Goal: Task Accomplishment & Management: Use online tool/utility

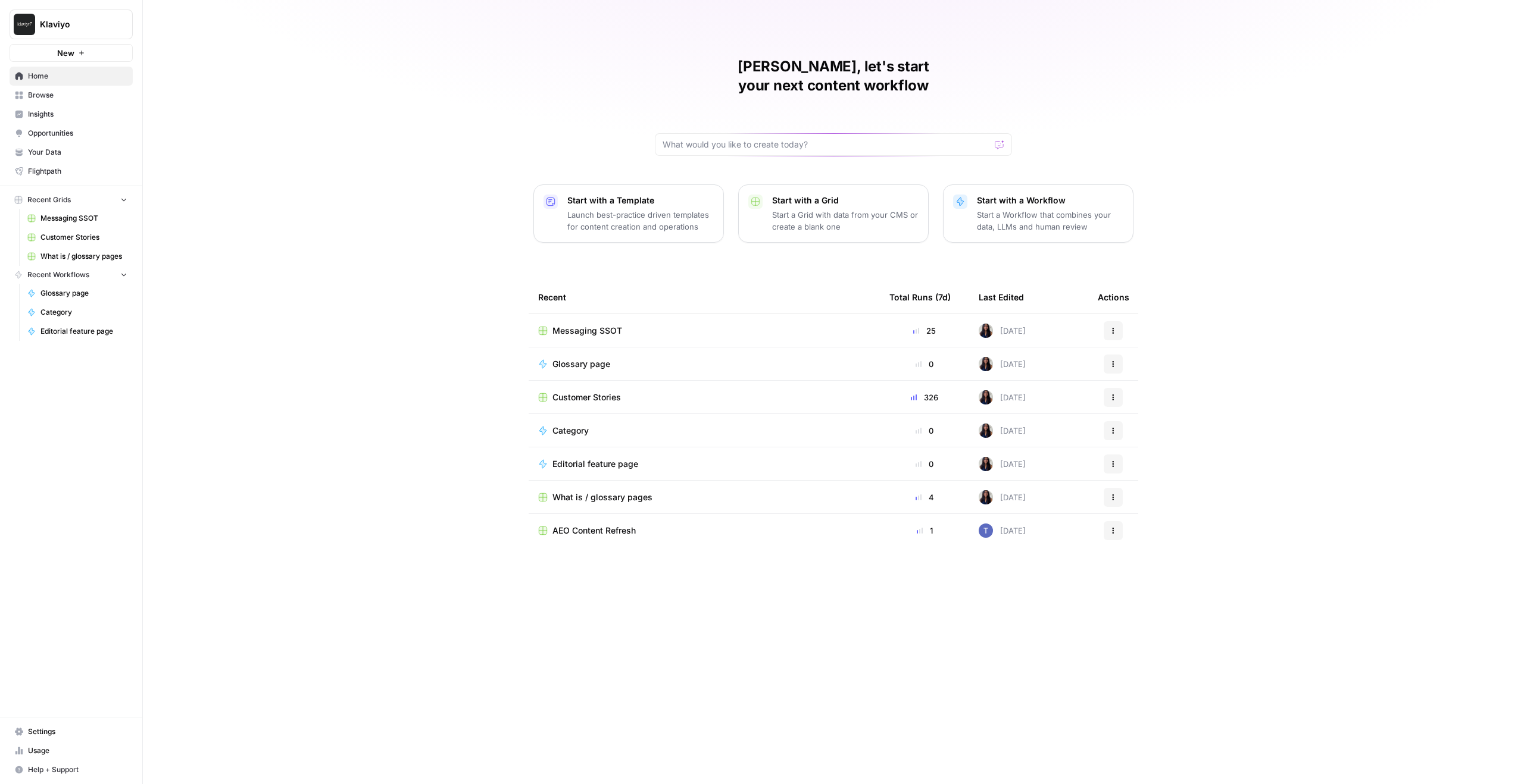
click at [55, 91] on span "Browse" at bounding box center [78, 95] width 100 height 10
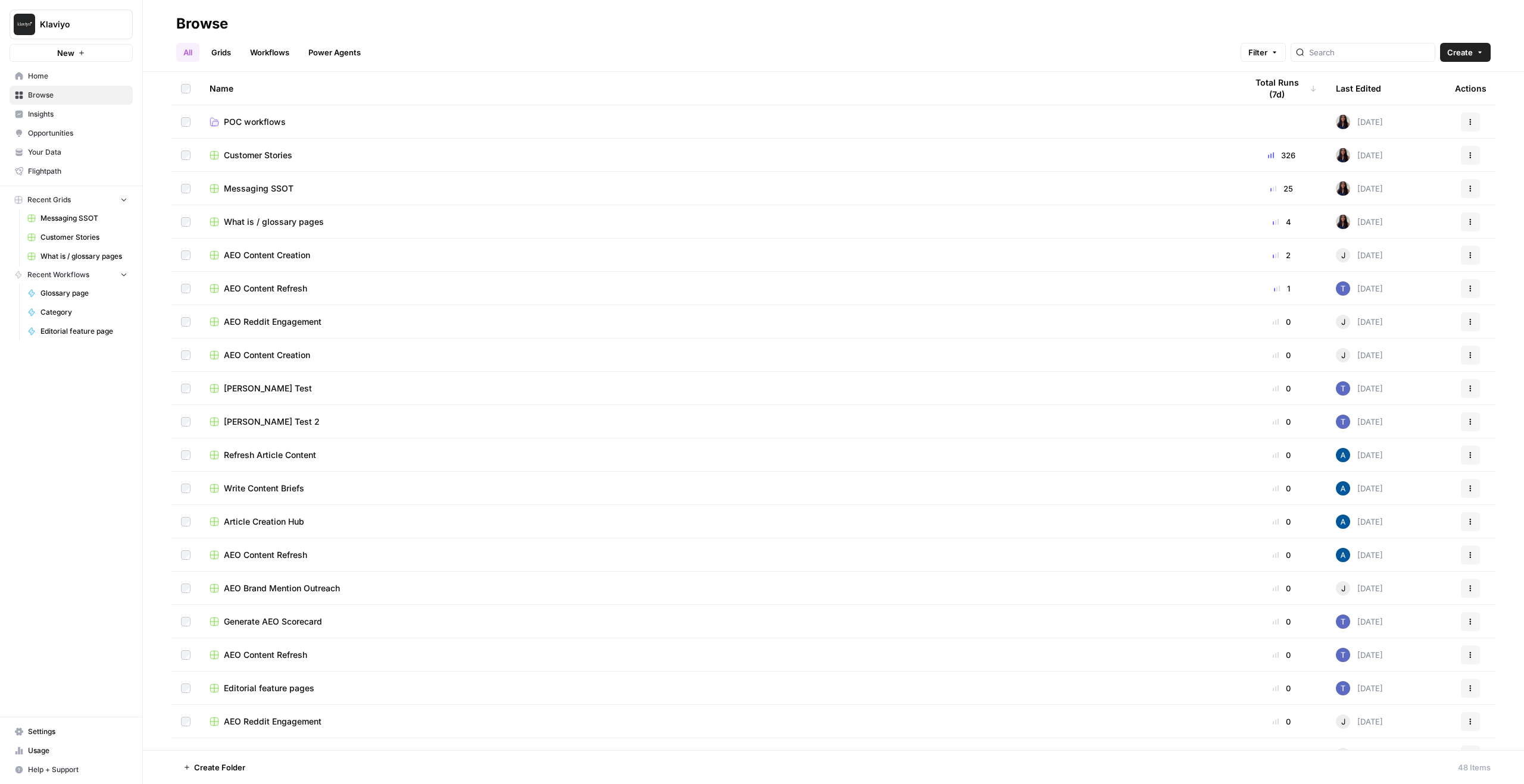
click at [269, 47] on link "Workflows" at bounding box center [269, 52] width 53 height 19
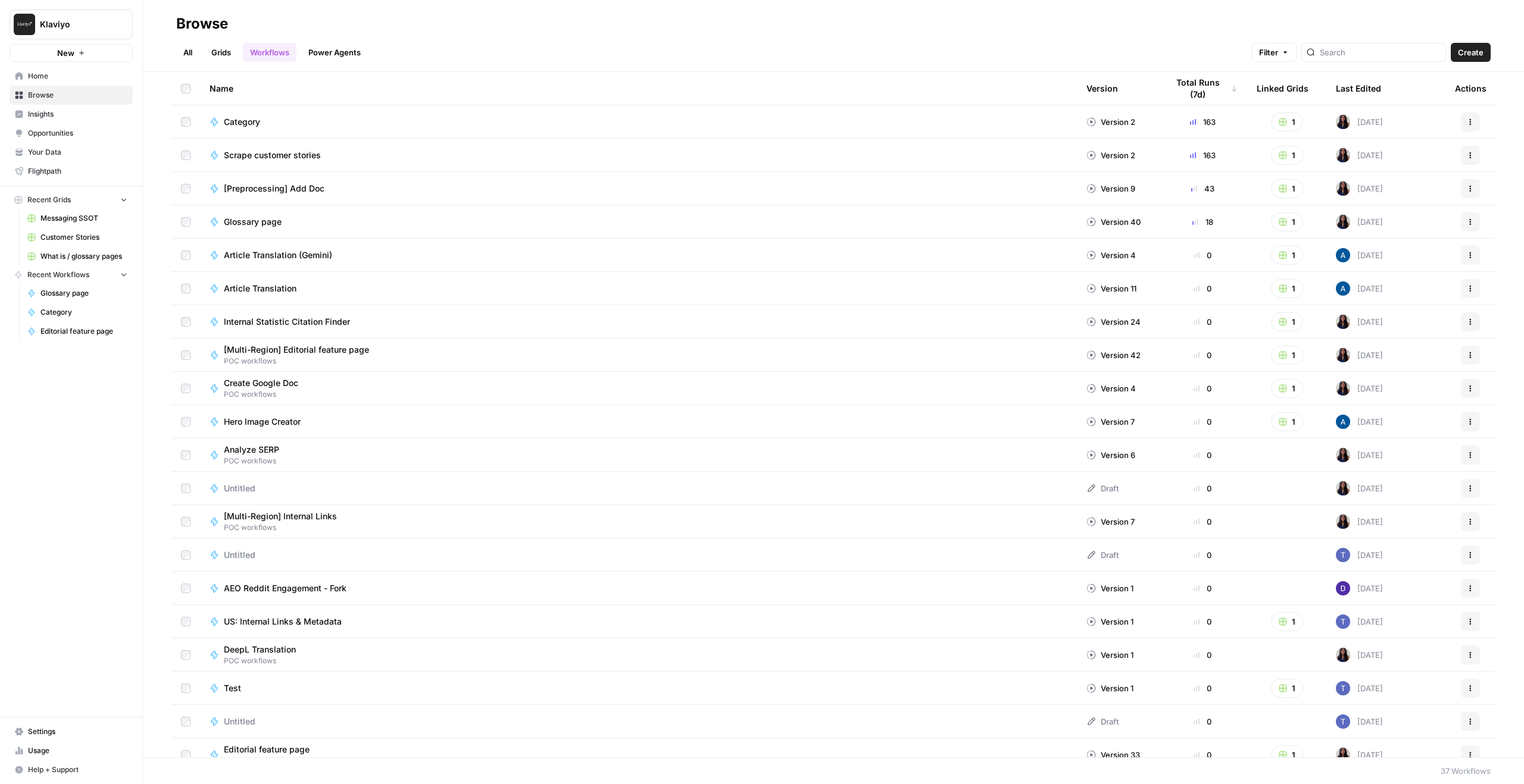
click at [236, 47] on link "Grids" at bounding box center [221, 52] width 34 height 19
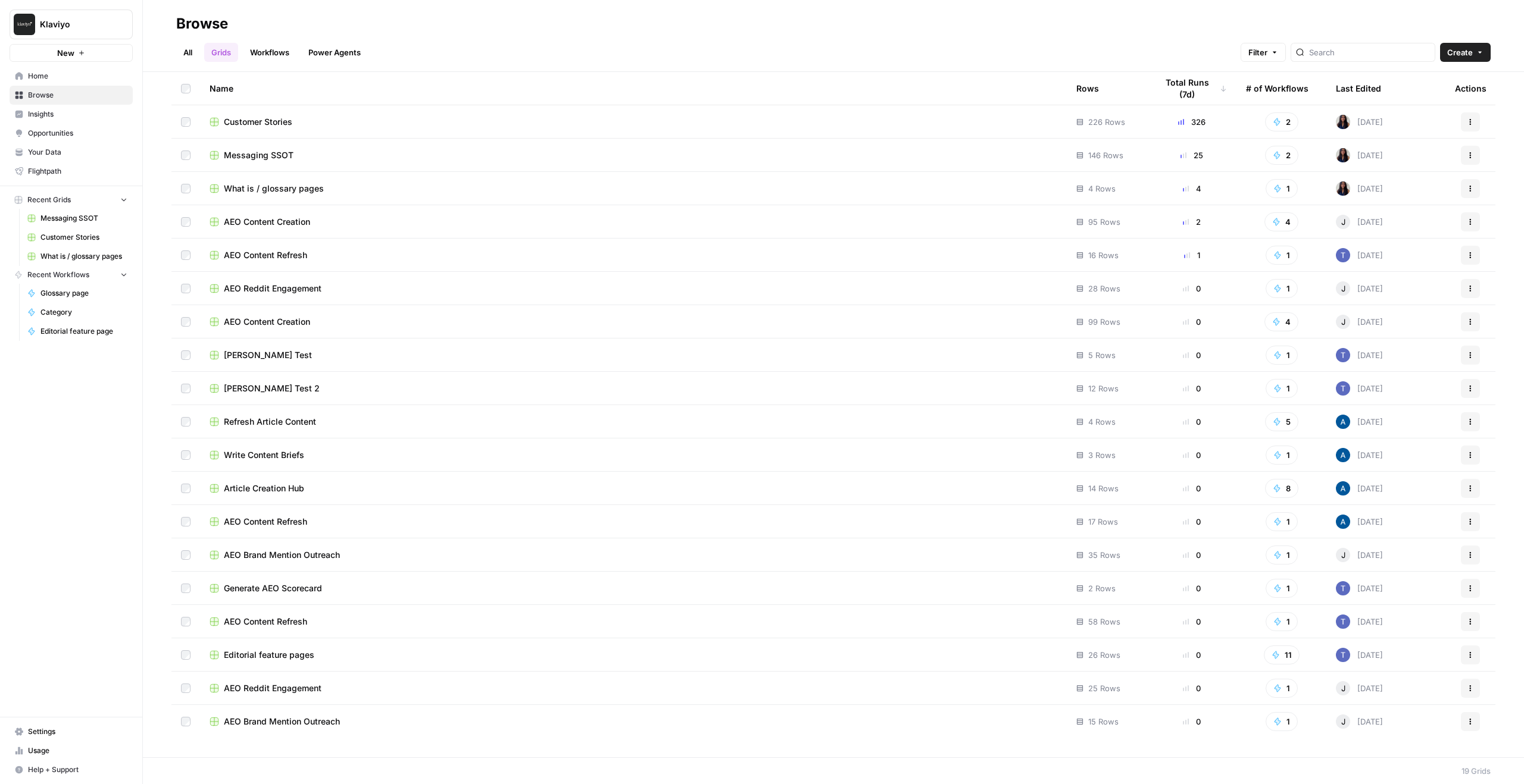
click at [257, 190] on span "What is / glossary pages" at bounding box center [274, 189] width 100 height 12
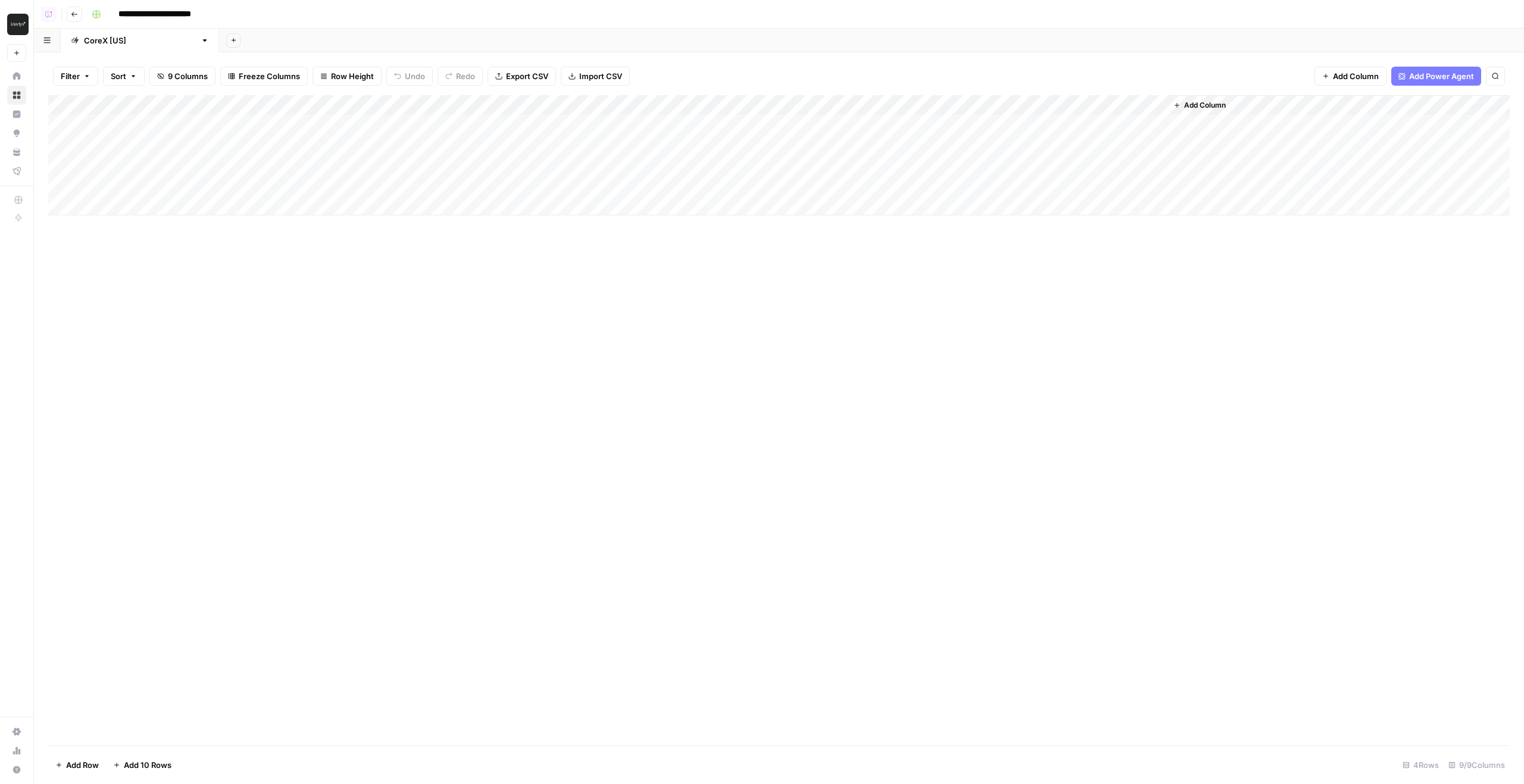
click at [685, 110] on div "Add Column" at bounding box center [778, 155] width 1461 height 120
click at [682, 45] on div "Add Sheet" at bounding box center [871, 40] width 1305 height 24
click at [670, 103] on div "Add Column" at bounding box center [778, 155] width 1461 height 120
click at [652, 225] on span "Edit Workflow" at bounding box center [665, 222] width 104 height 12
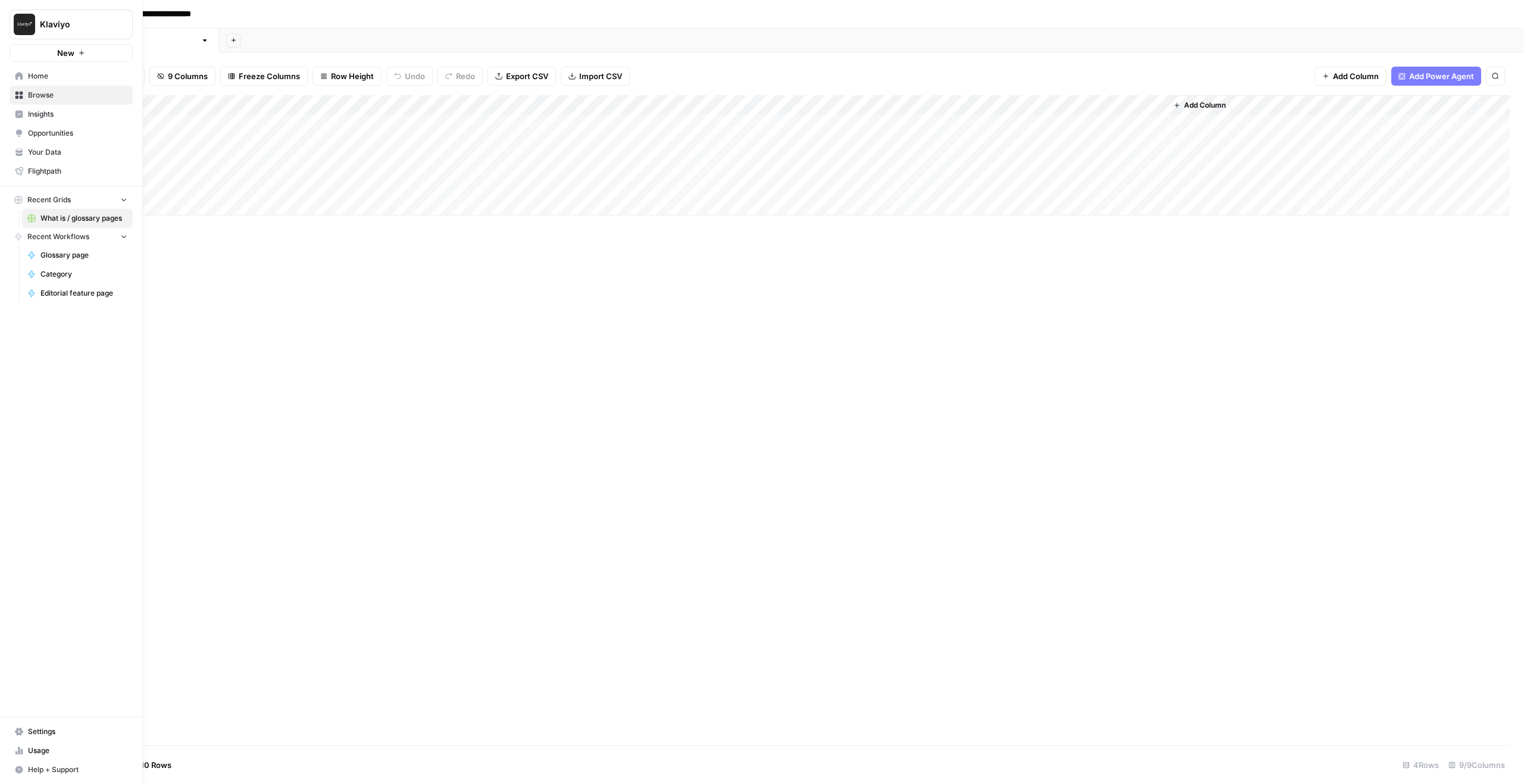
click at [37, 145] on link "Your Data" at bounding box center [71, 153] width 124 height 19
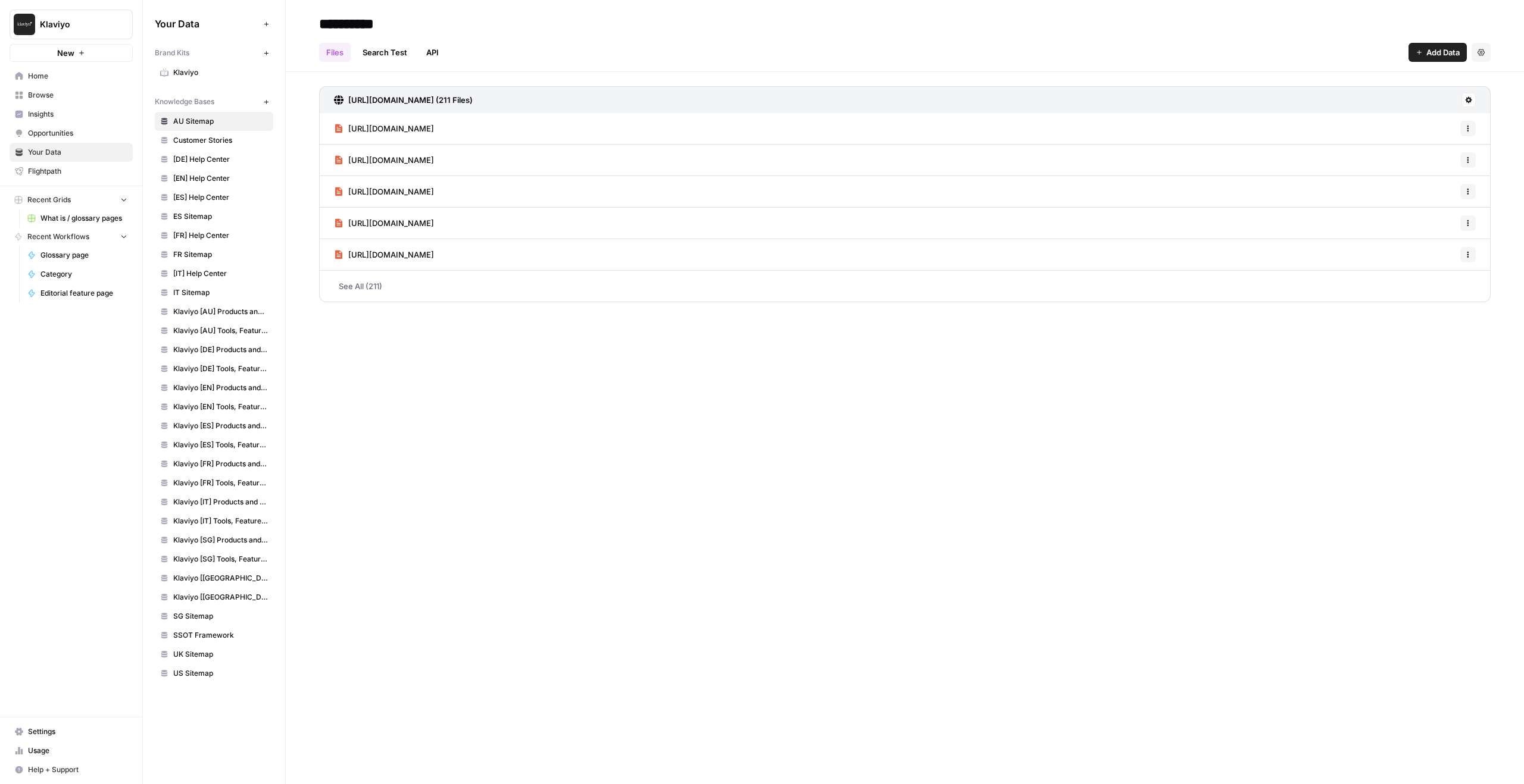
click at [205, 75] on span "Klaviyo" at bounding box center [221, 72] width 94 height 10
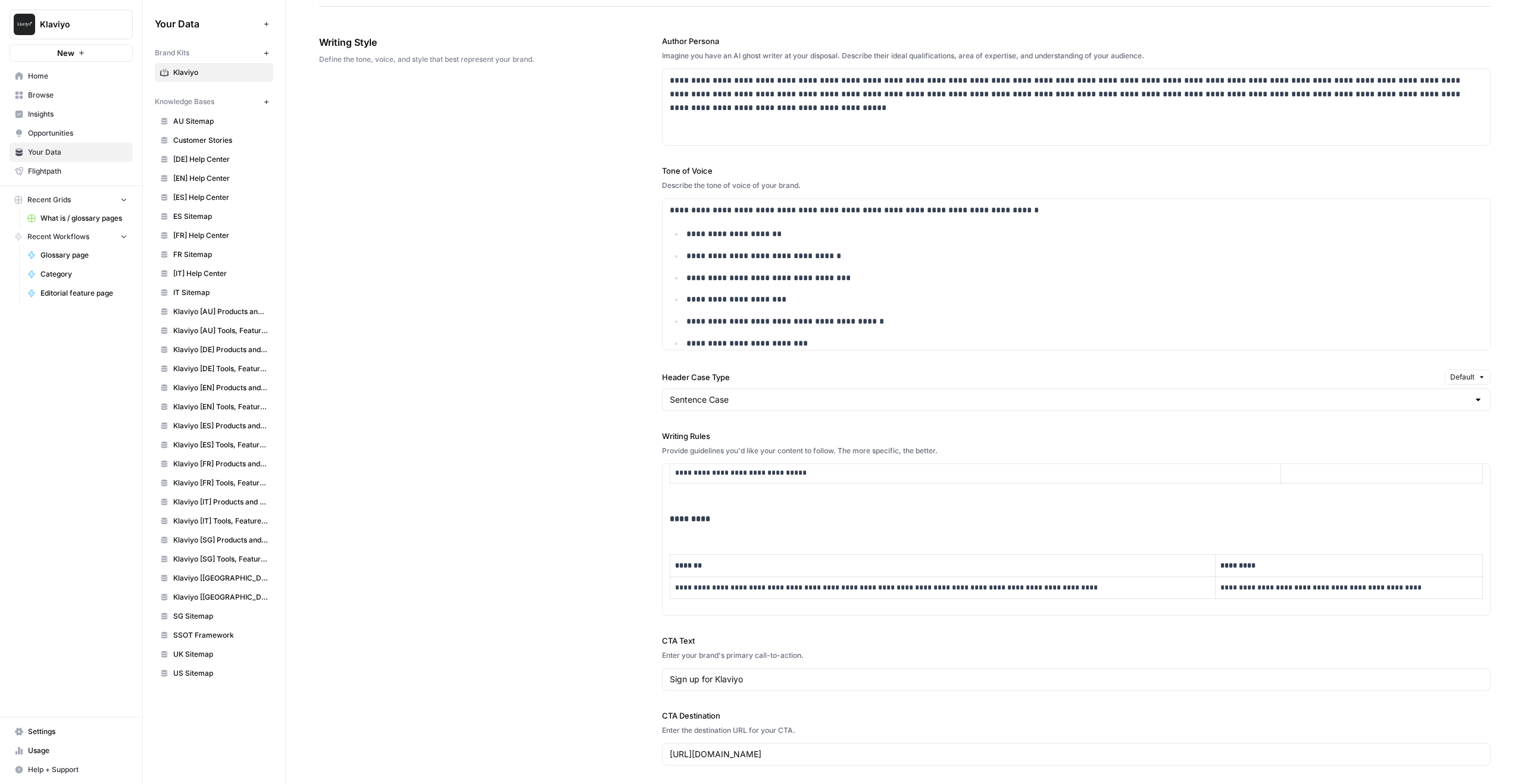
scroll to position [4865, 0]
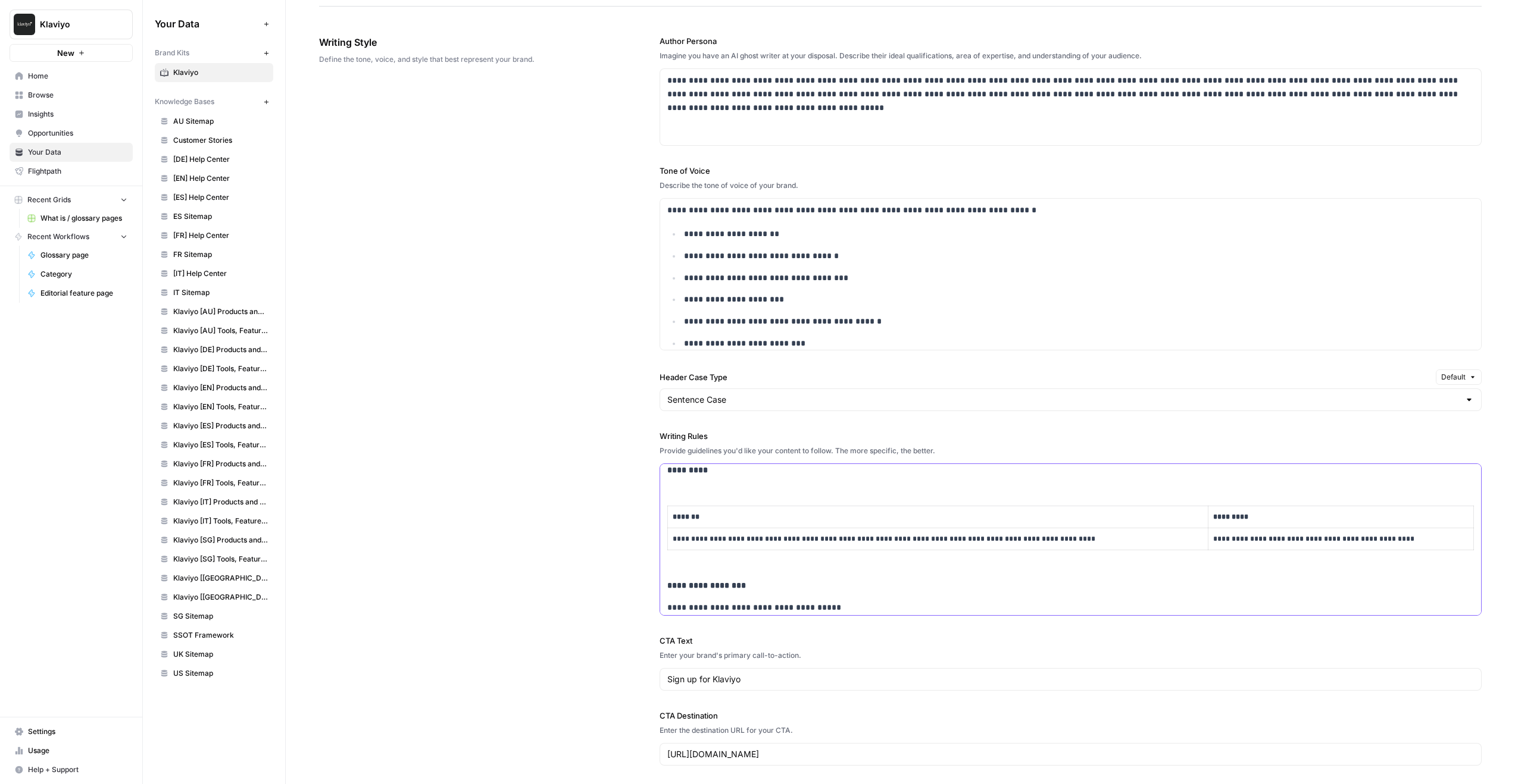
copy div "**********"
click at [1449, 509] on th "*********" at bounding box center [1340, 517] width 265 height 22
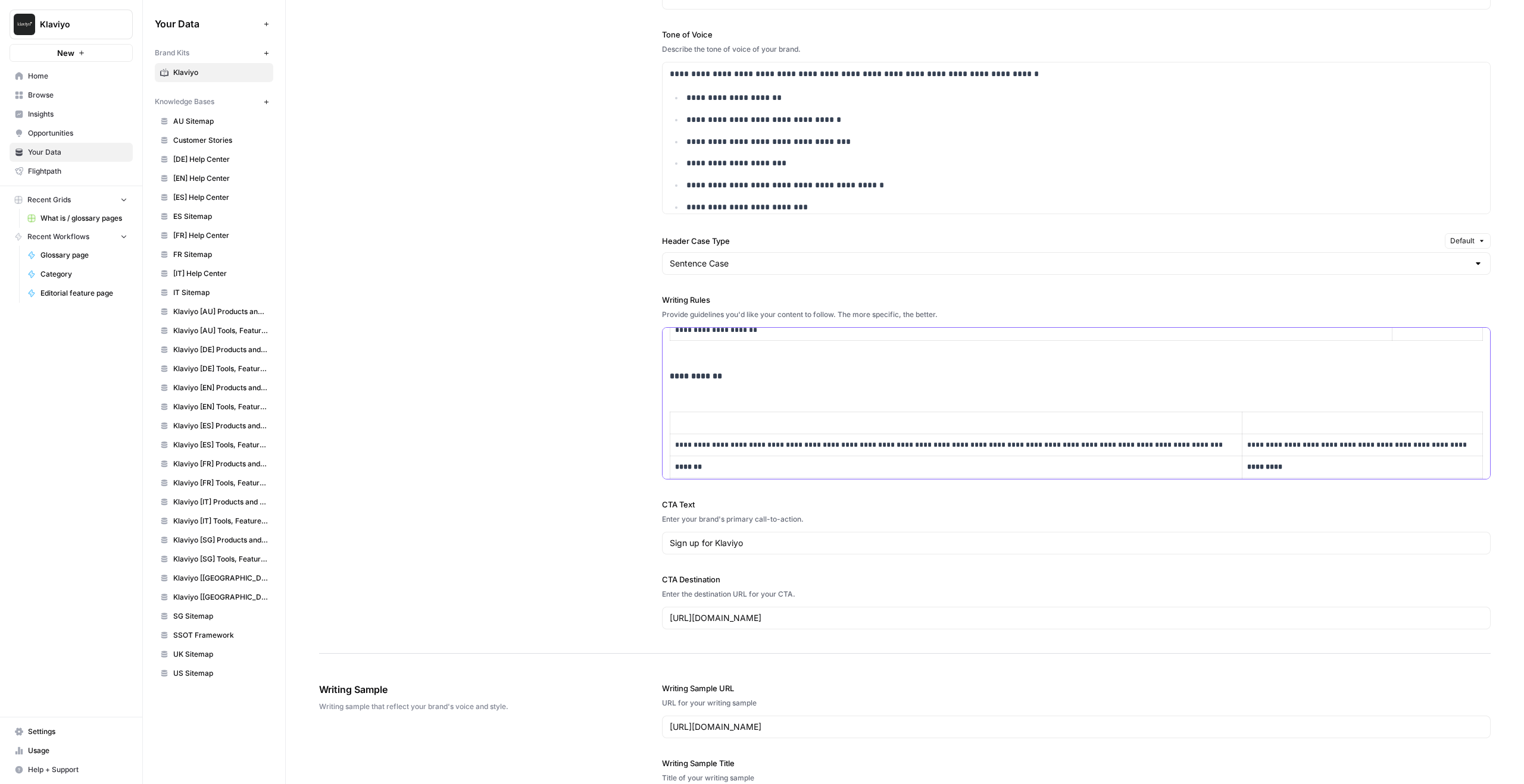
scroll to position [4989, 0]
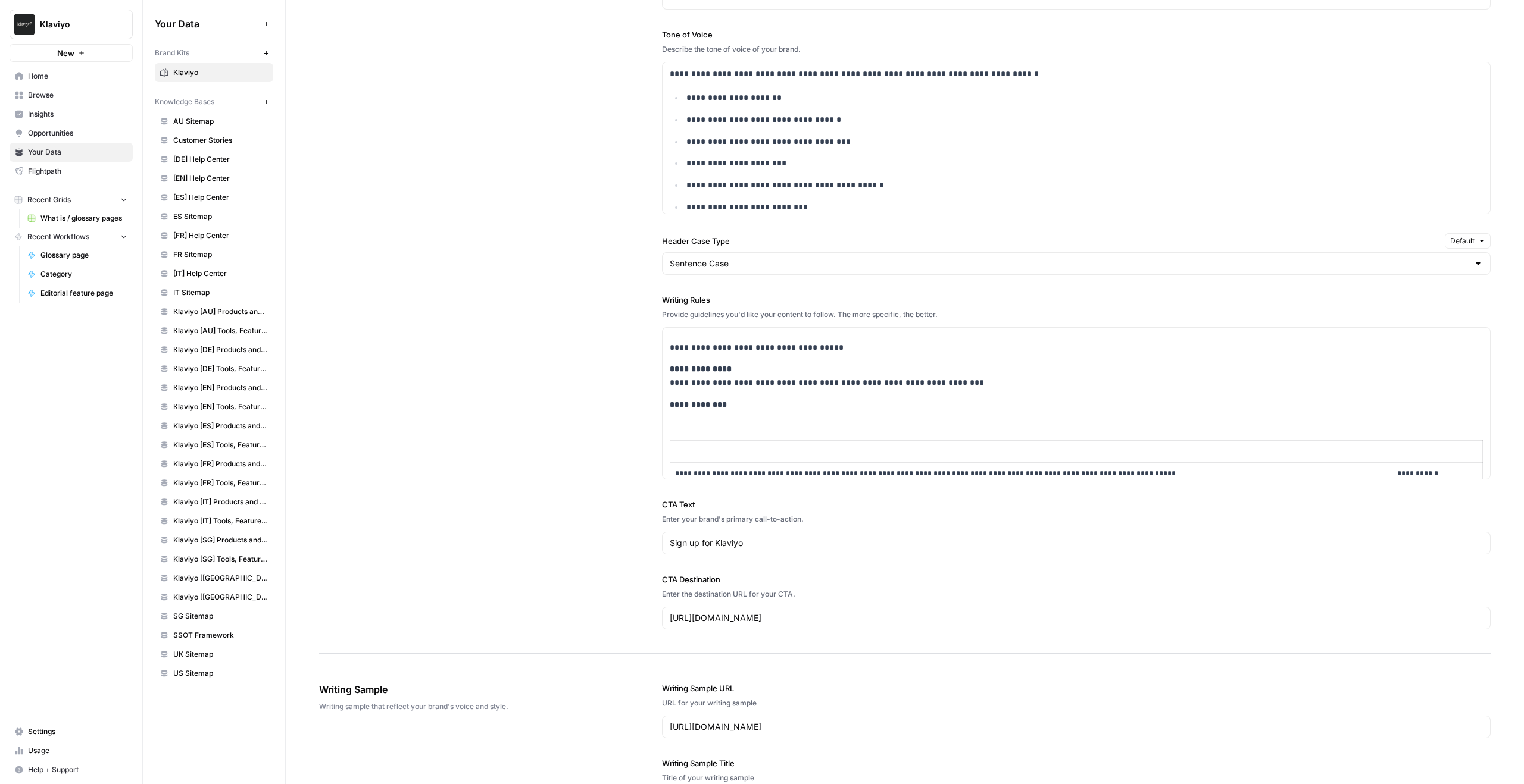
click at [45, 86] on link "Browse" at bounding box center [71, 95] width 124 height 19
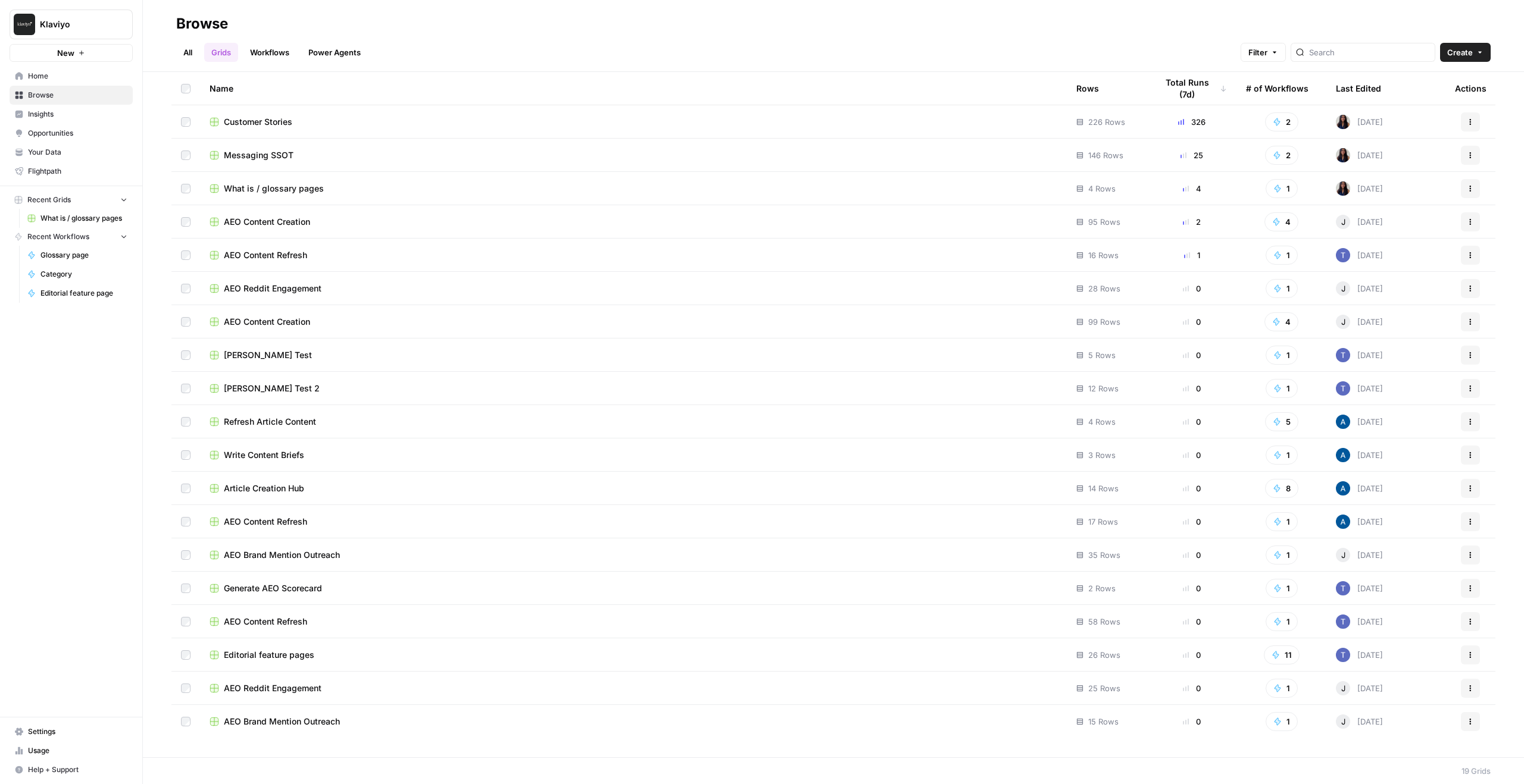
click at [272, 184] on span "What is / glossary pages" at bounding box center [274, 189] width 100 height 12
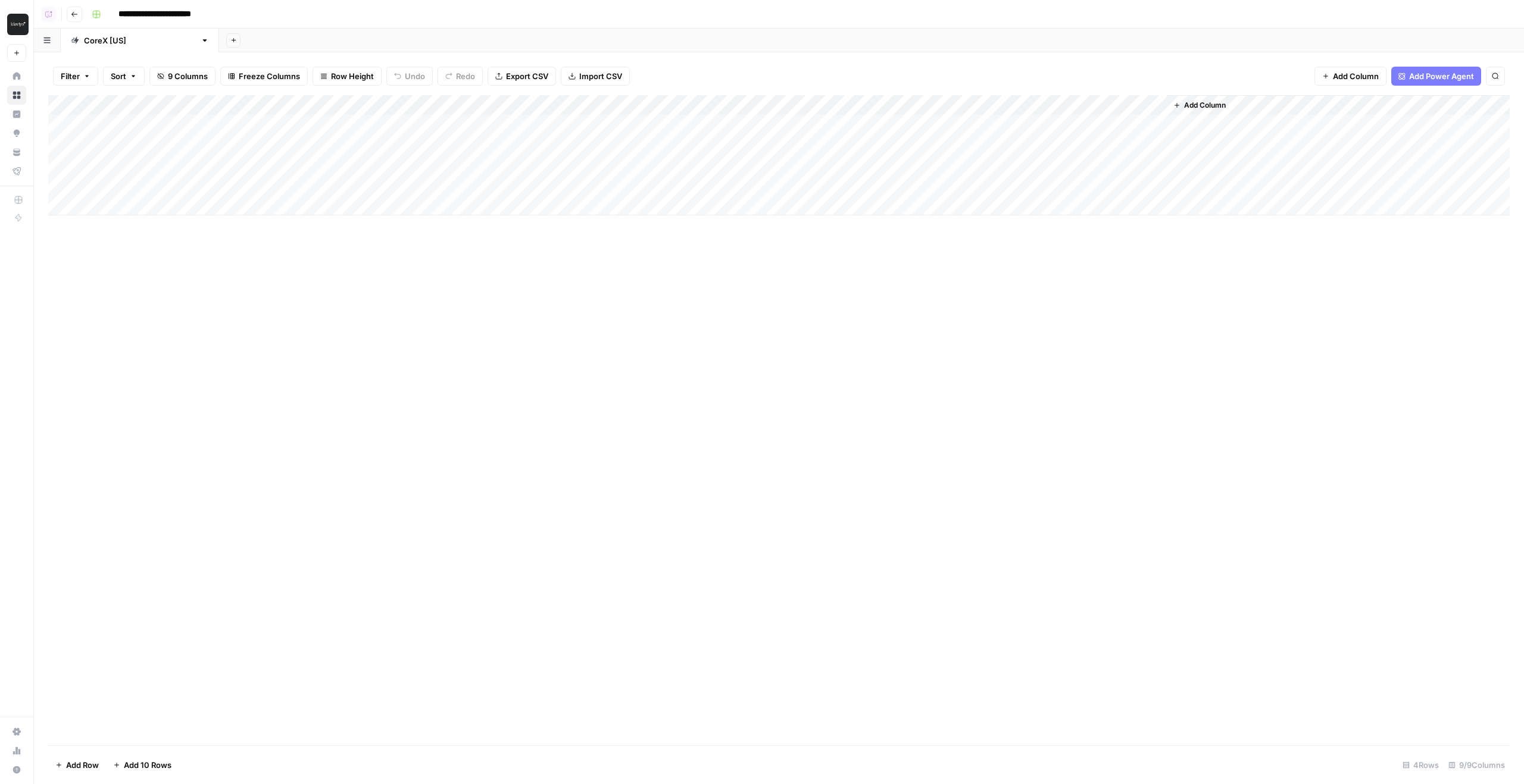
click at [691, 106] on div "Add Column" at bounding box center [778, 155] width 1461 height 120
click at [660, 220] on span "Edit Workflow" at bounding box center [665, 222] width 104 height 12
click at [922, 124] on div "Add Column" at bounding box center [778, 155] width 1461 height 120
click at [832, 122] on div "Add Column" at bounding box center [778, 155] width 1461 height 120
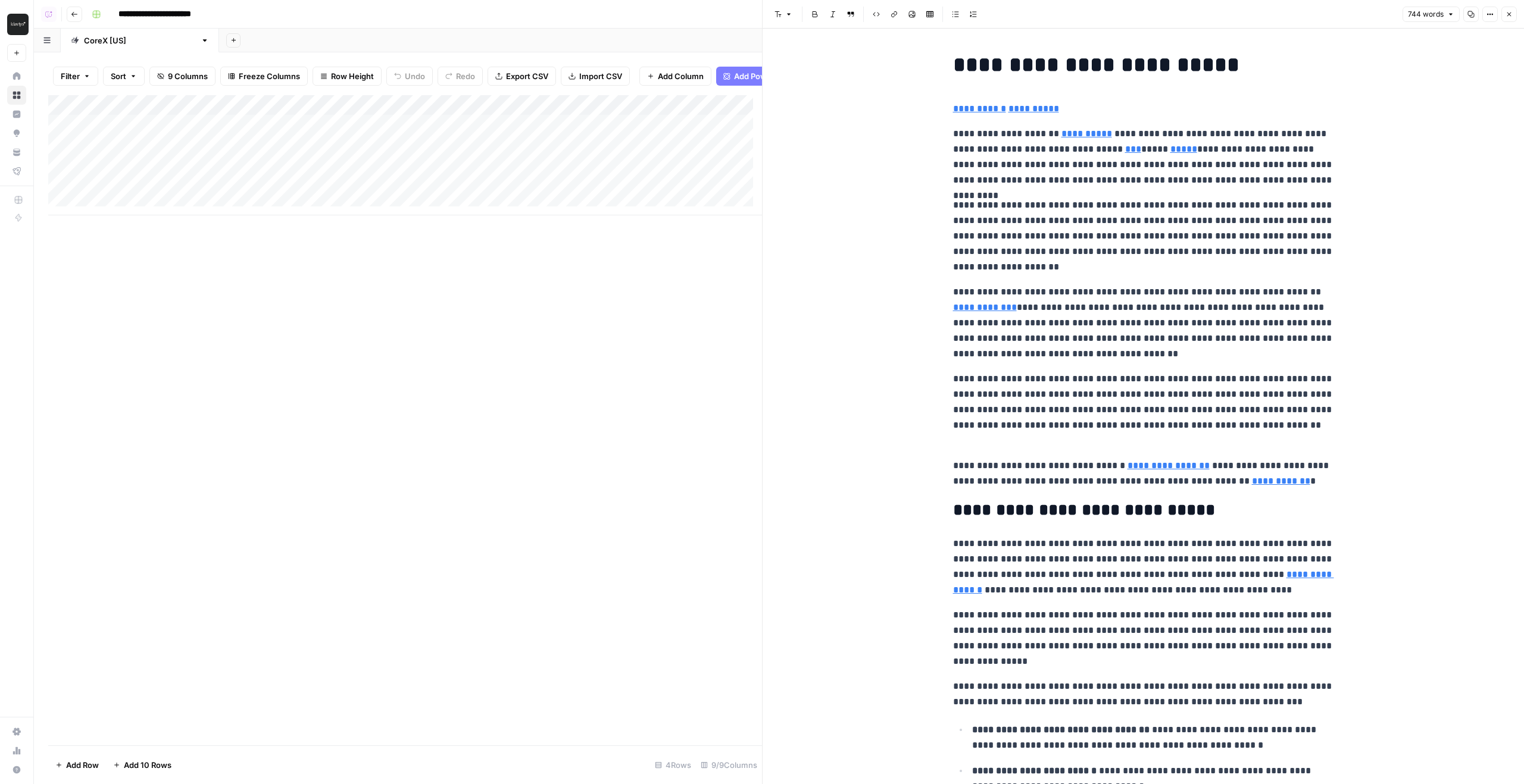
click at [1508, 1] on header "Font style Bold Italic Block quote Code block Link Image Insert Table Bulleted …" at bounding box center [1143, 14] width 761 height 28
click at [1508, 5] on header "Font style Bold Italic Block quote Code block Link Image Insert Table Bulleted …" at bounding box center [1143, 14] width 761 height 28
drag, startPoint x: 1504, startPoint y: 16, endPoint x: 1164, endPoint y: 0, distance: 340.4
click at [1504, 16] on button "Close" at bounding box center [1509, 15] width 15 height 15
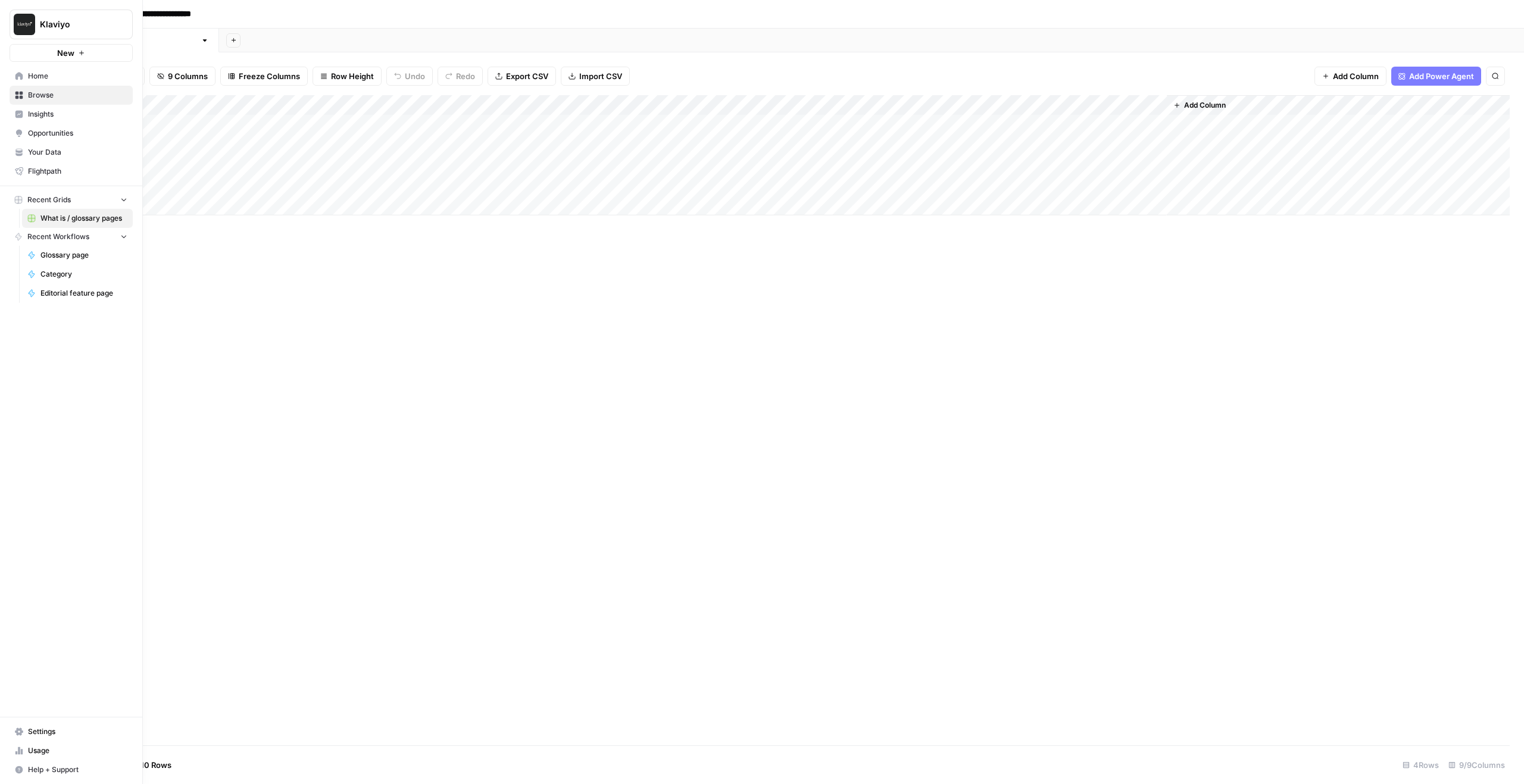
click at [34, 160] on link "Your Data" at bounding box center [71, 153] width 124 height 19
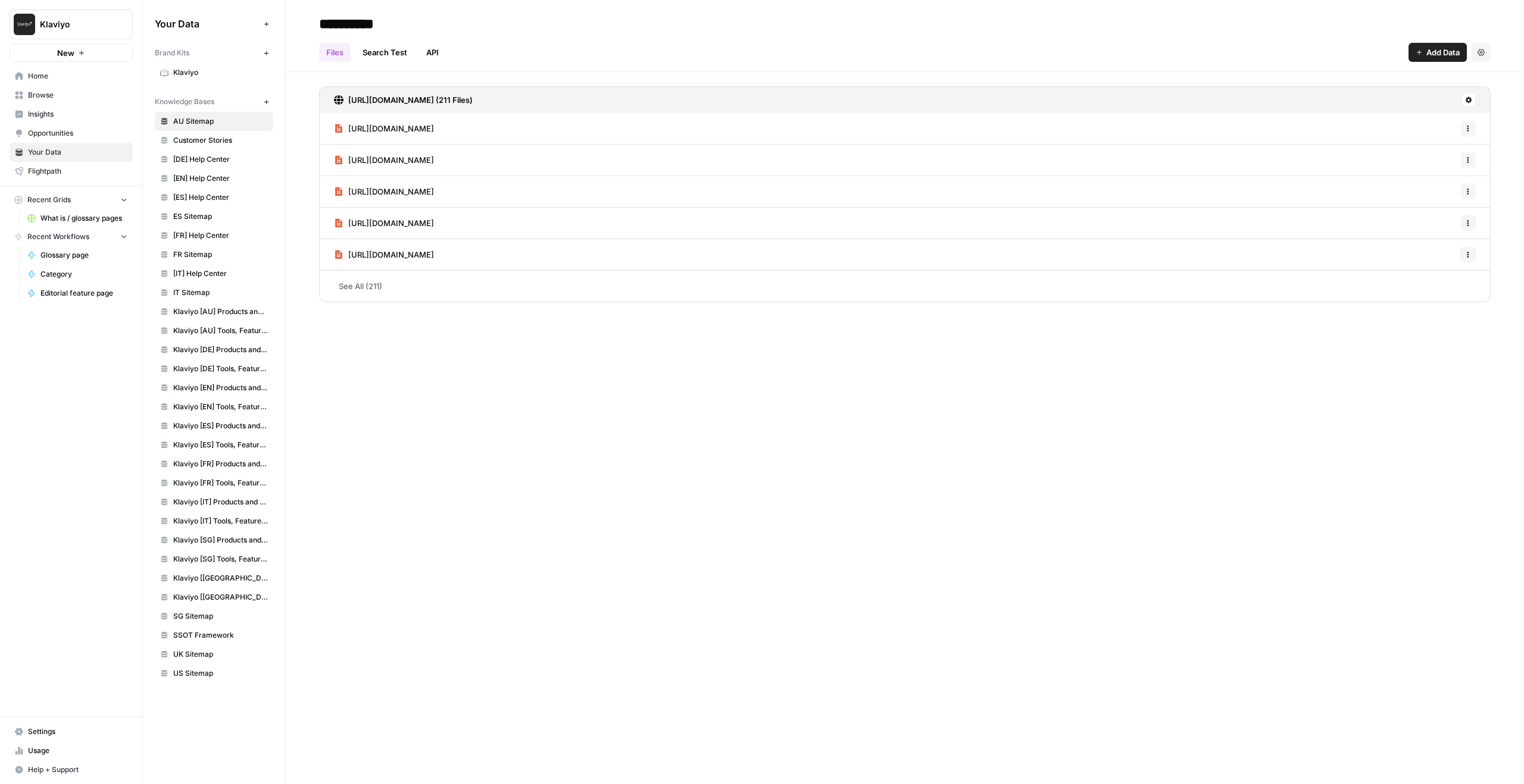
click at [221, 74] on span "Klaviyo" at bounding box center [221, 72] width 94 height 10
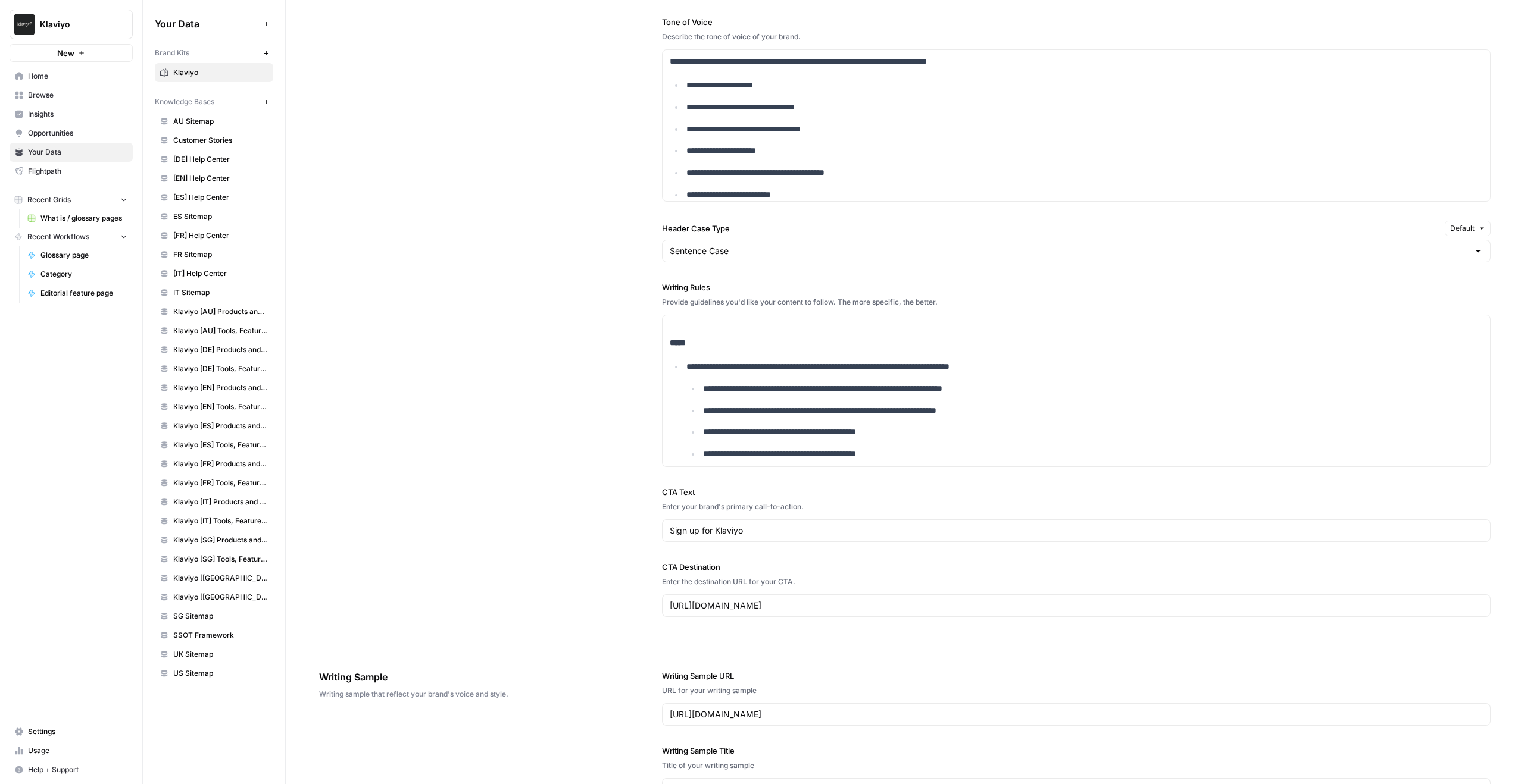
scroll to position [4867, 0]
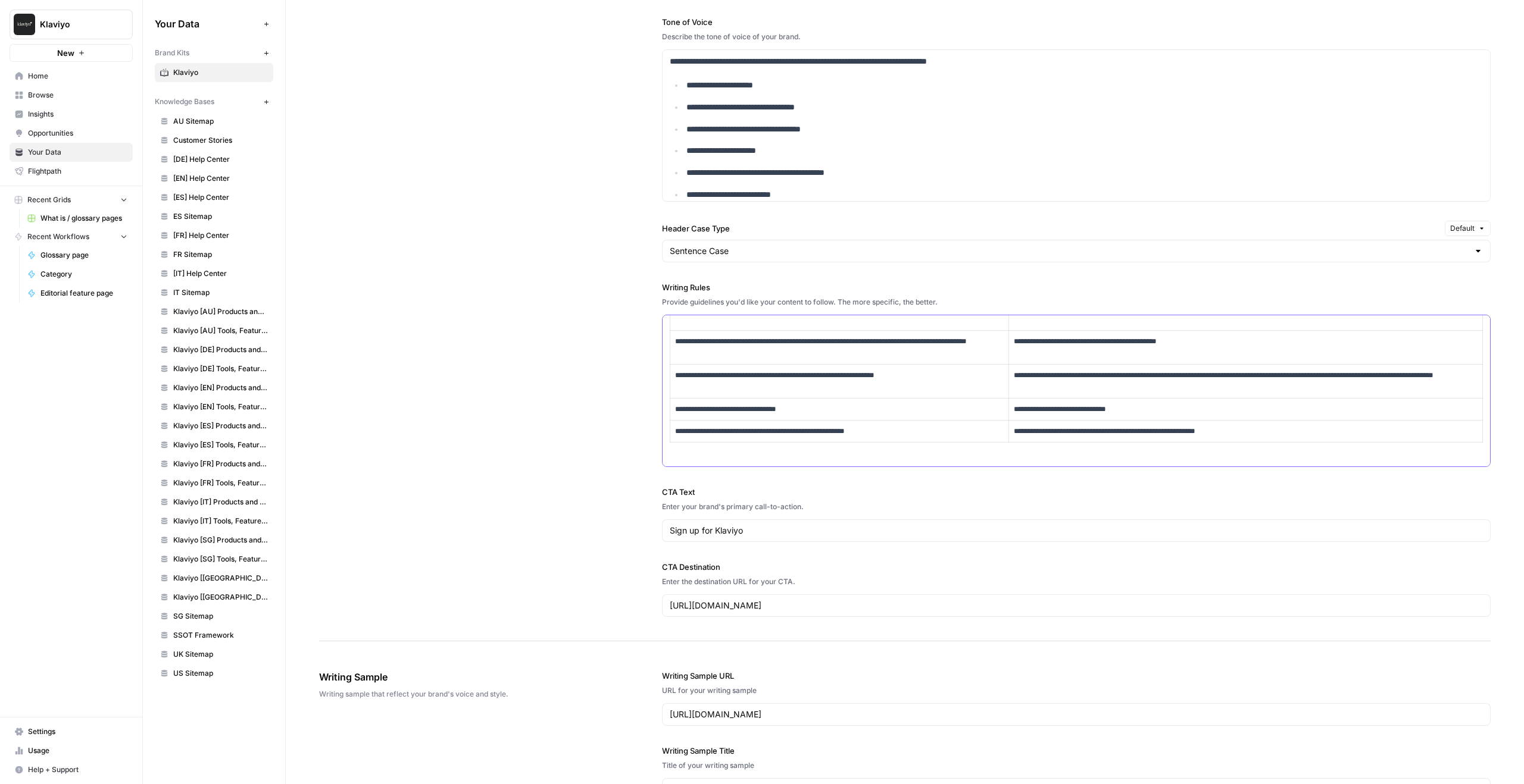
scroll to position [3327, 0]
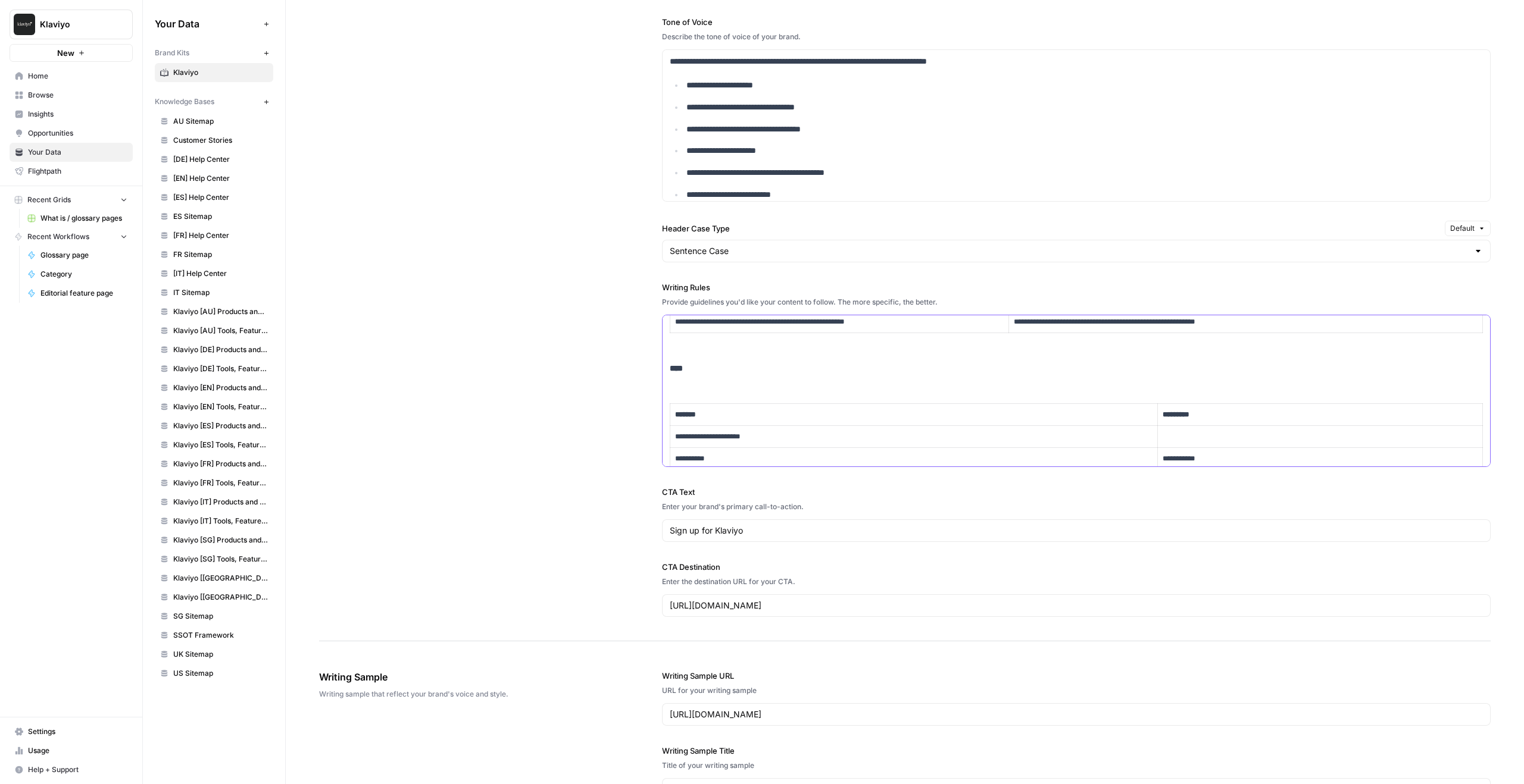
drag, startPoint x: 703, startPoint y: 371, endPoint x: 668, endPoint y: 360, distance: 36.7
copy strong "****"
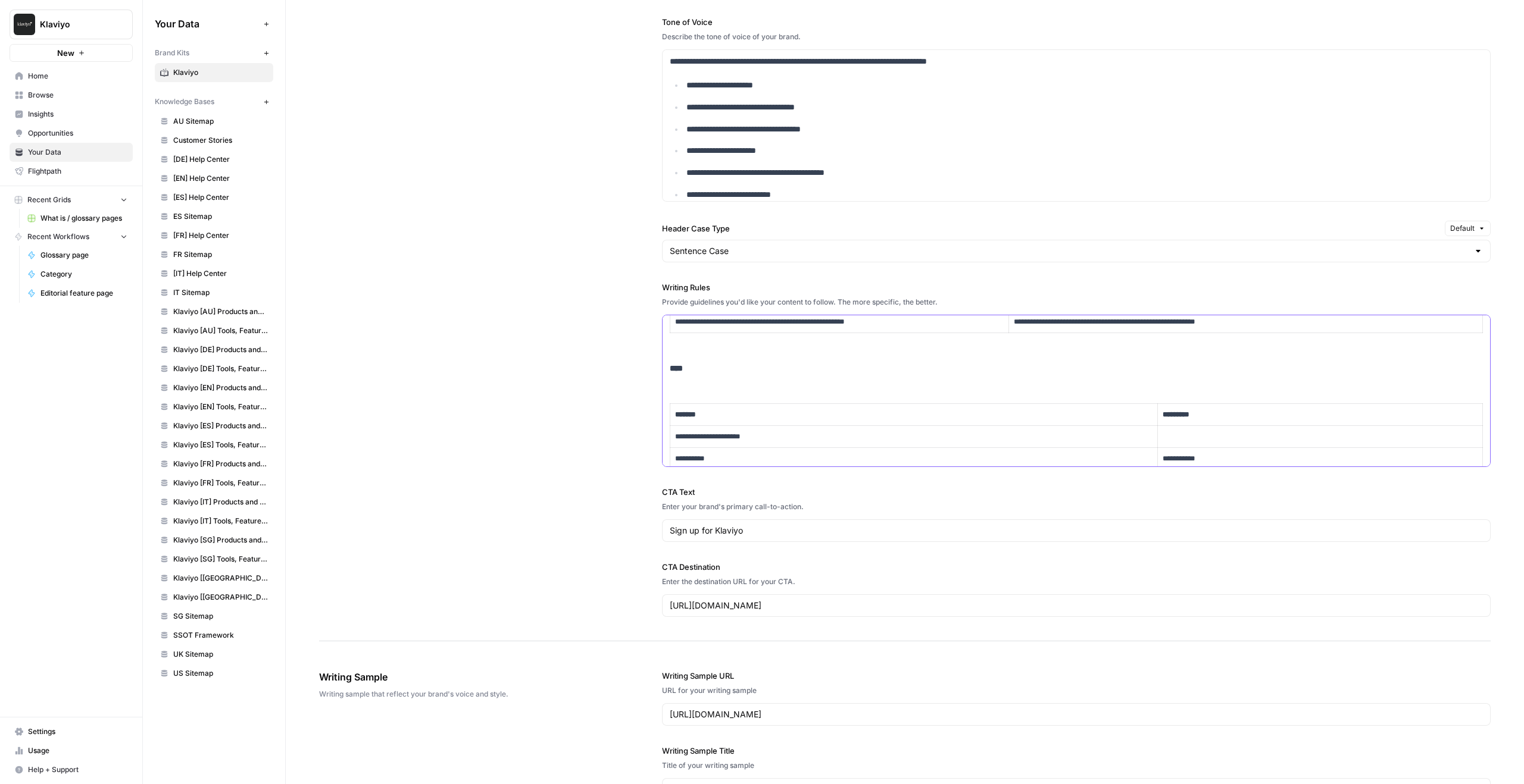
click at [736, 376] on p "****" at bounding box center [1077, 369] width 813 height 14
paste div
click at [683, 370] on strong "****" at bounding box center [676, 369] width 13 height 9
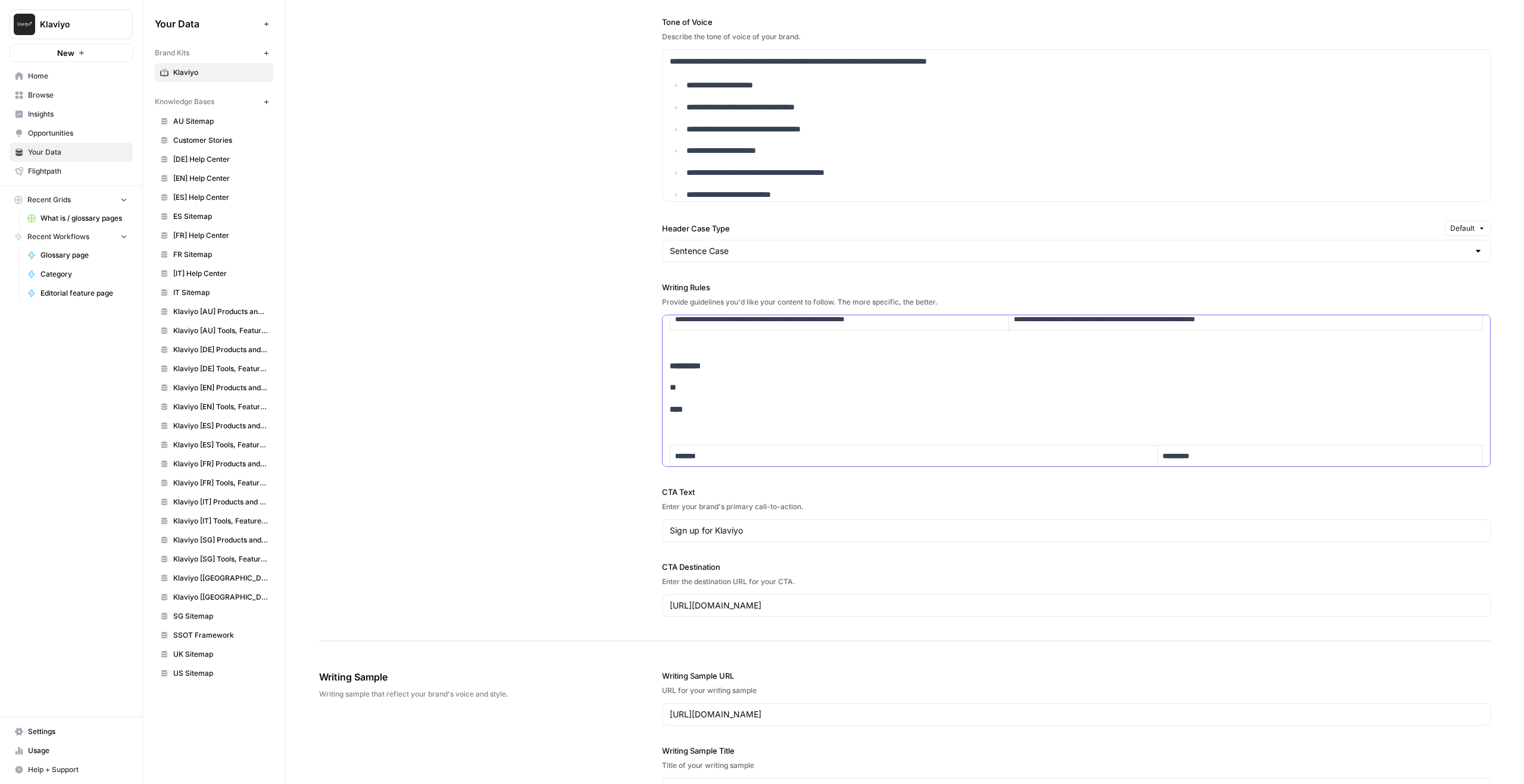
scroll to position [3330, 0]
click at [711, 387] on p "**" at bounding box center [1069, 388] width 798 height 14
drag, startPoint x: 674, startPoint y: 388, endPoint x: 657, endPoint y: 385, distance: 17.3
click at [657, 385] on div "**********" at bounding box center [904, 252] width 1171 height 779
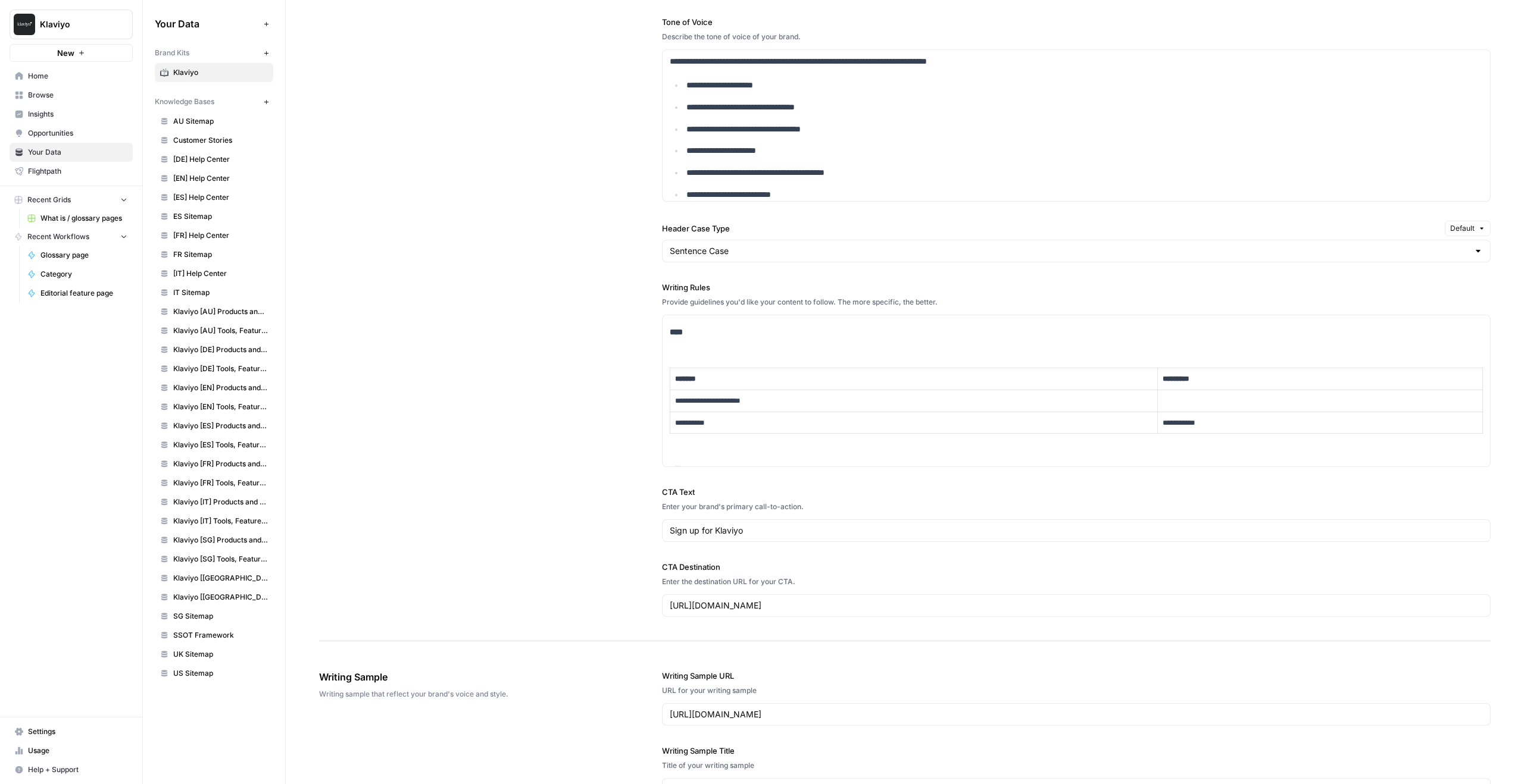
click at [45, 84] on link "Home" at bounding box center [71, 76] width 124 height 19
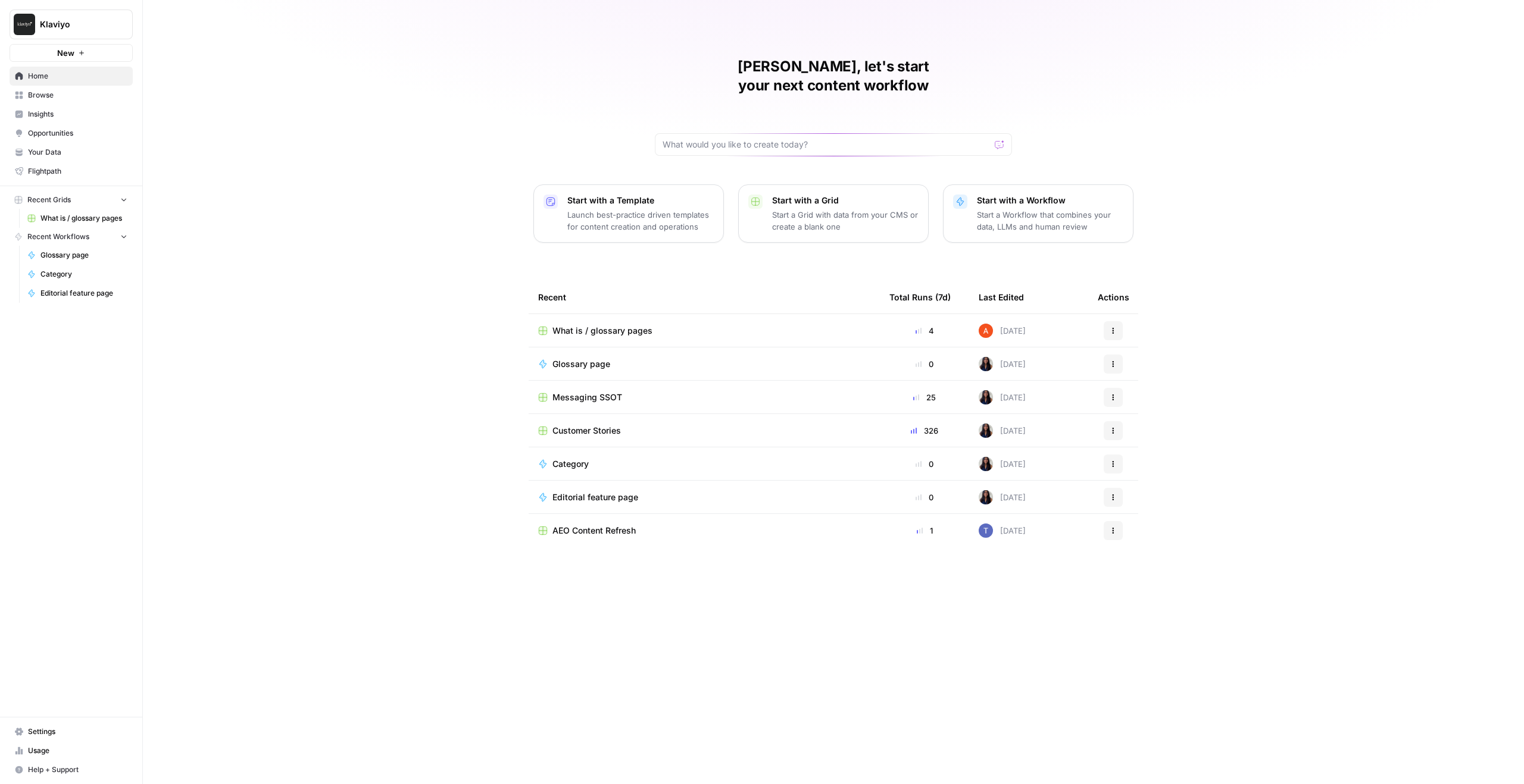
click at [52, 94] on span "Browse" at bounding box center [78, 95] width 100 height 10
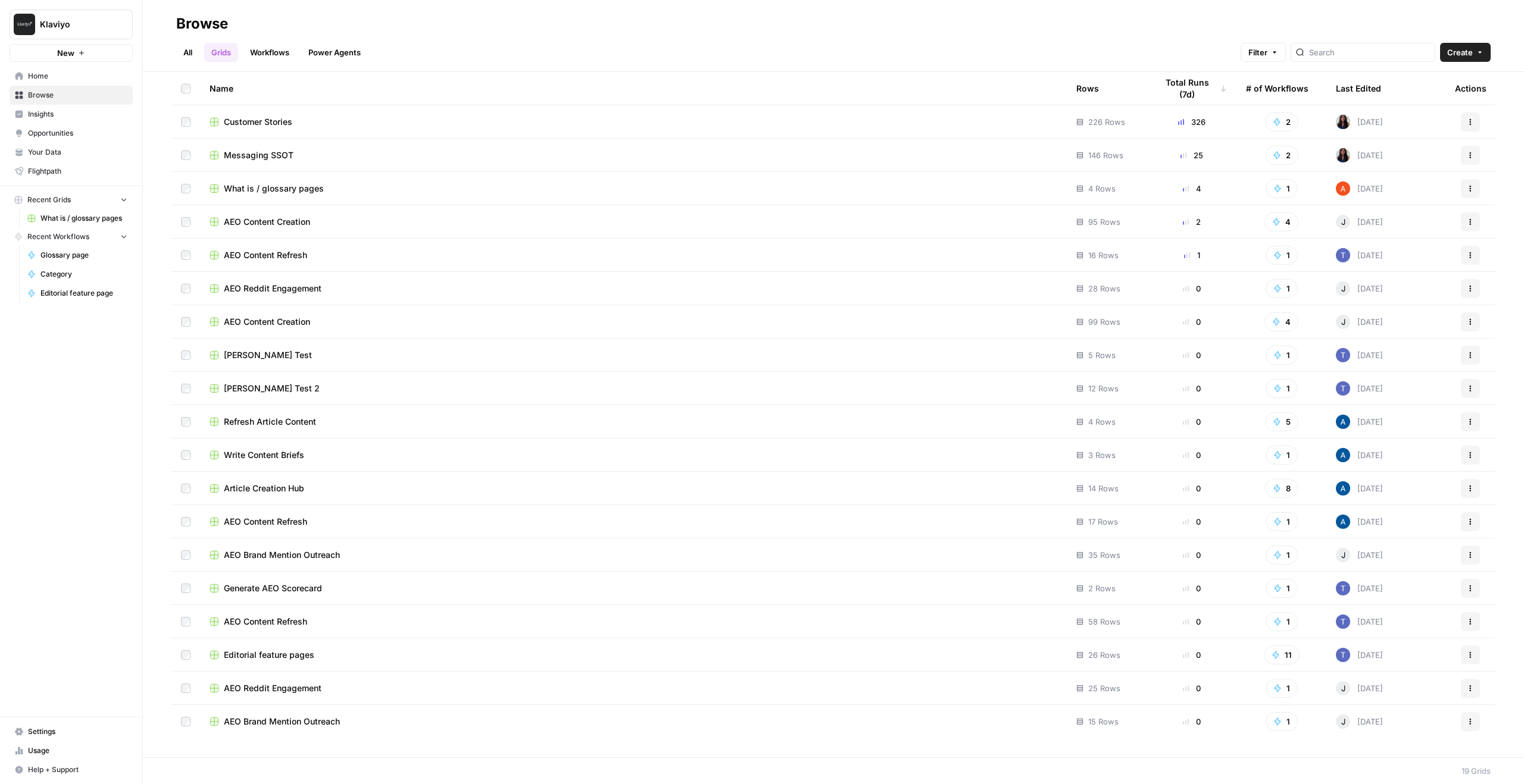
click at [58, 77] on span "Home" at bounding box center [78, 76] width 100 height 10
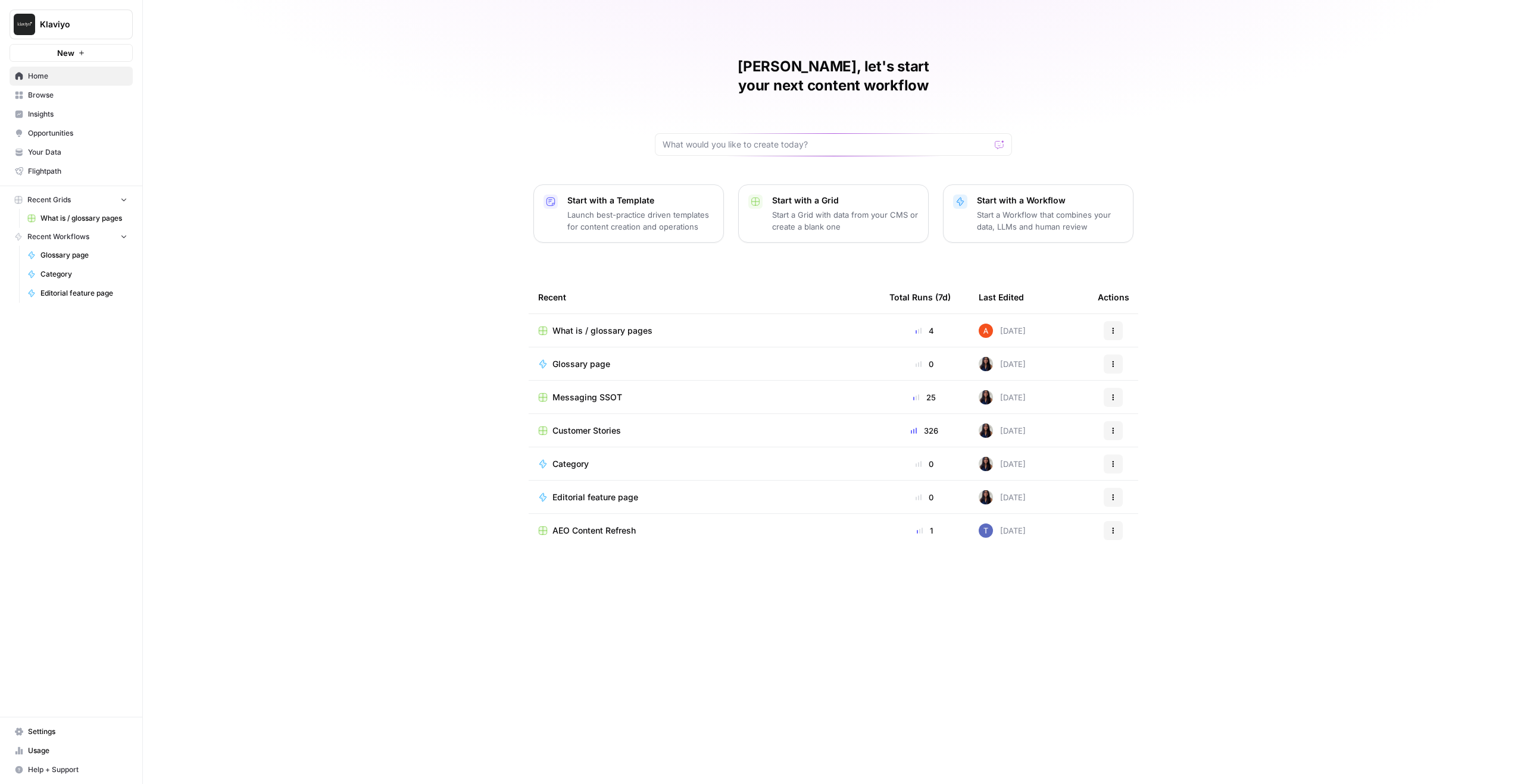
click at [621, 314] on td "What is / glossary pages" at bounding box center [704, 330] width 351 height 33
click at [617, 325] on span "What is / glossary pages" at bounding box center [602, 331] width 100 height 12
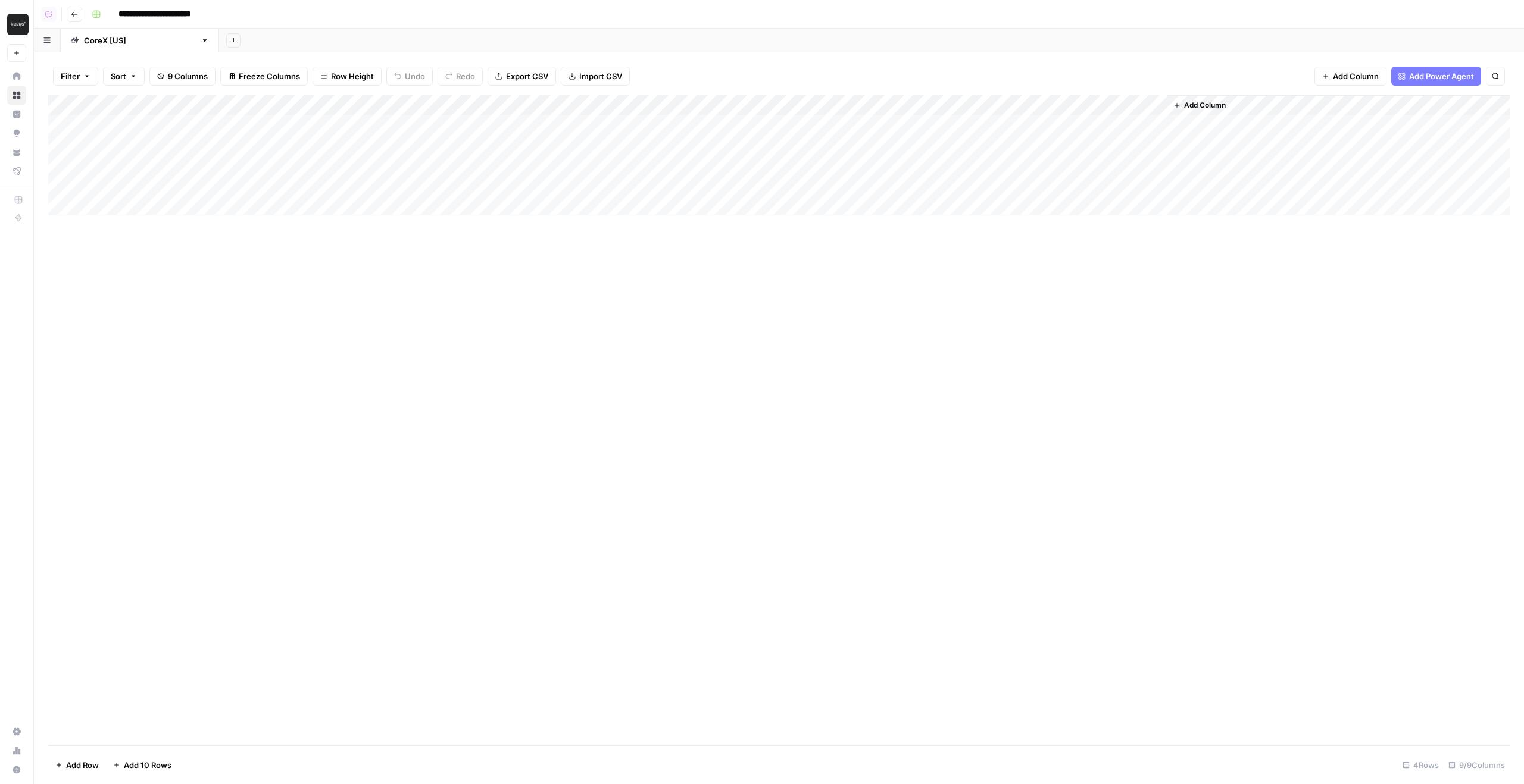
click at [707, 164] on div "Add Column" at bounding box center [778, 155] width 1461 height 120
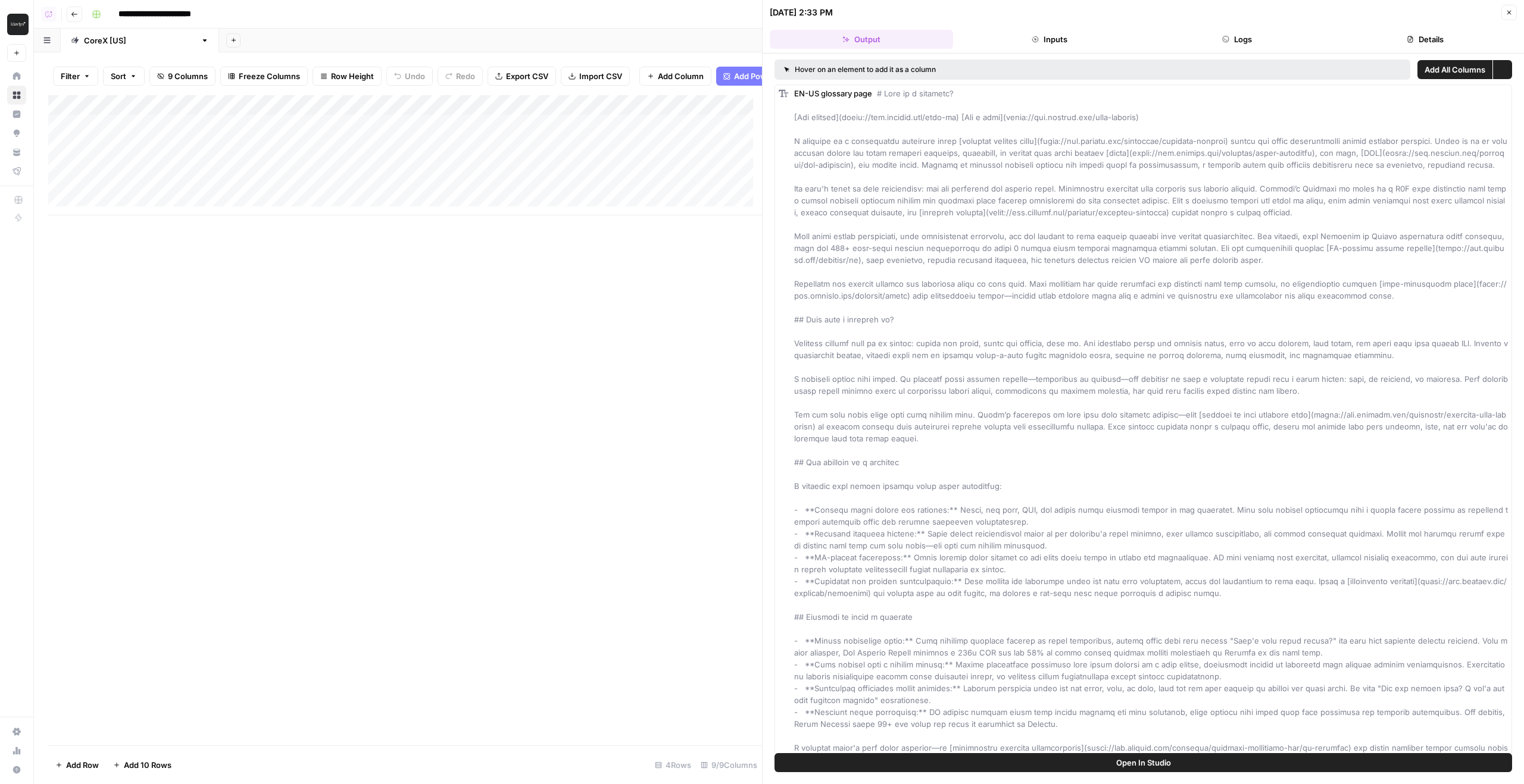
click at [1261, 44] on button "Logs" at bounding box center [1238, 39] width 184 height 19
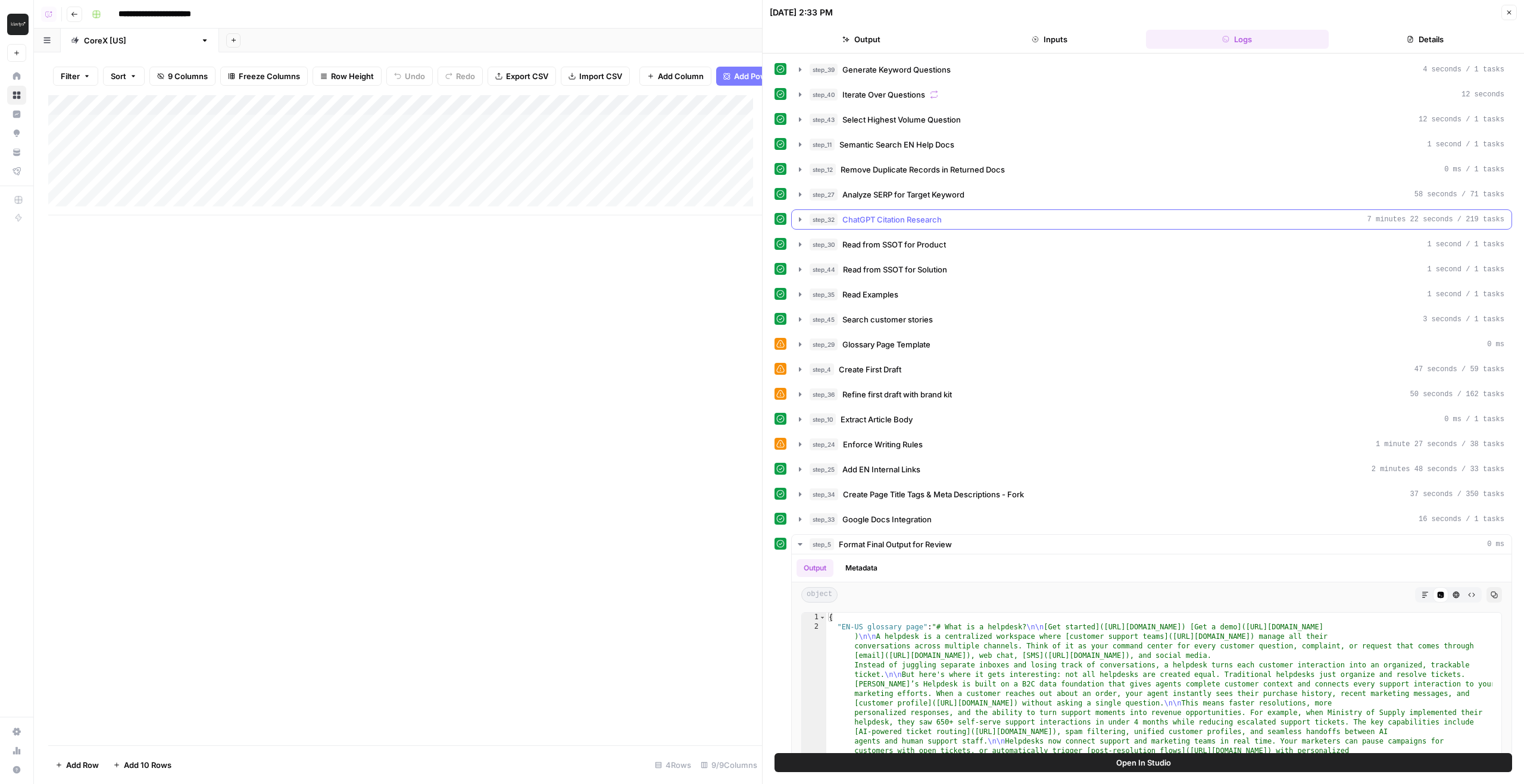
click at [935, 211] on button "step_32 ChatGPT Citation Research 7 minutes 22 seconds / 219 tasks" at bounding box center [1152, 220] width 720 height 19
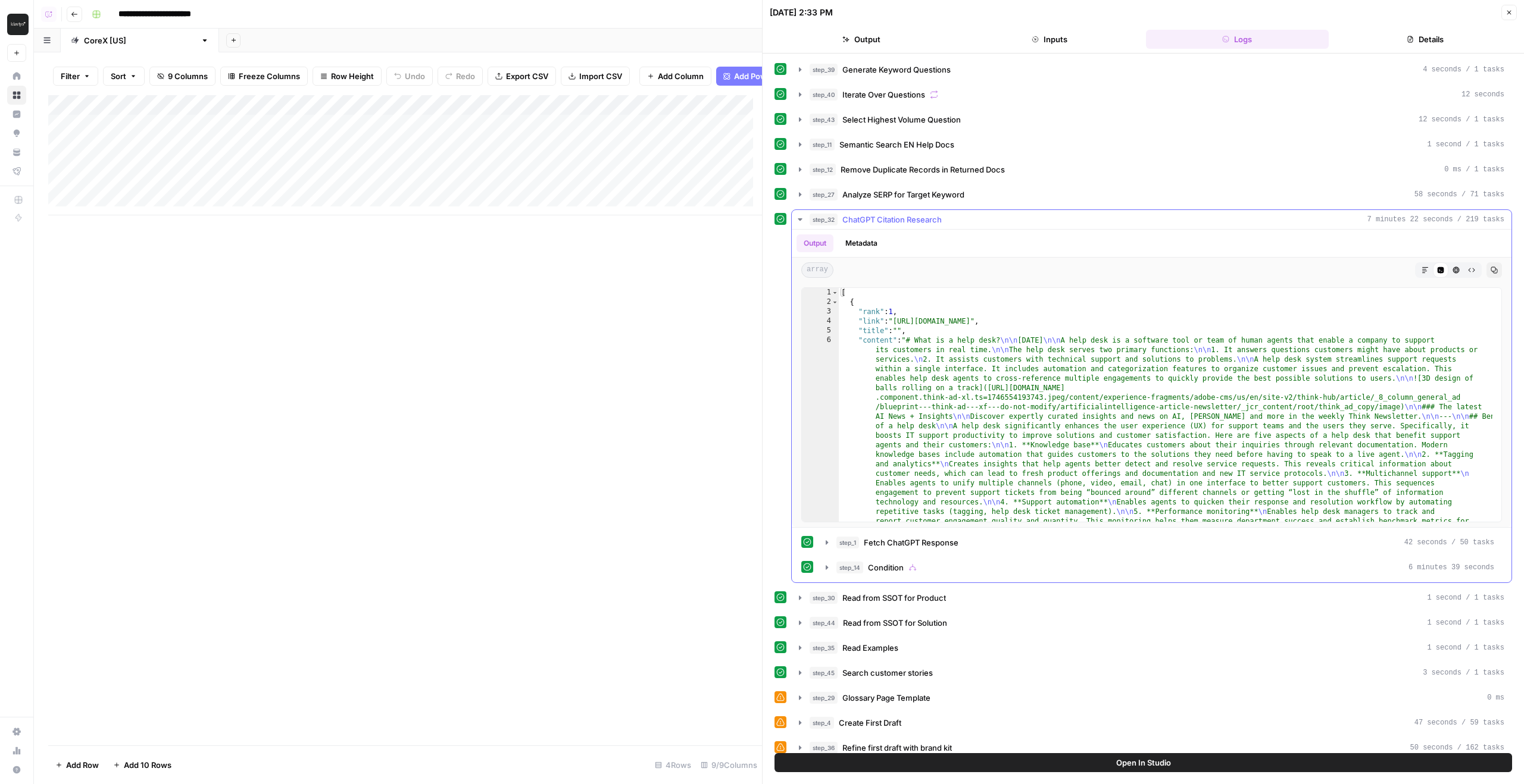
click at [936, 211] on button "step_32 ChatGPT Citation Research 7 minutes 22 seconds / 219 tasks" at bounding box center [1152, 220] width 720 height 19
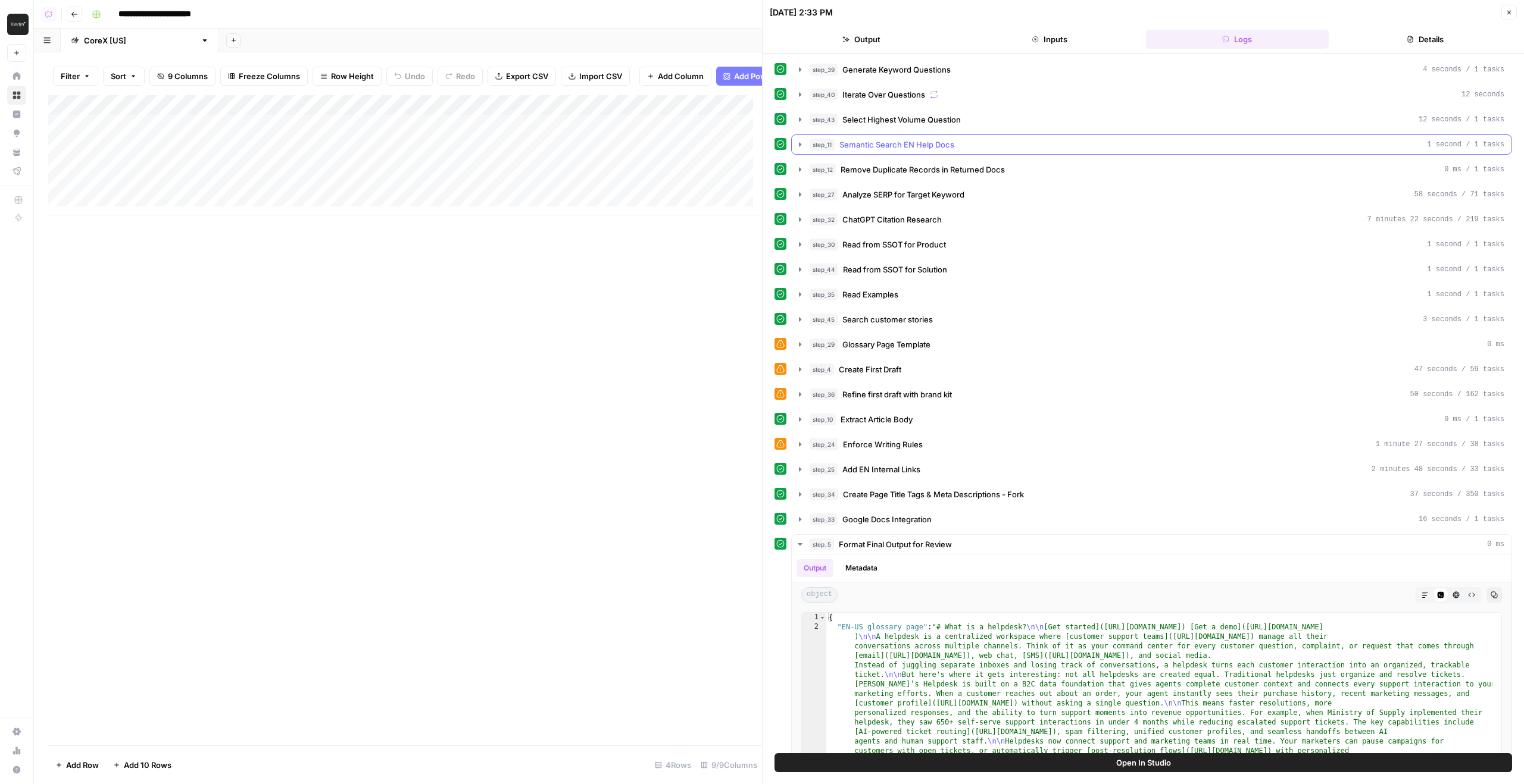
click at [927, 140] on span "Semantic Search EN Help Docs" at bounding box center [897, 145] width 115 height 12
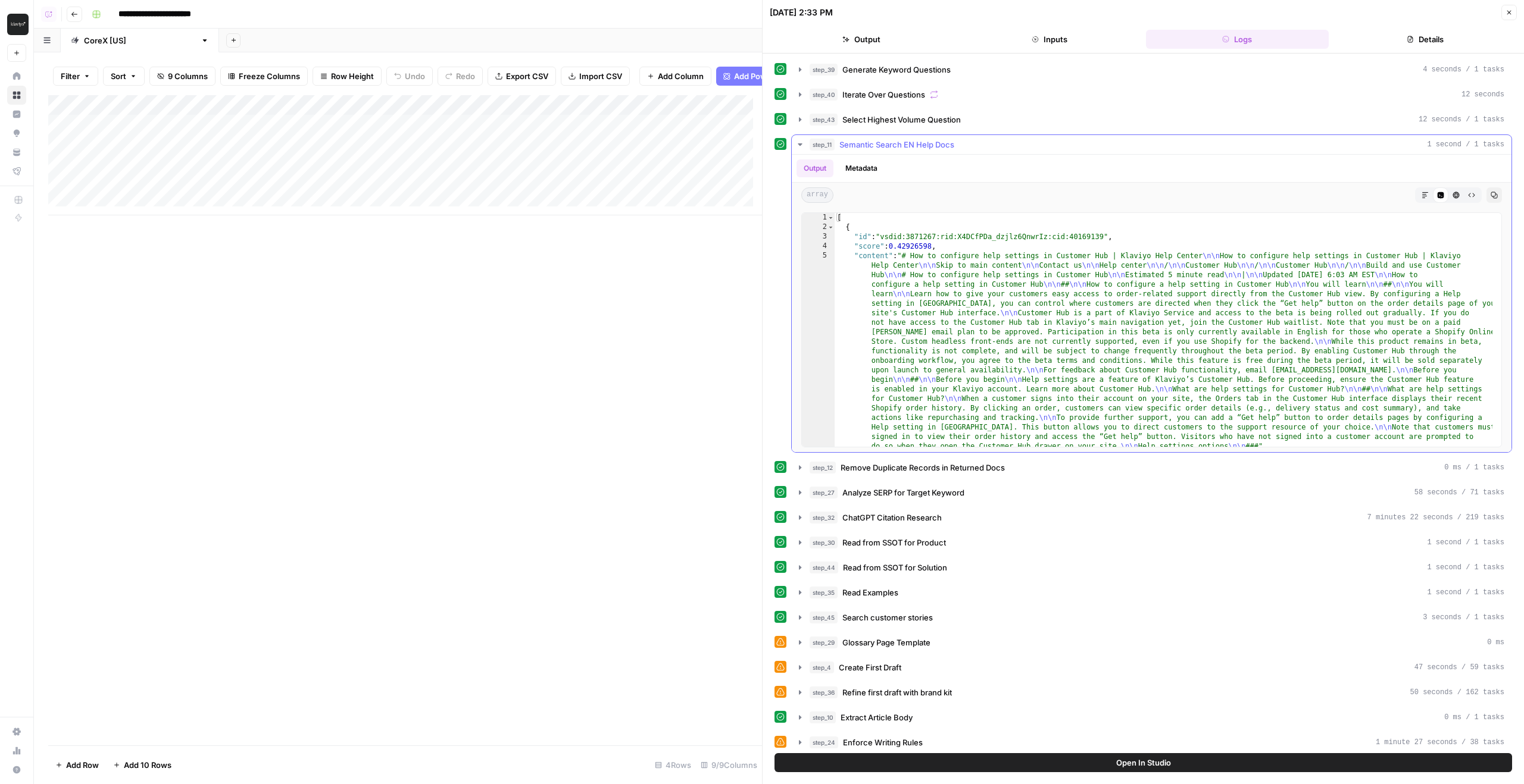
click at [927, 141] on span "Semantic Search EN Help Docs" at bounding box center [897, 145] width 115 height 12
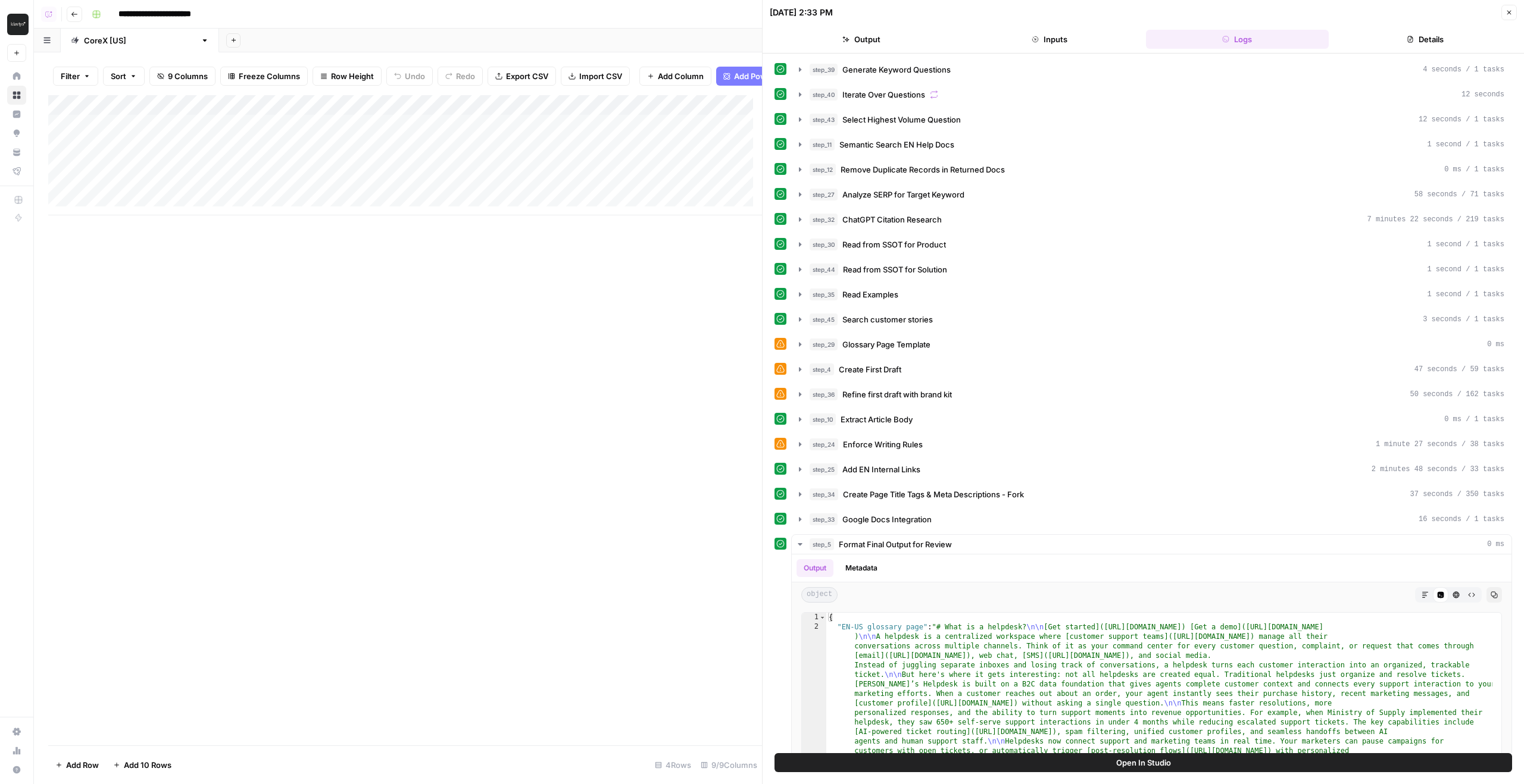
click at [926, 130] on div "step_39 Generate Keyword Questions 4 seconds / 1 tasks step_40 Iterate Over Que…" at bounding box center [1144, 455] width 738 height 793
click at [927, 125] on button "step_43 Select Highest Volume Question 12 seconds / 1 tasks" at bounding box center [1152, 119] width 720 height 19
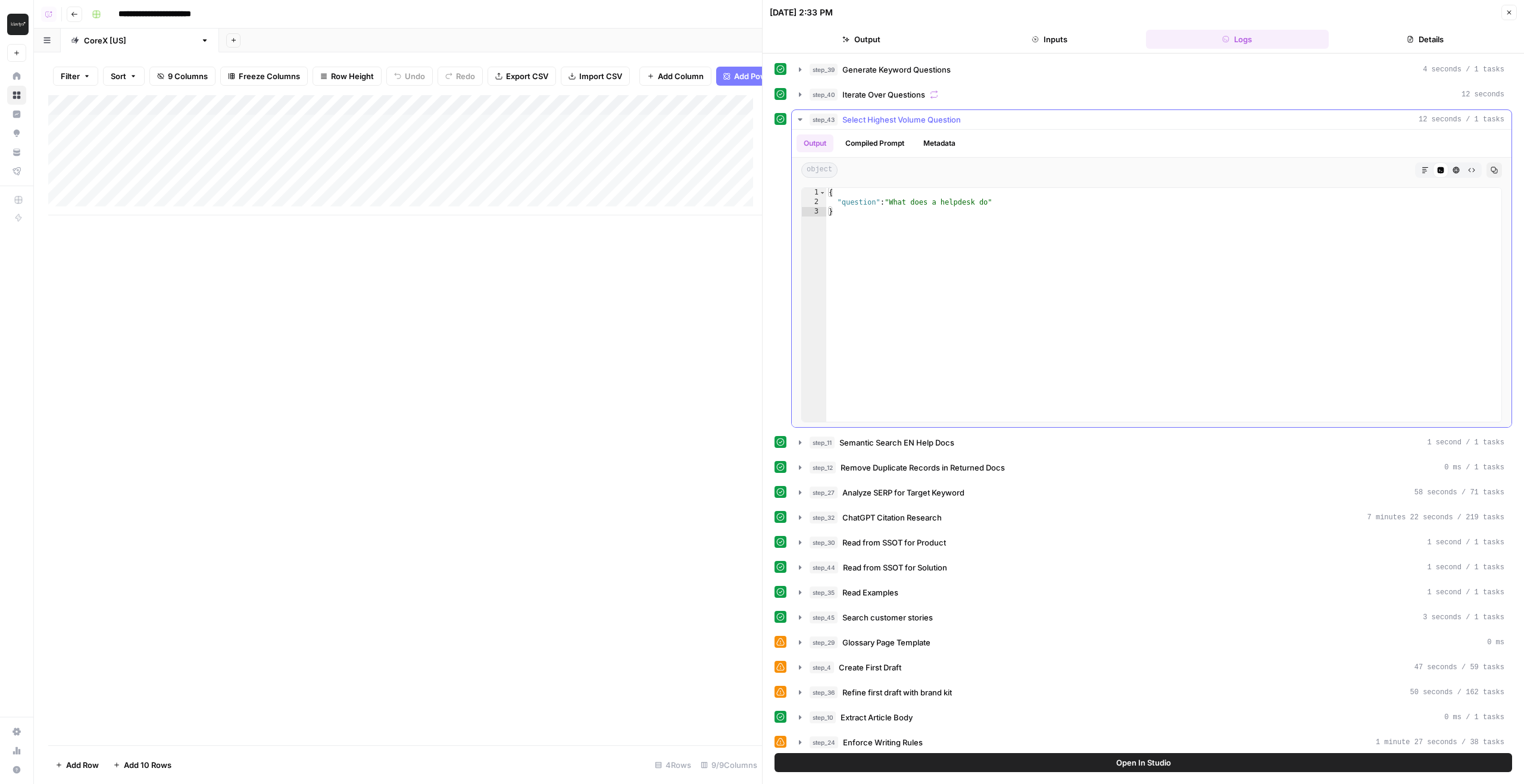
click at [927, 125] on button "step_43 Select Highest Volume Question 12 seconds / 1 tasks" at bounding box center [1152, 119] width 720 height 19
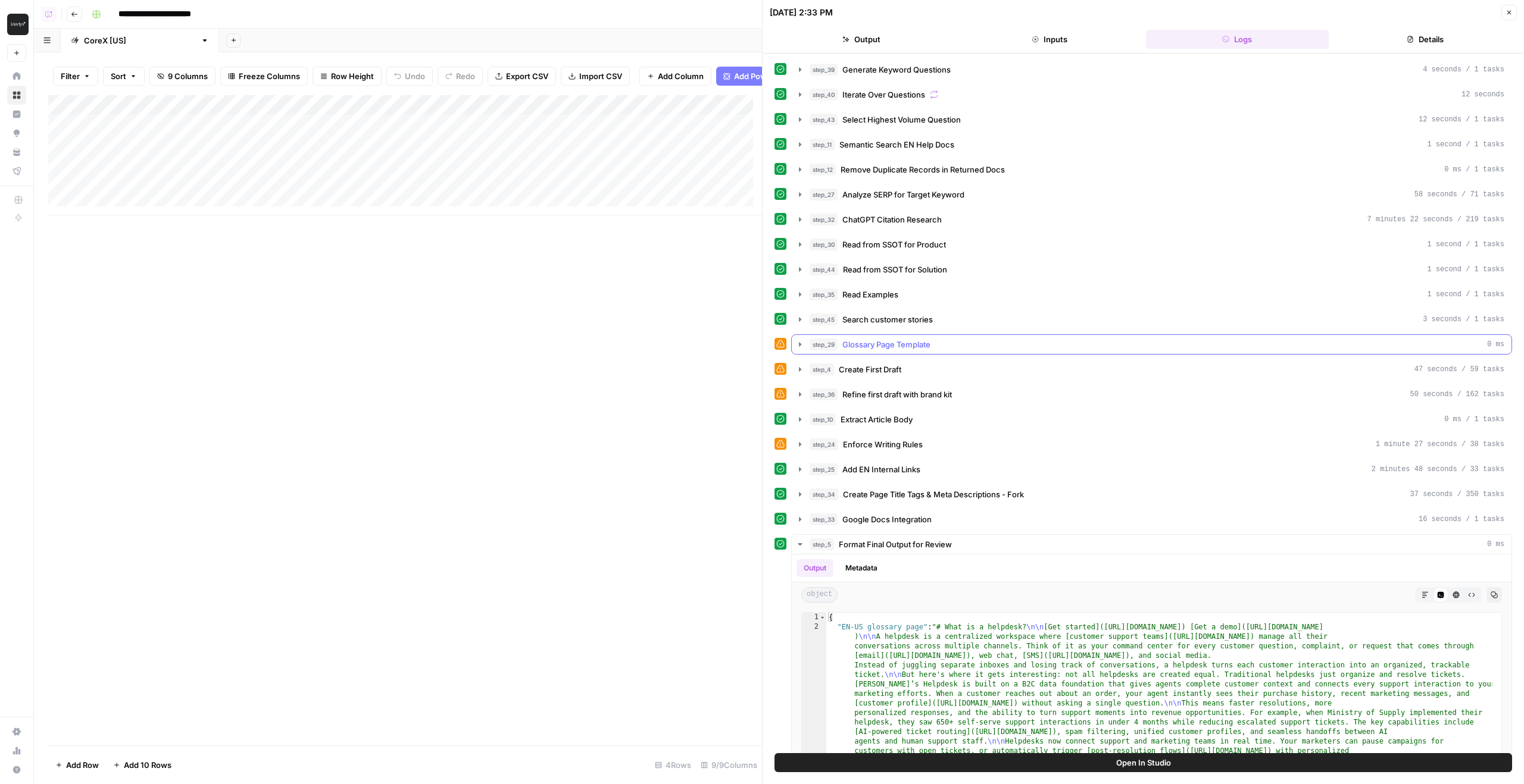
click at [942, 344] on div "step_29 Glossary Page Template 0 ms" at bounding box center [1158, 345] width 695 height 12
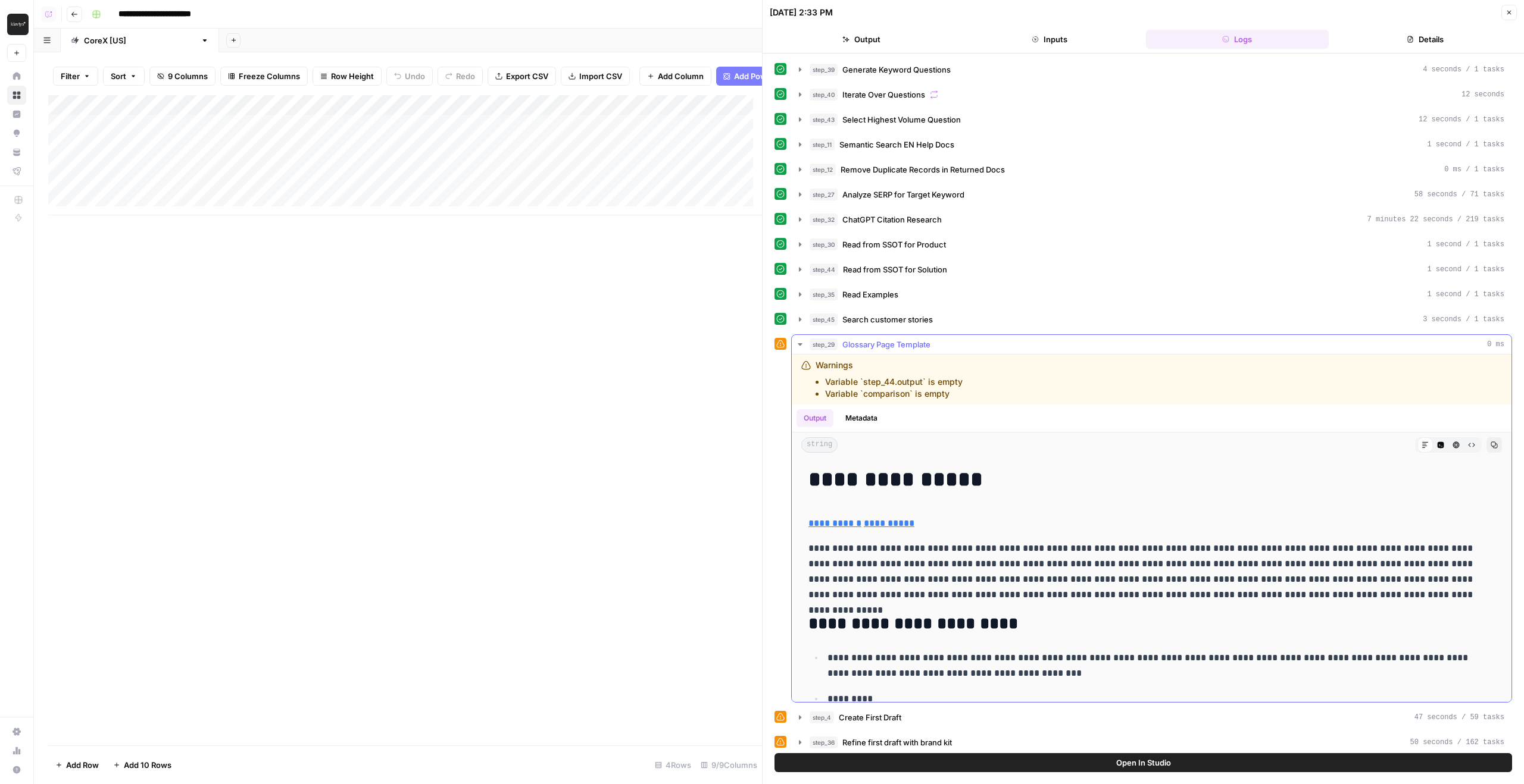
click at [942, 344] on div "step_29 Glossary Page Template 0 ms" at bounding box center [1158, 345] width 695 height 12
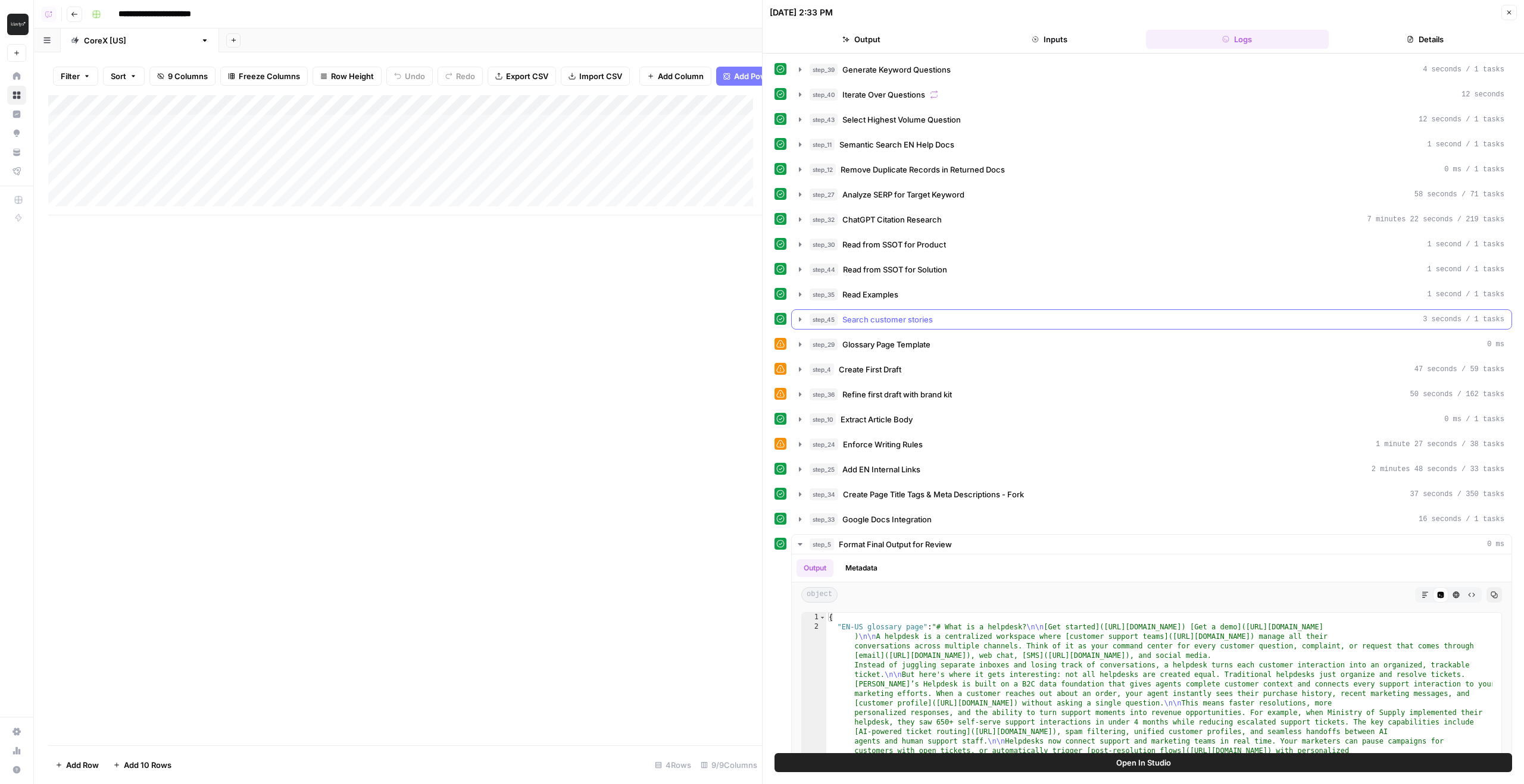
click at [925, 325] on span "Search customer stories" at bounding box center [887, 320] width 90 height 12
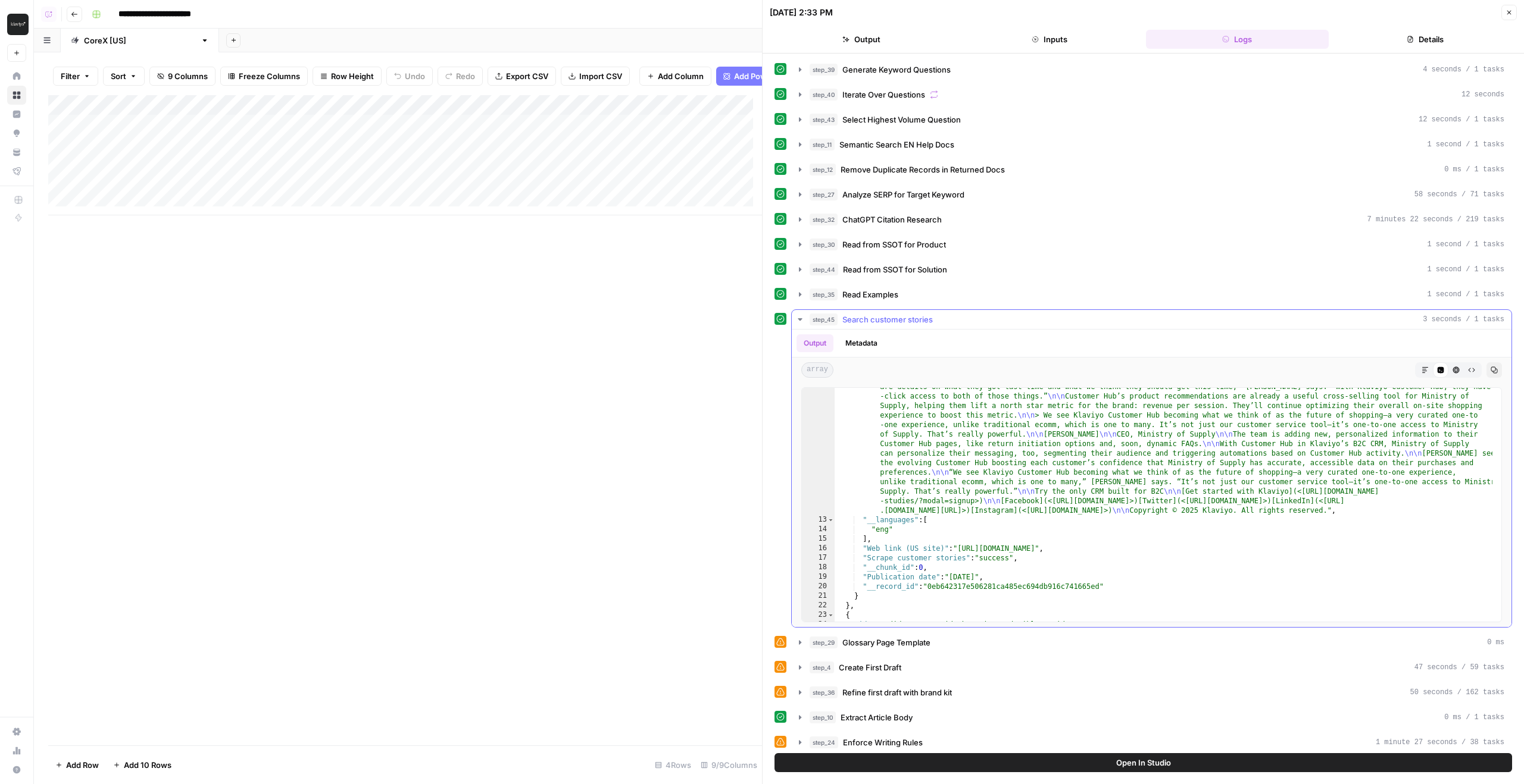
scroll to position [715, 0]
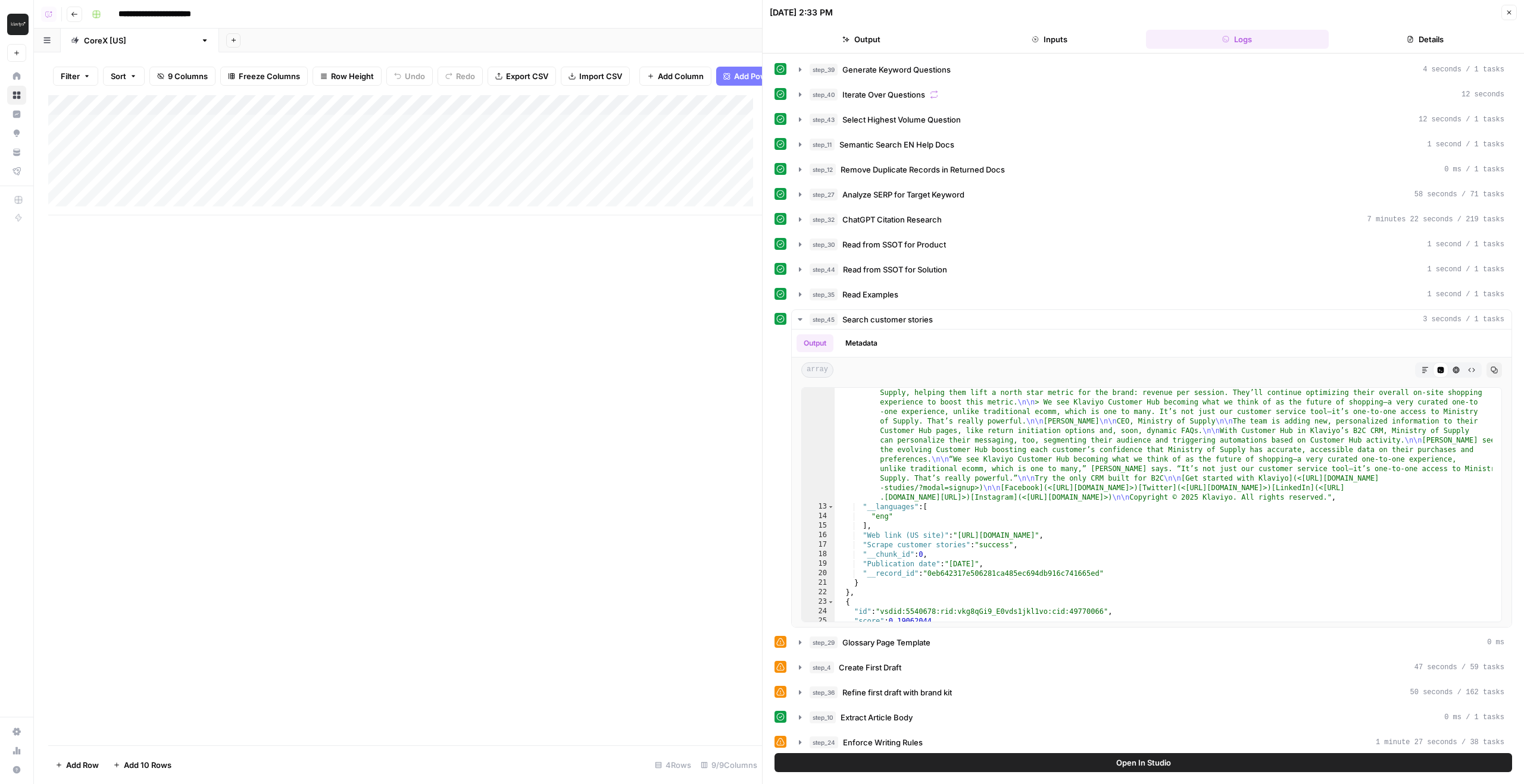
click at [1037, 759] on button "Open In Studio" at bounding box center [1144, 763] width 738 height 19
click at [1507, 11] on icon "button" at bounding box center [1509, 12] width 7 height 7
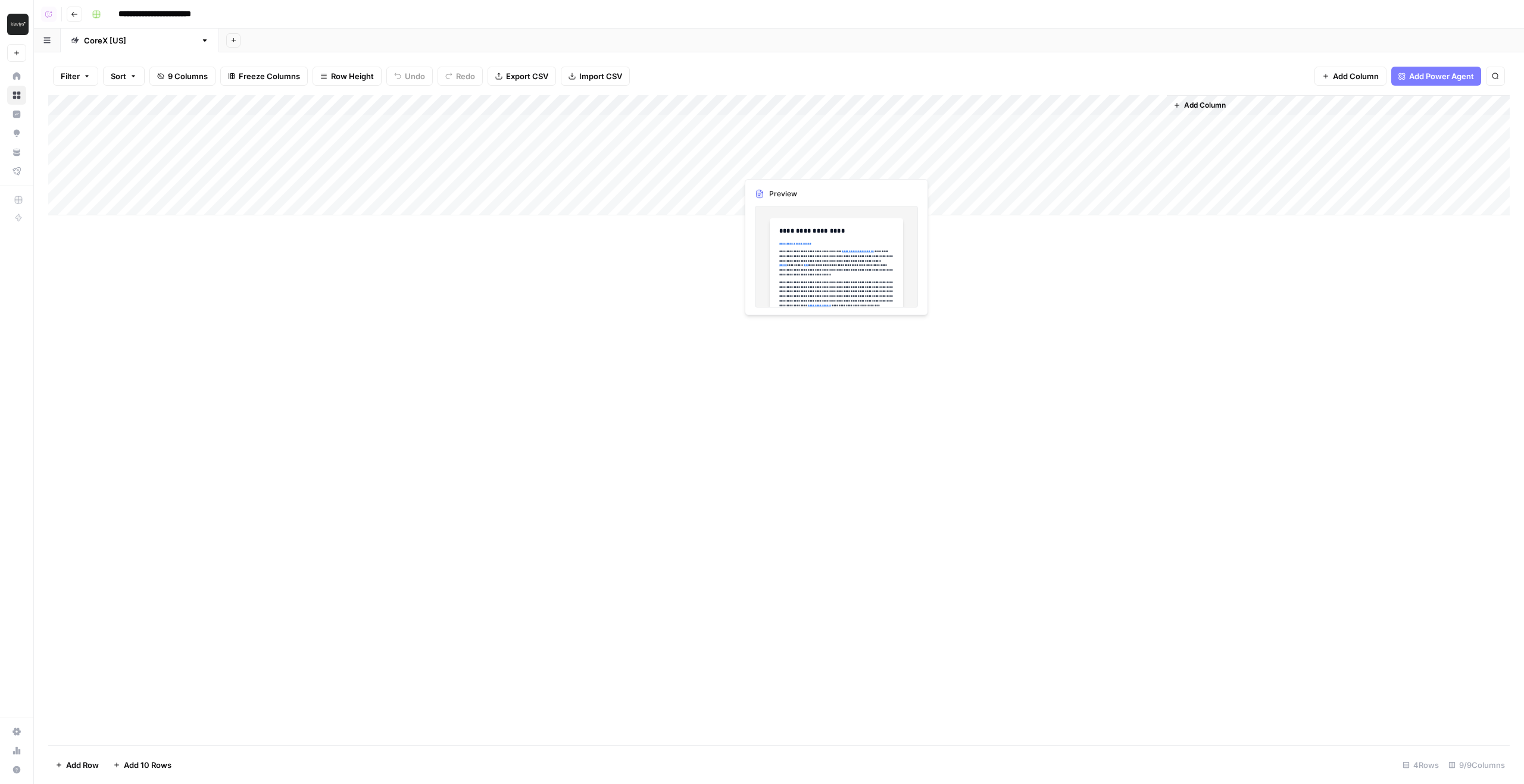
click at [832, 165] on div "Add Column" at bounding box center [778, 155] width 1461 height 120
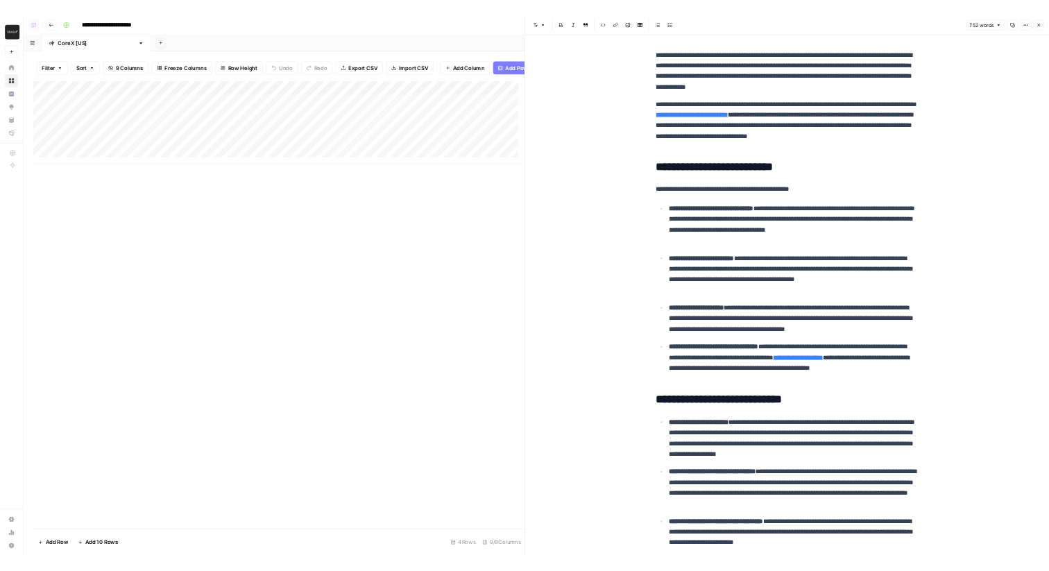
scroll to position [876, 0]
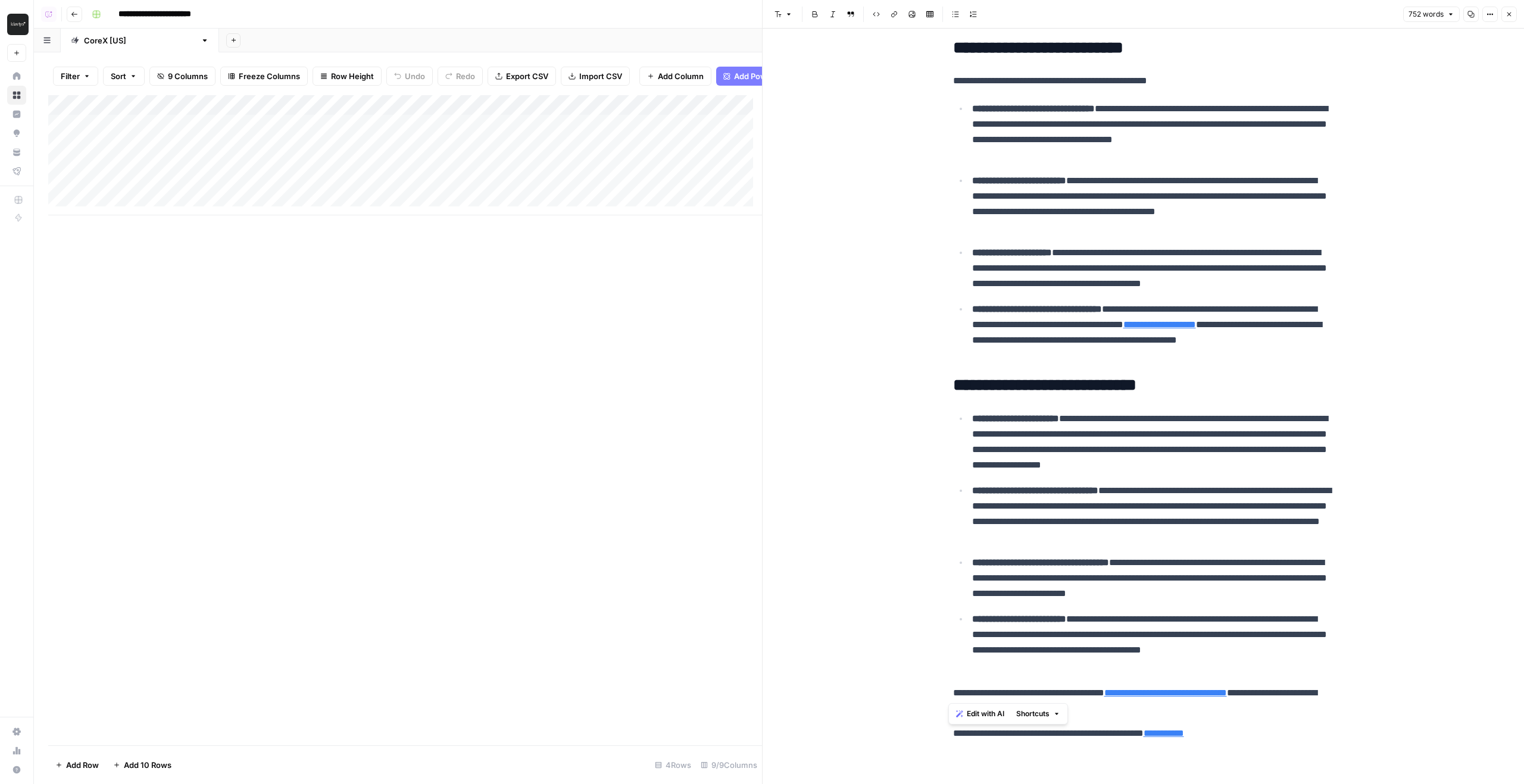
drag, startPoint x: 1025, startPoint y: 650, endPoint x: 1105, endPoint y: 678, distance: 84.8
click at [1105, 678] on div "**********" at bounding box center [1143, 21] width 396 height 1450
click at [1105, 678] on div "**********" at bounding box center [1143, 21] width 396 height 1450
click at [1512, 10] on icon "button" at bounding box center [1509, 14] width 7 height 7
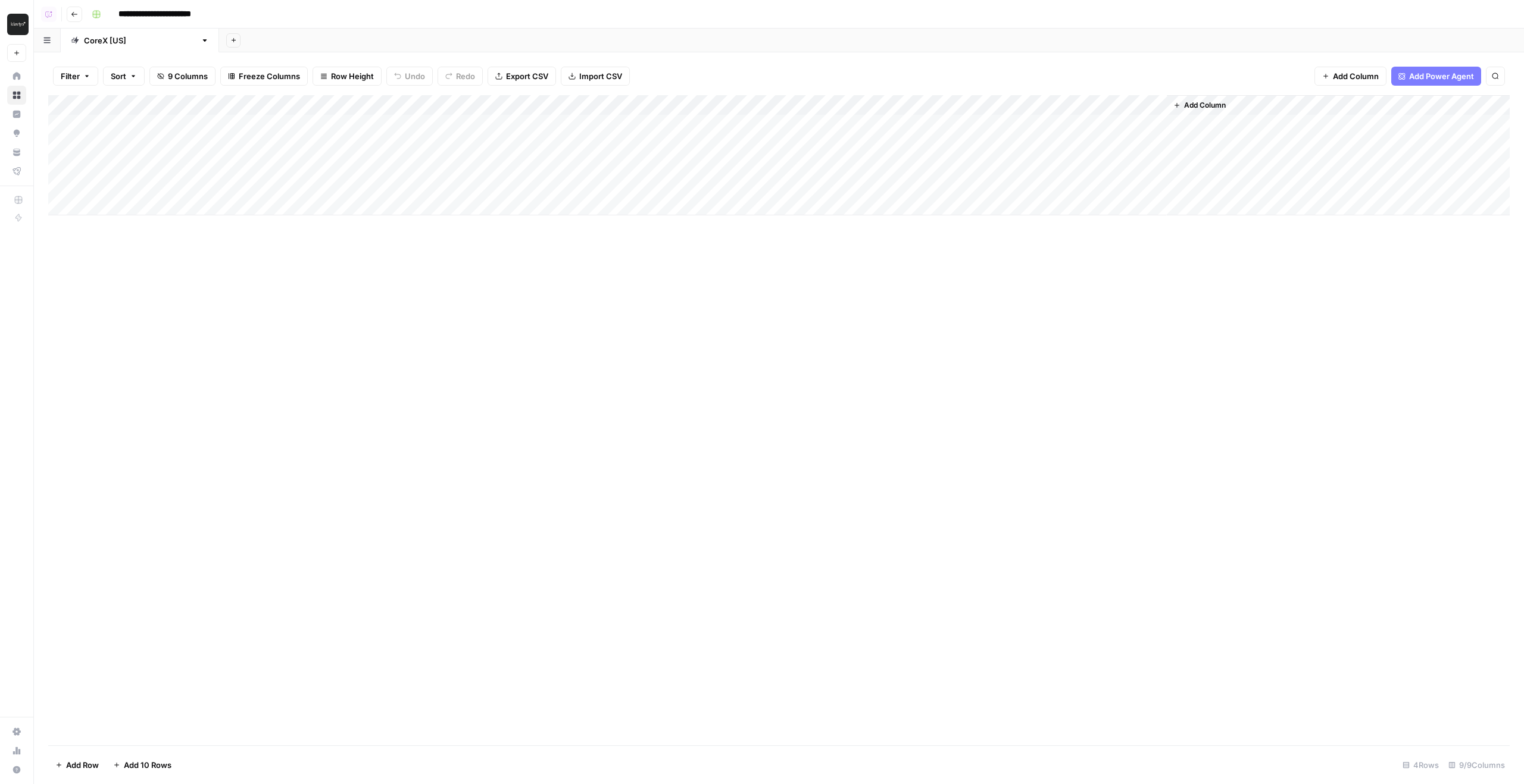
click at [646, 108] on div "Add Column" at bounding box center [778, 155] width 1461 height 120
click at [706, 67] on div "Filter Sort 9 Columns Freeze Columns Row Height Undo Redo Export CSV Import CSV…" at bounding box center [778, 76] width 1461 height 38
click at [602, 106] on div "Add Column" at bounding box center [778, 155] width 1461 height 120
click at [636, 207] on span "Configure Inputs" at bounding box center [665, 205] width 104 height 12
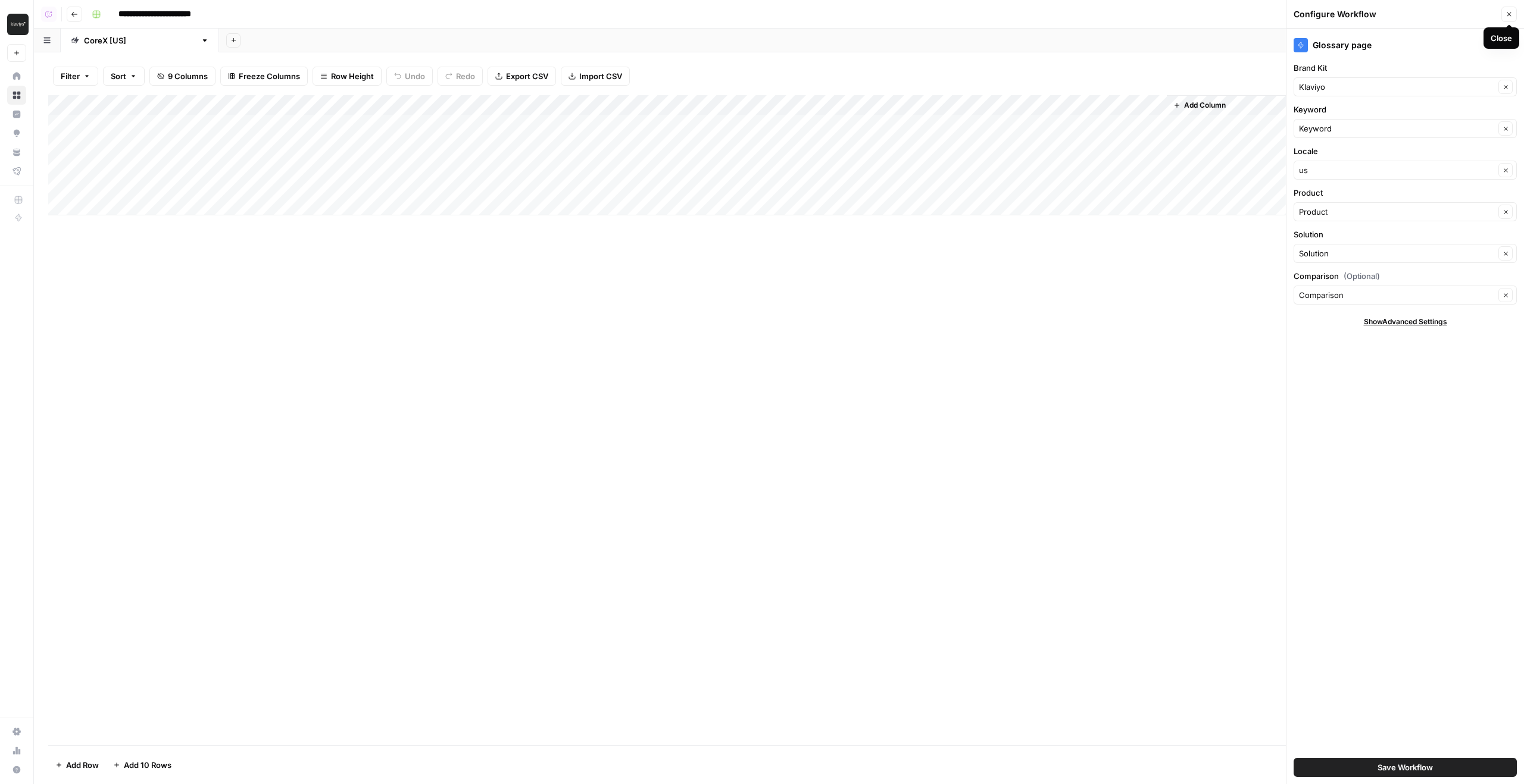
click at [1508, 16] on icon "button" at bounding box center [1509, 14] width 7 height 7
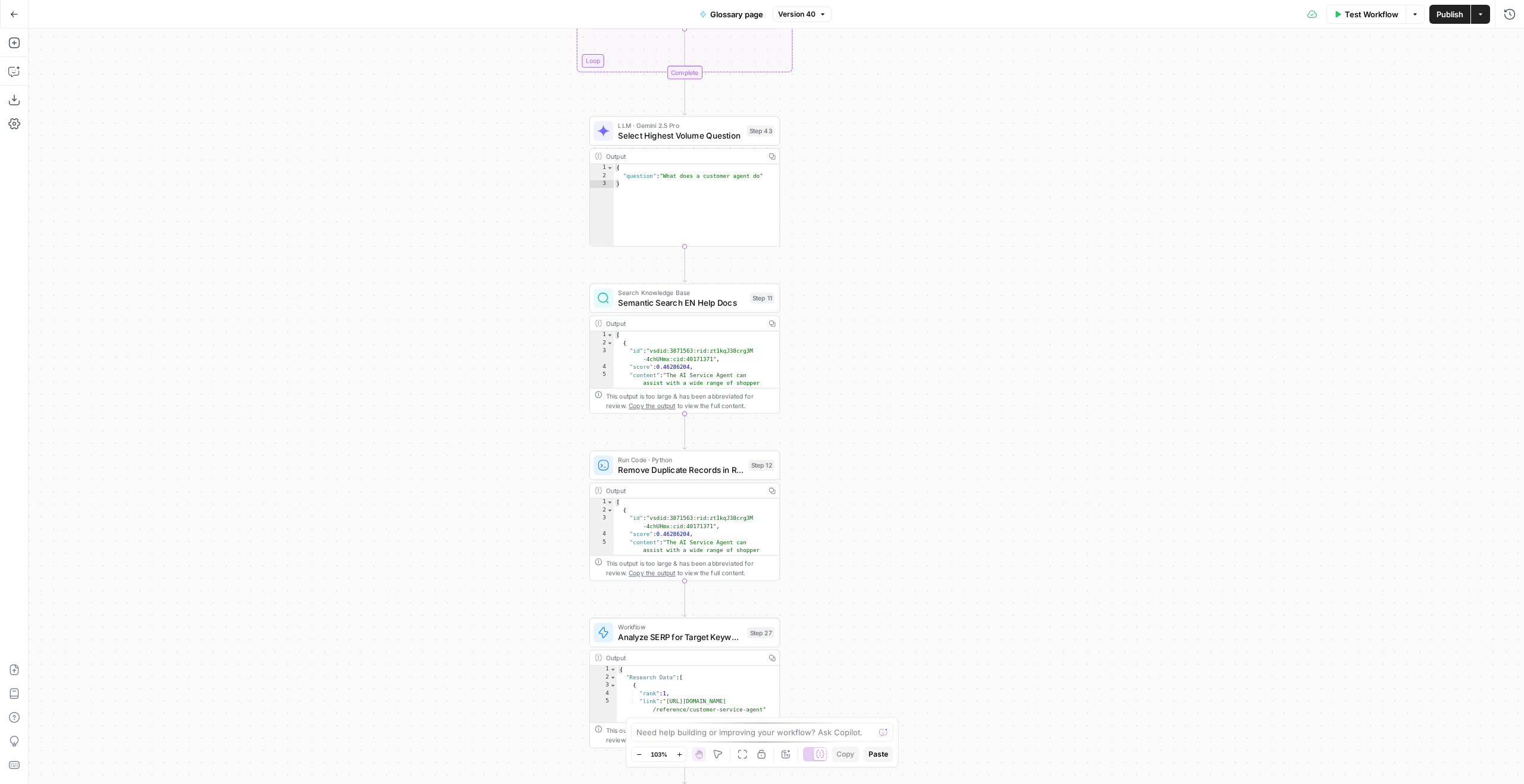
drag, startPoint x: 865, startPoint y: 133, endPoint x: 862, endPoint y: 605, distance: 472.0
click at [866, 598] on div "Workflow Set Inputs Inputs LLM · GPT-4.1 Generate Keyword Questions Step 39 Out…" at bounding box center [776, 406] width 1496 height 756
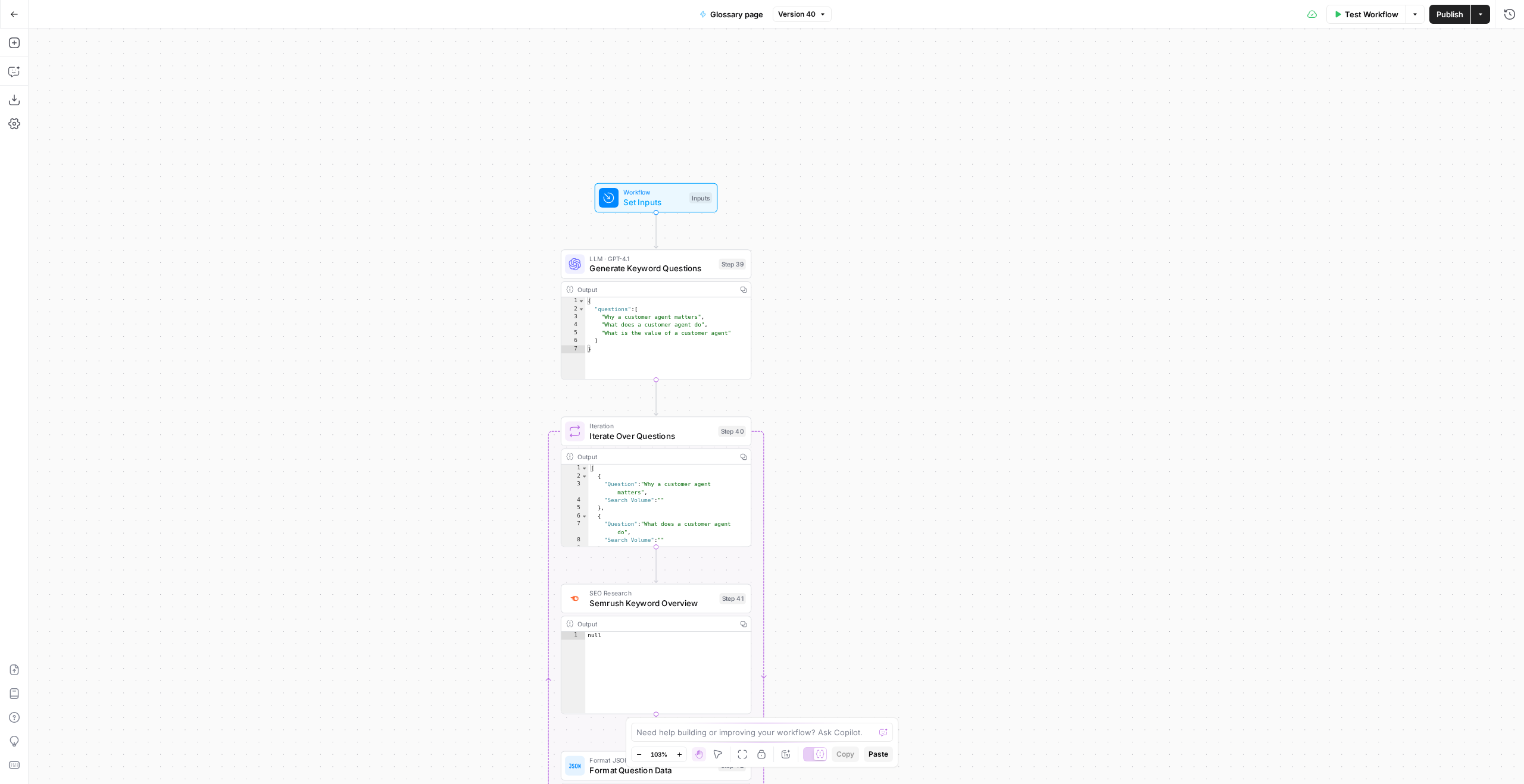
drag, startPoint x: 1037, startPoint y: 371, endPoint x: 965, endPoint y: 104, distance: 276.5
click at [968, 119] on div "Workflow Set Inputs Inputs LLM · GPT-4.1 Generate Keyword Questions Step 39 Out…" at bounding box center [776, 406] width 1496 height 756
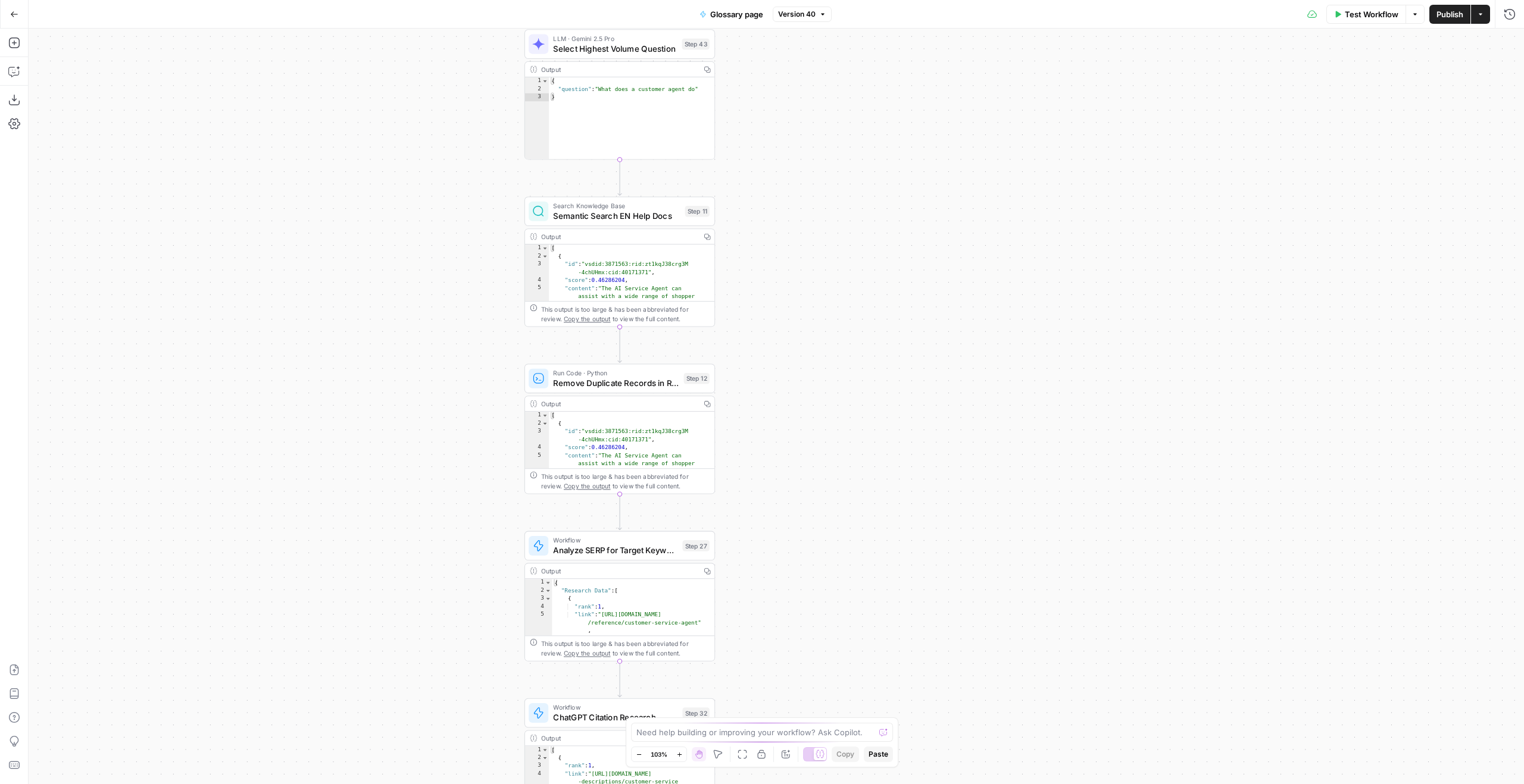
drag, startPoint x: 958, startPoint y: 424, endPoint x: 904, endPoint y: 304, distance: 131.6
click at [958, 0] on html "Klaviyo New Home Browse Insights Opportunities Your Data Flightpath Recent Grid…" at bounding box center [762, 392] width 1524 height 784
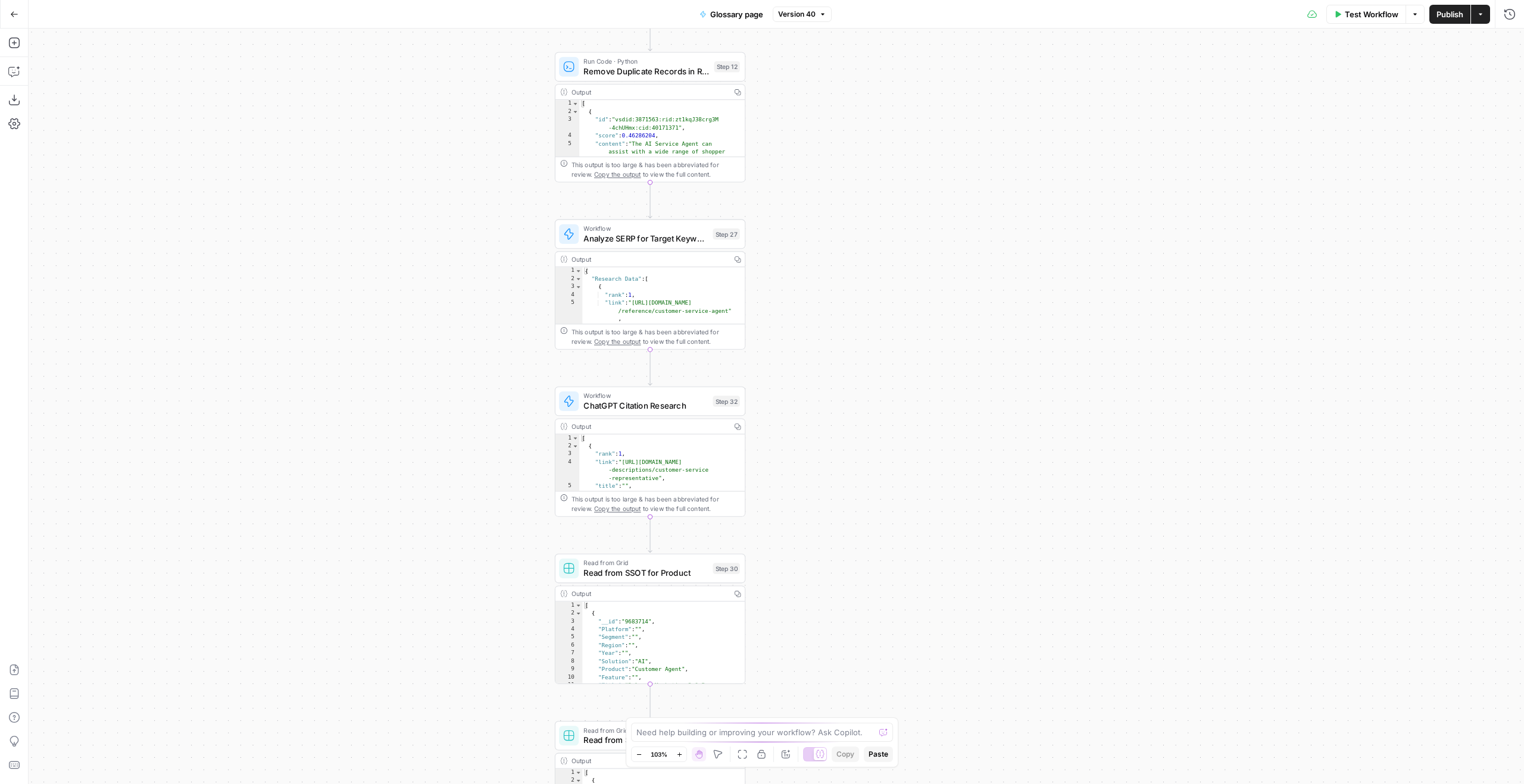
drag, startPoint x: 893, startPoint y: 310, endPoint x: 905, endPoint y: 186, distance: 124.6
click at [905, 186] on div "Workflow Set Inputs Inputs LLM · GPT-4.1 Generate Keyword Questions Step 39 Out…" at bounding box center [776, 406] width 1496 height 756
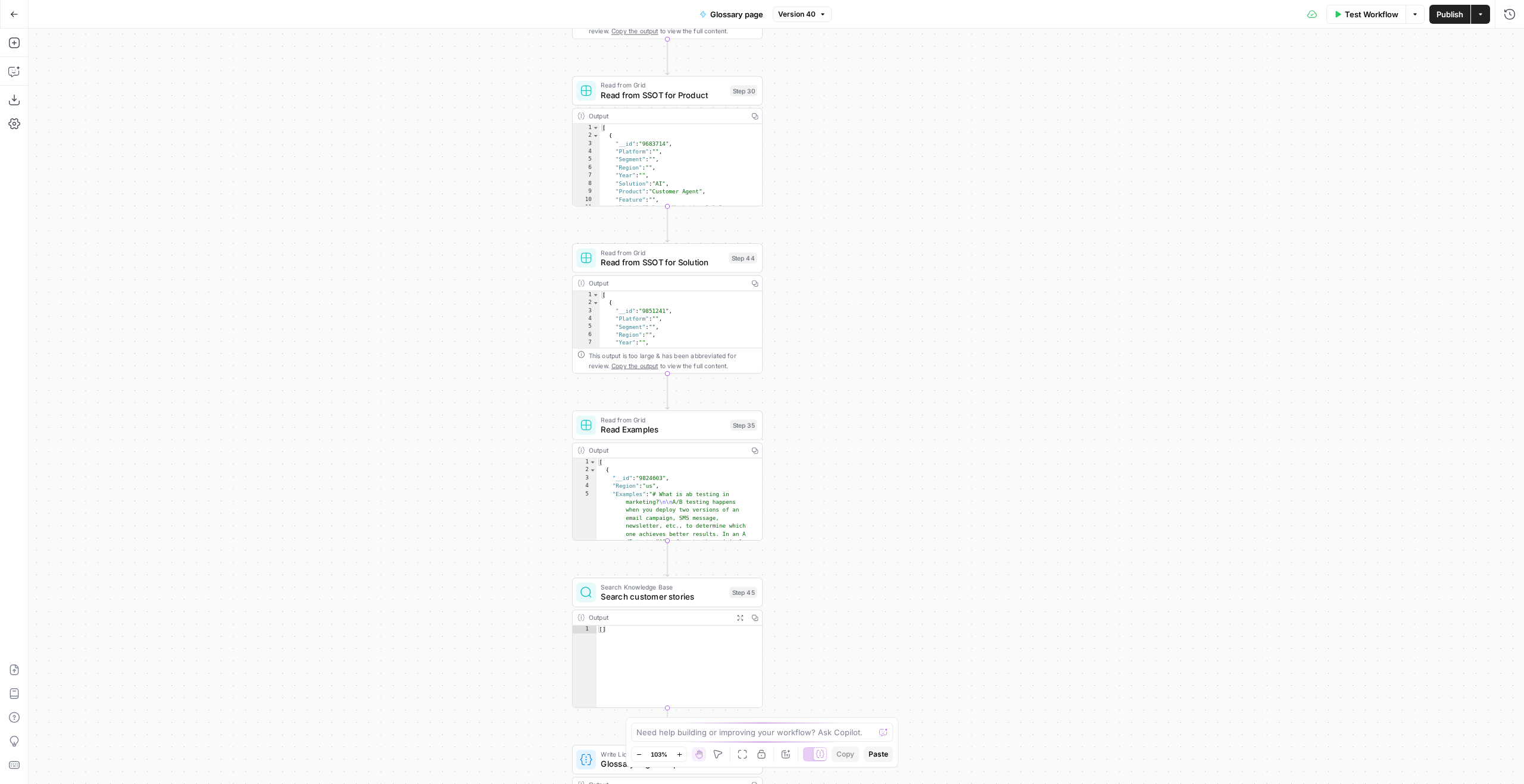
drag, startPoint x: 867, startPoint y: 540, endPoint x: 876, endPoint y: 159, distance: 381.1
click at [875, 141] on div "Workflow Set Inputs Inputs LLM · GPT-4.1 Generate Keyword Questions Step 39 Out…" at bounding box center [776, 406] width 1496 height 756
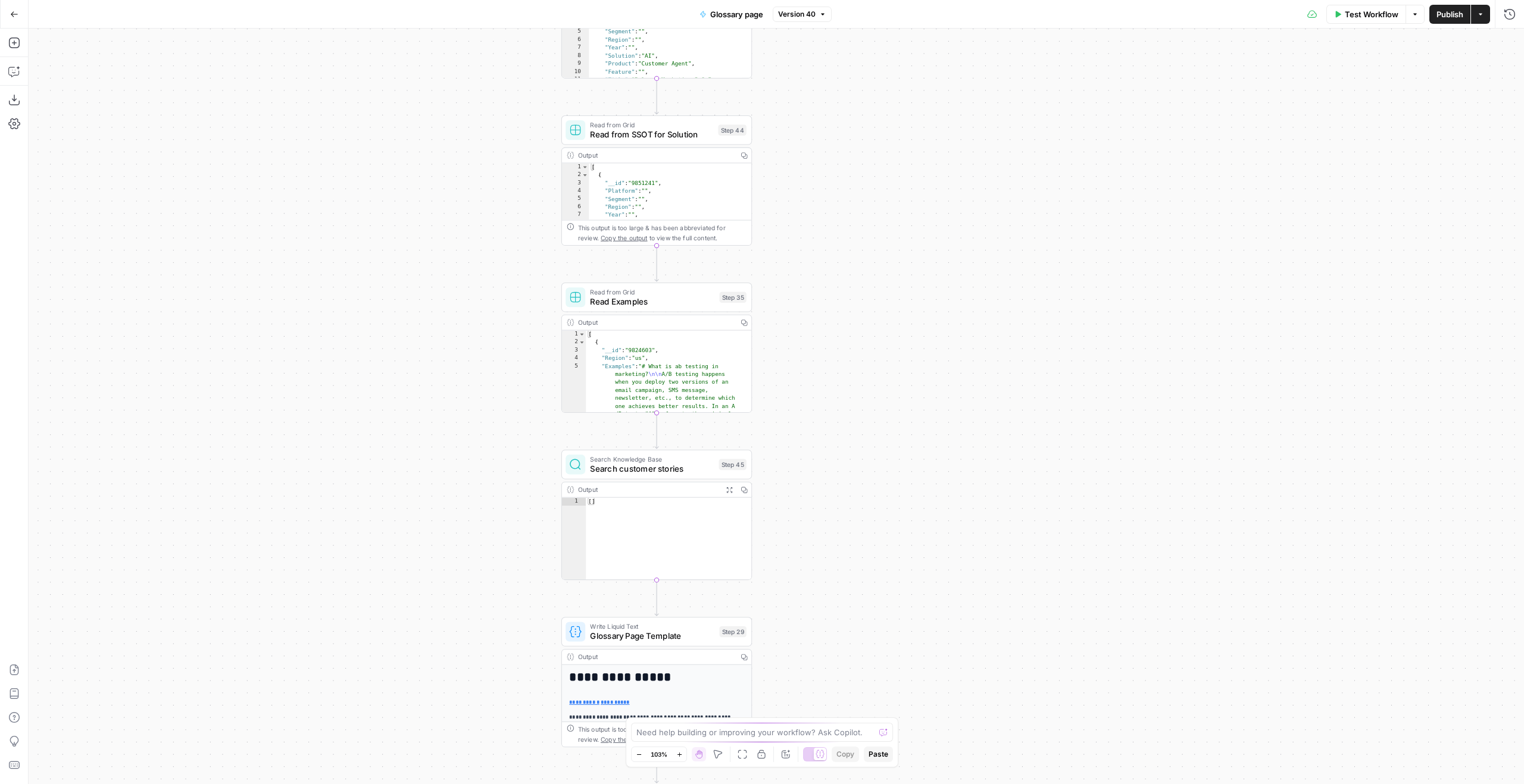
drag, startPoint x: 891, startPoint y: 577, endPoint x: 878, endPoint y: 289, distance: 288.3
click at [878, 289] on div "Workflow Set Inputs Inputs LLM · GPT-4.1 Generate Keyword Questions Step 39 Out…" at bounding box center [776, 406] width 1496 height 756
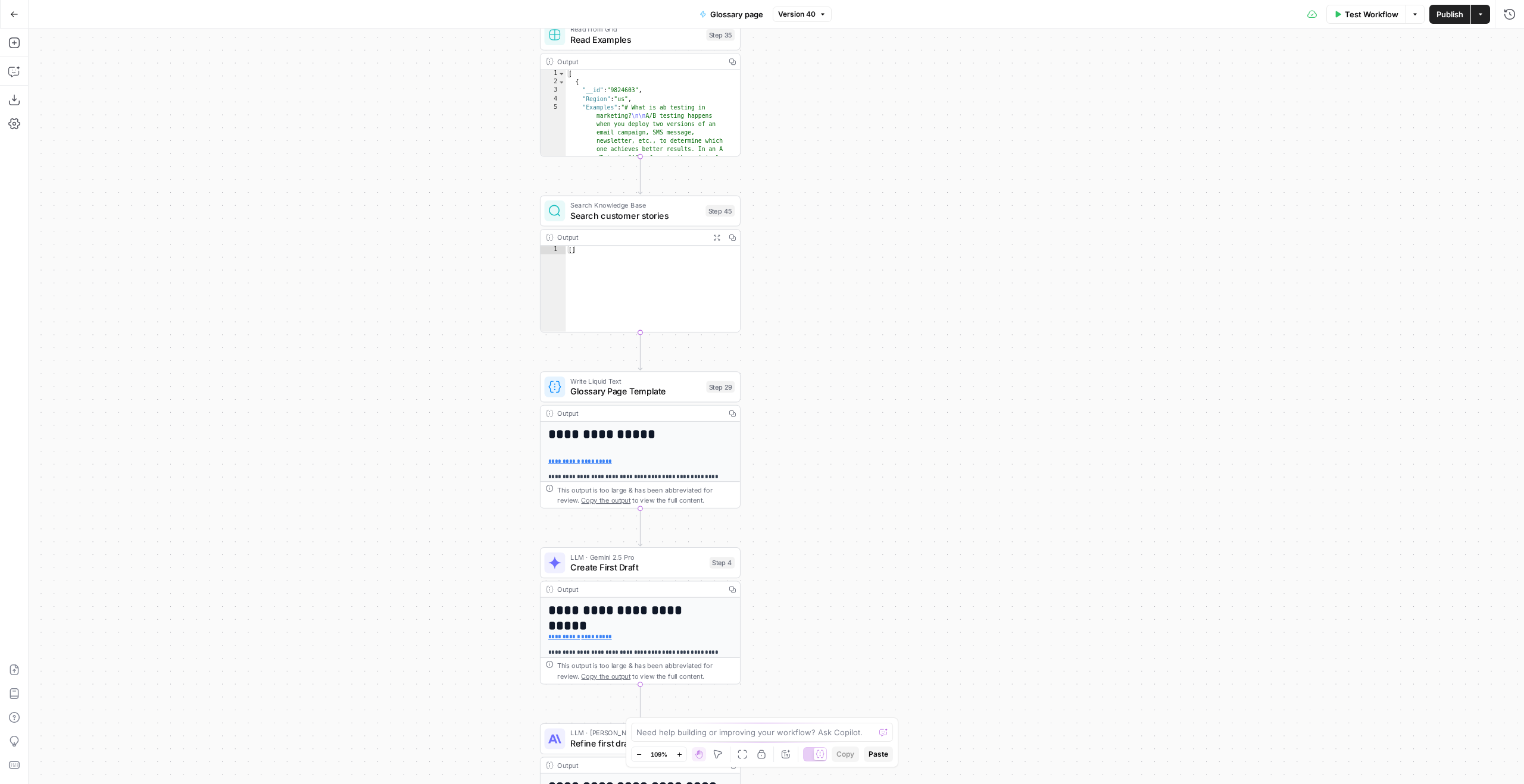
drag, startPoint x: 846, startPoint y: 457, endPoint x: 881, endPoint y: 277, distance: 183.4
click at [873, 292] on div "Workflow Set Inputs Inputs LLM · GPT-4.1 Generate Keyword Questions Step 39 Out…" at bounding box center [776, 406] width 1496 height 756
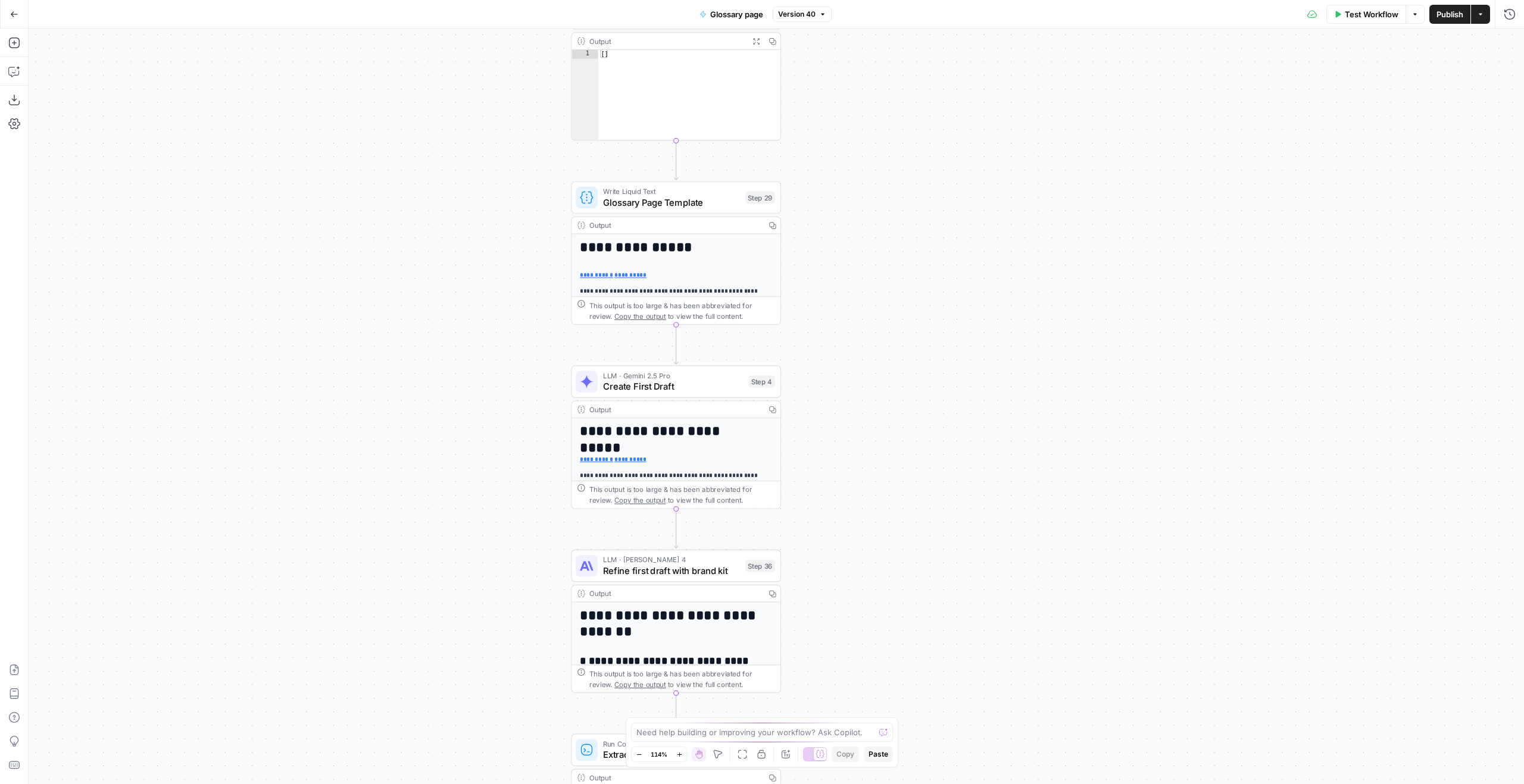
drag, startPoint x: 836, startPoint y: 224, endPoint x: 884, endPoint y: 186, distance: 61.2
click at [874, 189] on div "Workflow Set Inputs Inputs LLM · GPT-4.1 Generate Keyword Questions Step 39 Out…" at bounding box center [776, 406] width 1496 height 756
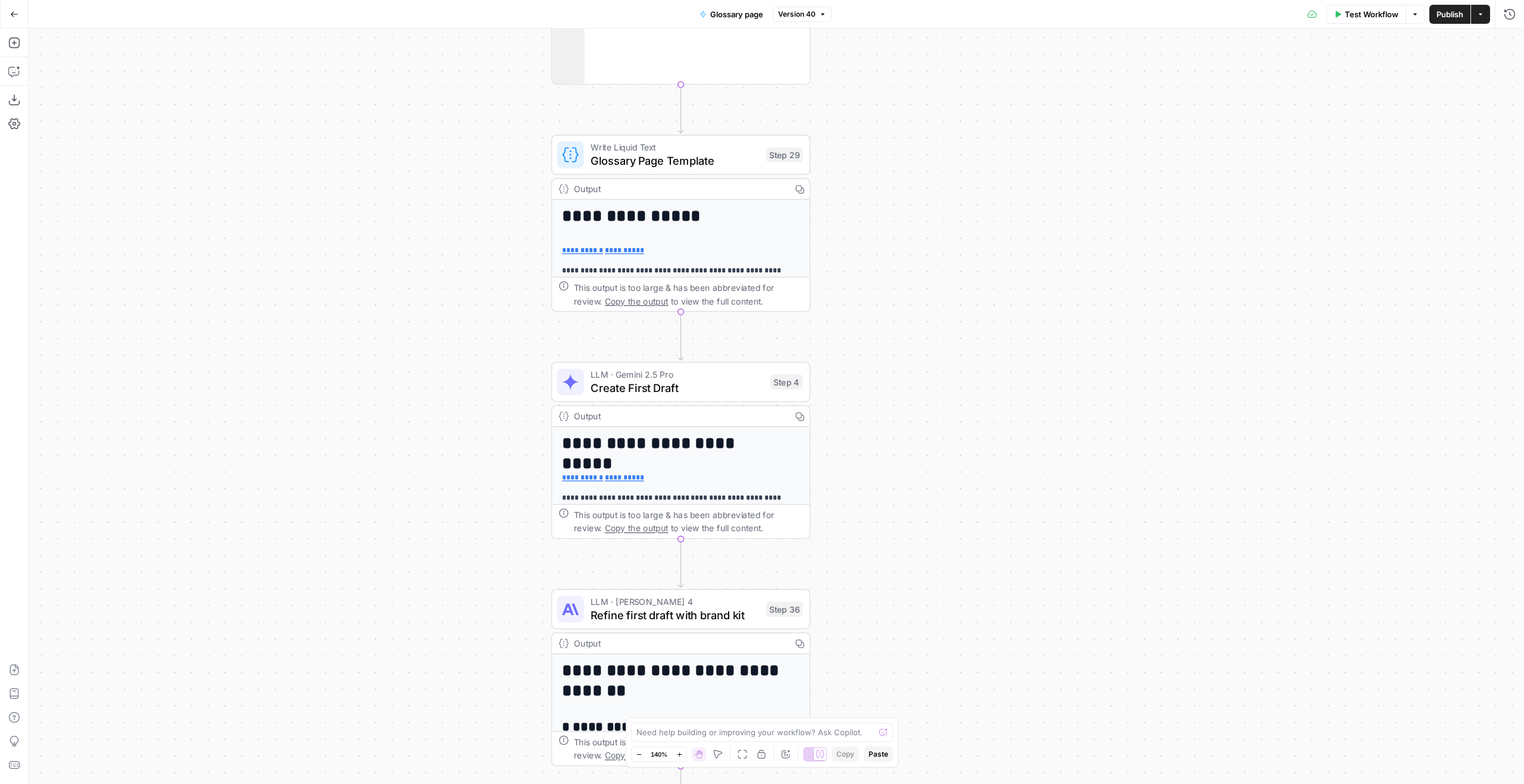
click at [749, 173] on div "Write Liquid Text Glossary Page Template Step 29 Copy step Delete step Edit Not…" at bounding box center [680, 154] width 259 height 39
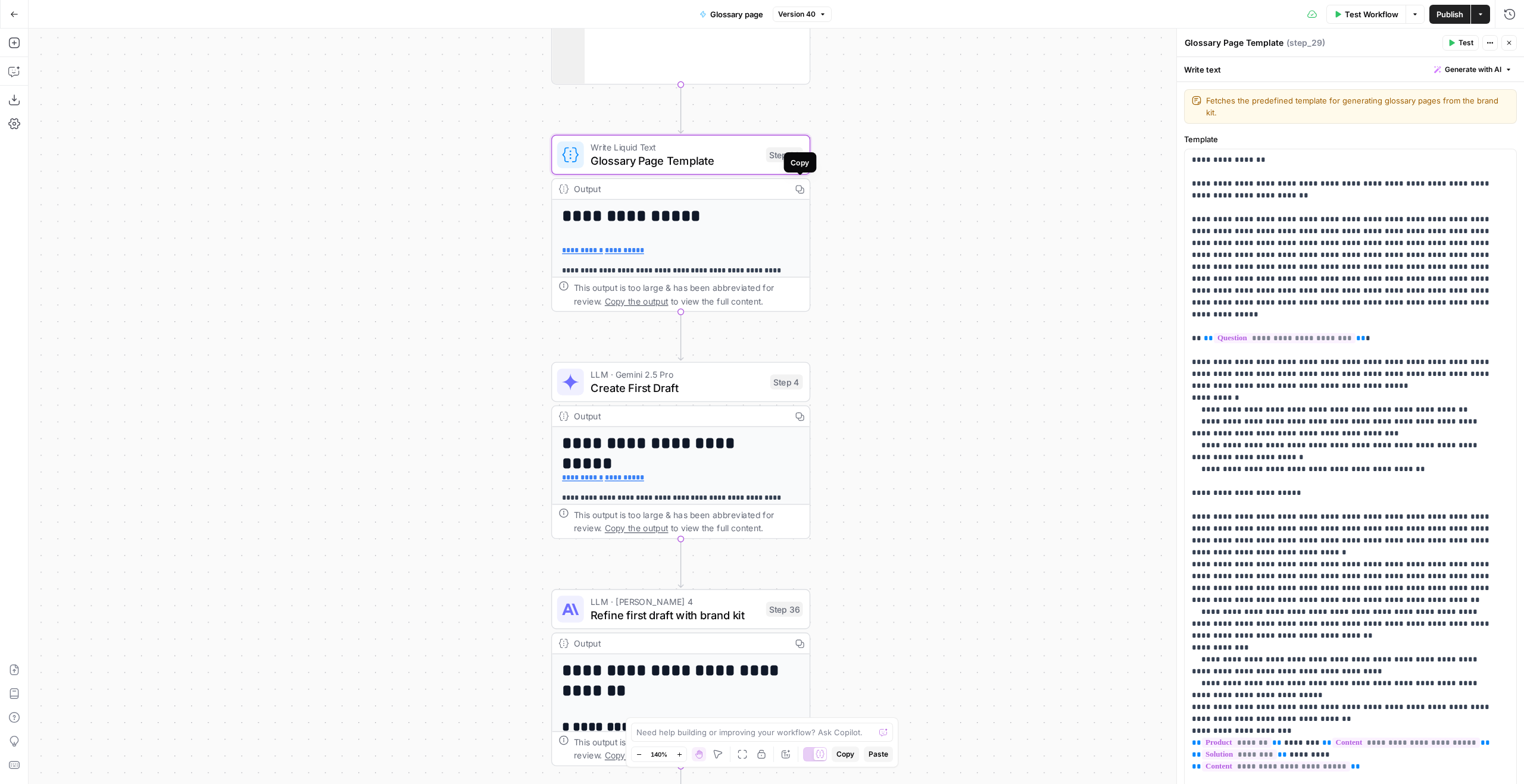
click at [800, 185] on icon "button" at bounding box center [799, 189] width 9 height 9
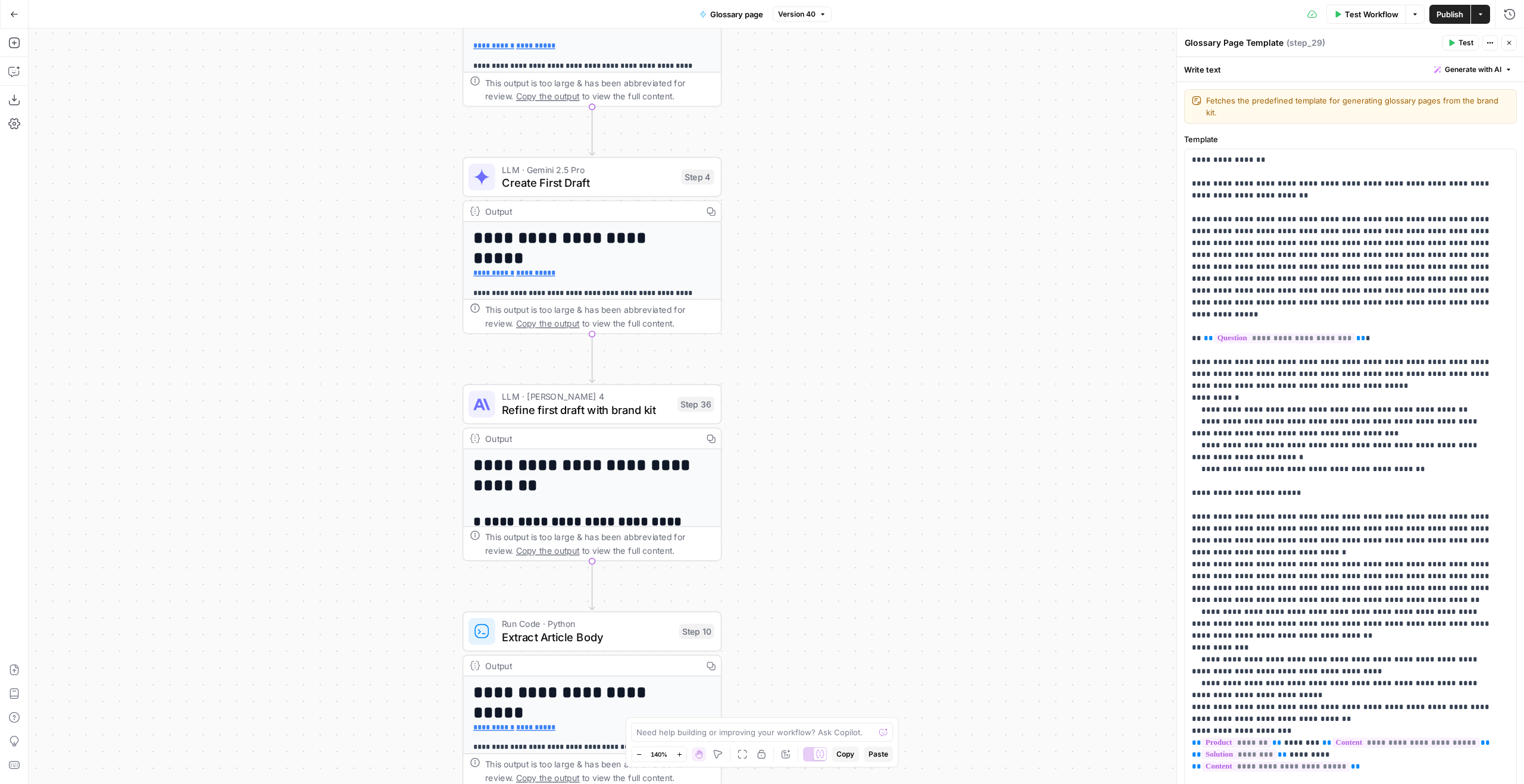
drag, startPoint x: 418, startPoint y: 329, endPoint x: 343, endPoint y: 254, distance: 106.1
click at [343, 254] on div "Workflow Set Inputs Inputs LLM · GPT-4.1 Generate Keyword Questions Step 39 Out…" at bounding box center [776, 406] width 1496 height 756
click at [511, 407] on span "Refine first draft with brand kit" at bounding box center [586, 409] width 169 height 16
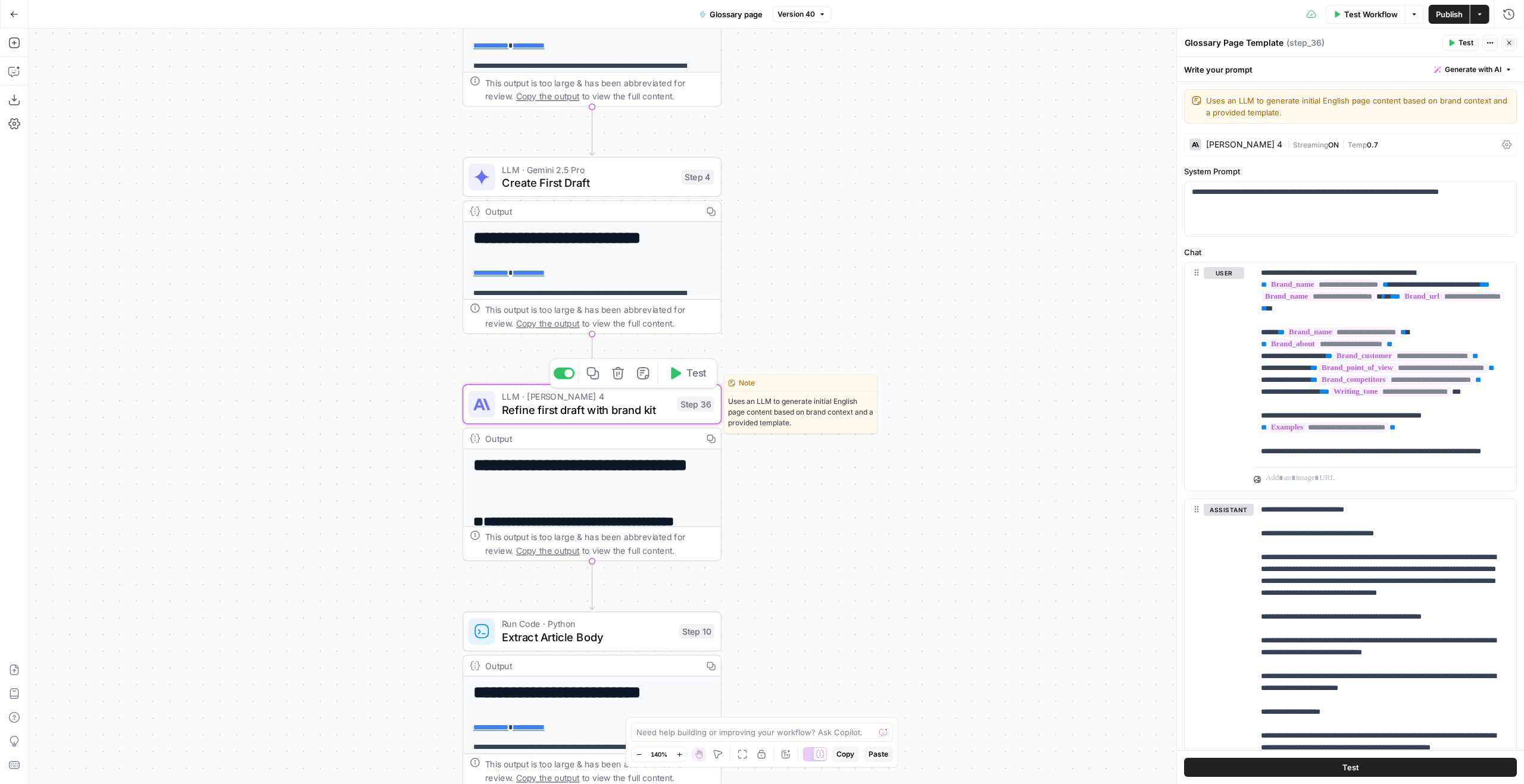
type textarea "Refine first draft with brand kit"
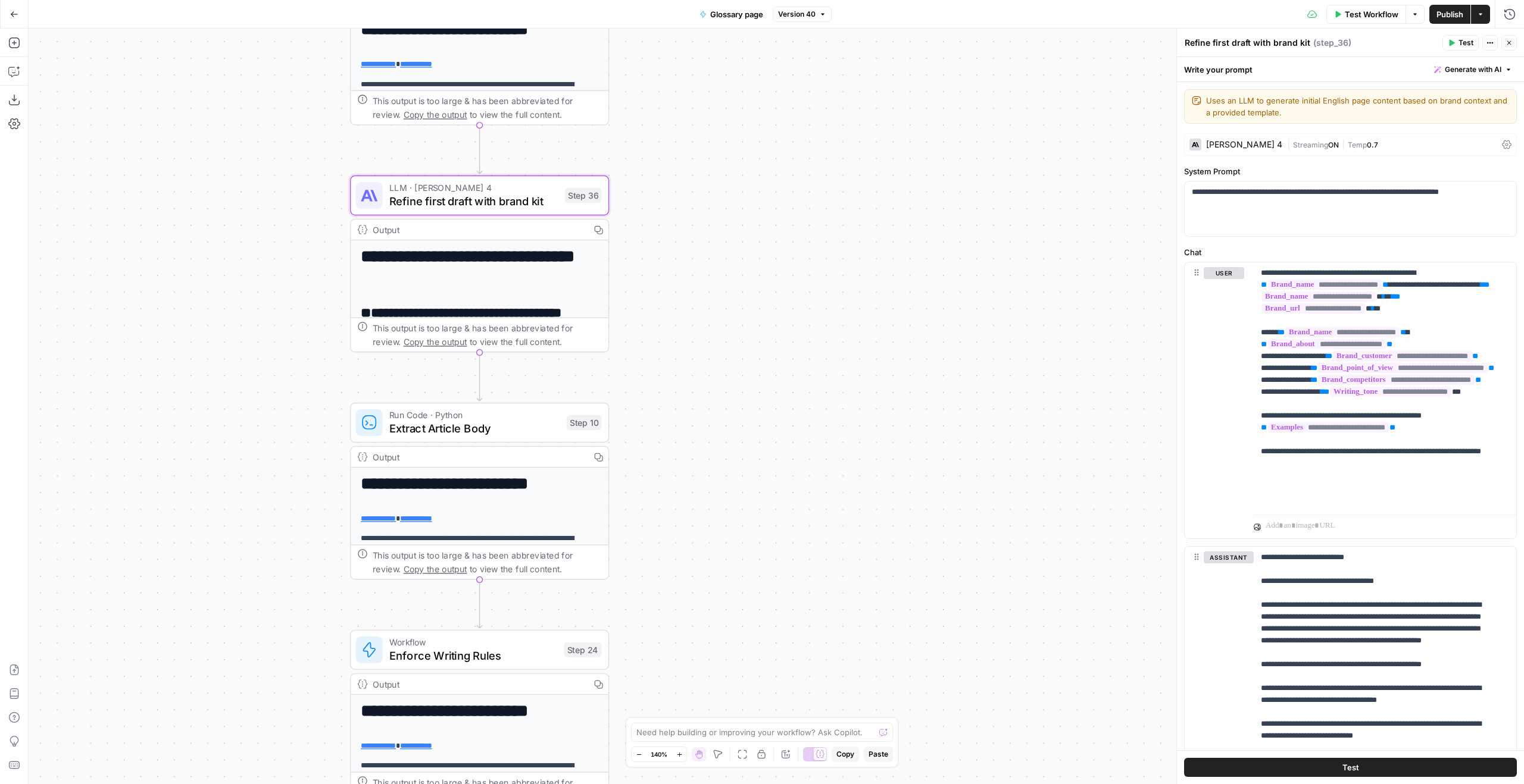
drag, startPoint x: 299, startPoint y: 371, endPoint x: 184, endPoint y: 135, distance: 262.5
click at [184, 148] on div "Workflow Set Inputs Inputs LLM · GPT-4.1 Generate Keyword Questions Step 39 Out…" at bounding box center [776, 406] width 1496 height 756
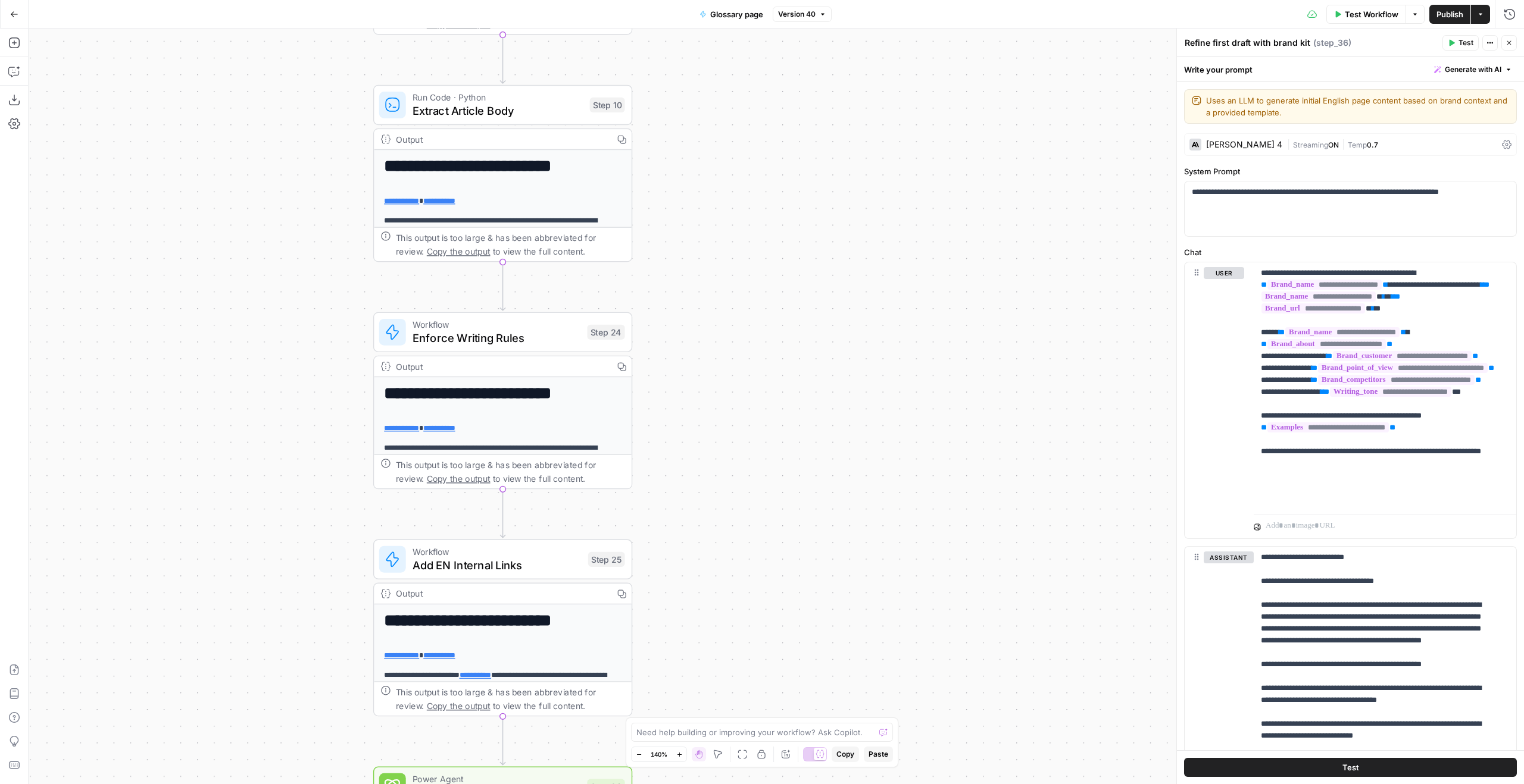
drag, startPoint x: 254, startPoint y: 335, endPoint x: 283, endPoint y: 31, distance: 305.4
click at [282, 27] on div "Go Back Glossary page Version 40 Test Workflow Options Publish Actions Run Hist…" at bounding box center [762, 392] width 1524 height 784
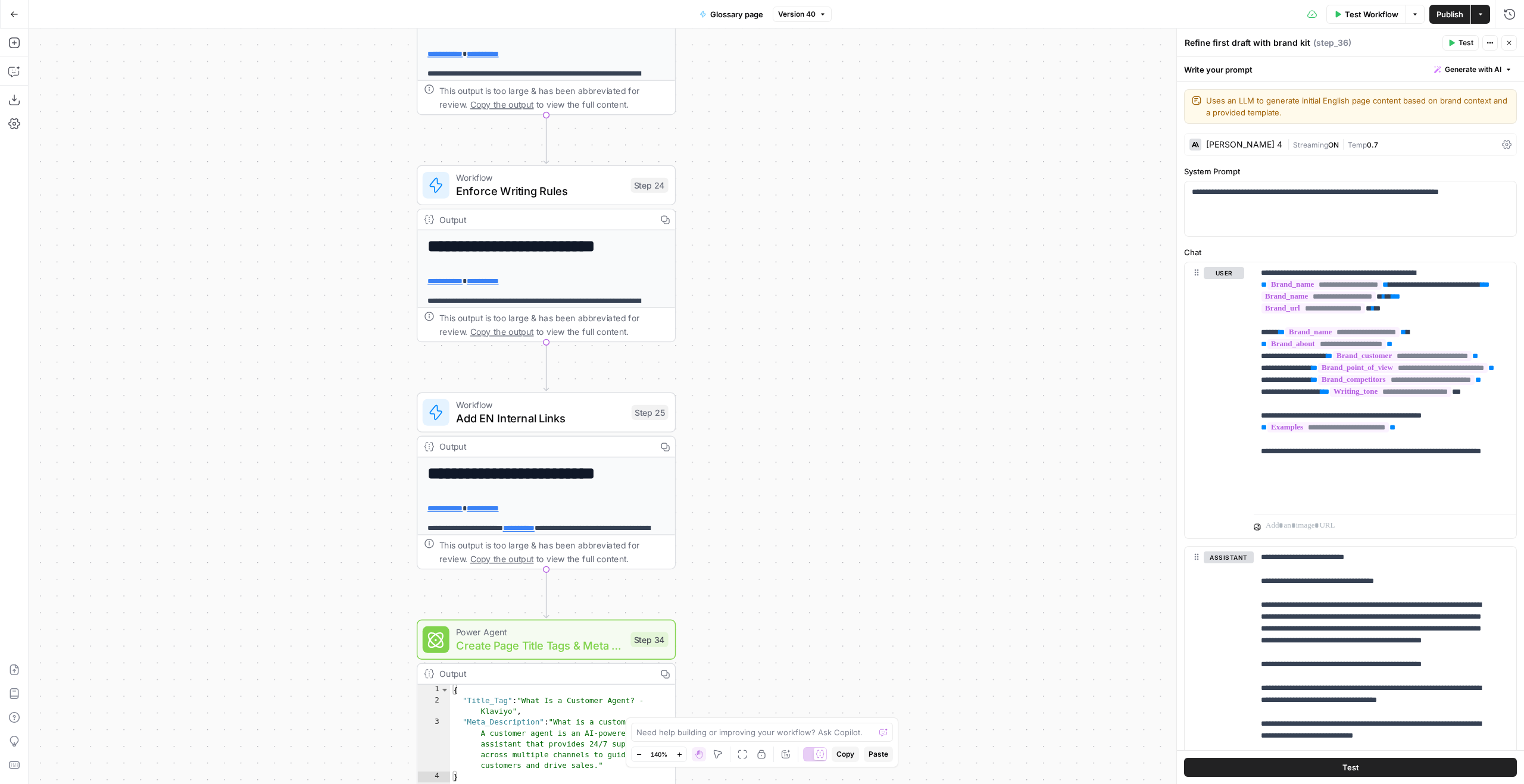
drag, startPoint x: 273, startPoint y: 351, endPoint x: 312, endPoint y: 217, distance: 139.6
click at [312, 218] on div "Workflow Set Inputs Inputs LLM · GPT-4.1 Generate Keyword Questions Step 39 Out…" at bounding box center [776, 406] width 1496 height 756
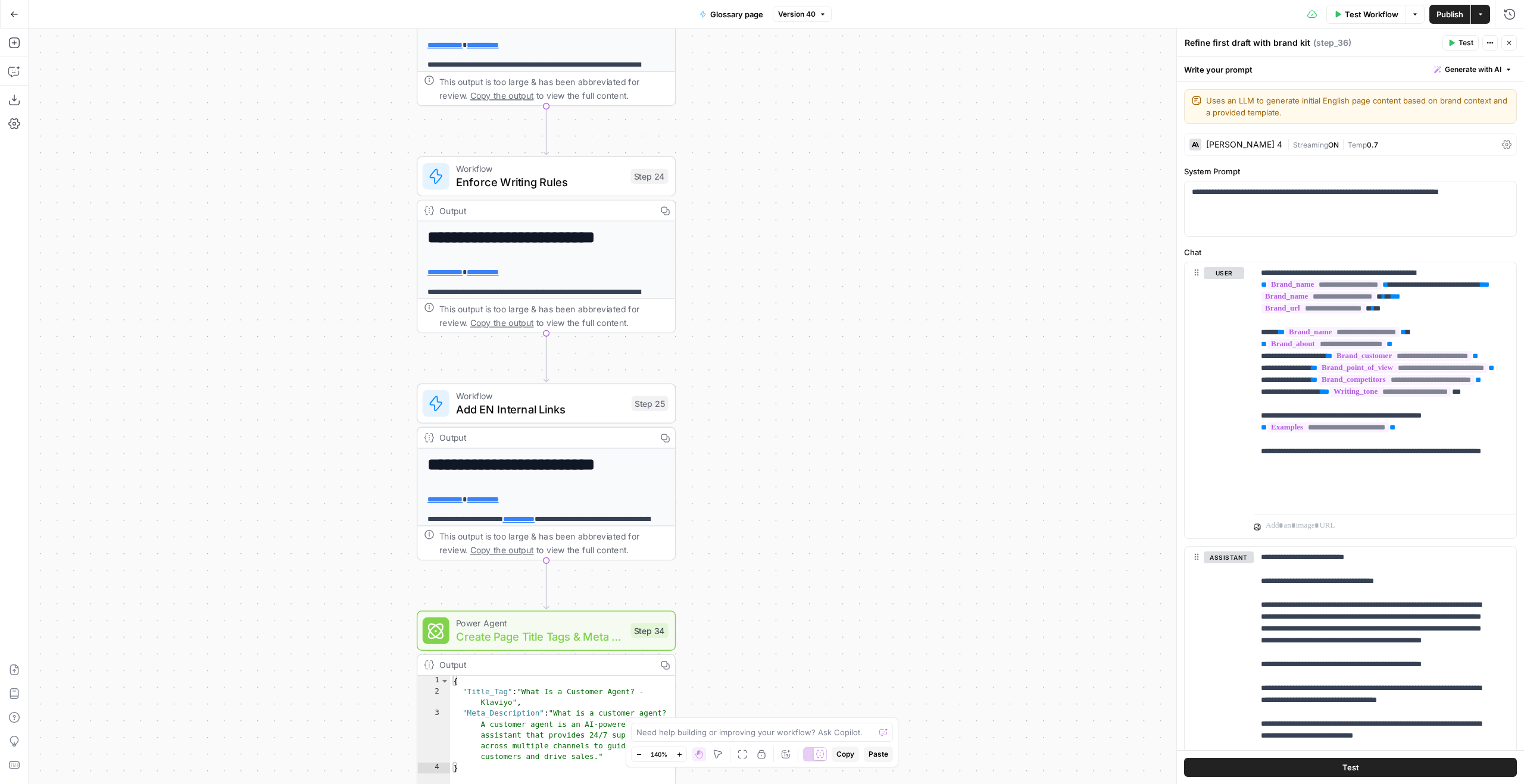
click at [662, 214] on button "Copy" at bounding box center [665, 211] width 21 height 21
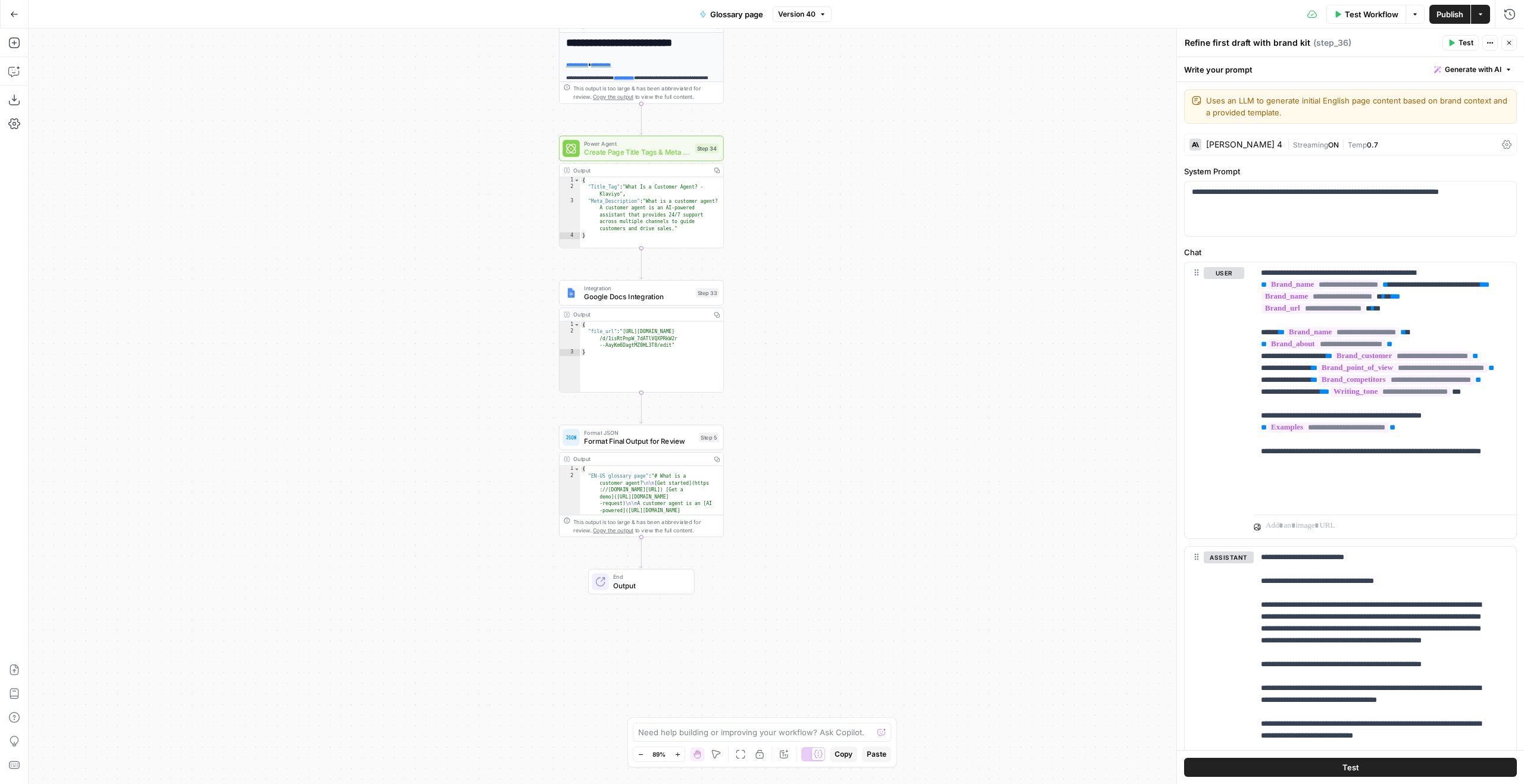
drag, startPoint x: 779, startPoint y: 252, endPoint x: 747, endPoint y: 317, distance: 72.4
click at [753, 322] on div "Workflow Set Inputs Inputs LLM · GPT-4.1 Generate Keyword Questions Step 39 Out…" at bounding box center [776, 406] width 1496 height 756
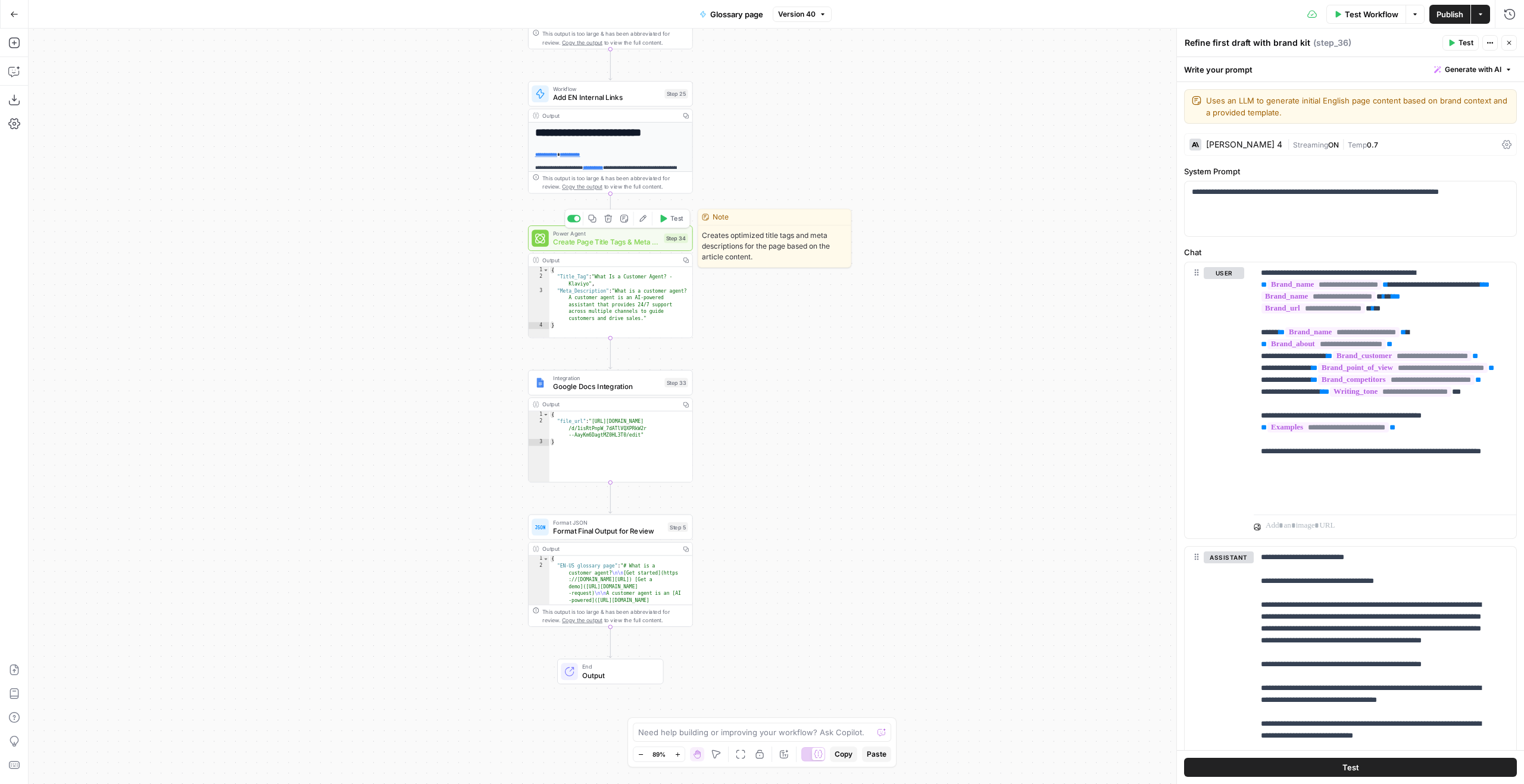
click at [614, 234] on span "Power Agent" at bounding box center [607, 233] width 106 height 9
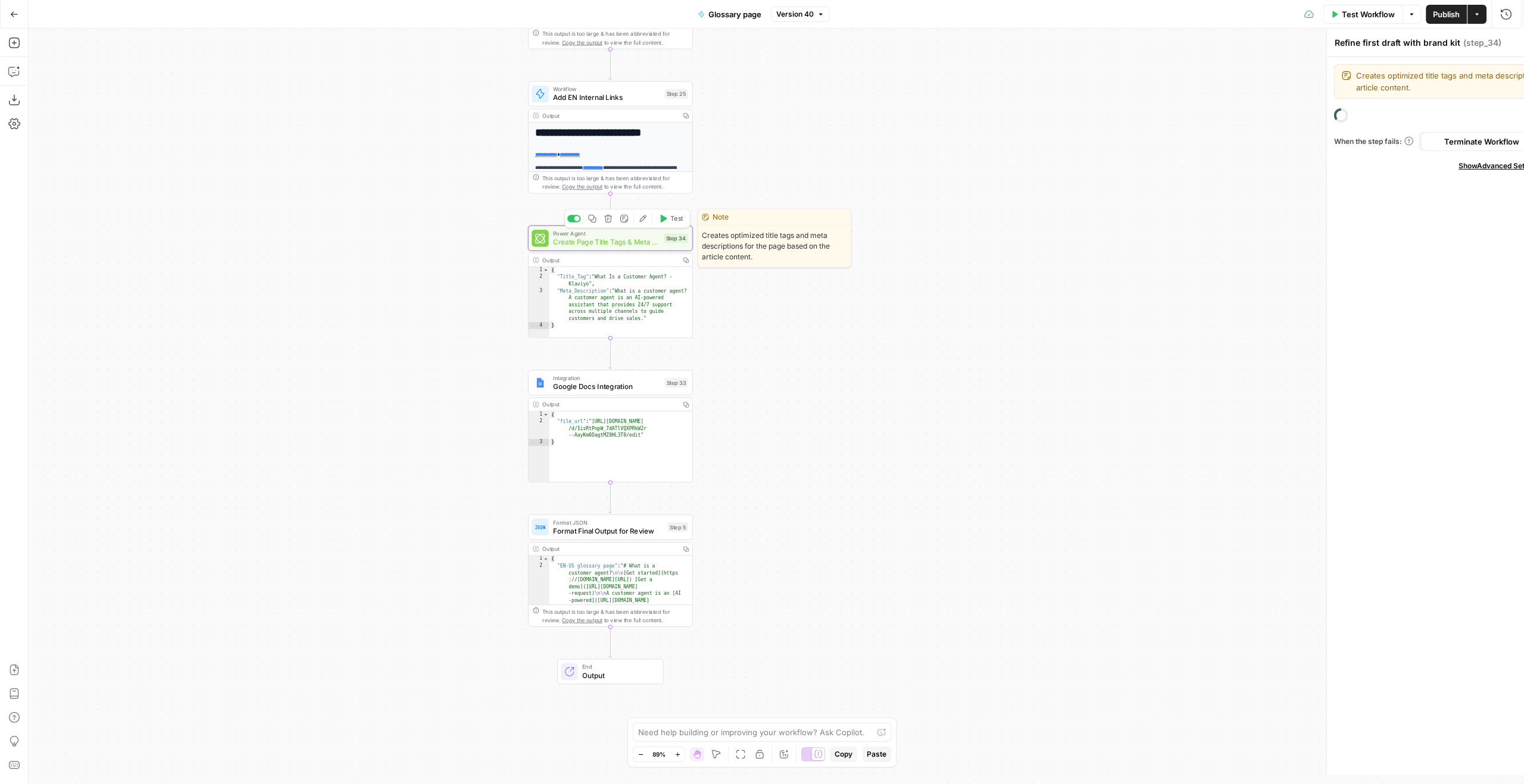
type textarea "Create Page Title Tags & Meta Descriptions - Fork"
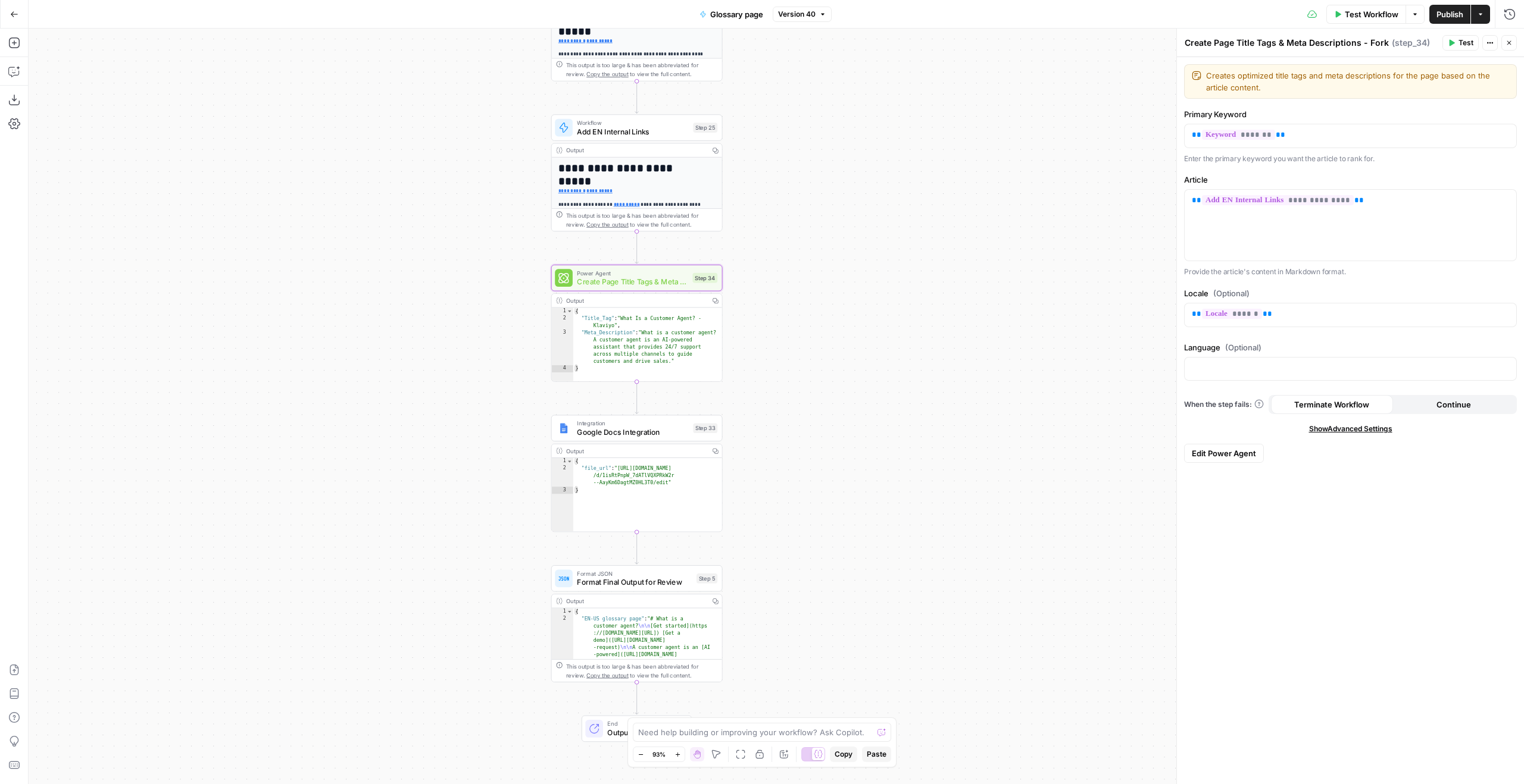
drag, startPoint x: 791, startPoint y: 314, endPoint x: 832, endPoint y: 388, distance: 84.6
click at [832, 388] on div "Workflow Set Inputs Inputs LLM · GPT-4.1 Generate Keyword Questions Step 39 Out…" at bounding box center [776, 406] width 1496 height 756
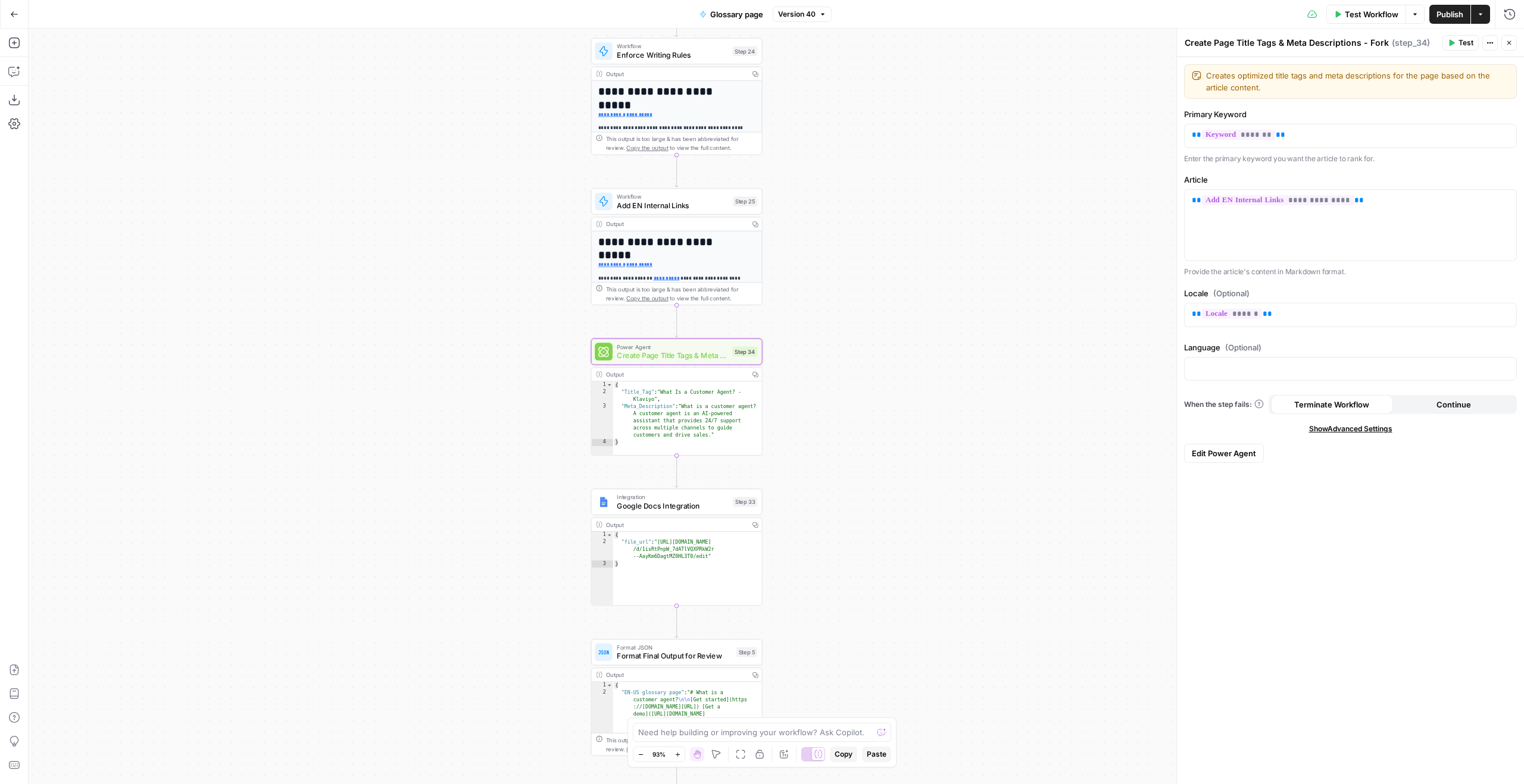
click at [1237, 445] on button "Edit Power Agent" at bounding box center [1224, 454] width 80 height 19
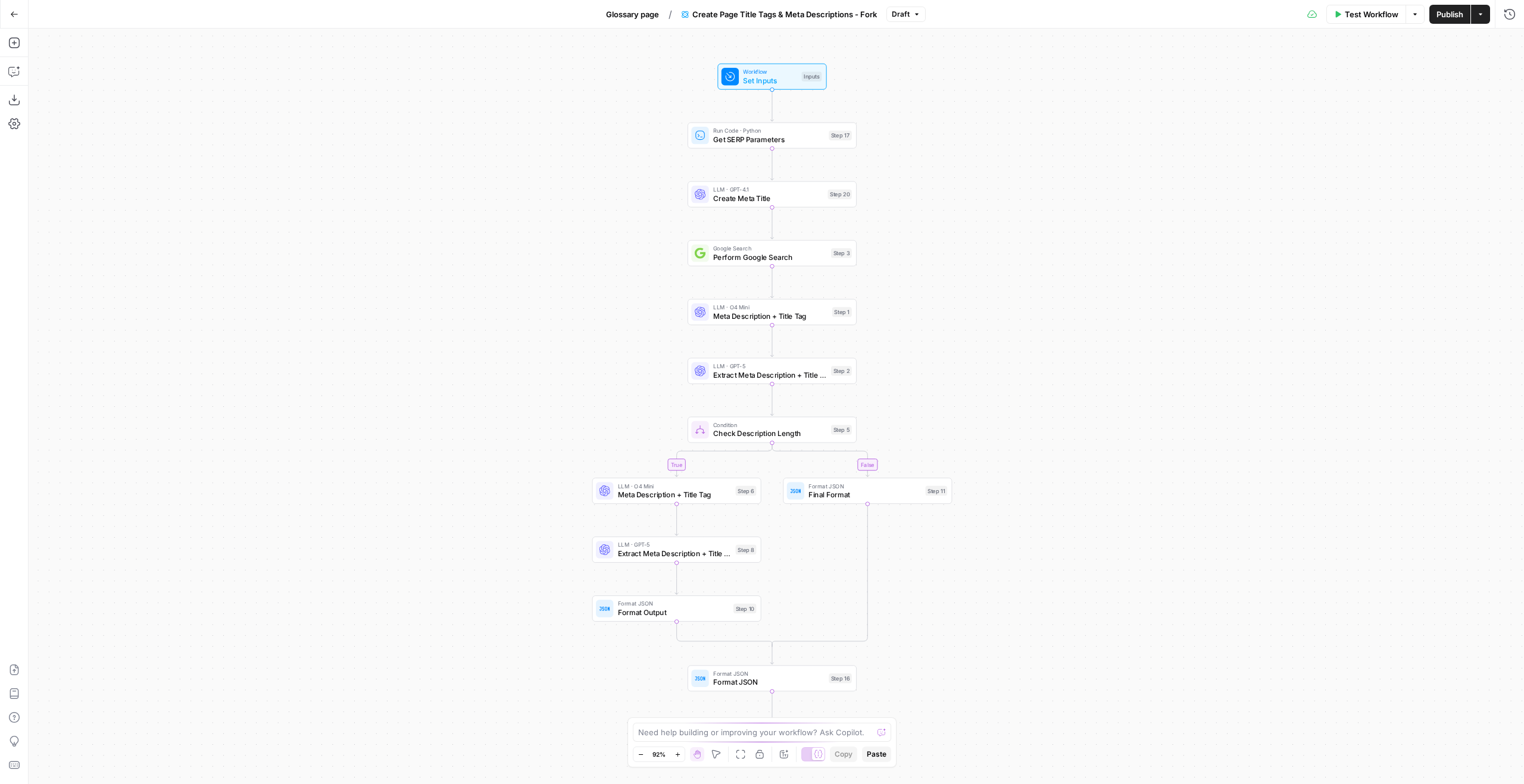
drag, startPoint x: 943, startPoint y: 209, endPoint x: 816, endPoint y: 151, distance: 139.6
click at [826, 140] on div "true false Workflow Set Inputs Inputs Run Code · Python Get SERP Parameters Ste…" at bounding box center [776, 406] width 1496 height 756
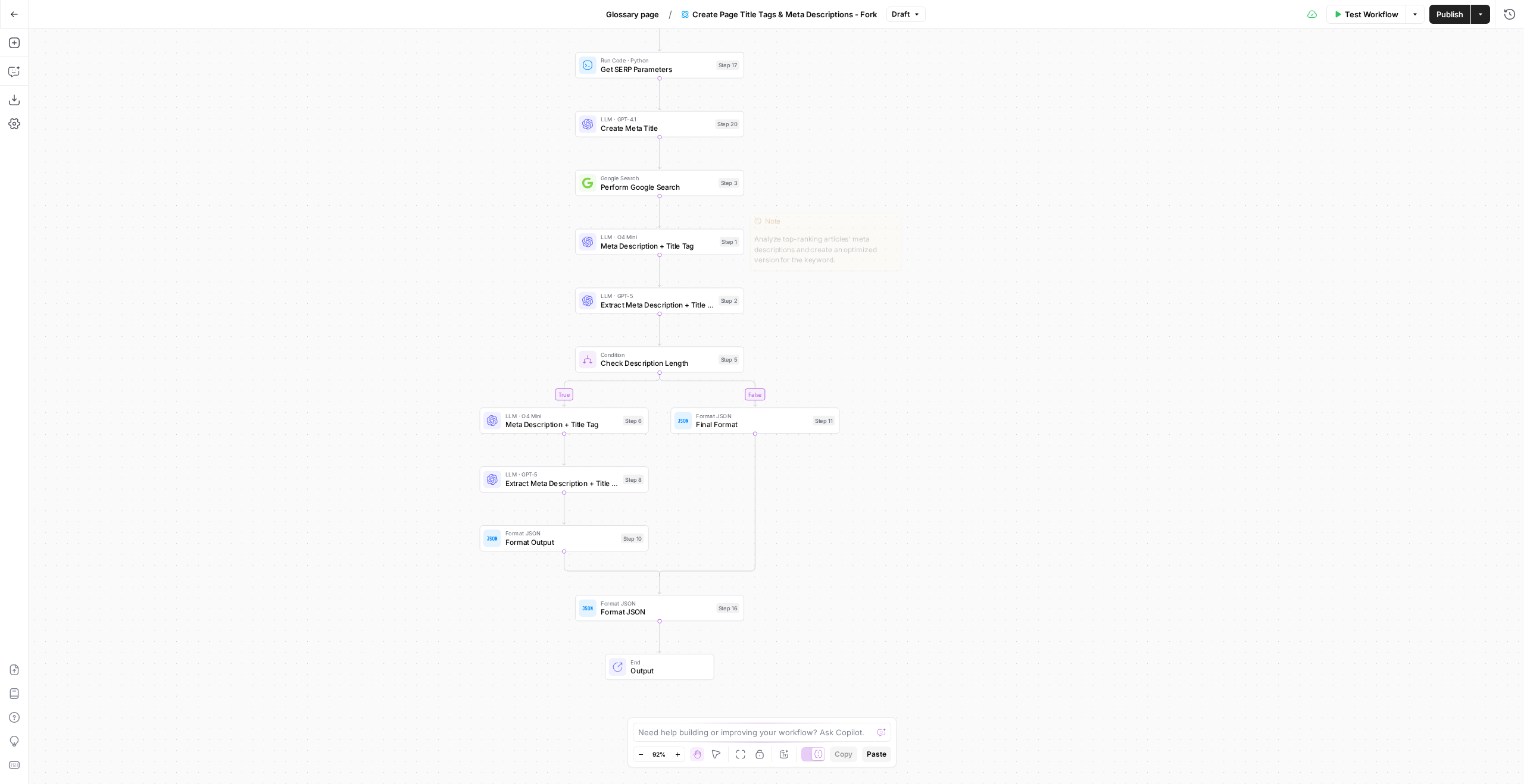
click at [723, 239] on div "Step 1" at bounding box center [729, 241] width 20 height 9
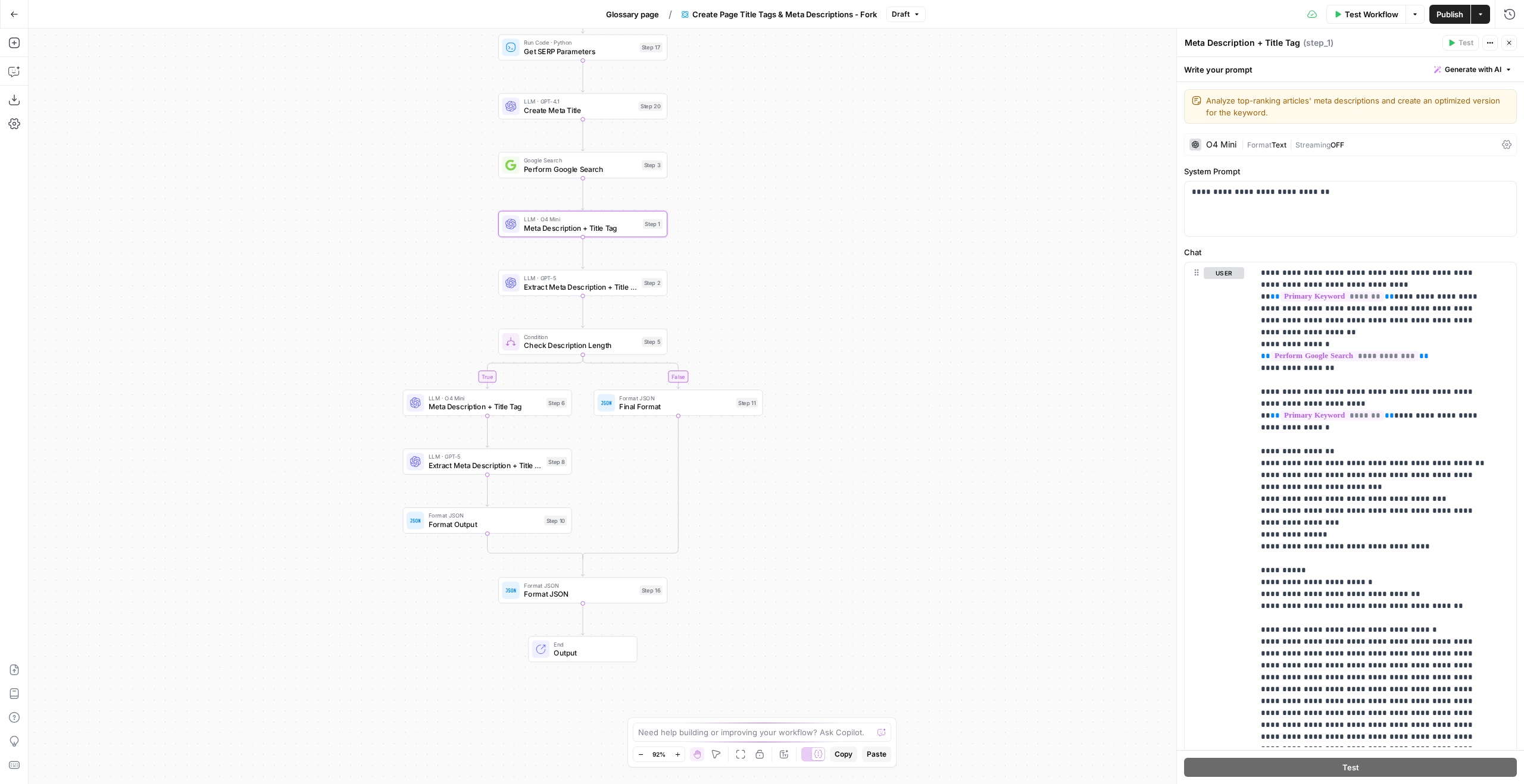
drag, startPoint x: 1086, startPoint y: 319, endPoint x: 972, endPoint y: 292, distance: 117.2
click at [972, 292] on div "true false Workflow Set Inputs Inputs Run Code · Python Get SERP Parameters Ste…" at bounding box center [776, 406] width 1496 height 756
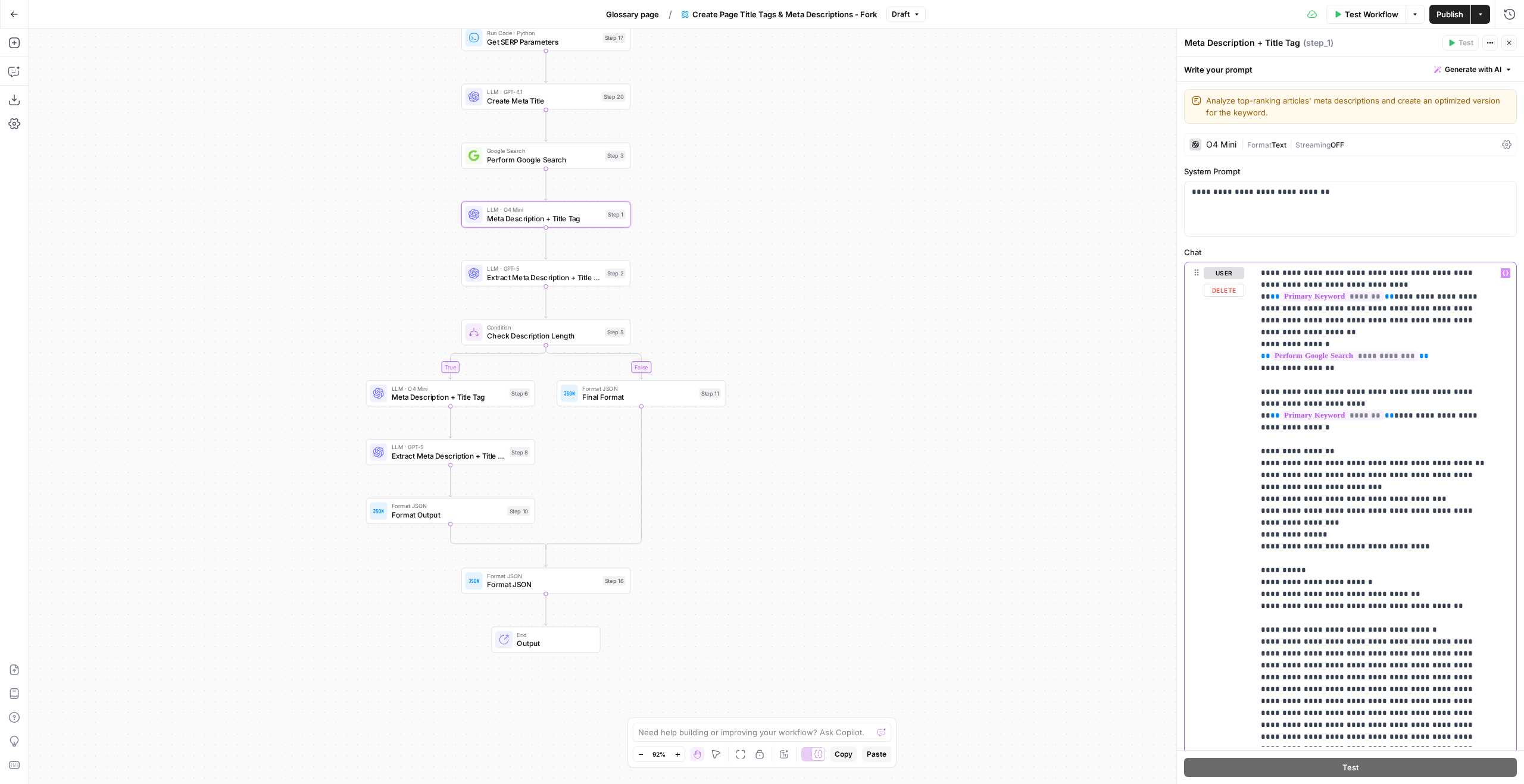
click at [1460, 437] on p "**********" at bounding box center [1376, 594] width 231 height 654
click at [1467, 440] on p "**********" at bounding box center [1376, 594] width 231 height 654
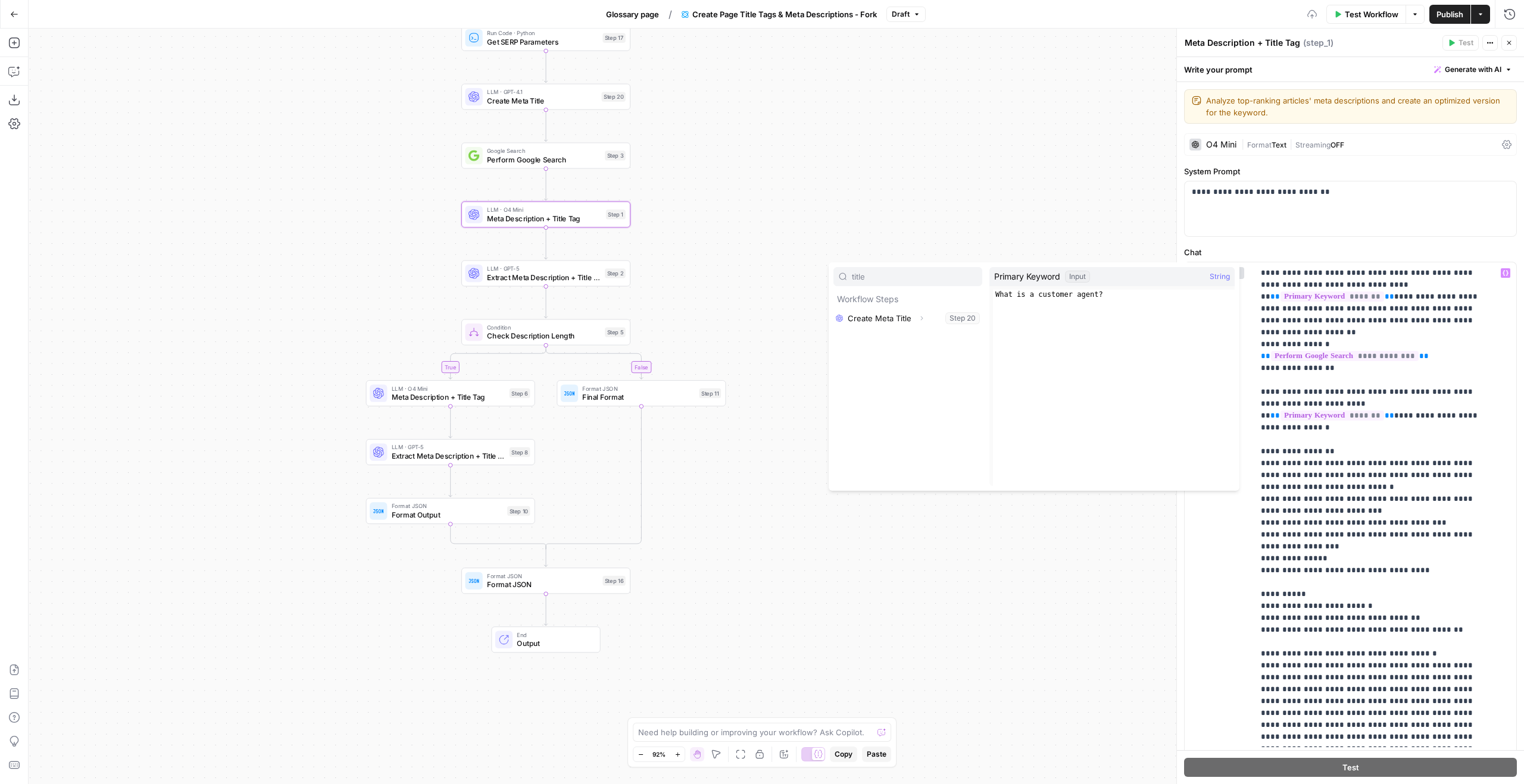
type input "title"
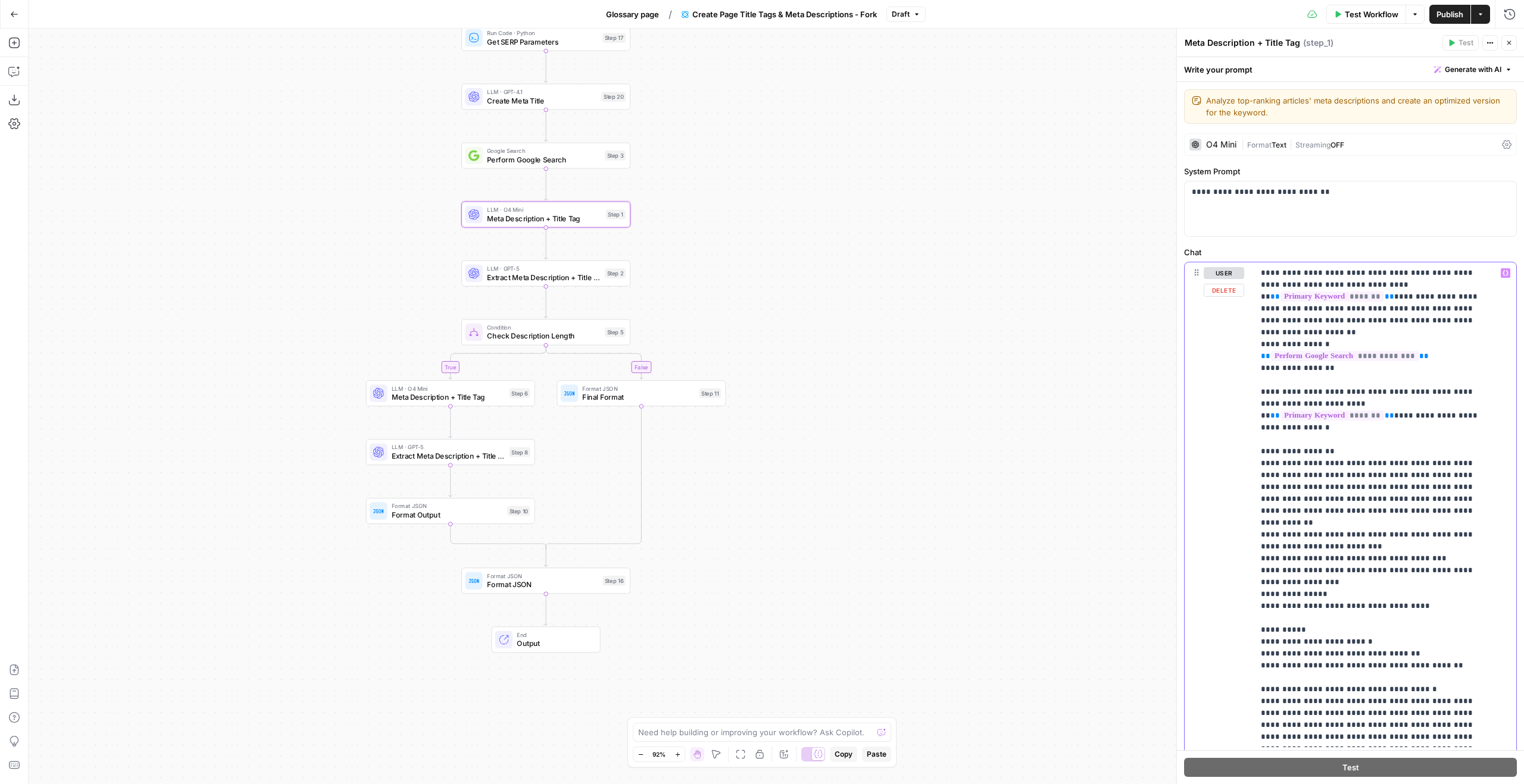
click at [1444, 475] on p "**********" at bounding box center [1376, 618] width 231 height 703
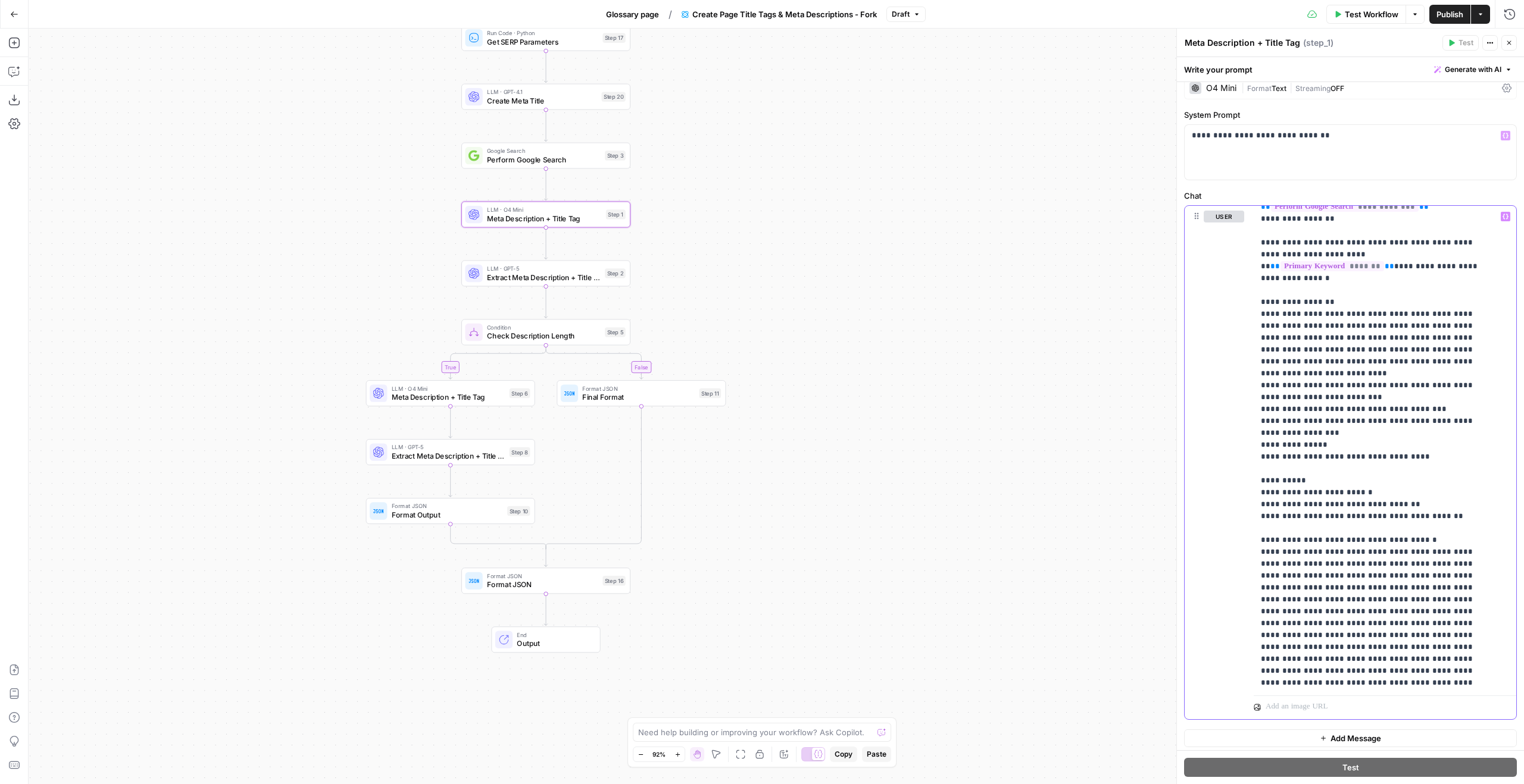
scroll to position [56, 0]
click at [1513, 43] on button "Close" at bounding box center [1509, 43] width 15 height 15
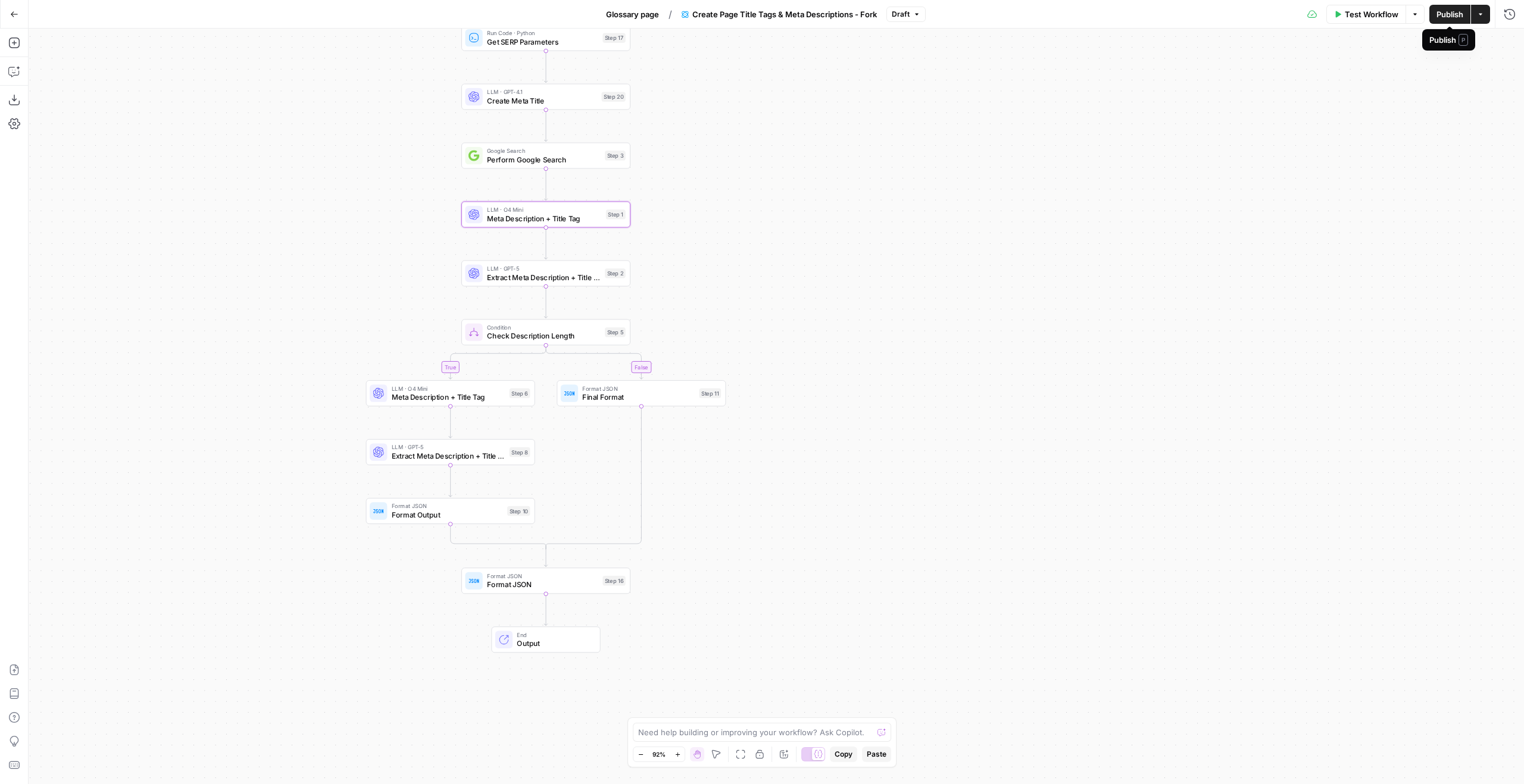
click at [1452, 13] on span "Publish" at bounding box center [1449, 15] width 27 height 12
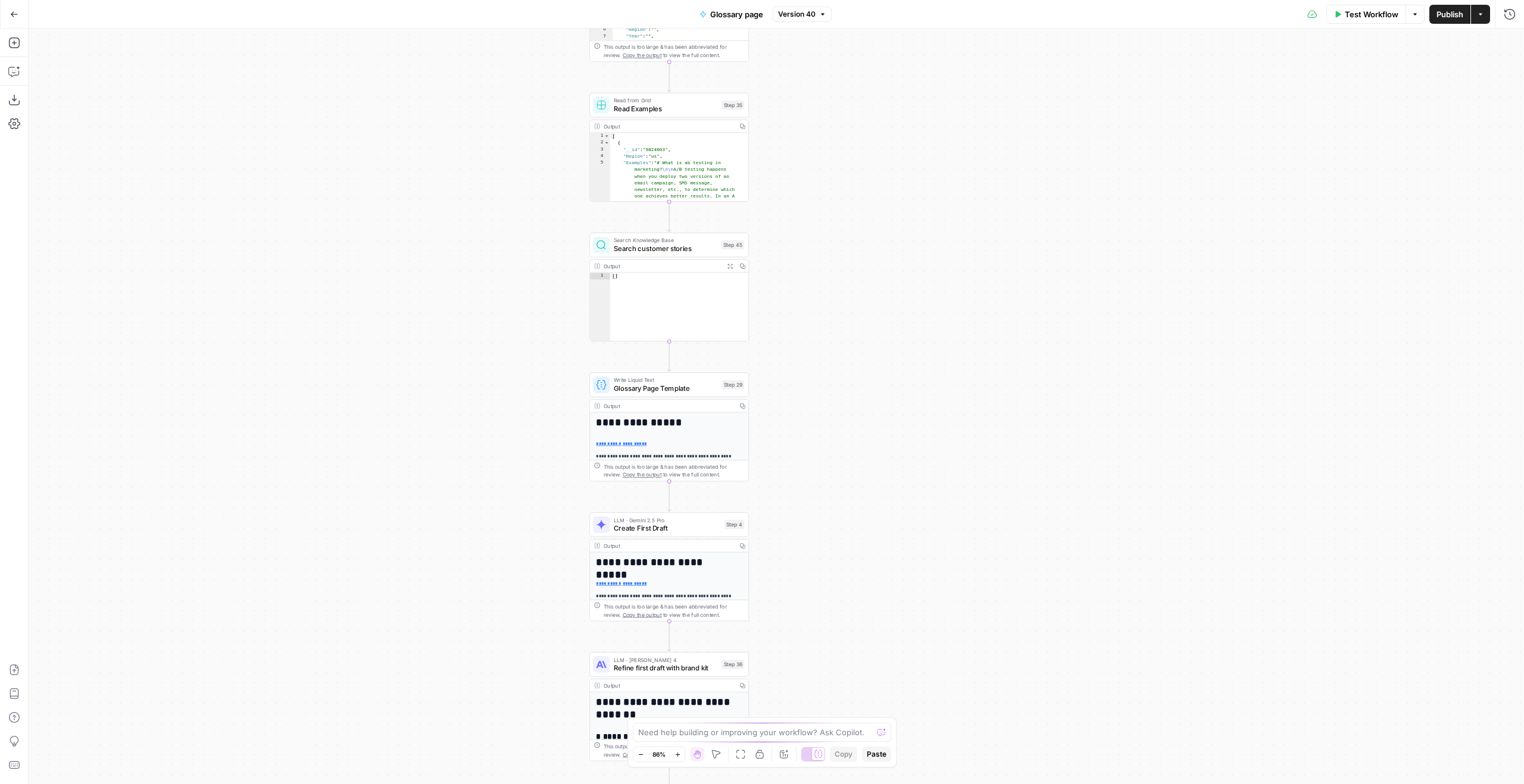
drag, startPoint x: 864, startPoint y: 361, endPoint x: 826, endPoint y: -23, distance: 385.9
click at [826, 0] on html "Klaviyo New Home Browse Insights Opportunities Your Data Flightpath Recent Grid…" at bounding box center [762, 392] width 1524 height 784
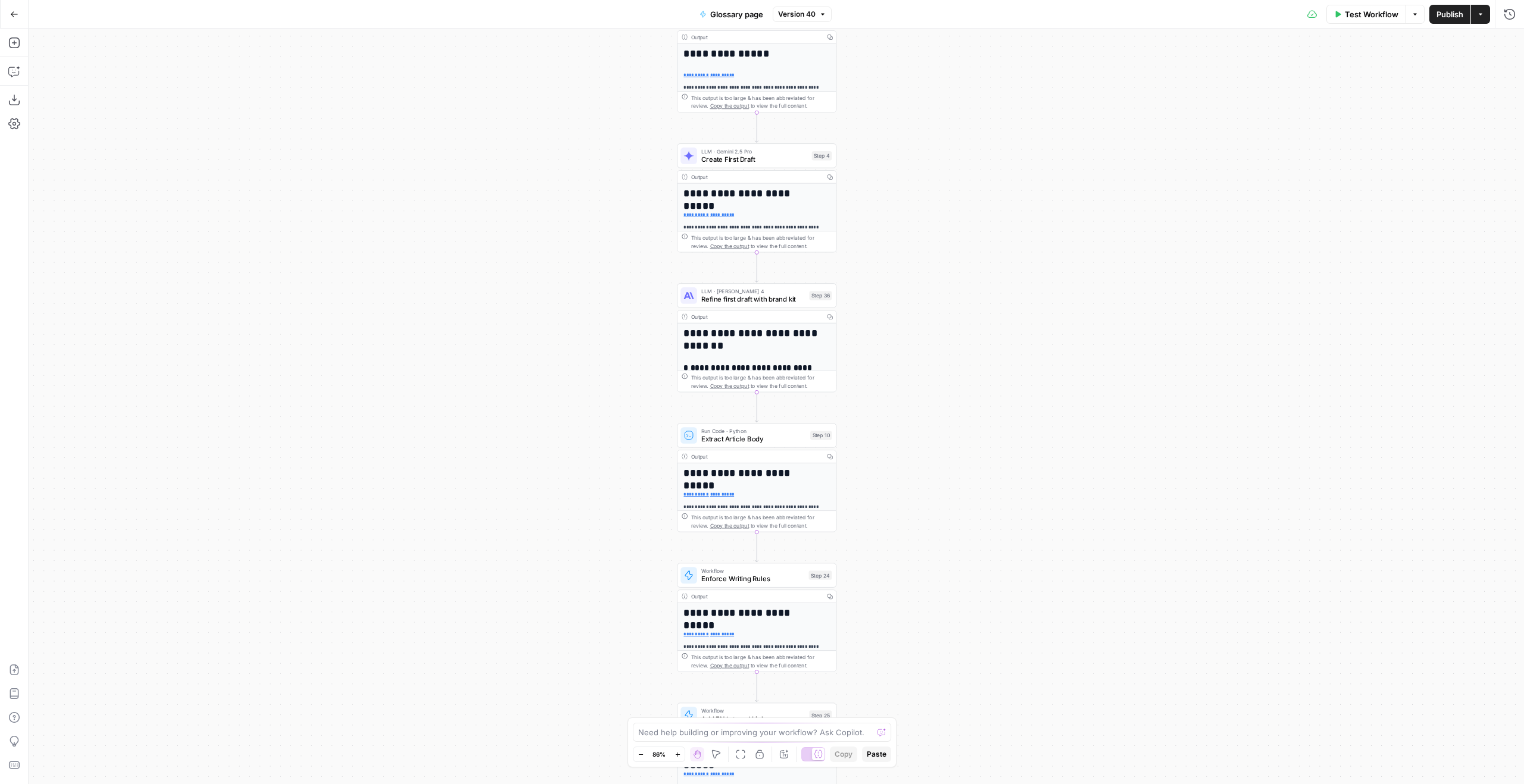
drag, startPoint x: 971, startPoint y: 333, endPoint x: 1040, endPoint y: 148, distance: 197.4
click at [1040, 148] on div "Workflow Set Inputs Inputs LLM · GPT-4.1 Generate Keyword Questions Step 39 Out…" at bounding box center [776, 406] width 1496 height 756
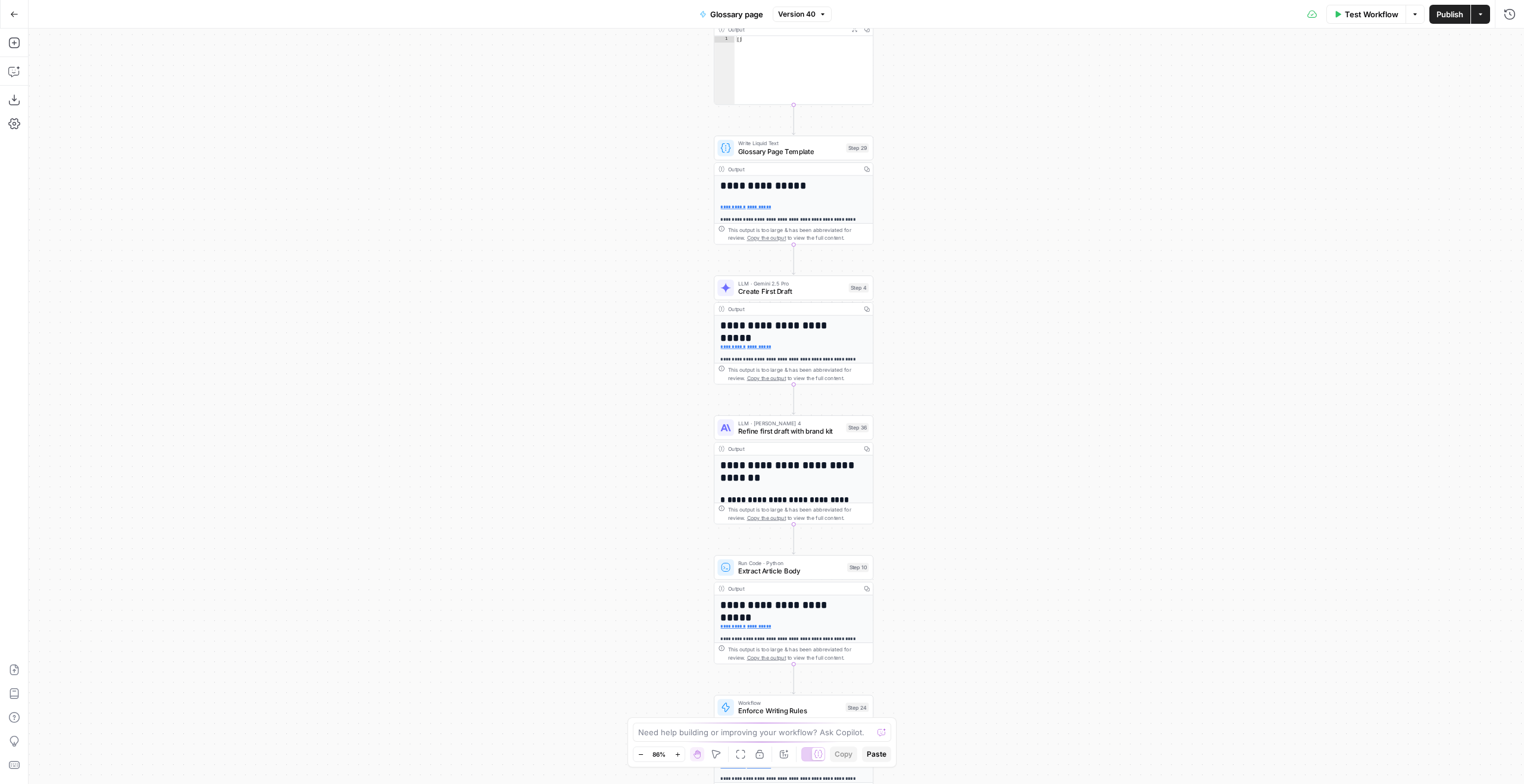
drag, startPoint x: 924, startPoint y: 180, endPoint x: 950, endPoint y: 297, distance: 119.9
click at [950, 297] on div "Workflow Set Inputs Inputs LLM · GPT-4.1 Generate Keyword Questions Step 39 Out…" at bounding box center [776, 406] width 1496 height 756
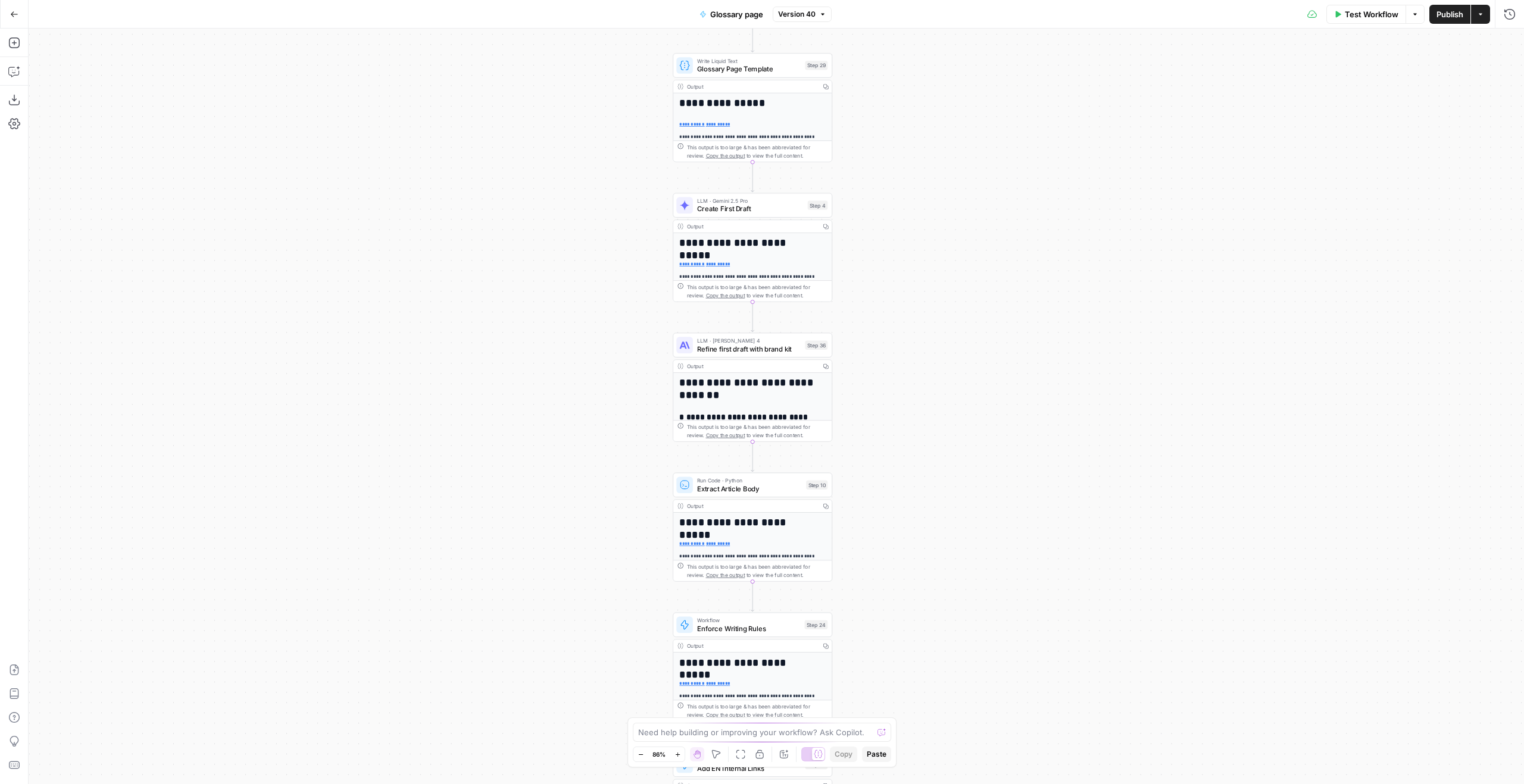
drag, startPoint x: 967, startPoint y: 334, endPoint x: 850, endPoint y: 63, distance: 295.2
click at [849, 63] on div "Workflow Set Inputs Inputs LLM · GPT-4.1 Generate Keyword Questions Step 39 Out…" at bounding box center [776, 406] width 1496 height 756
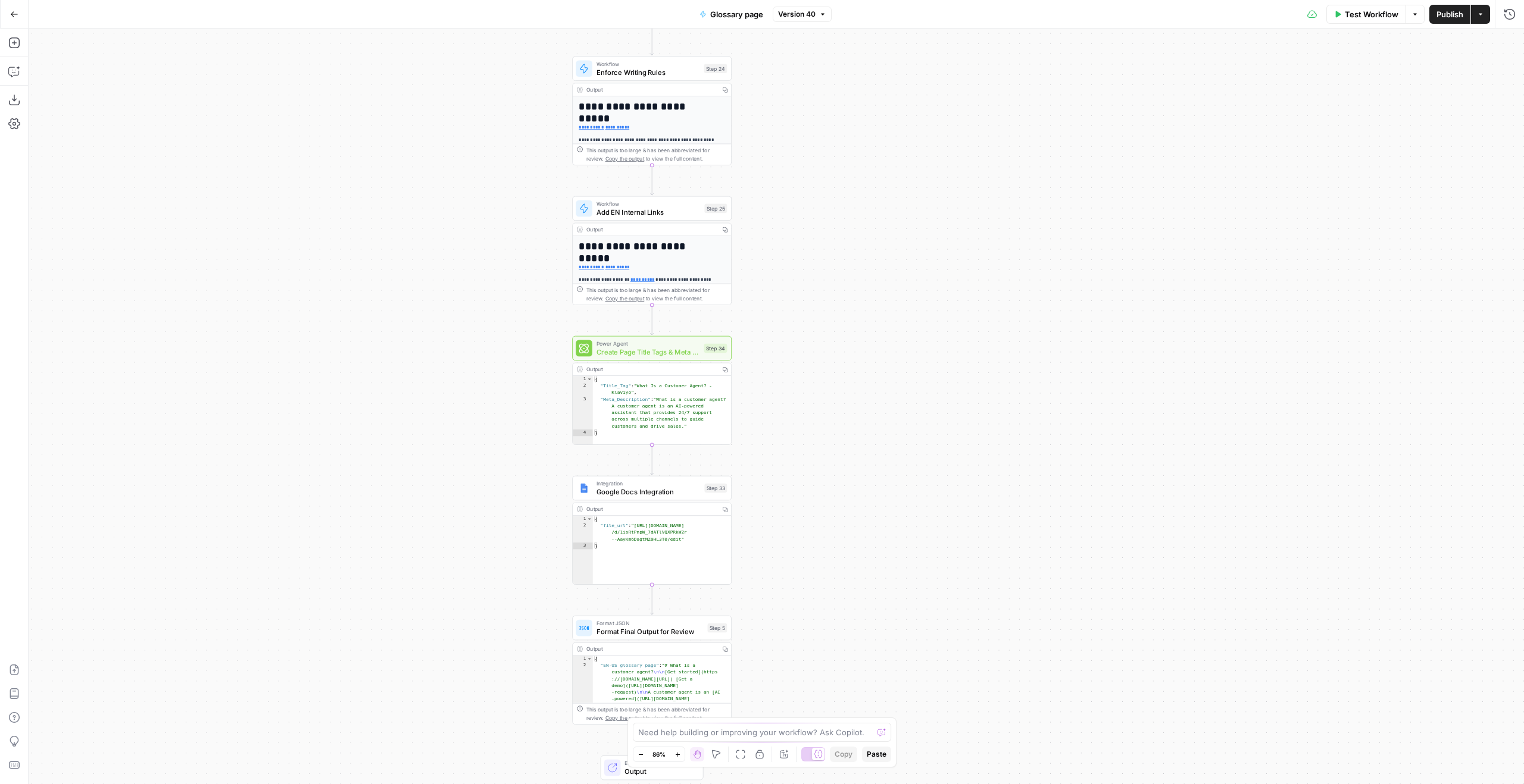
drag, startPoint x: 851, startPoint y: 335, endPoint x: 771, endPoint y: 216, distance: 143.4
click at [839, 87] on div "Workflow Set Inputs Inputs LLM · GPT-4.1 Generate Keyword Questions Step 39 Out…" at bounding box center [776, 406] width 1496 height 756
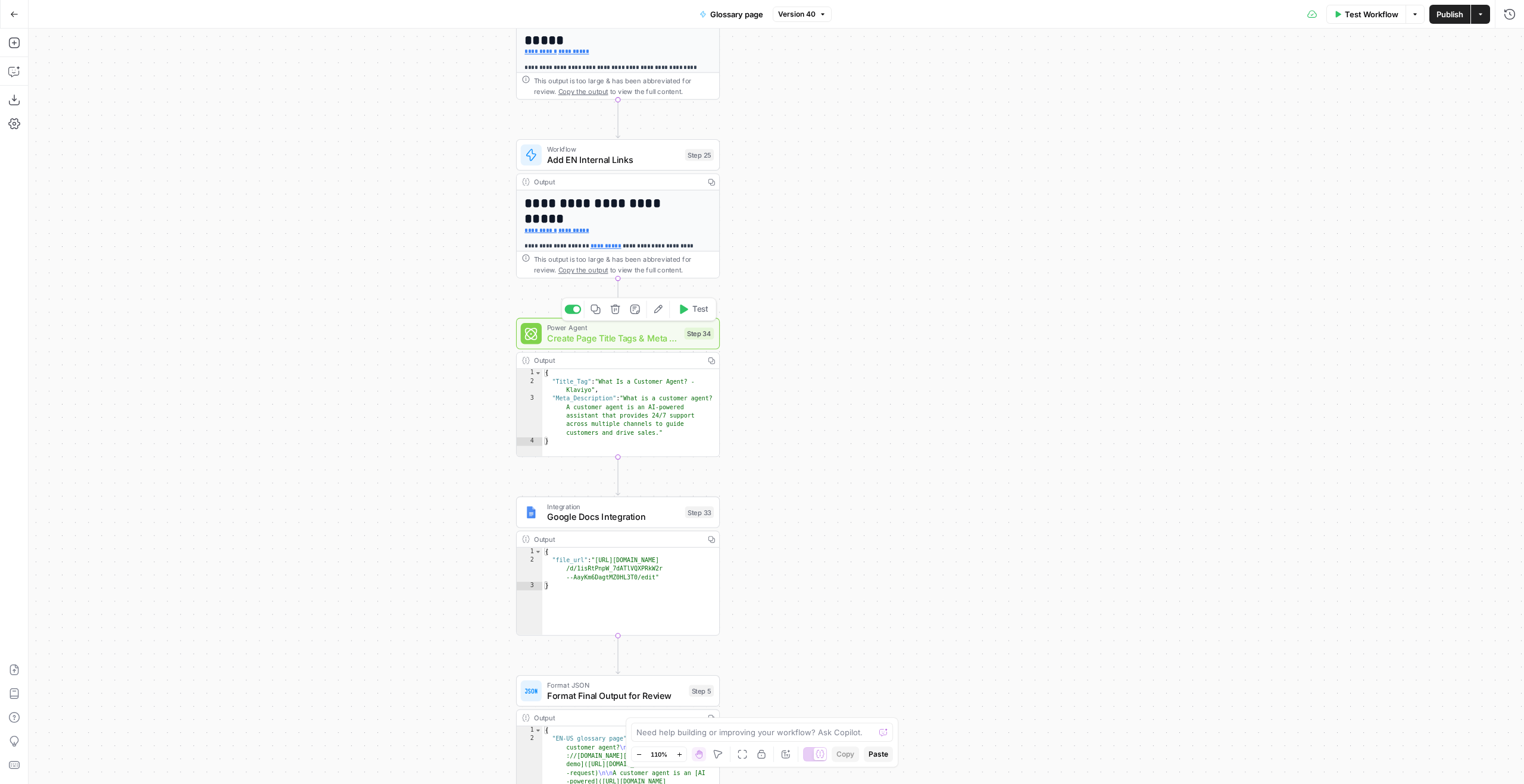
click at [698, 314] on span "Test" at bounding box center [700, 310] width 15 height 12
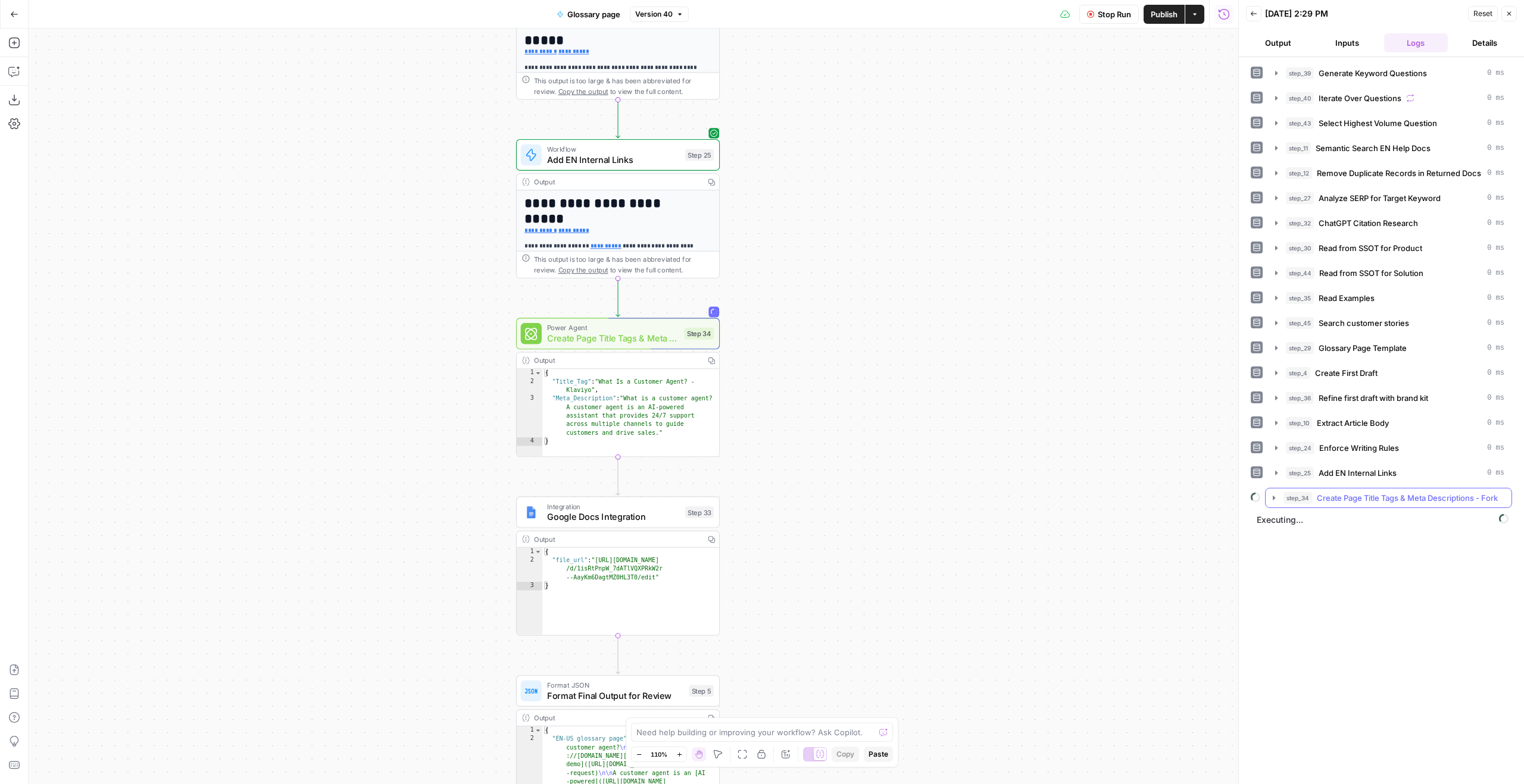
click at [1395, 505] on button "step_34 Create Page Title Tags & Meta Descriptions - Fork" at bounding box center [1388, 498] width 246 height 19
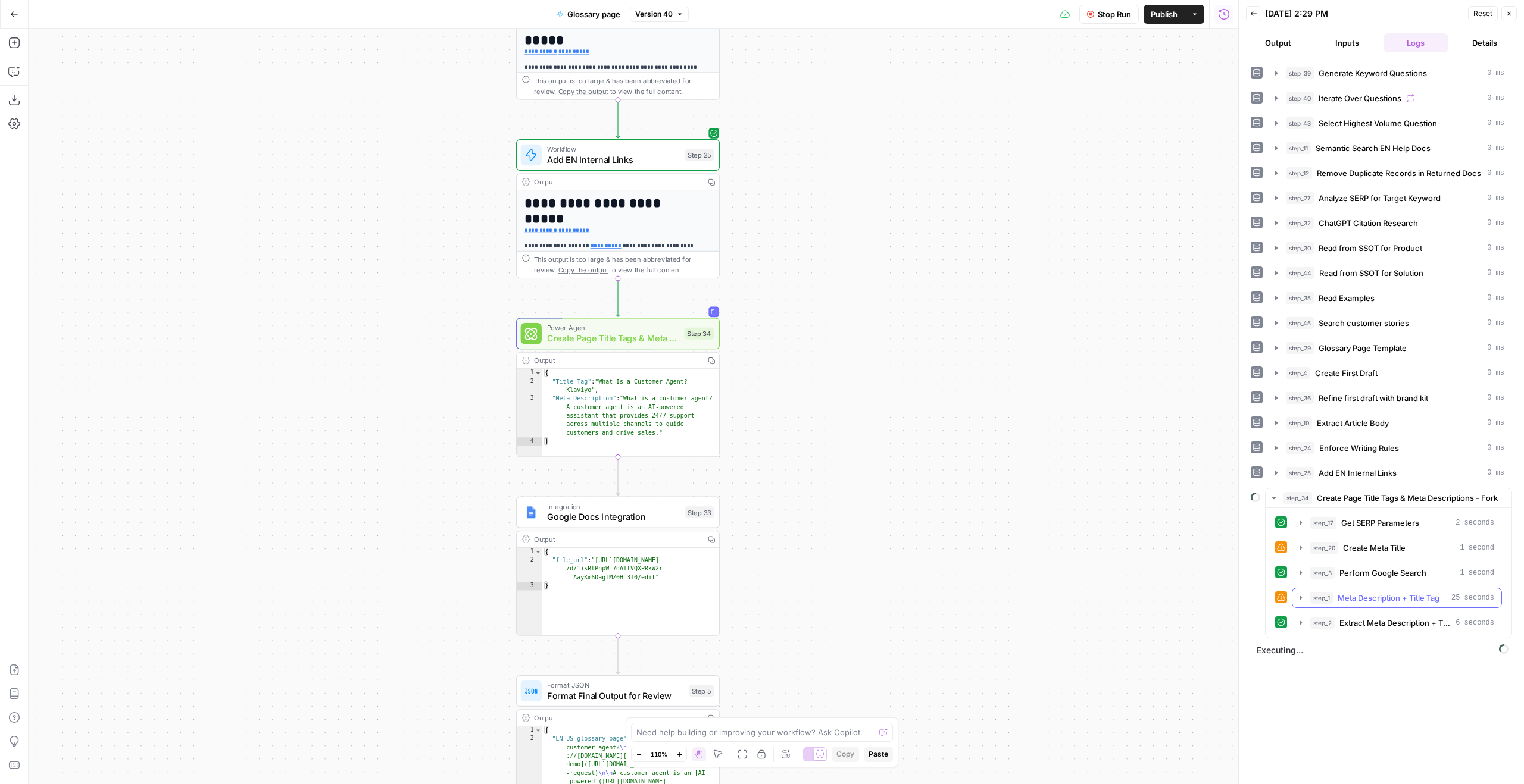
click at [1417, 591] on button "step_1 Meta Description + Title Tag 25 seconds" at bounding box center [1397, 598] width 209 height 19
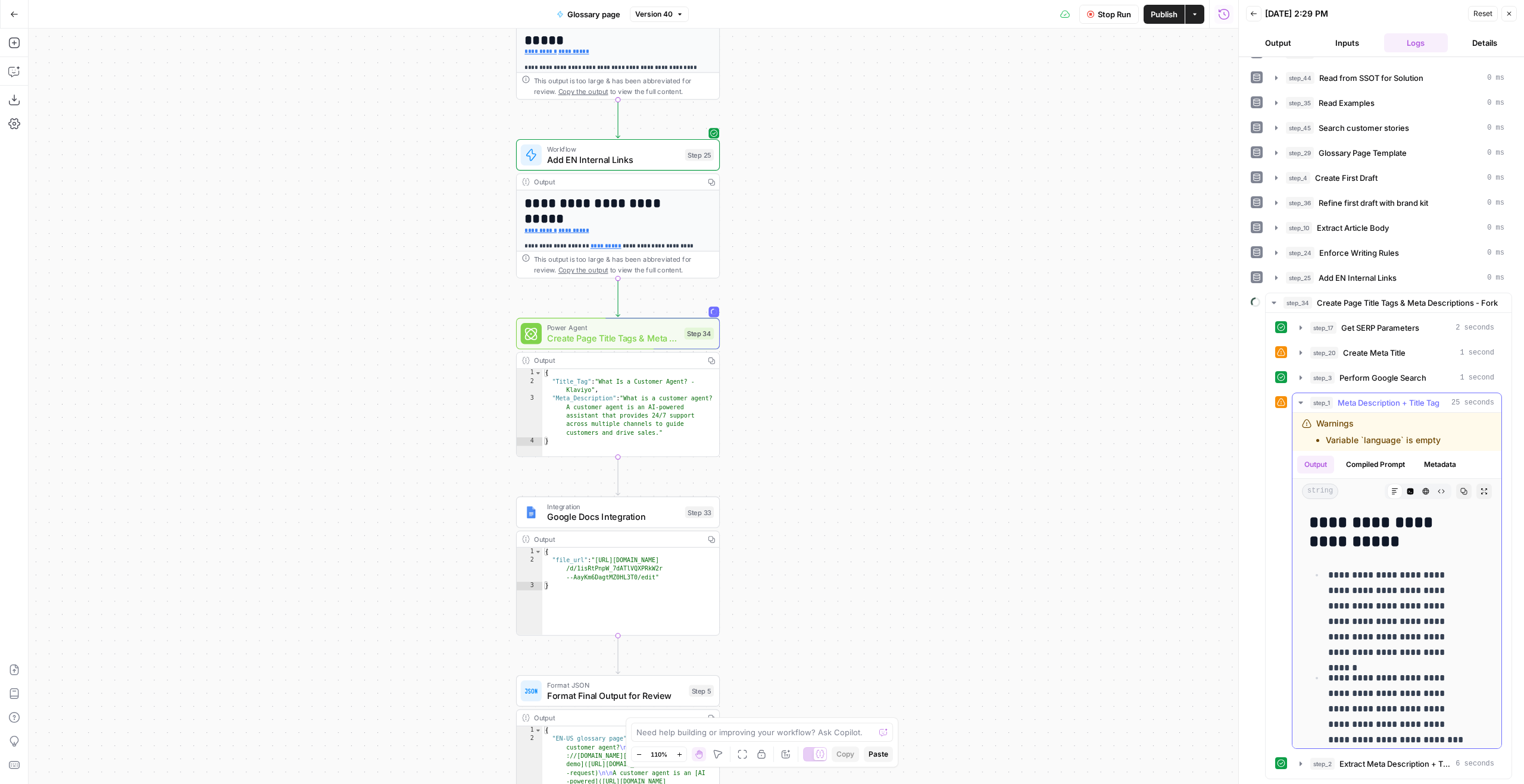
click at [1379, 401] on span "Meta Description + Title Tag" at bounding box center [1388, 403] width 102 height 12
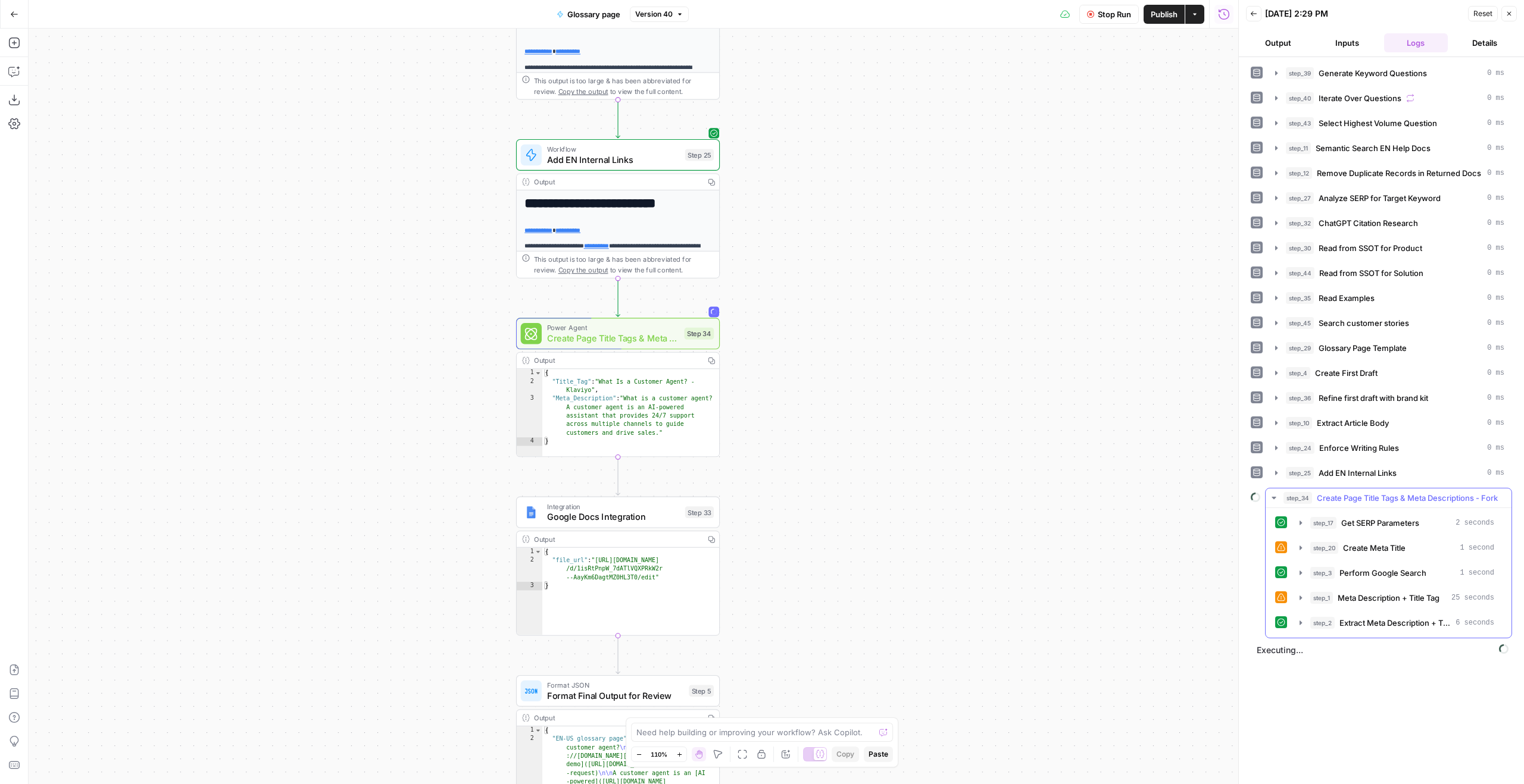
click at [1383, 623] on span "Extract Meta Description + Title Tag" at bounding box center [1395, 623] width 112 height 12
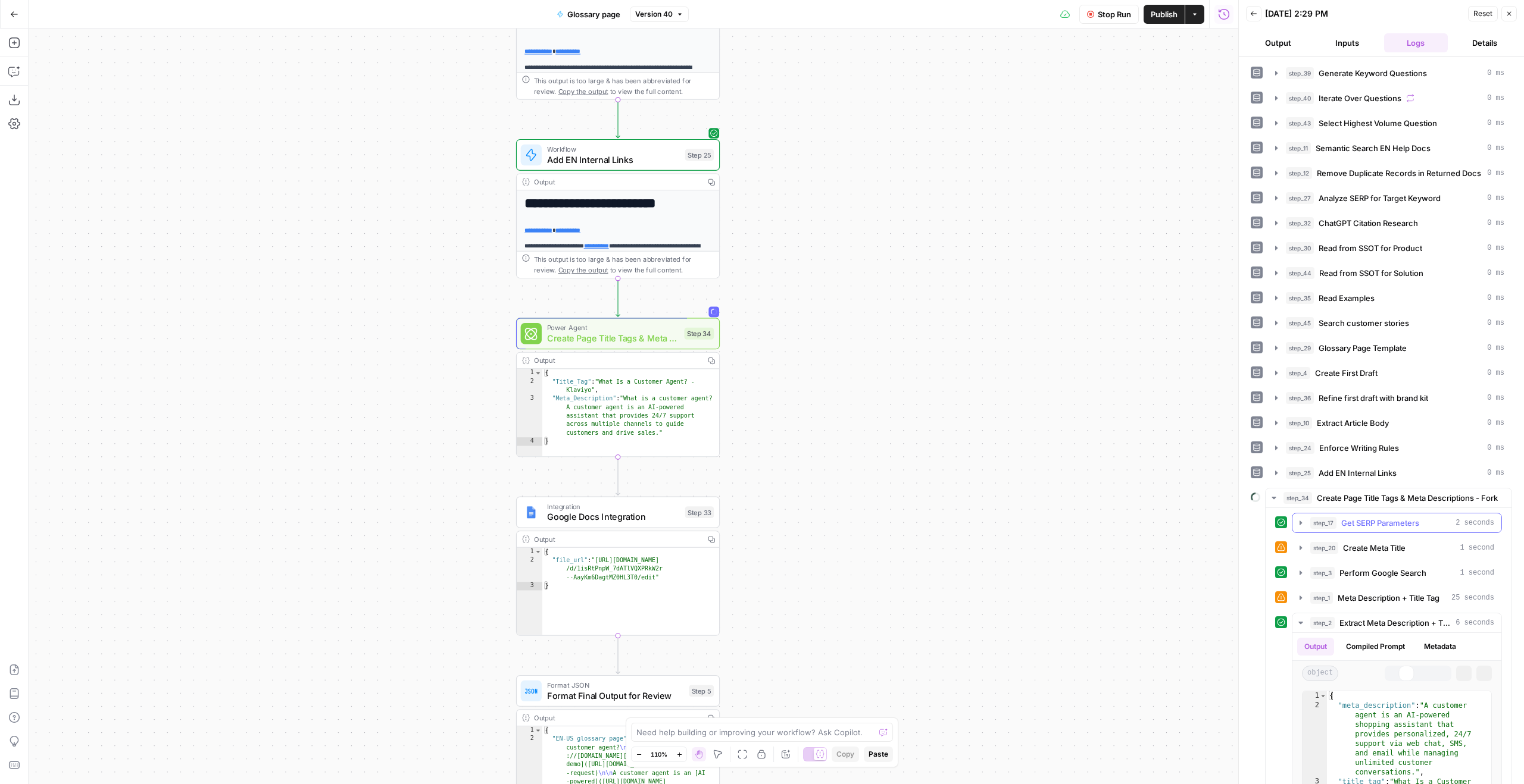
scroll to position [180, 0]
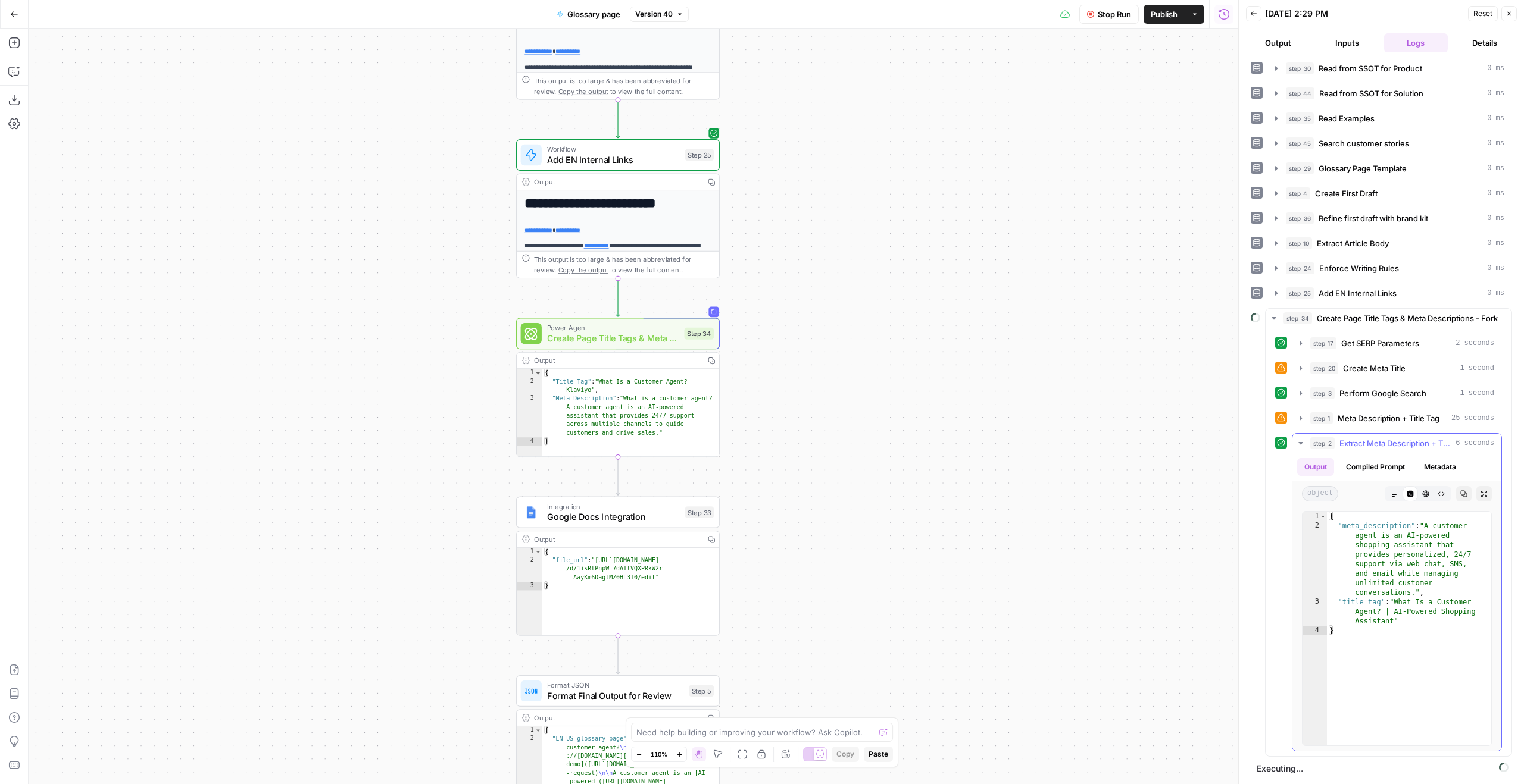
click at [1371, 446] on span "Extract Meta Description + Title Tag" at bounding box center [1395, 443] width 112 height 12
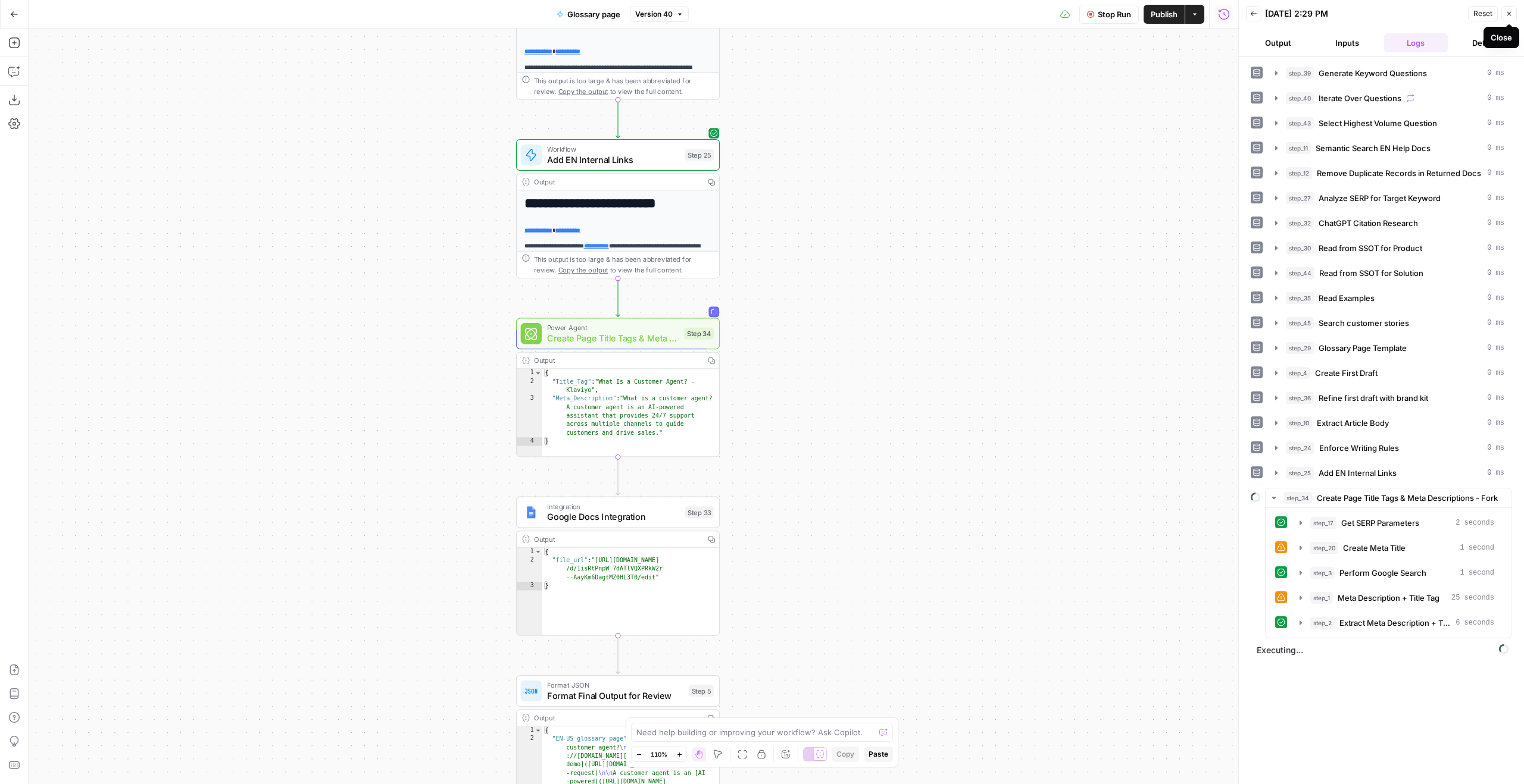
click at [1100, 11] on span "Stop Run" at bounding box center [1114, 15] width 33 height 12
click at [717, 178] on button "Copy" at bounding box center [711, 182] width 15 height 15
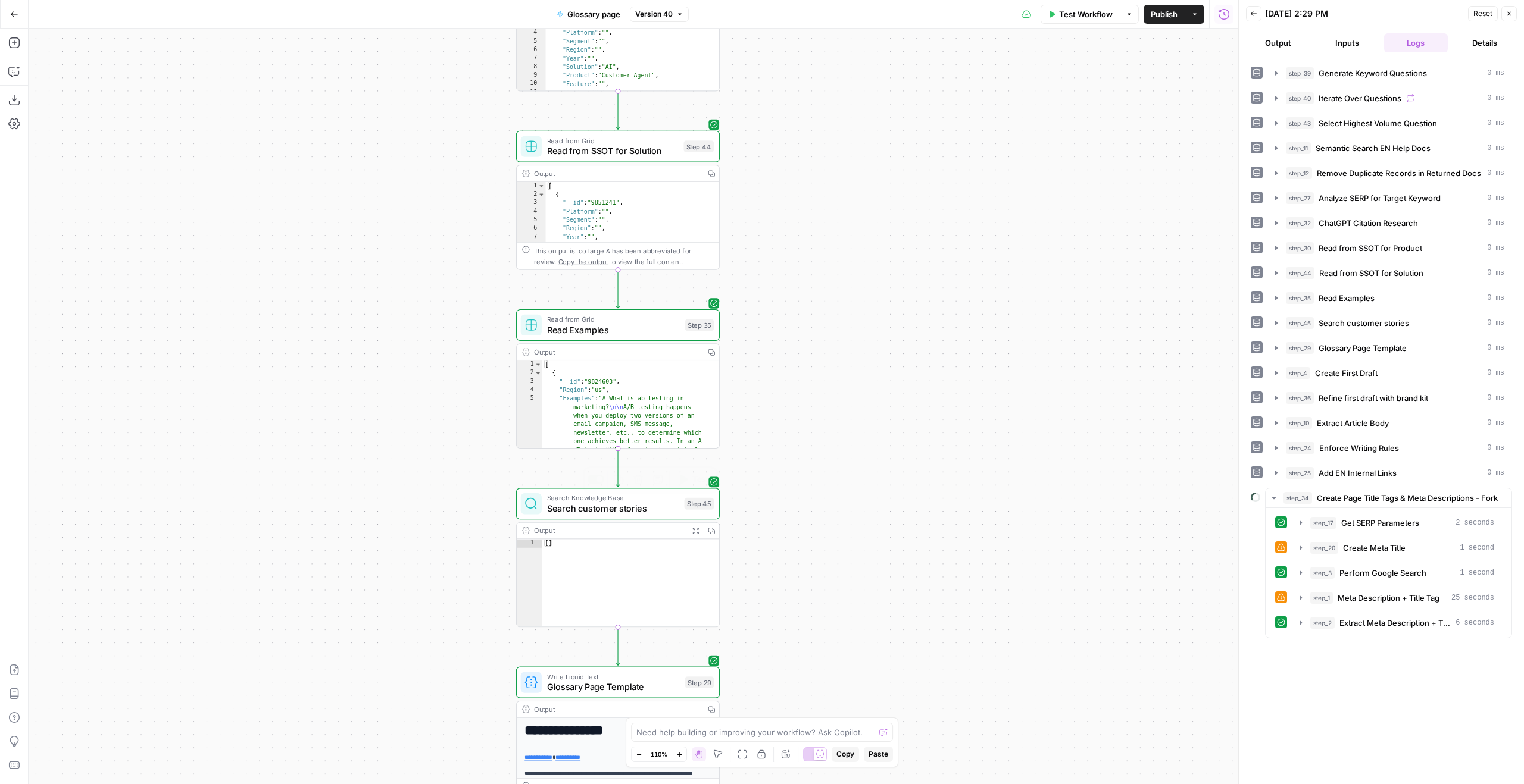
click at [631, 512] on span "Search customer stories" at bounding box center [614, 508] width 132 height 13
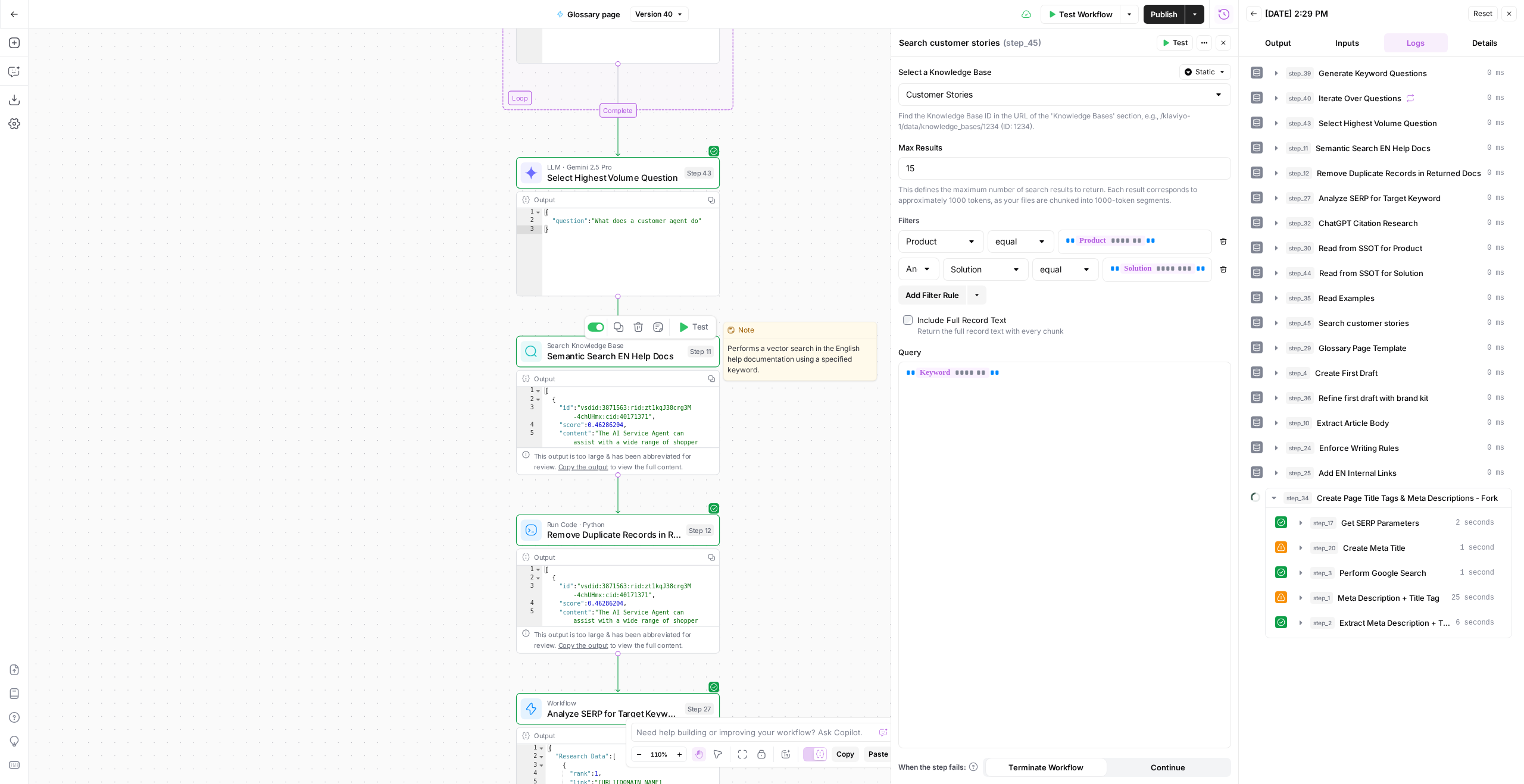
click at [585, 365] on div "Search Knowledge Base Semantic Search EN Help Docs Step 11 Copy step Delete ste…" at bounding box center [618, 351] width 203 height 32
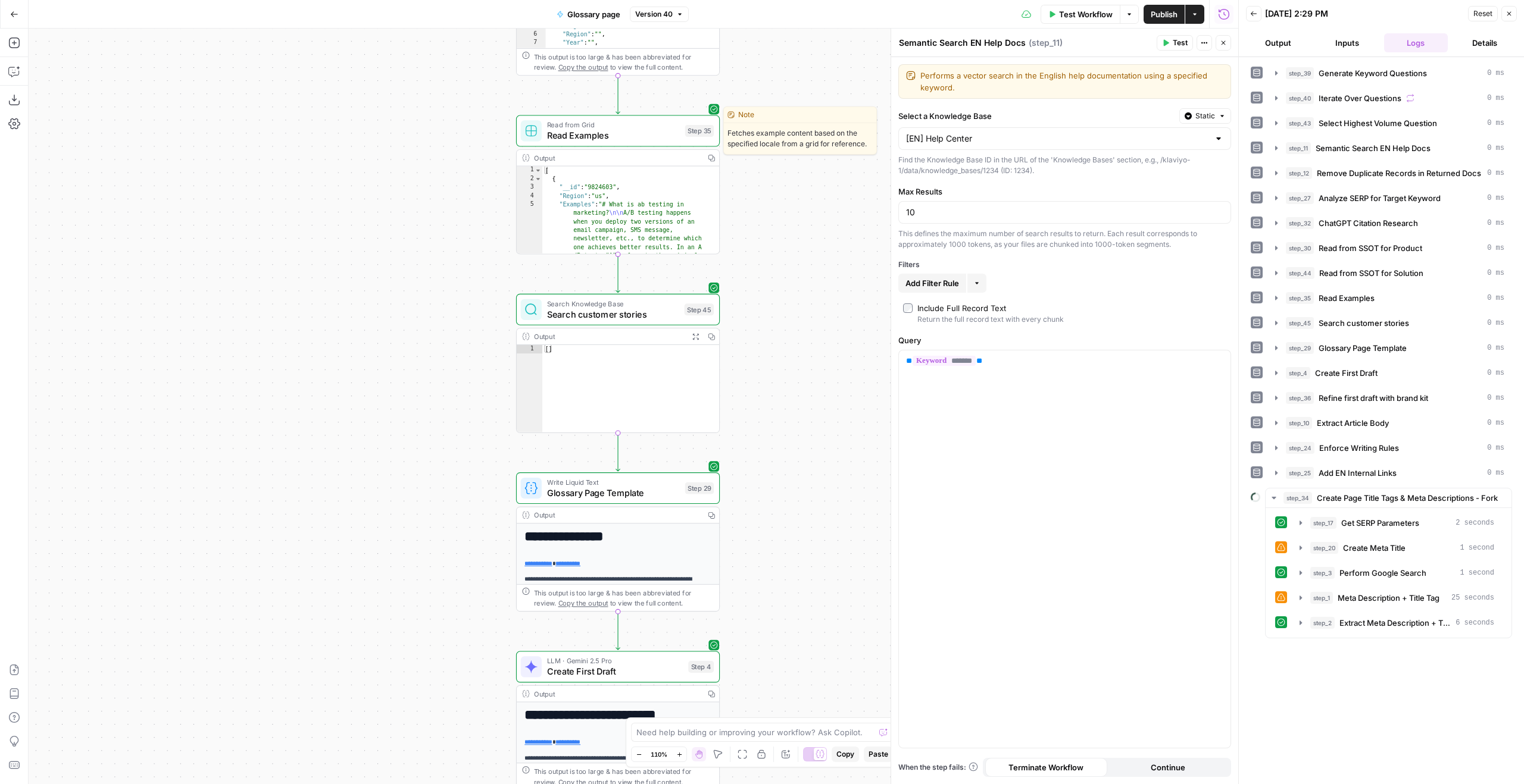
click at [631, 137] on span "Read Examples" at bounding box center [614, 136] width 133 height 13
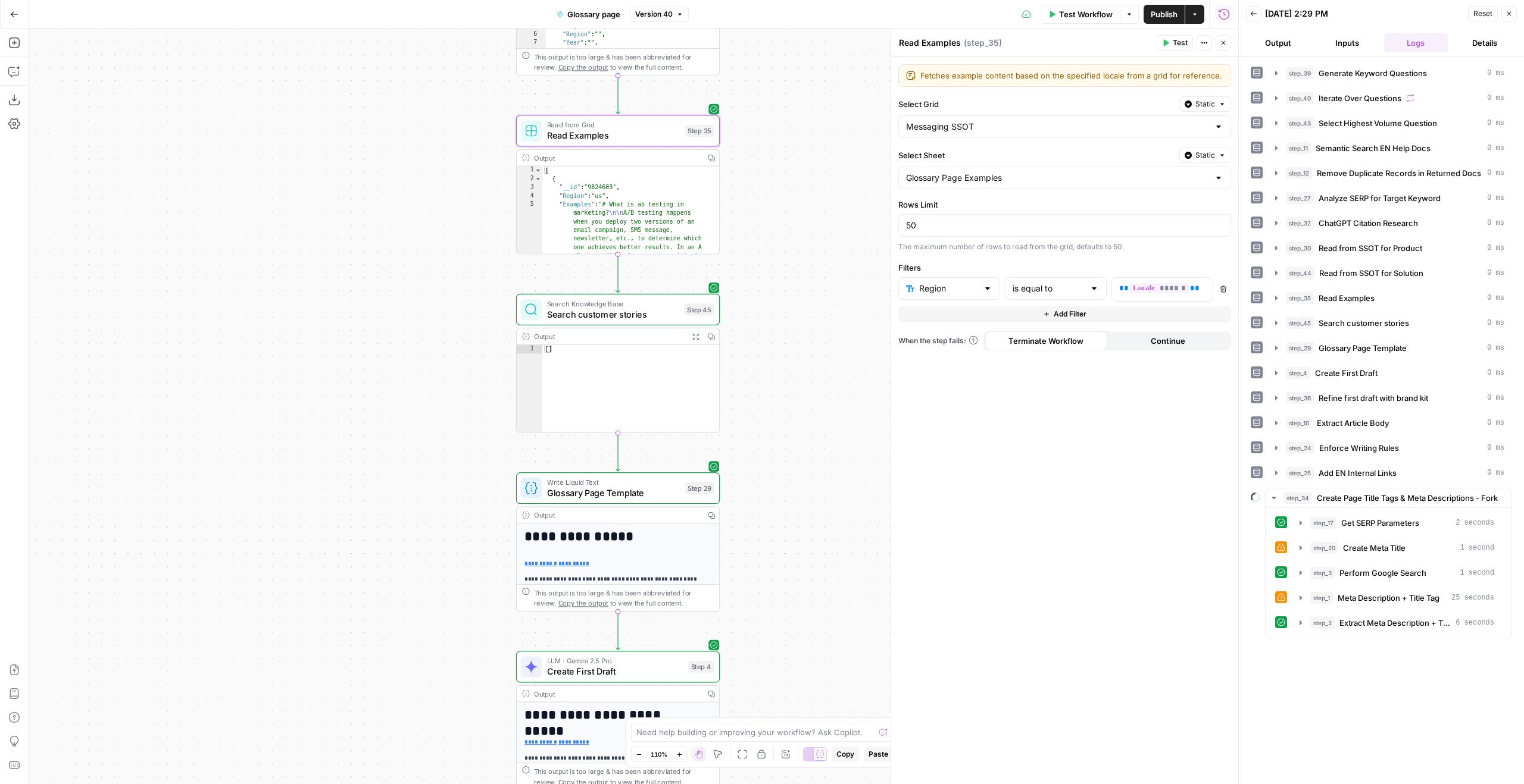
click at [632, 315] on span "Search customer stories" at bounding box center [614, 314] width 132 height 13
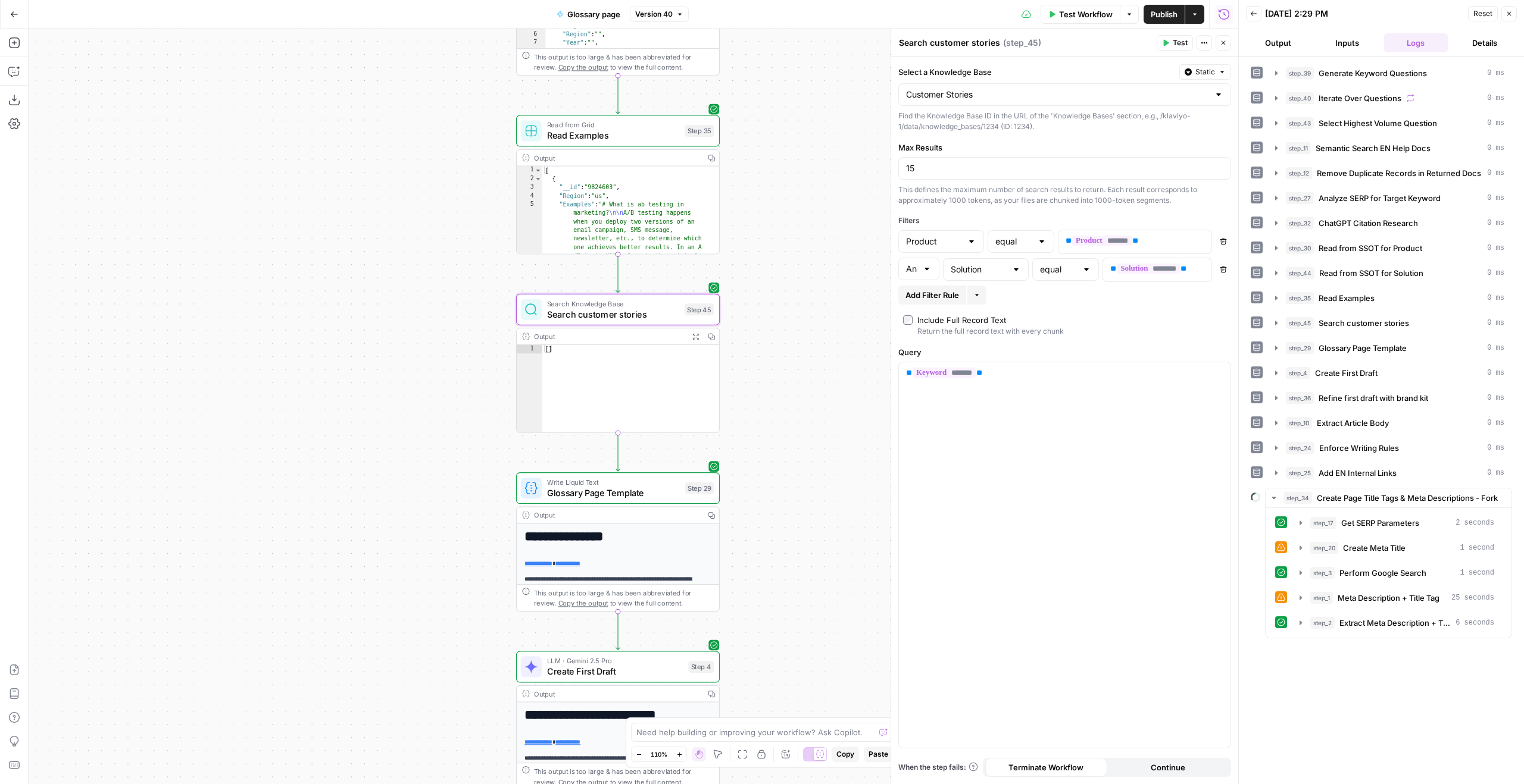
click at [1179, 41] on span "Test" at bounding box center [1180, 43] width 15 height 10
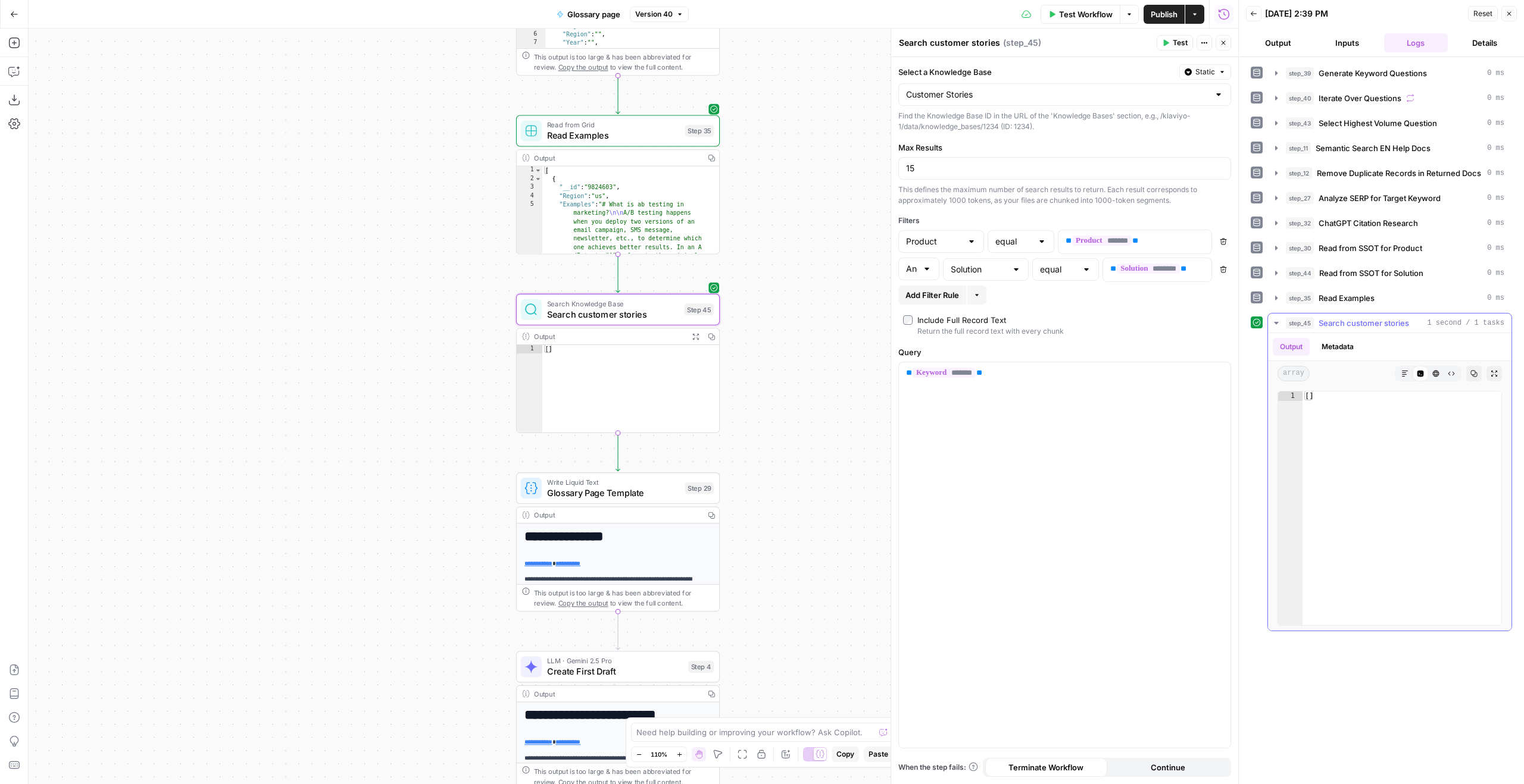
click at [1354, 348] on button "Metadata" at bounding box center [1338, 347] width 46 height 18
click at [1344, 328] on span "Search customer stories" at bounding box center [1364, 323] width 90 height 12
click at [936, 271] on div "And" at bounding box center [919, 268] width 41 height 22
type input "And"
click at [1292, 477] on div "step_39 Generate Keyword Questions 0 ms step_40 Iterate Over Questions 0 ms ste…" at bounding box center [1382, 421] width 262 height 715
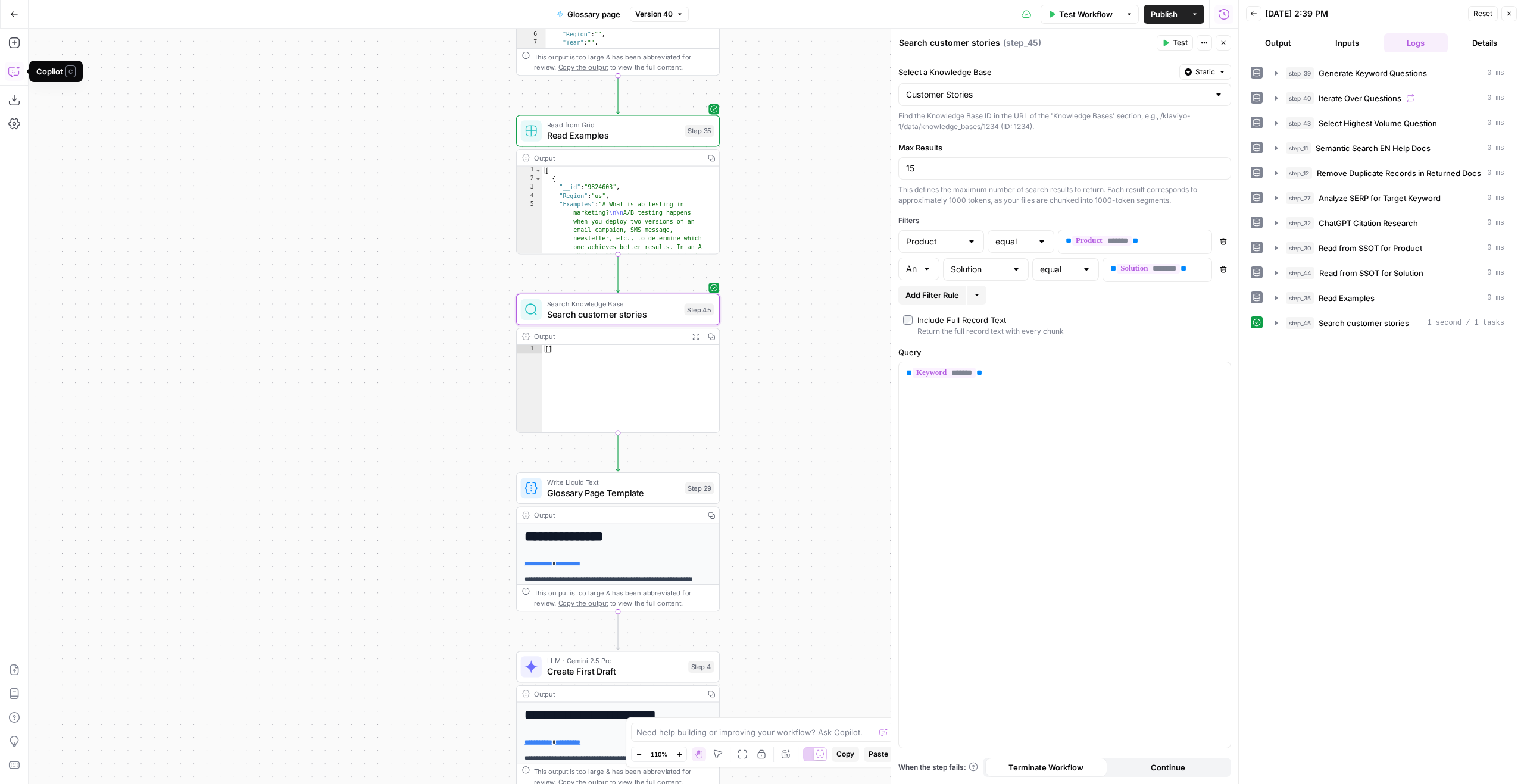
click at [13, 72] on icon "button" at bounding box center [15, 71] width 12 height 12
click at [257, 748] on div "Auto Mode Send" at bounding box center [203, 761] width 314 height 27
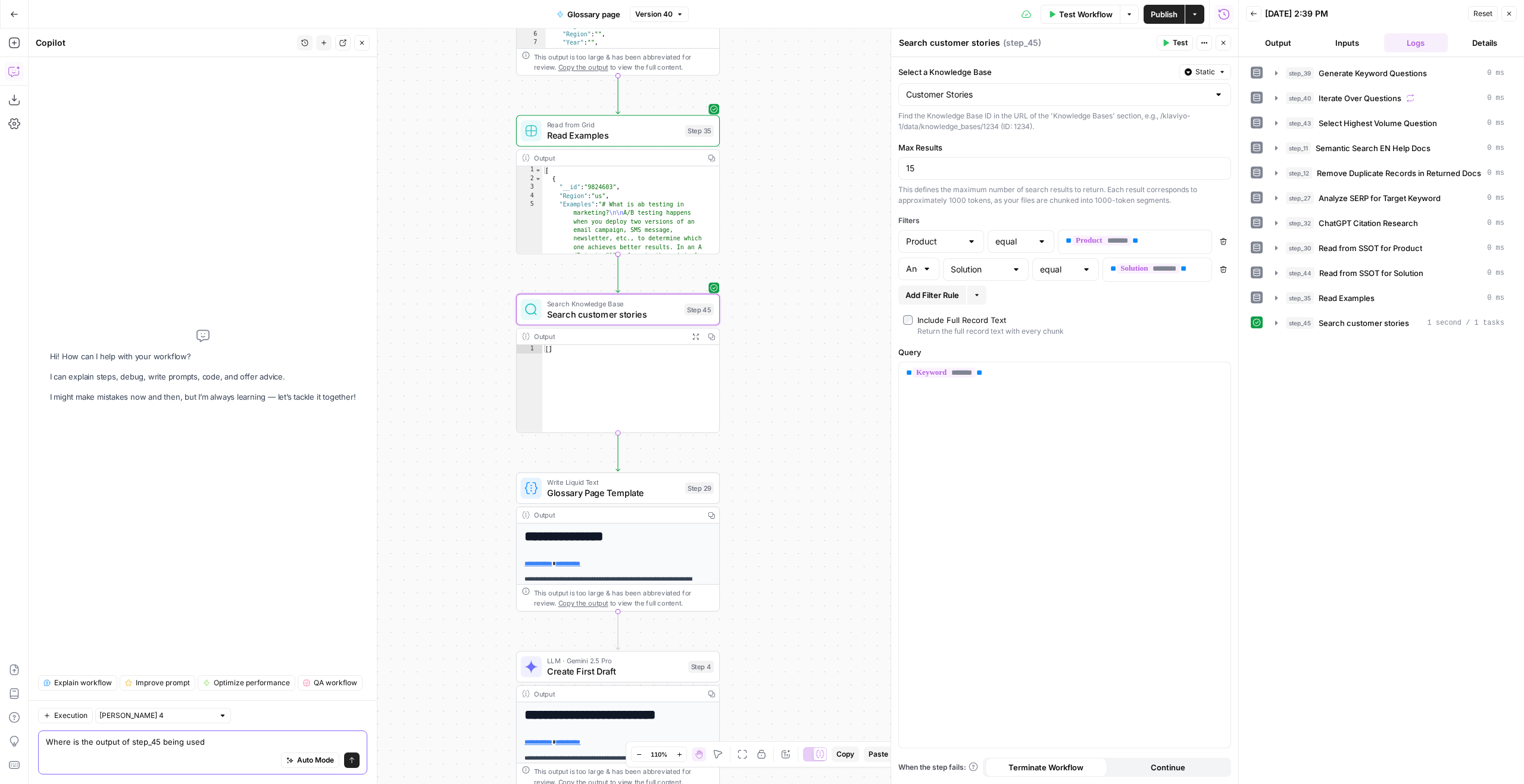
type textarea "Where is the output of step_45 being used?"
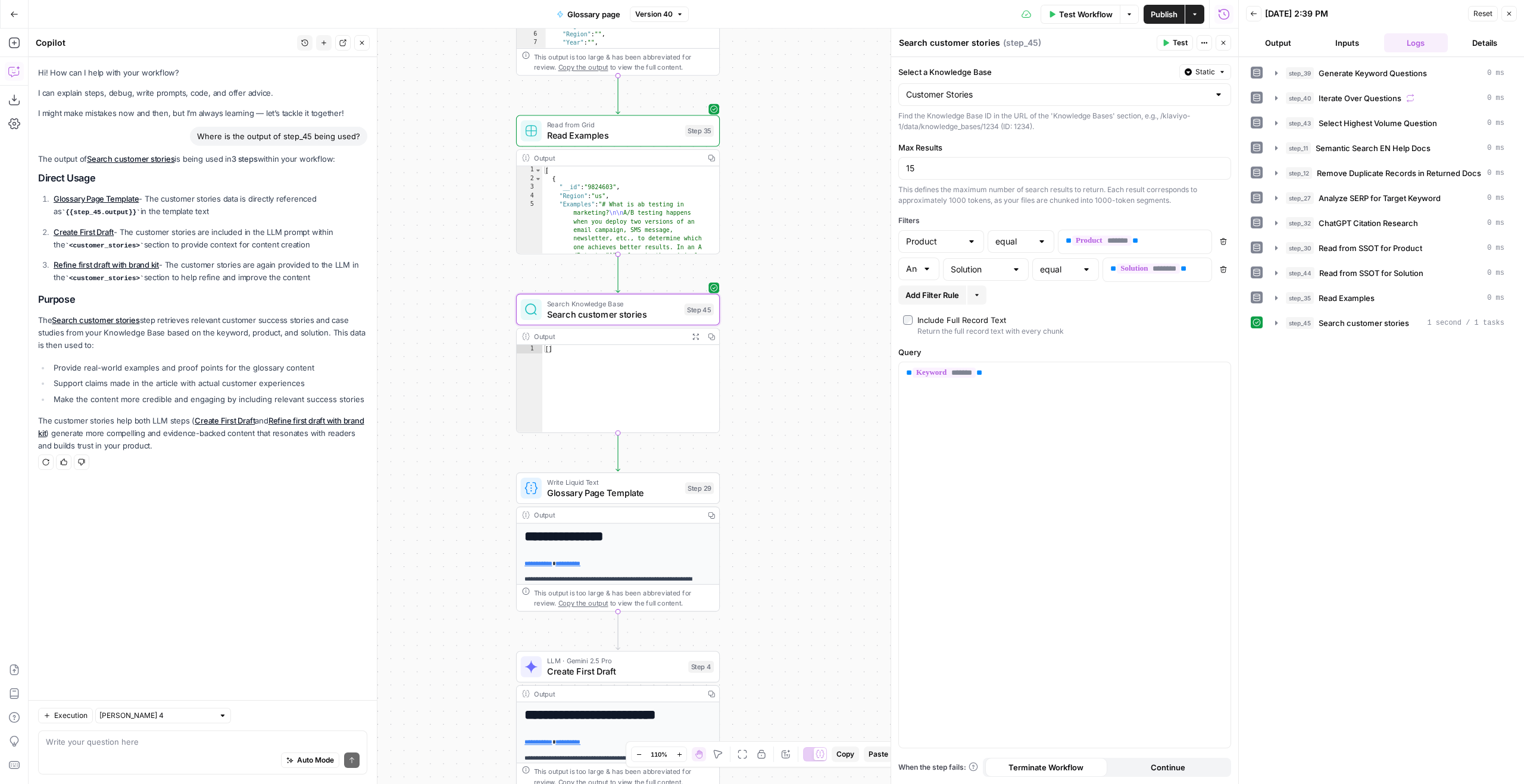
click at [1342, 329] on span "Search customer stories" at bounding box center [1364, 323] width 90 height 12
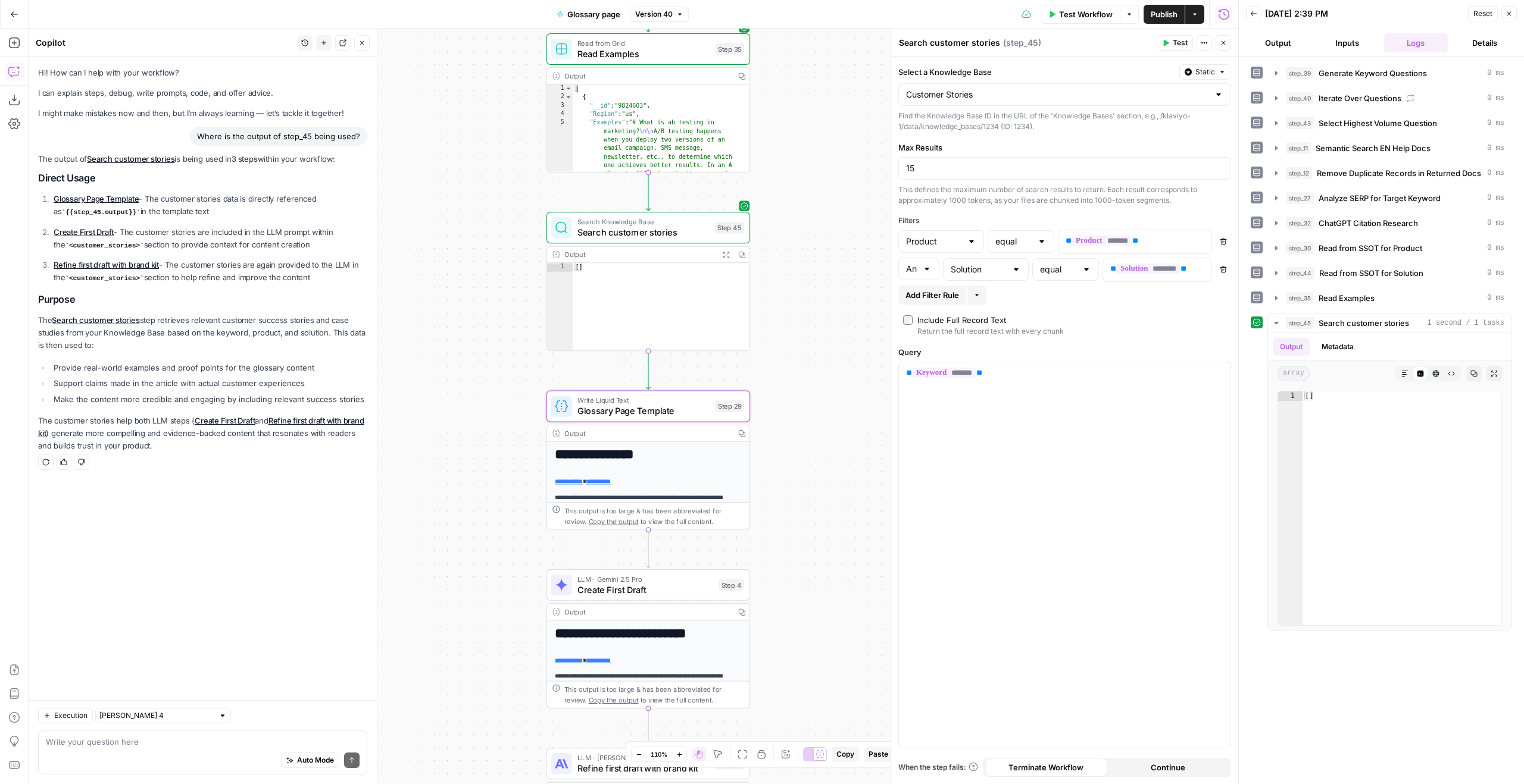
click at [119, 196] on link "Glossary Page Template" at bounding box center [95, 198] width 85 height 9
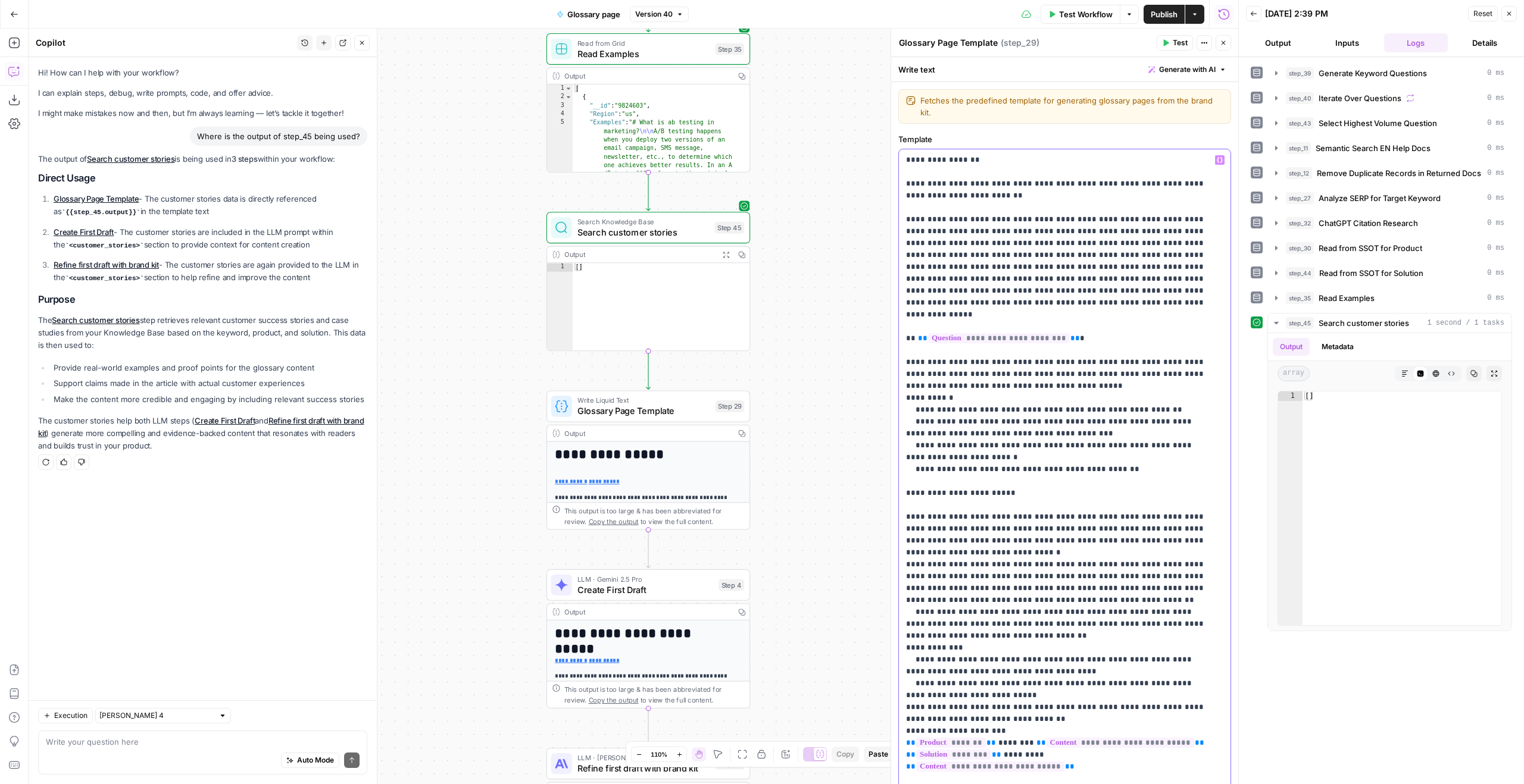
type input "-"
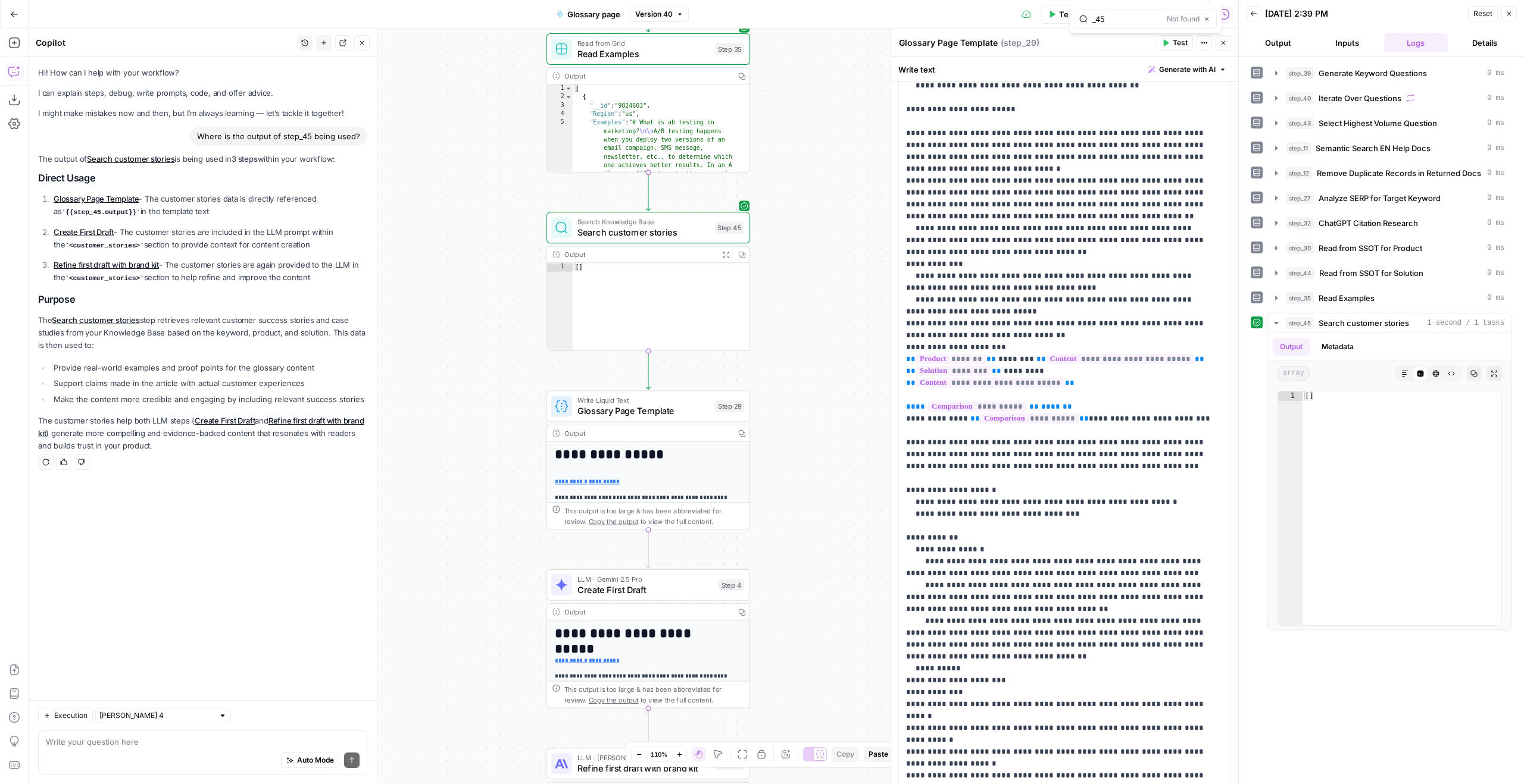
scroll to position [721, 0]
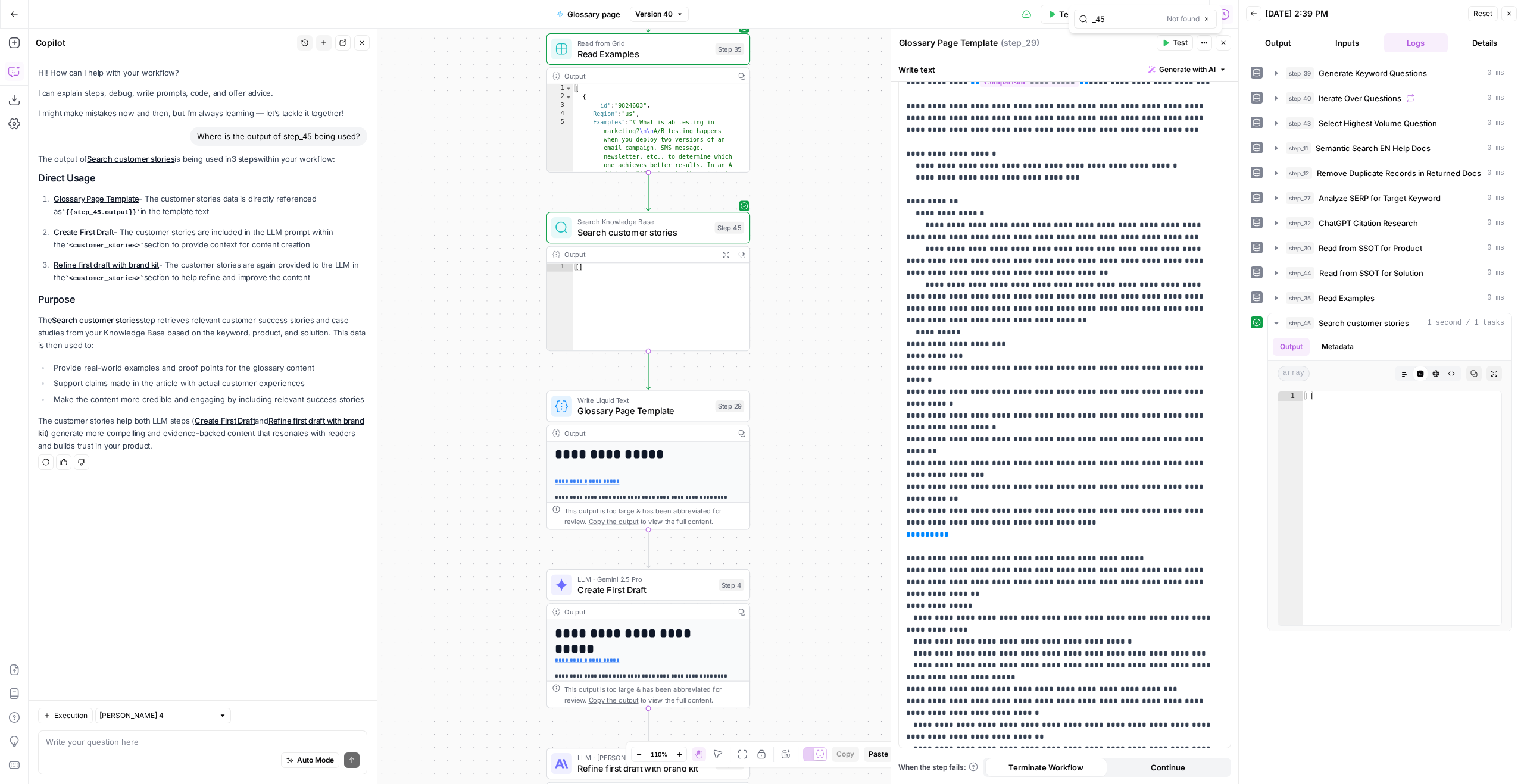
type input "_45"
click at [1110, 475] on p "**********" at bounding box center [1060, 88] width 308 height 1309
type input "45"
click at [1208, 17] on icon "button" at bounding box center [1206, 19] width 6 height 6
drag, startPoint x: 1225, startPoint y: 38, endPoint x: 1150, endPoint y: 54, distance: 76.7
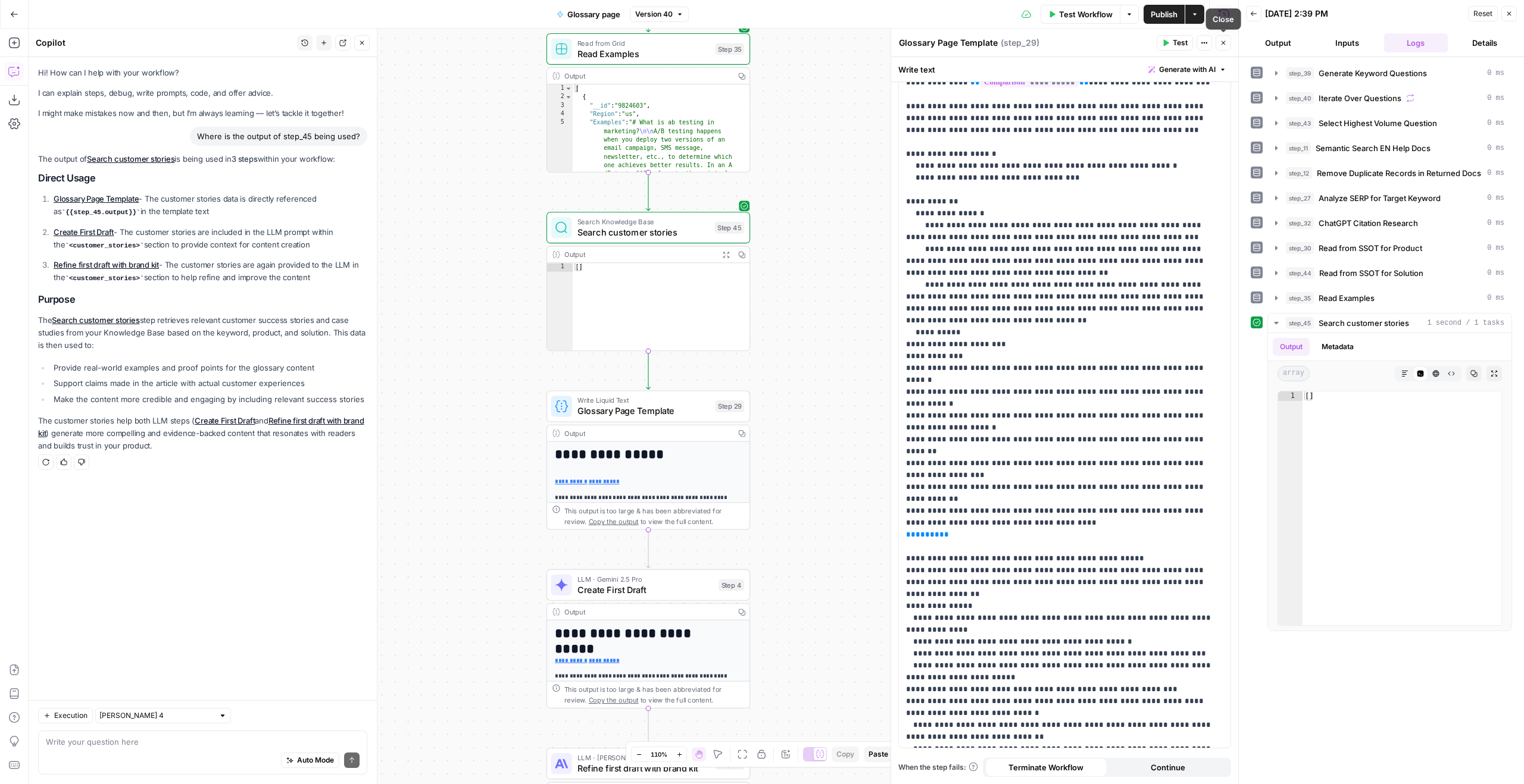
click at [1225, 38] on button "Close" at bounding box center [1224, 43] width 15 height 15
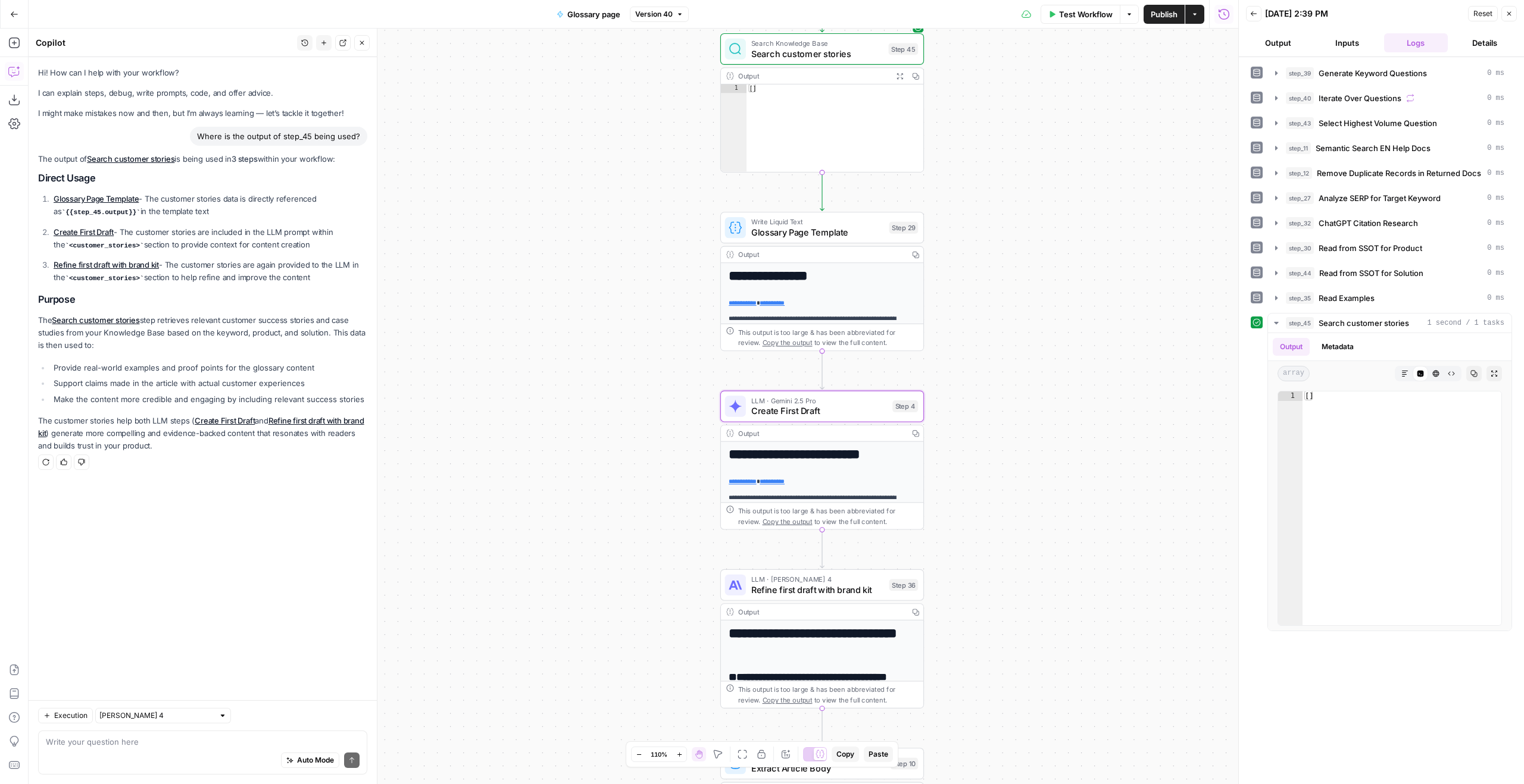
click at [73, 231] on link "Create First Draft" at bounding box center [83, 232] width 60 height 9
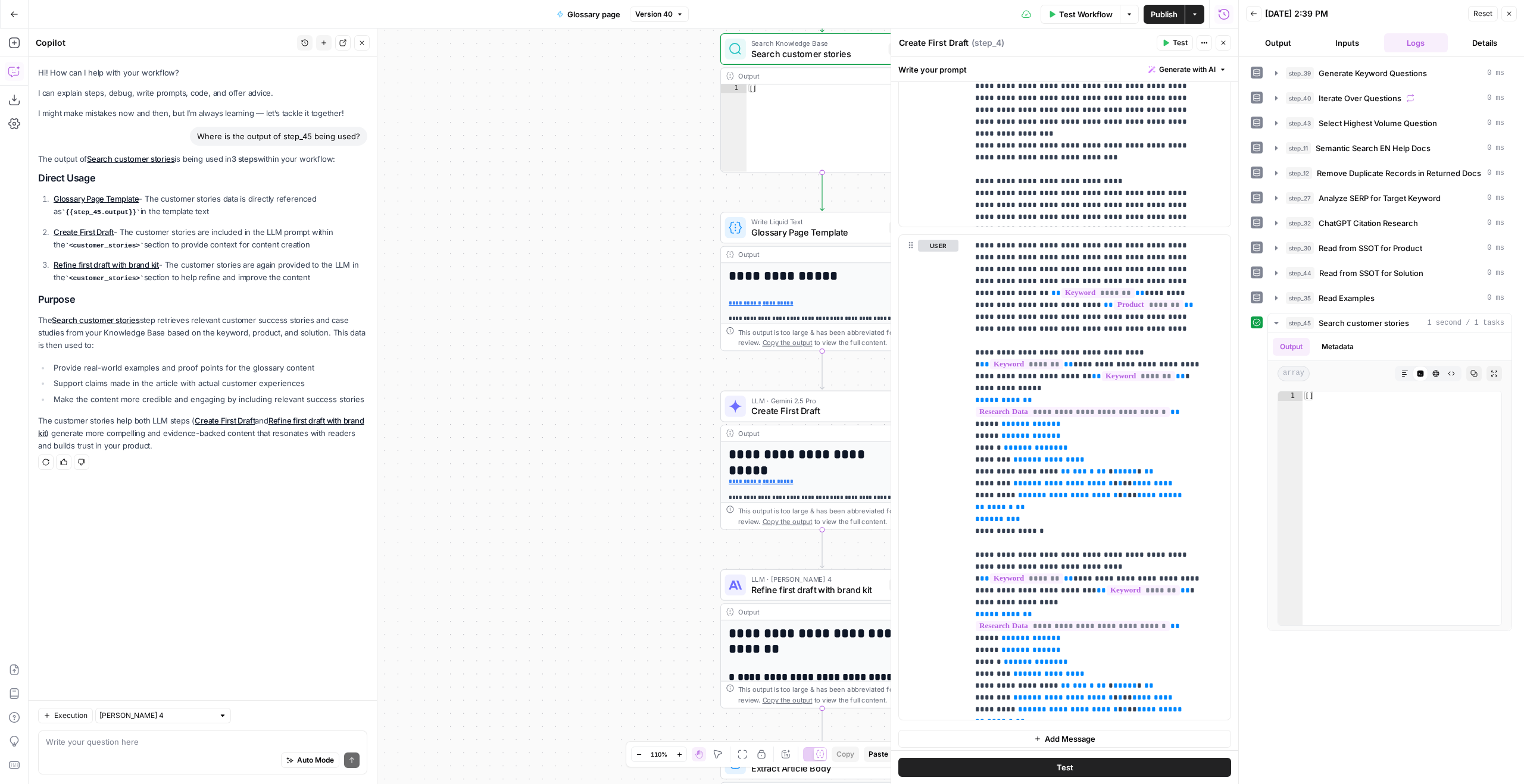
scroll to position [2450, 0]
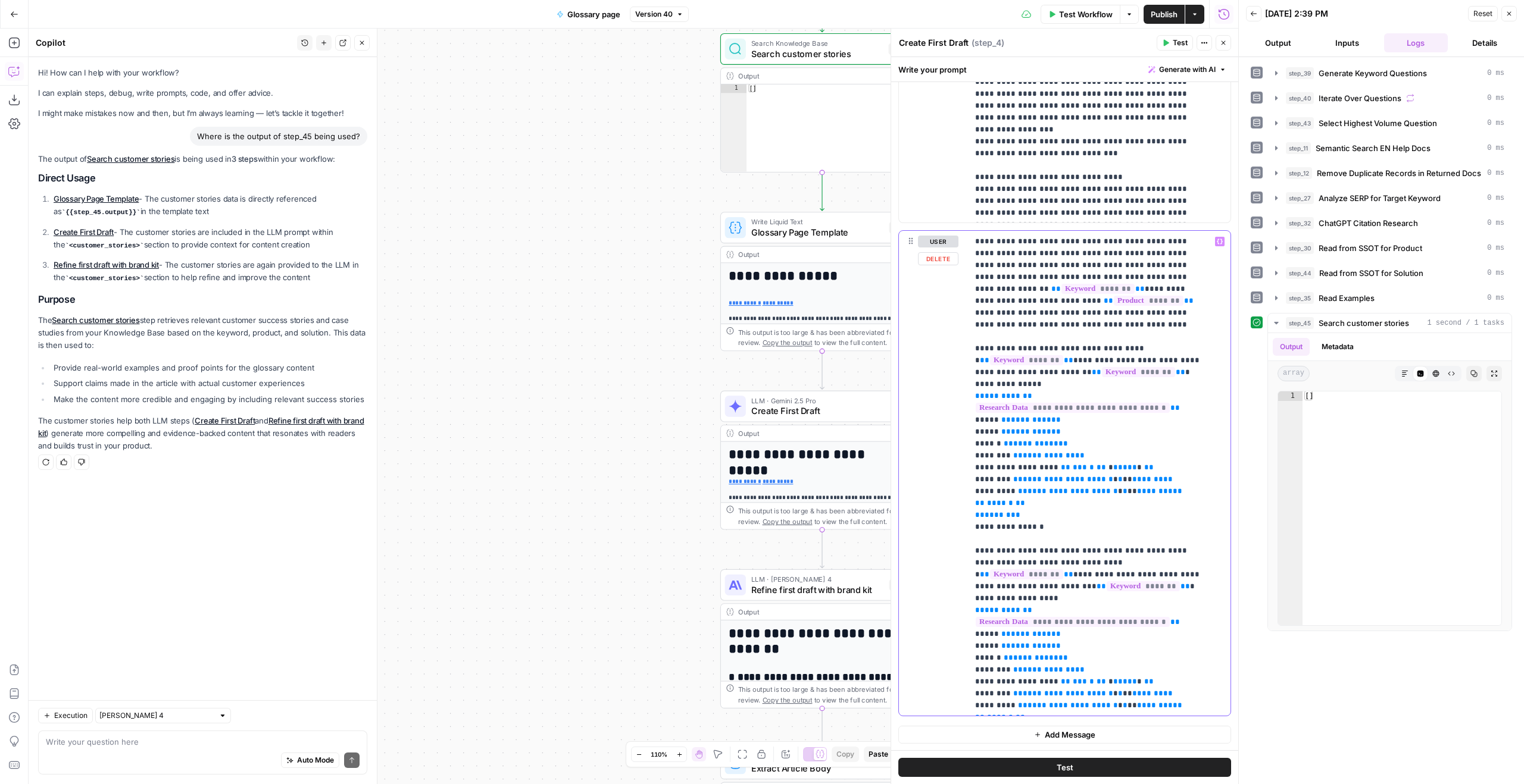
click at [1077, 304] on p "**********" at bounding box center [1090, 759] width 231 height 1047
type input "/"
type input "45"
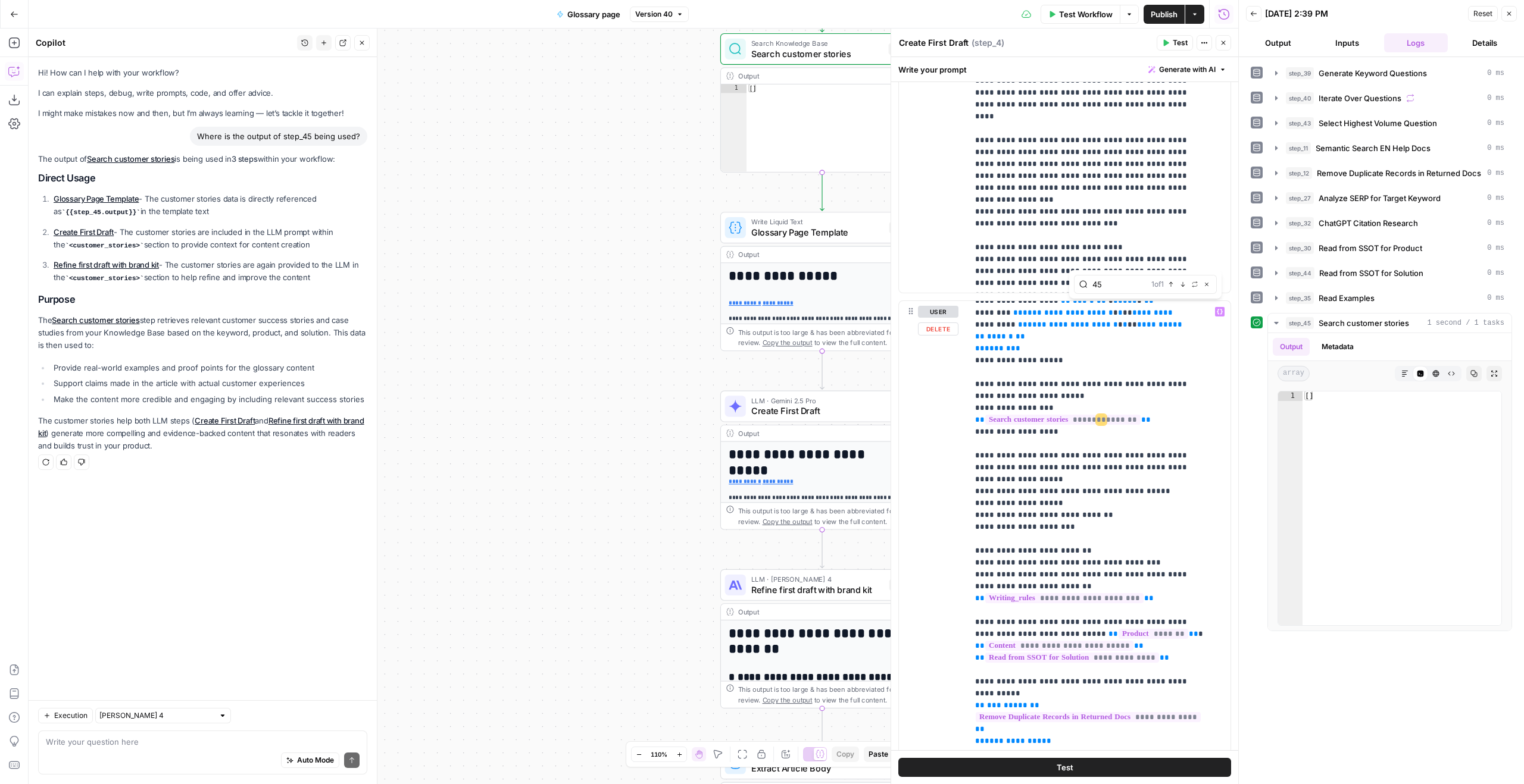
scroll to position [441, 0]
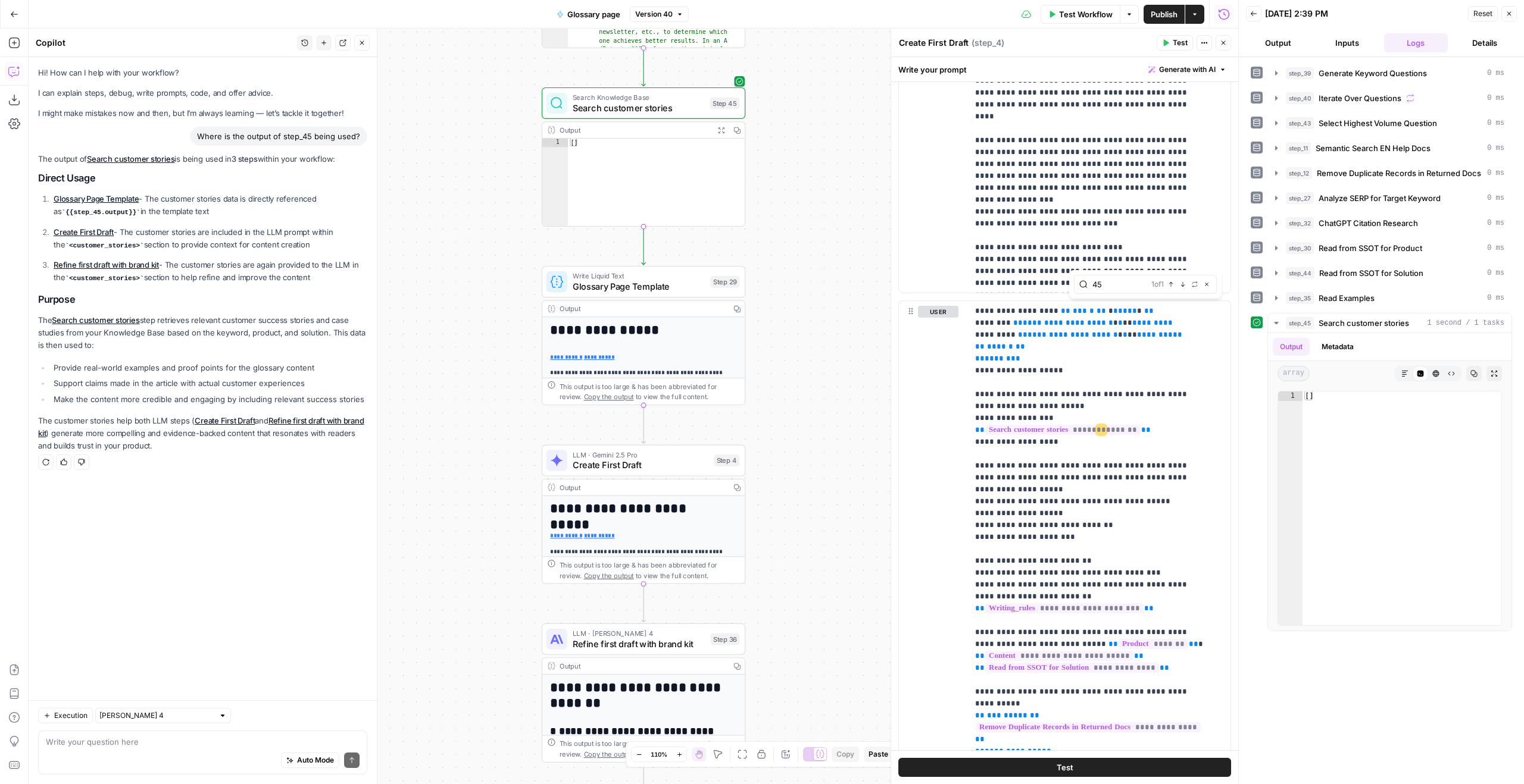
drag, startPoint x: 597, startPoint y: 217, endPoint x: 447, endPoint y: 256, distance: 155.0
click at [447, 256] on div "Workflow Set Inputs Inputs LLM · GPT-4.1 Generate Keyword Questions Step 39 Out…" at bounding box center [633, 406] width 1210 height 756
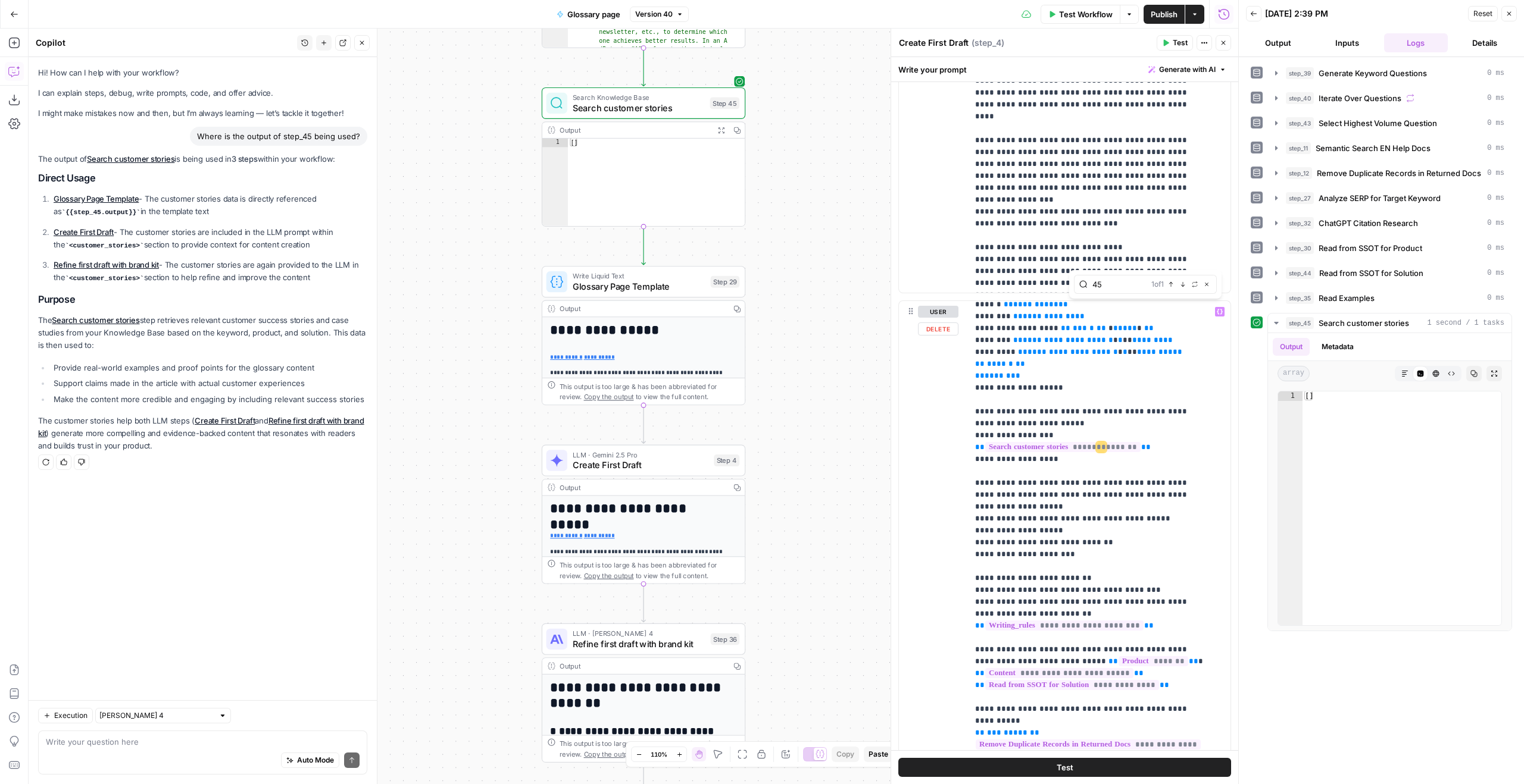
scroll to position [424, 0]
click at [1156, 405] on p "**********" at bounding box center [1090, 406] width 231 height 1047
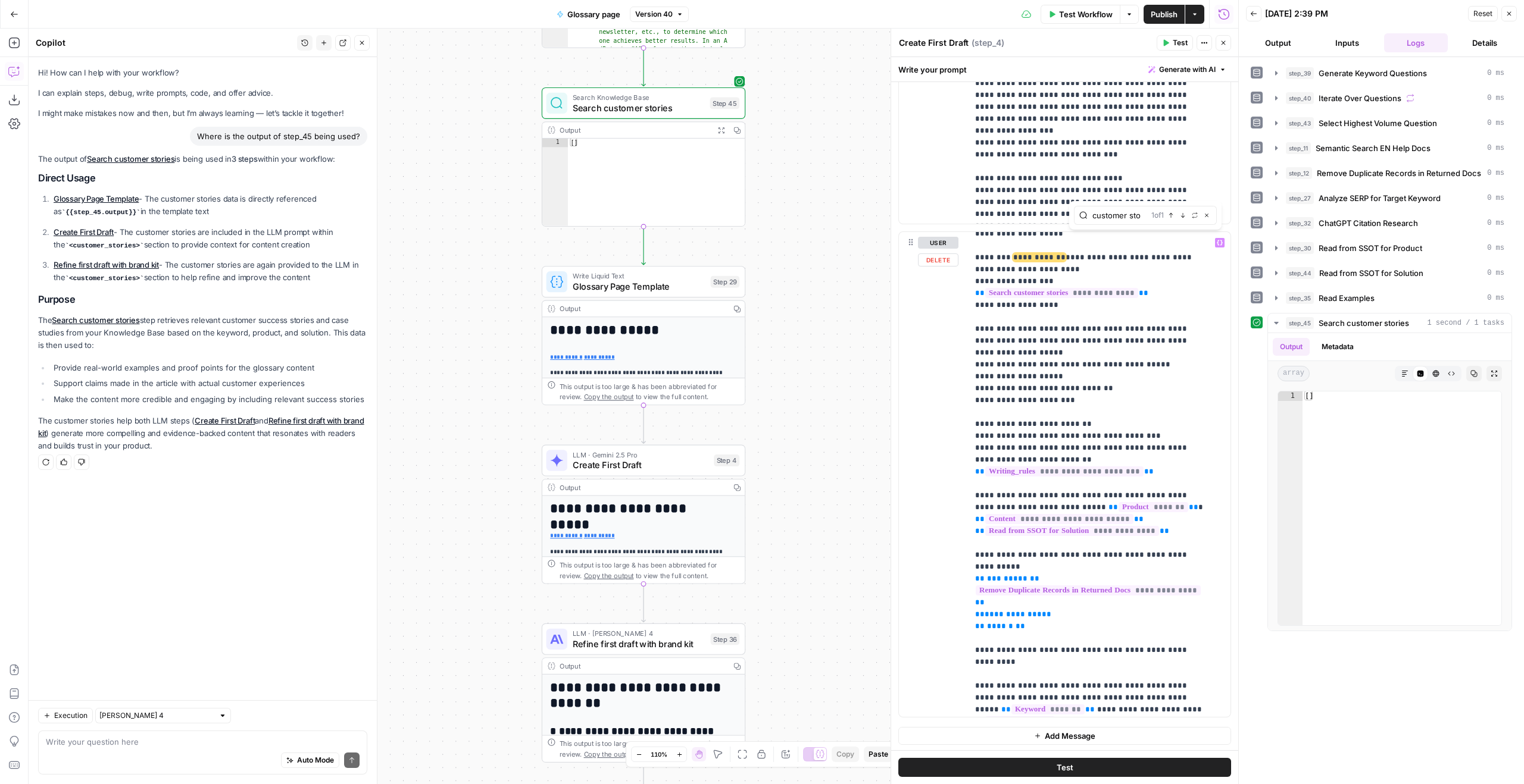
scroll to position [518, 0]
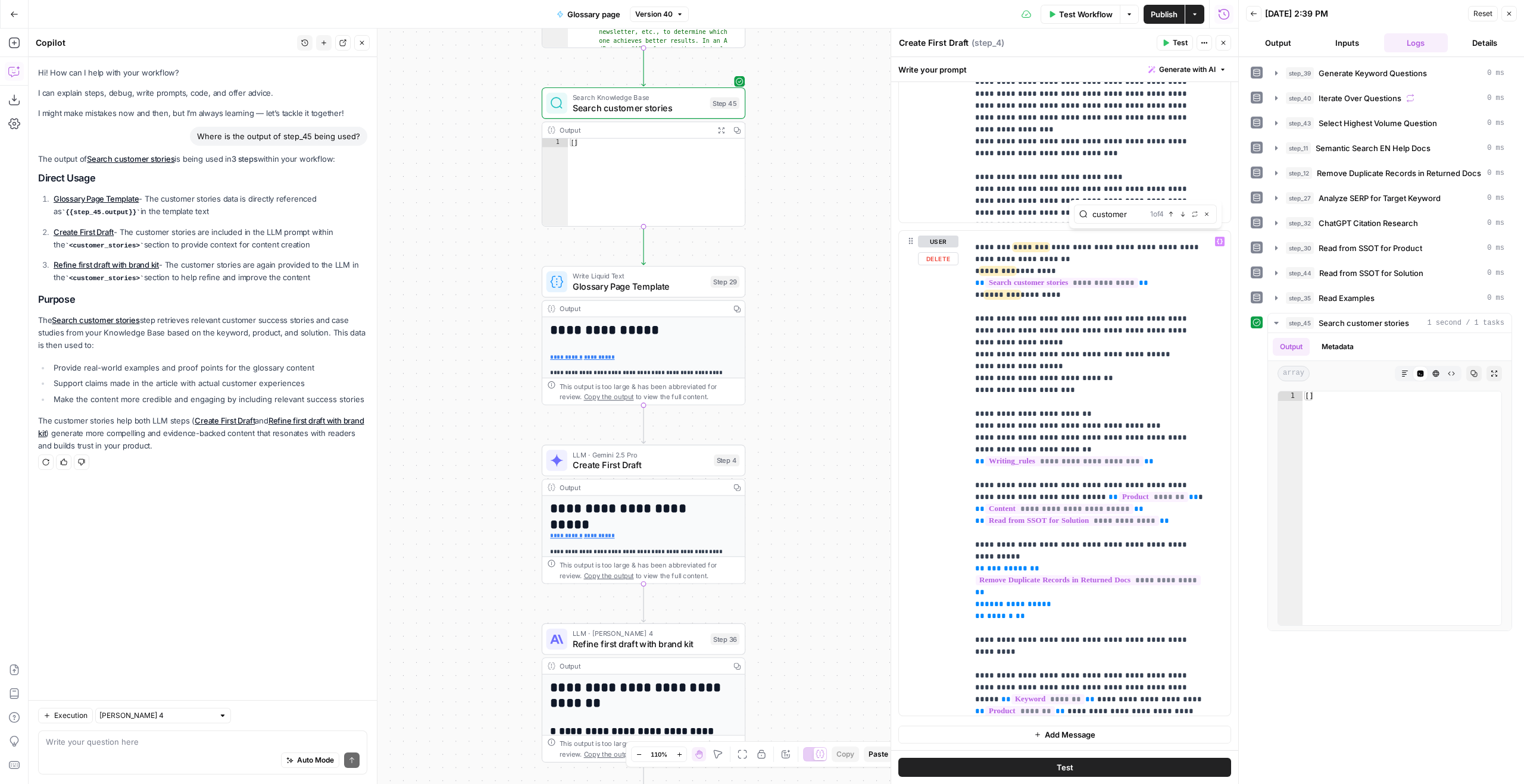
type input "customer"
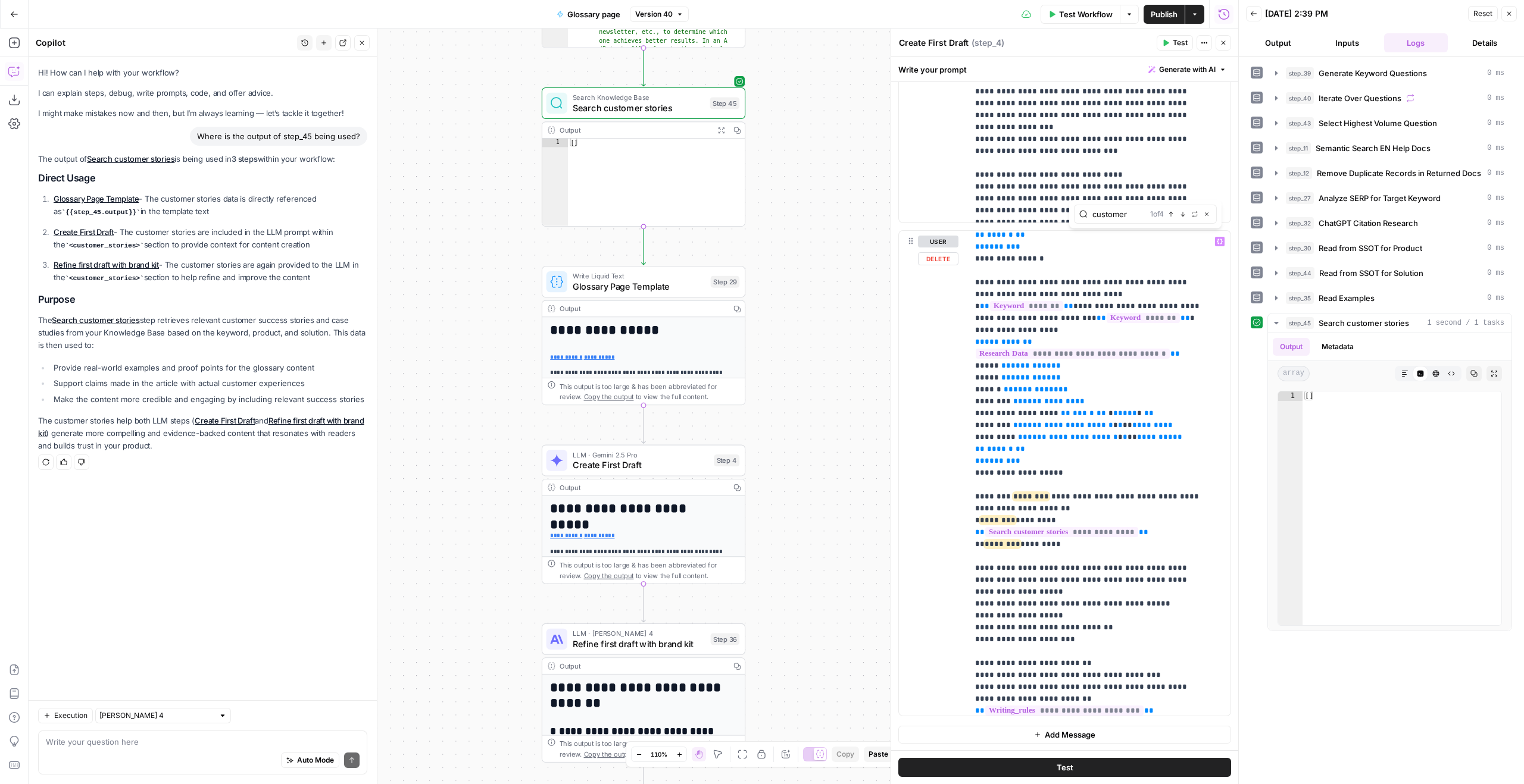
scroll to position [288, 0]
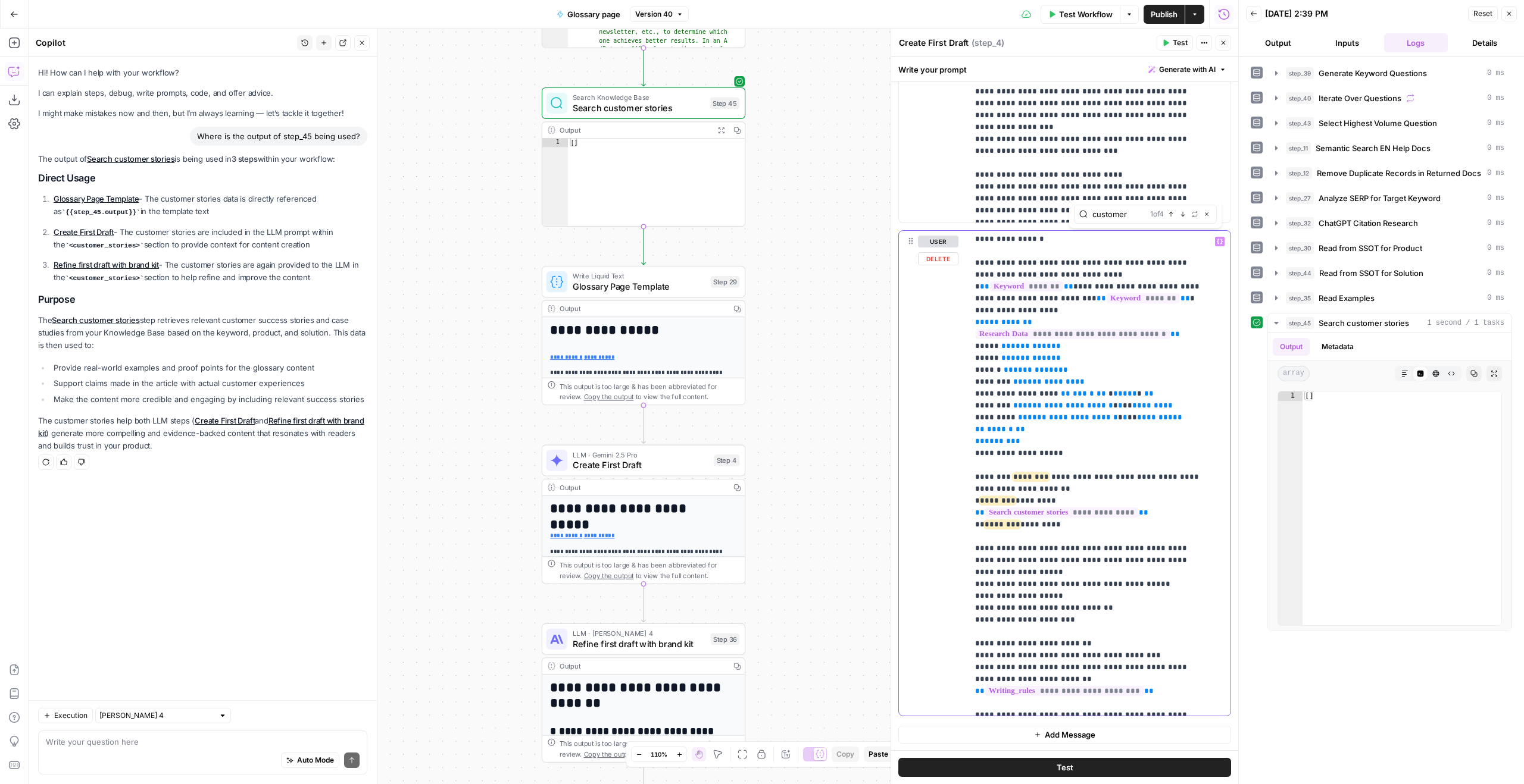
click at [1172, 518] on p "**********" at bounding box center [1090, 471] width 231 height 1047
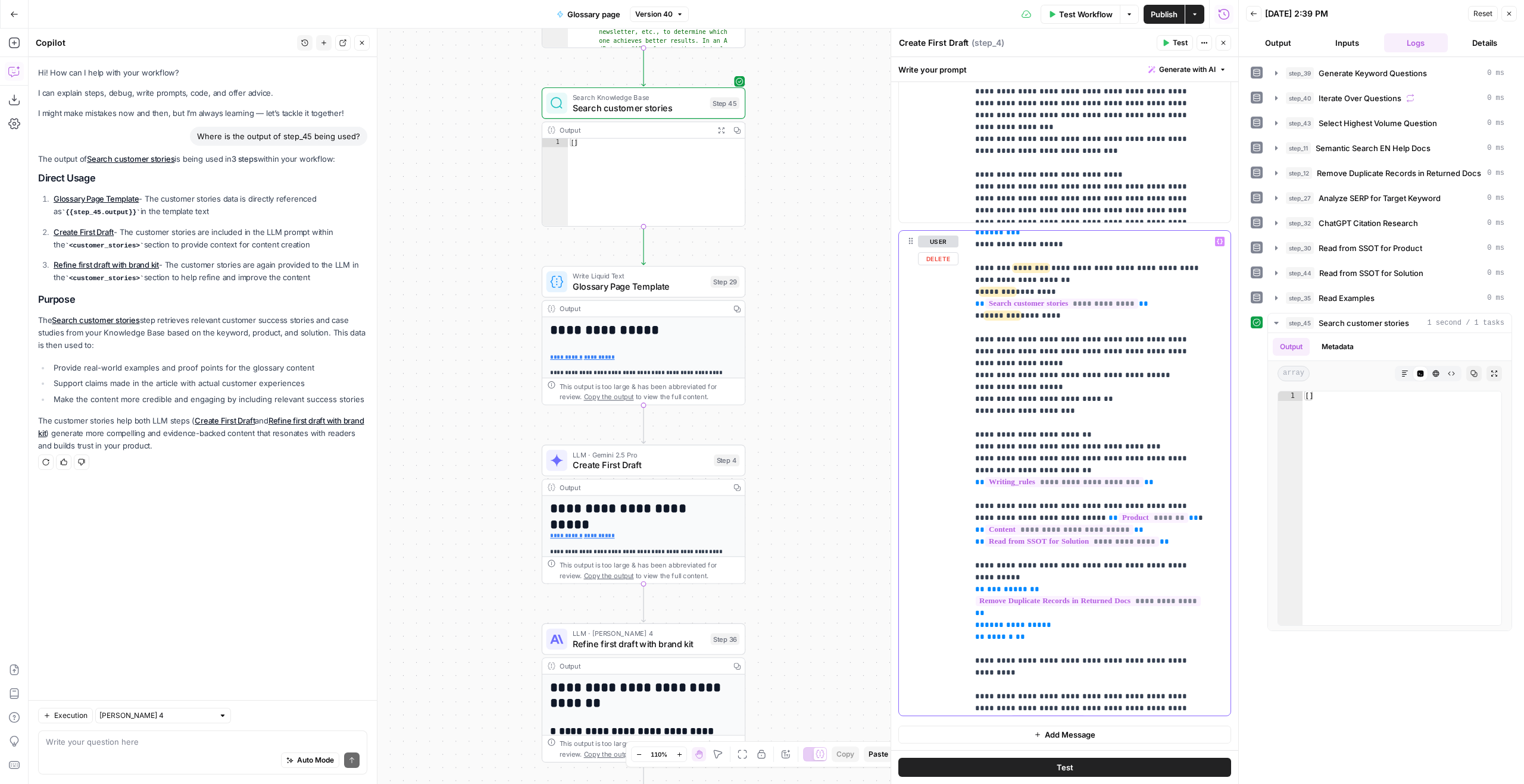
scroll to position [467, 0]
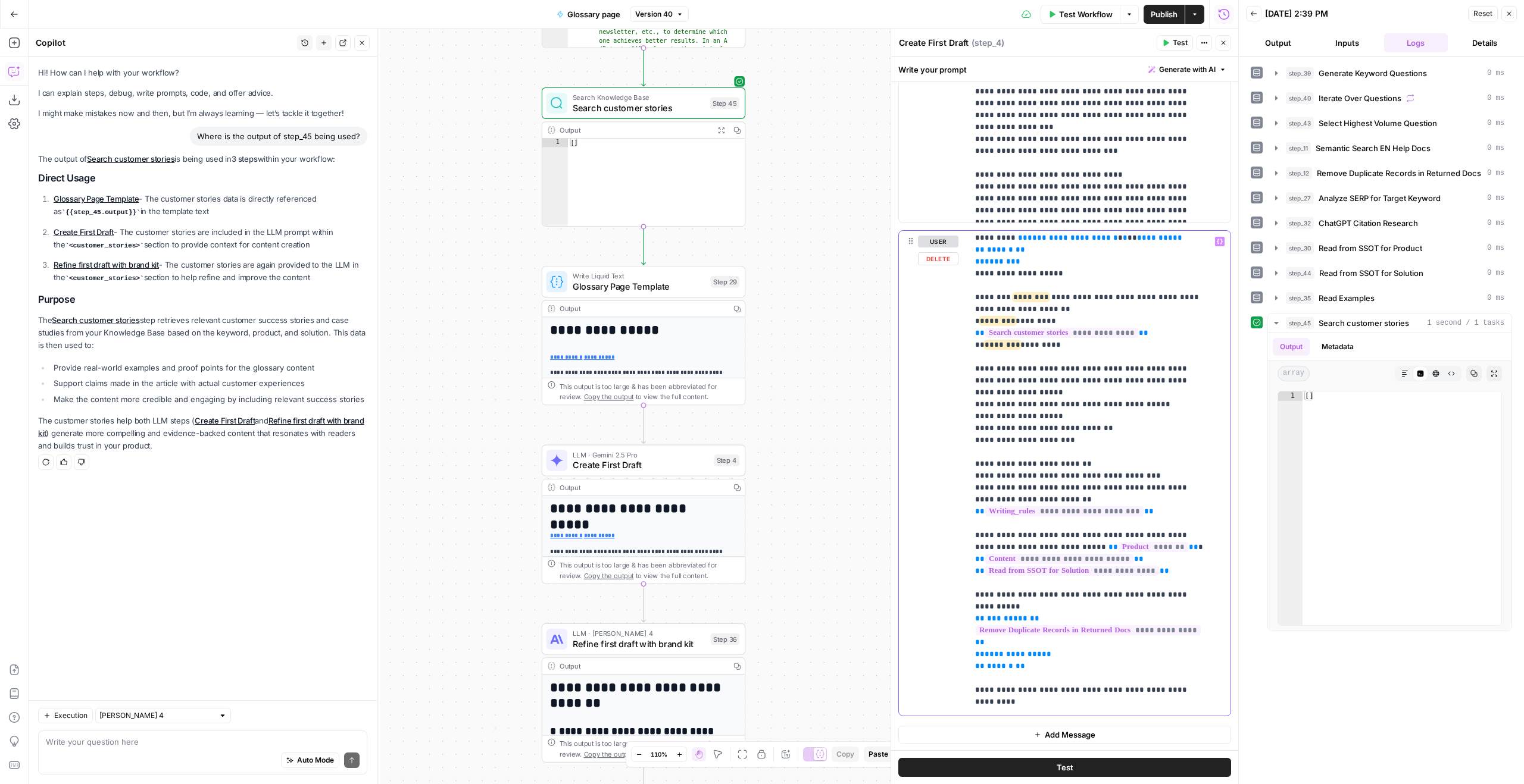
click at [1086, 345] on p "**********" at bounding box center [1090, 291] width 231 height 1047
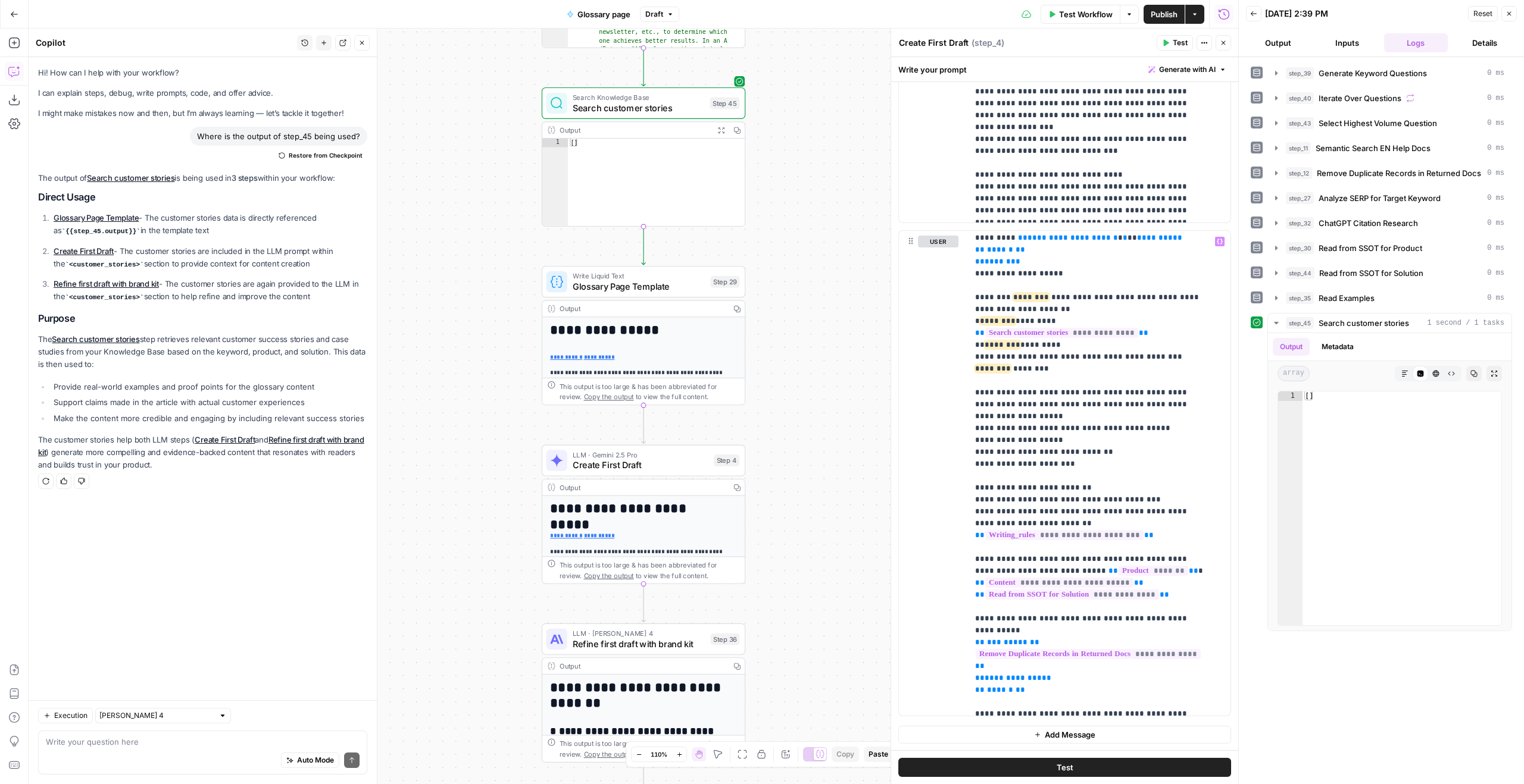
click at [1505, 0] on header "Back 09/04/25 at 2:39 PM Reset Close Output Inputs Logs Details" at bounding box center [1382, 28] width 285 height 57
click at [1509, 5] on header "Back 09/04/25 at 2:39 PM Reset Close Output Inputs Logs Details" at bounding box center [1382, 28] width 285 height 57
click at [1510, 8] on button "Close" at bounding box center [1509, 14] width 15 height 15
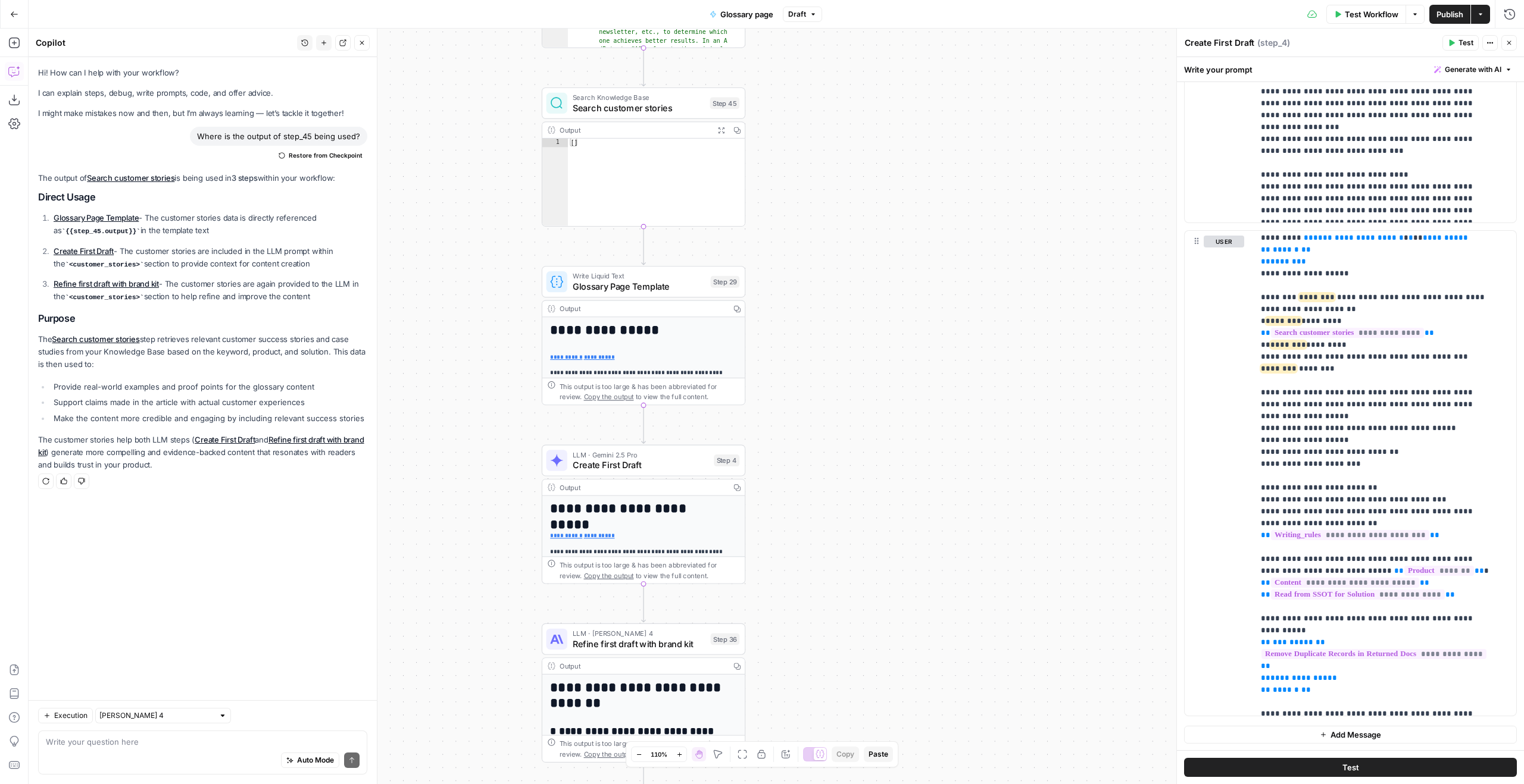
click at [1506, 39] on icon "button" at bounding box center [1509, 43] width 7 height 7
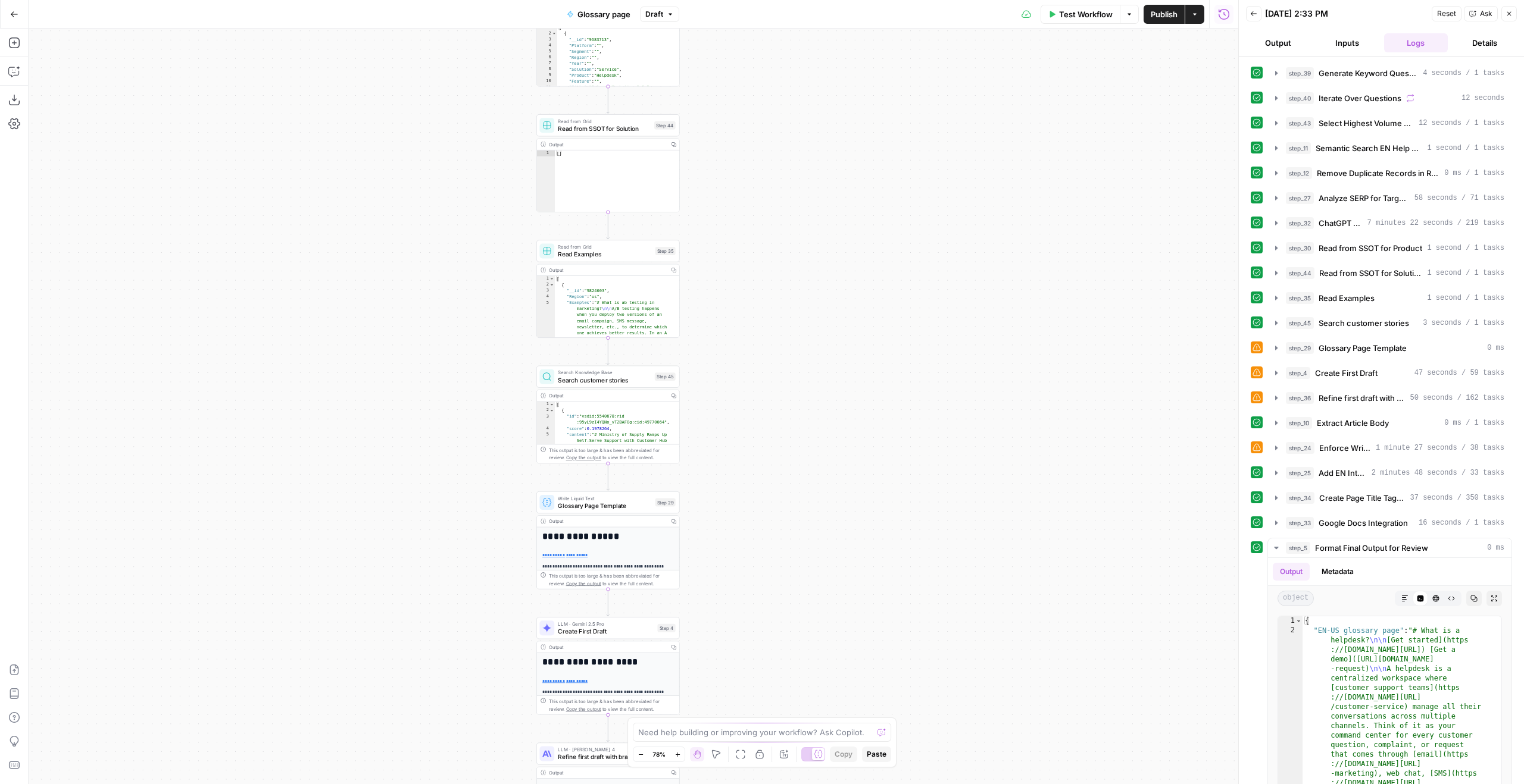
drag, startPoint x: 740, startPoint y: 437, endPoint x: 763, endPoint y: 226, distance: 212.2
click at [760, 220] on div "Workflow Set Inputs Inputs LLM · GPT-4.1 Generate Keyword Questions Step 39 Out…" at bounding box center [633, 406] width 1210 height 756
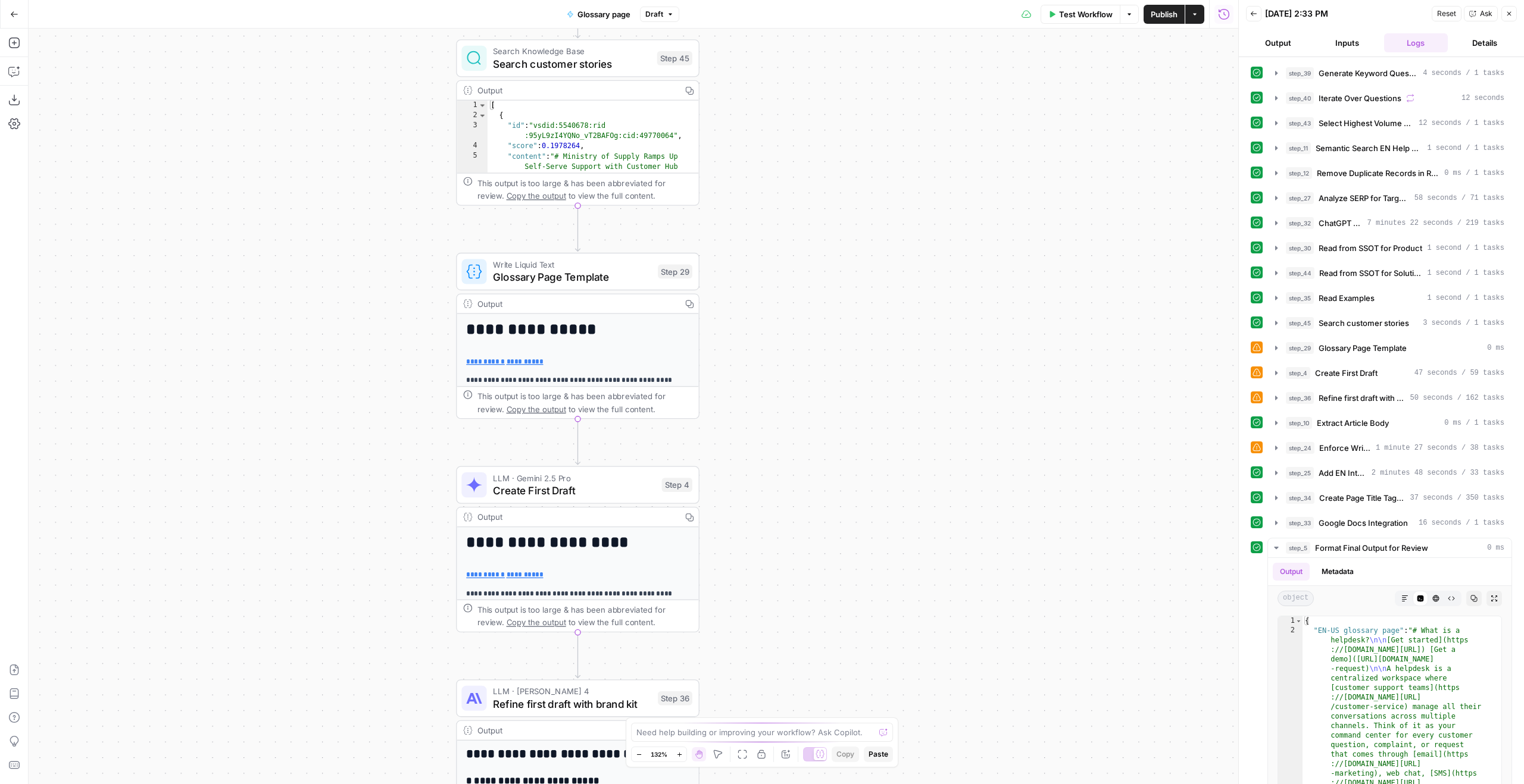
drag, startPoint x: 729, startPoint y: 465, endPoint x: 761, endPoint y: 238, distance: 229.2
click at [741, 267] on div "Workflow Set Inputs Inputs LLM · GPT-4.1 Generate Keyword Questions Step 39 Out…" at bounding box center [633, 406] width 1210 height 756
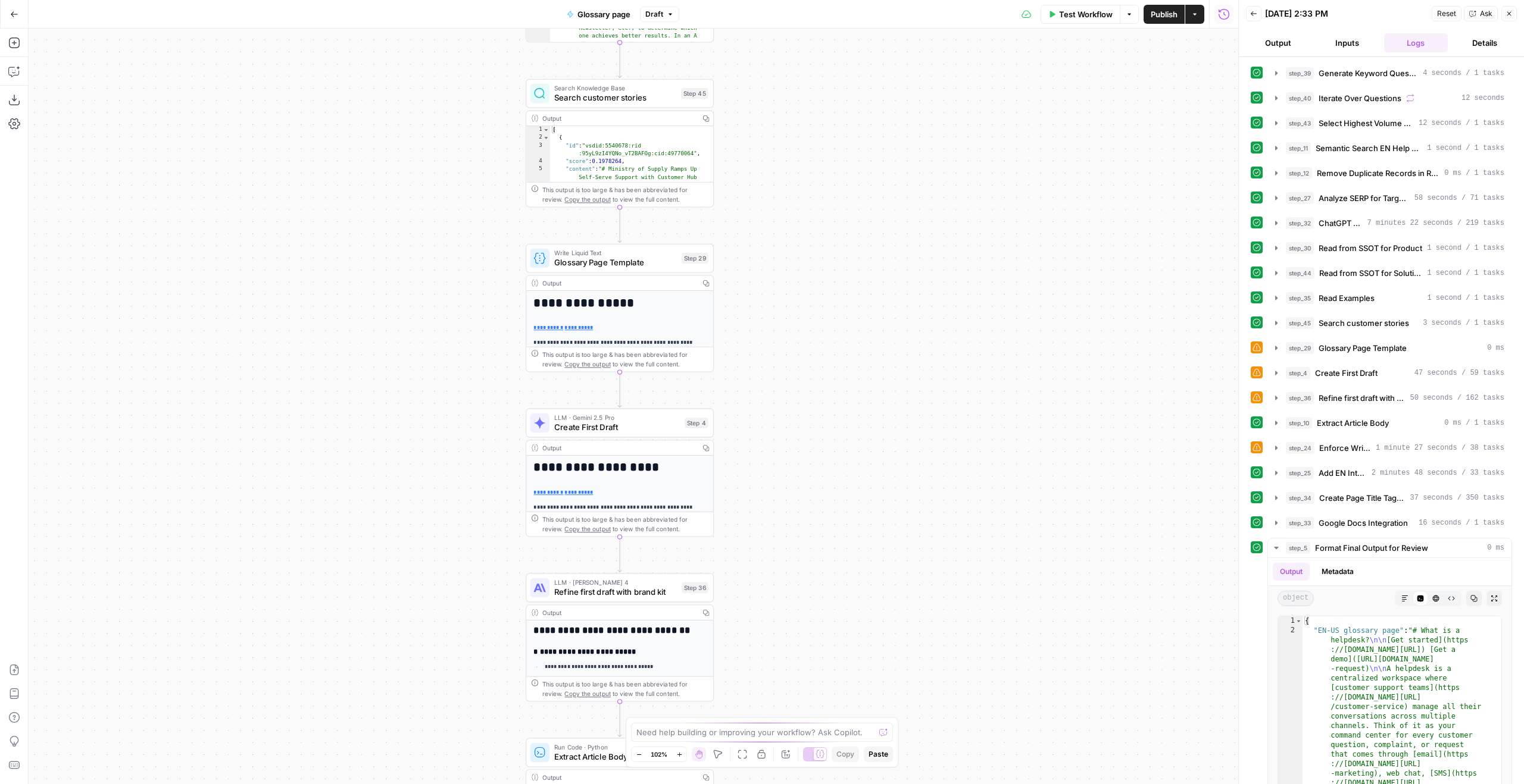
click at [652, 425] on span "Create First Draft" at bounding box center [617, 427] width 125 height 12
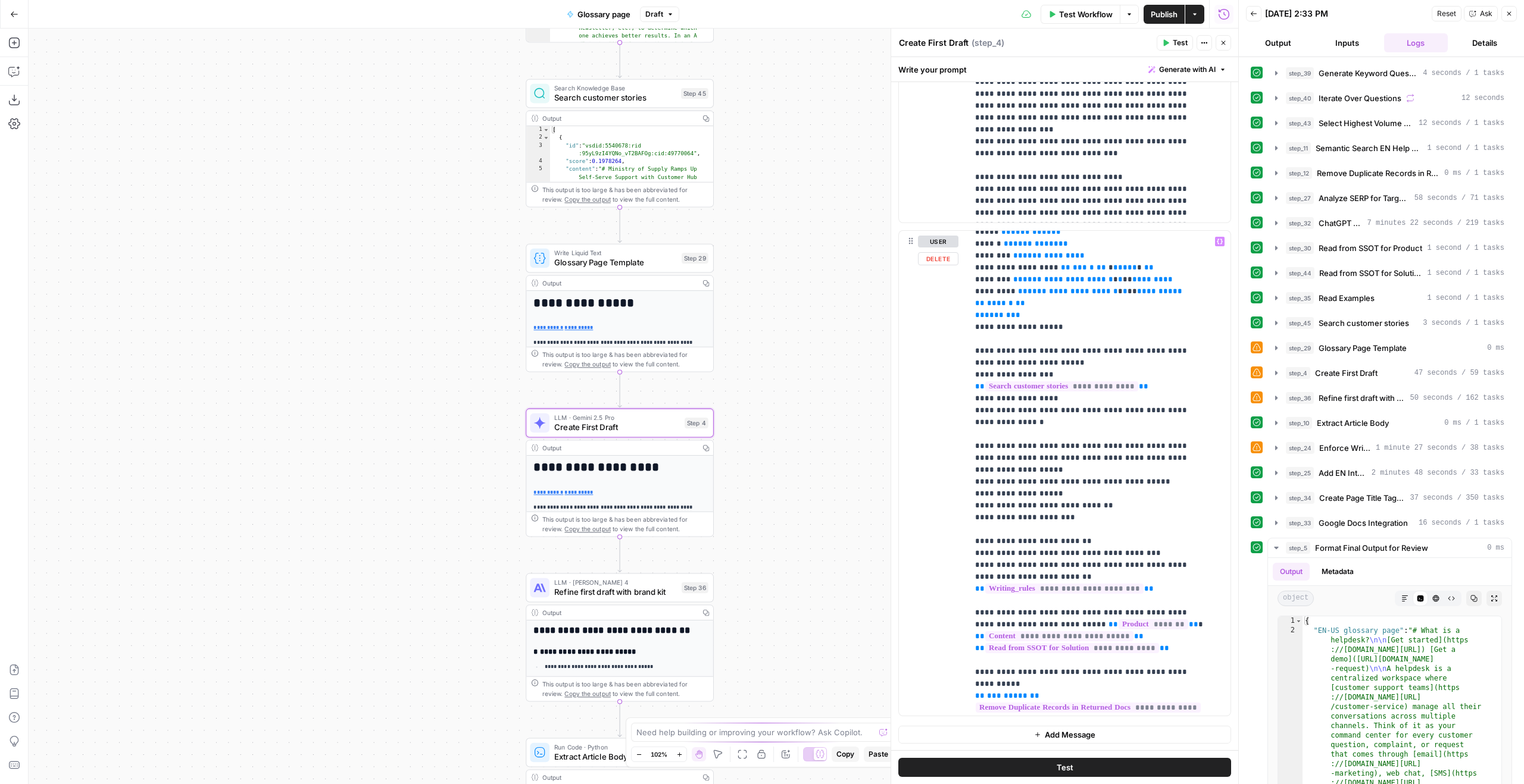
scroll to position [415, 0]
click at [1080, 418] on p "**********" at bounding box center [1090, 356] width 231 height 1071
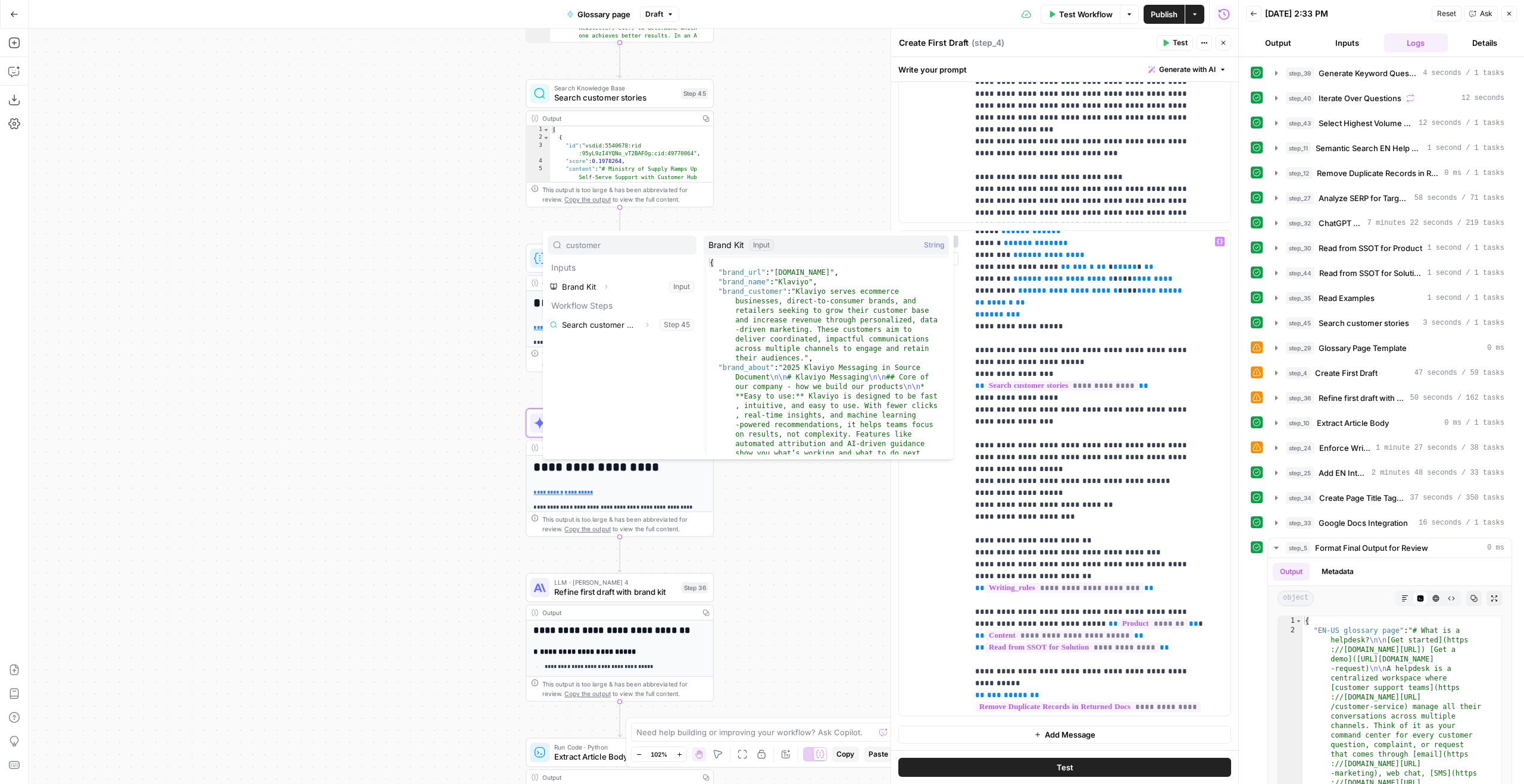
type input "customer"
click at [646, 328] on button "Expand" at bounding box center [647, 325] width 15 height 15
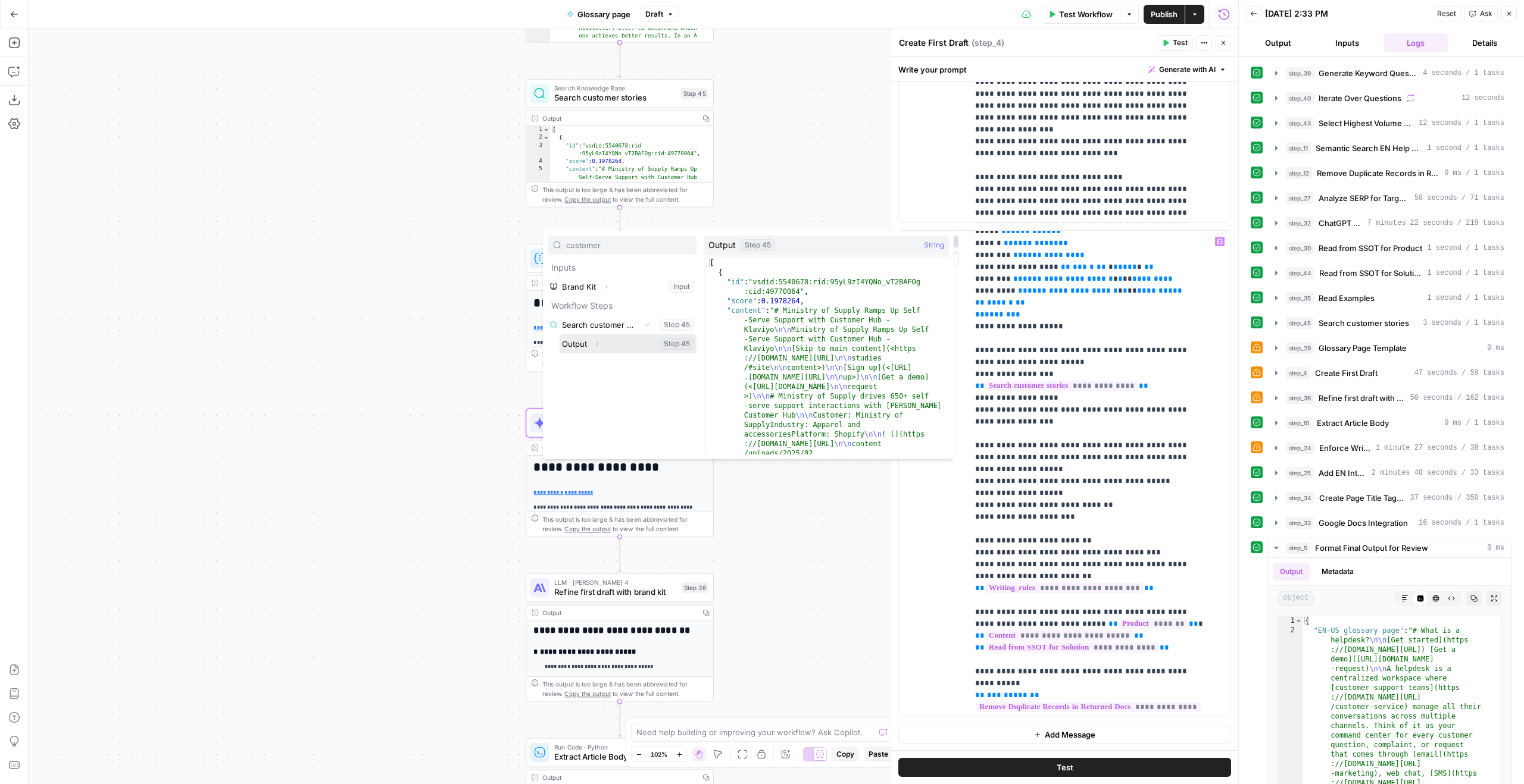
click at [596, 341] on icon "button" at bounding box center [597, 344] width 7 height 7
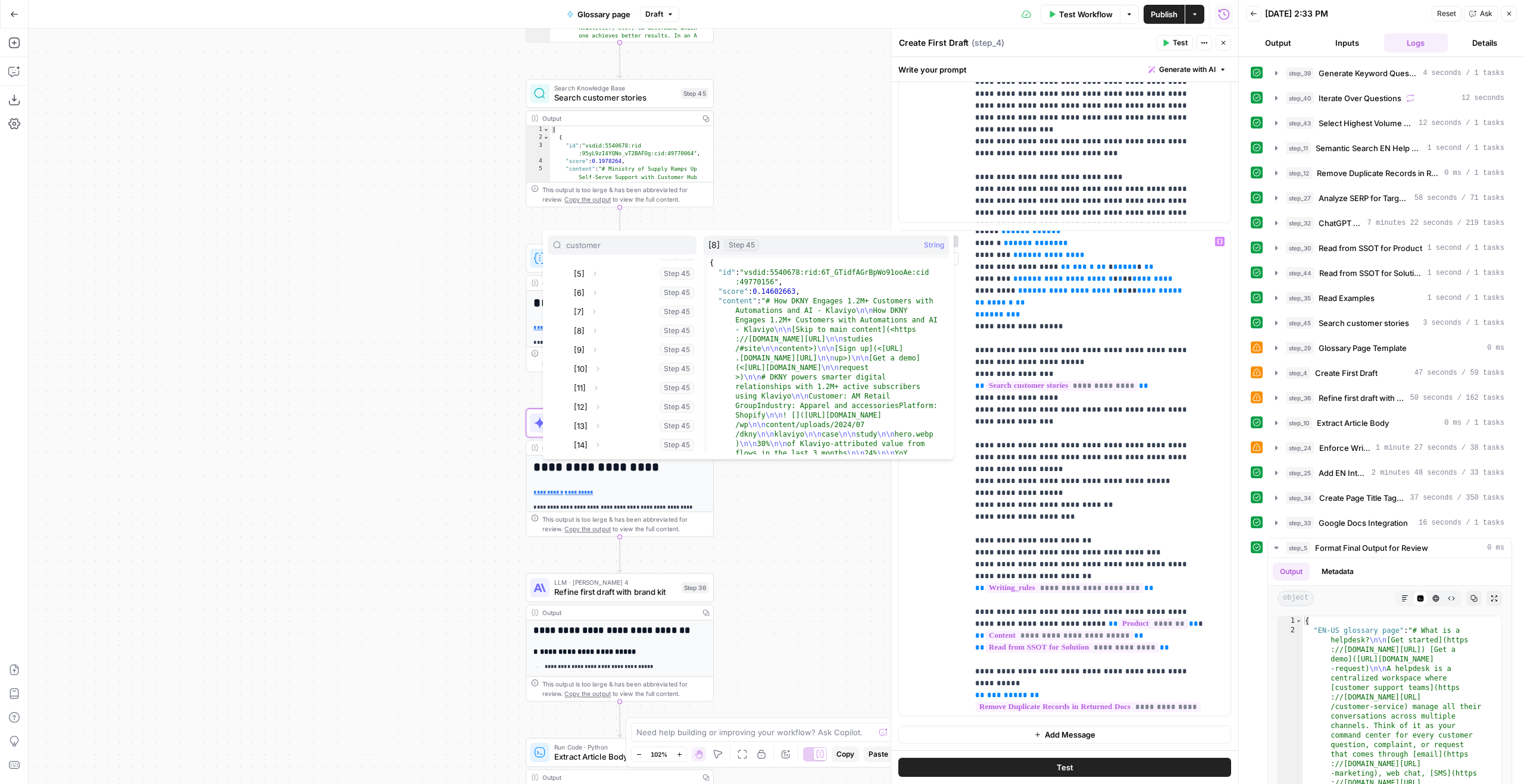
scroll to position [0, 0]
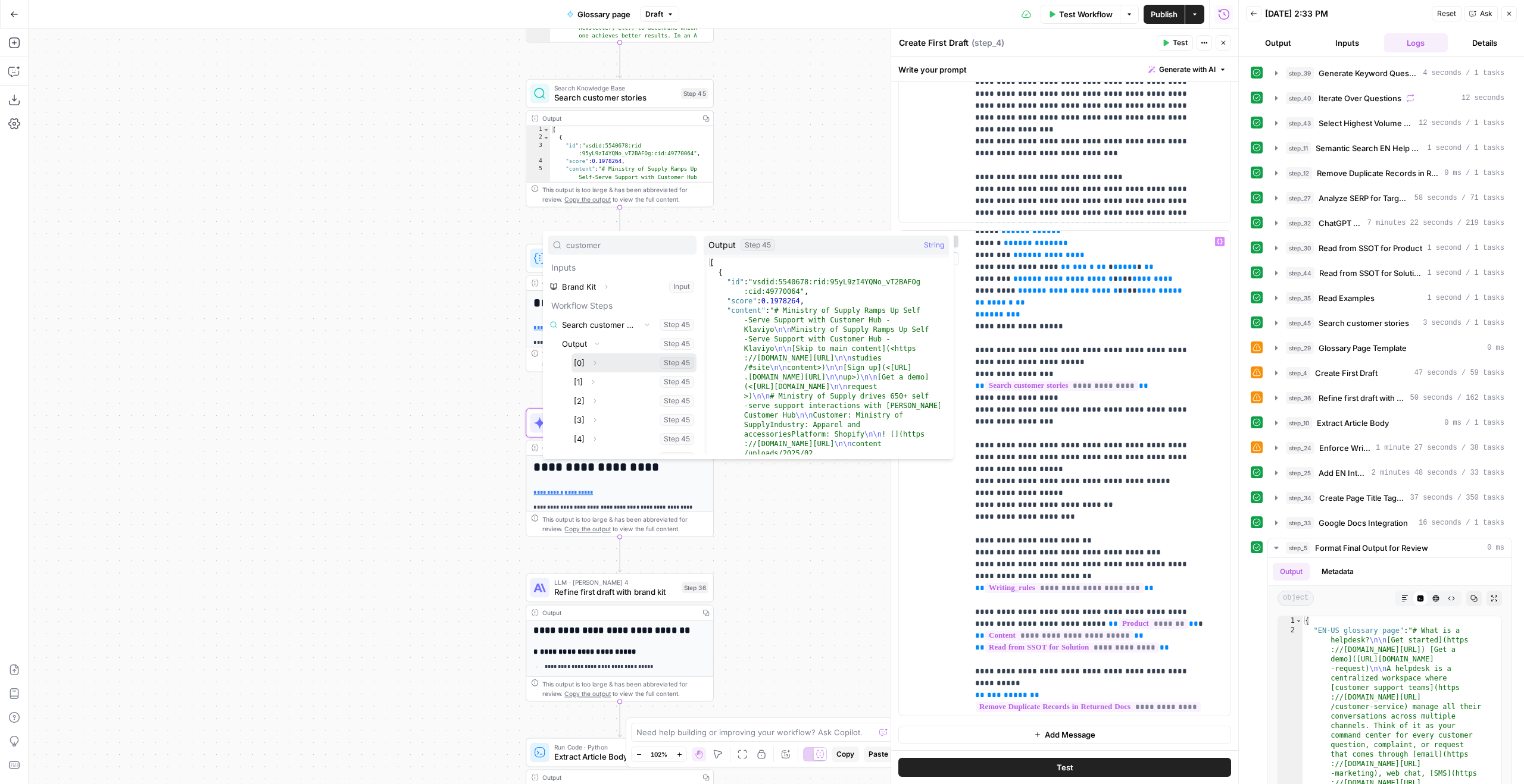
click at [596, 365] on icon "button" at bounding box center [595, 363] width 7 height 7
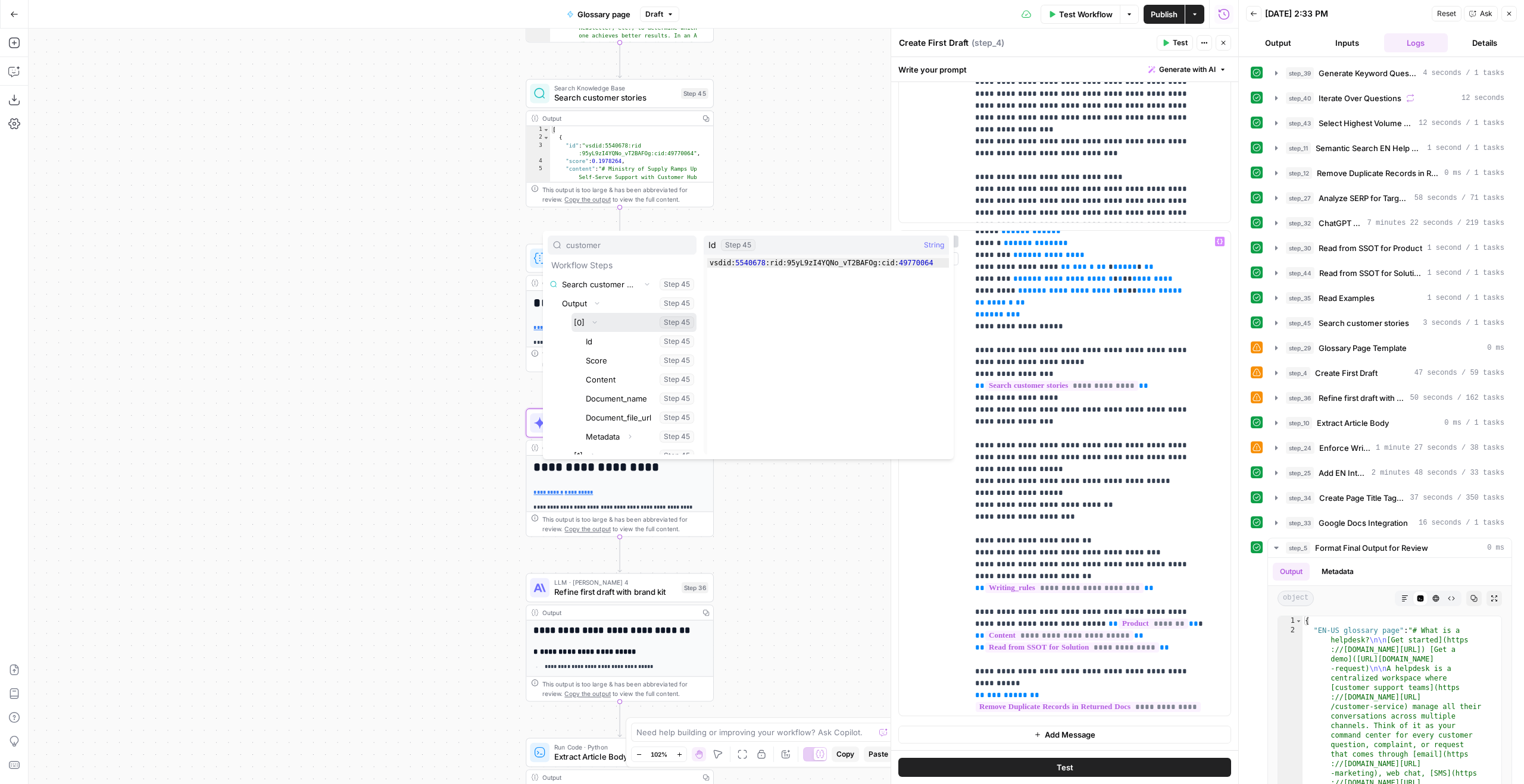
scroll to position [94, 0]
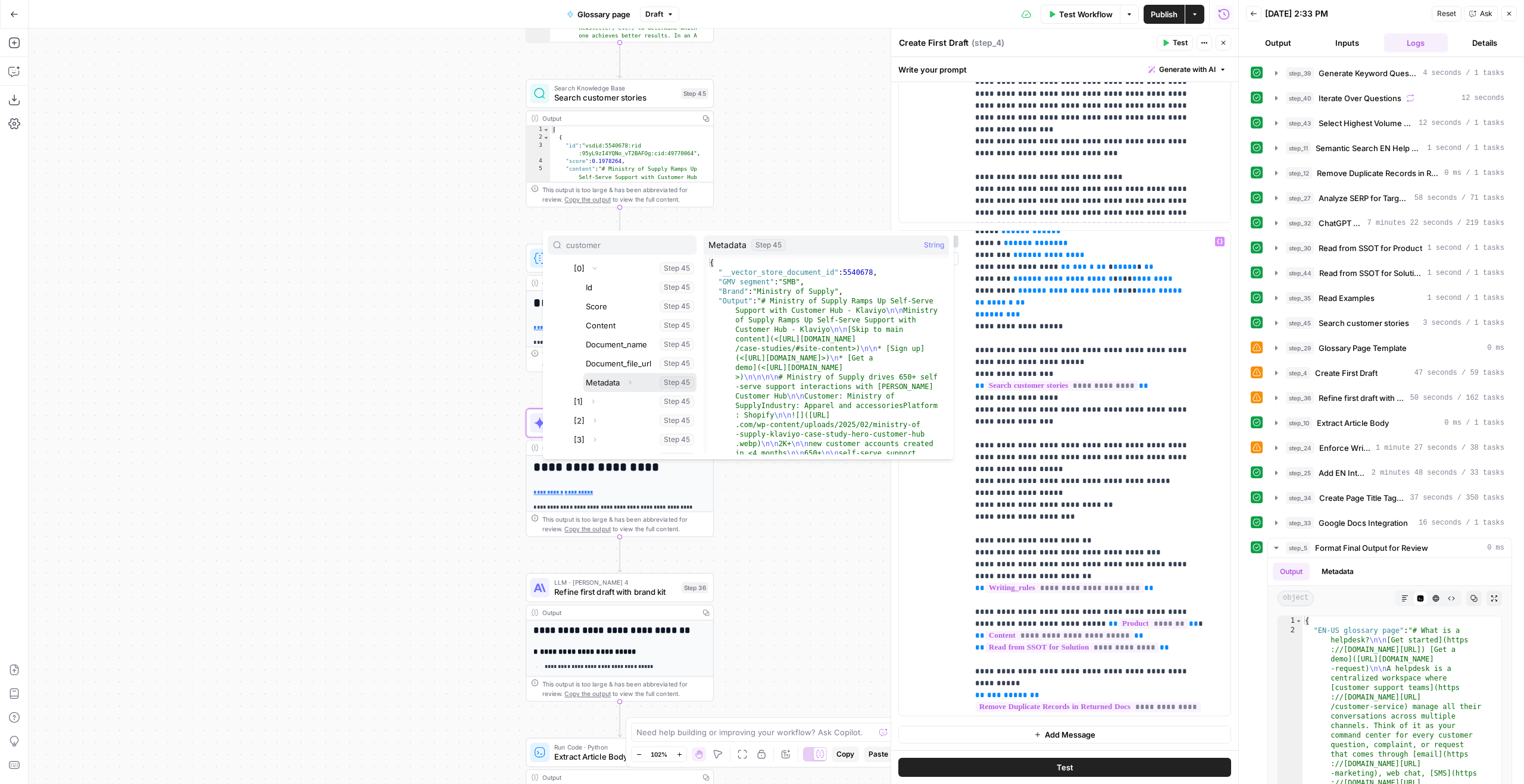
click at [631, 383] on icon "button" at bounding box center [630, 383] width 7 height 7
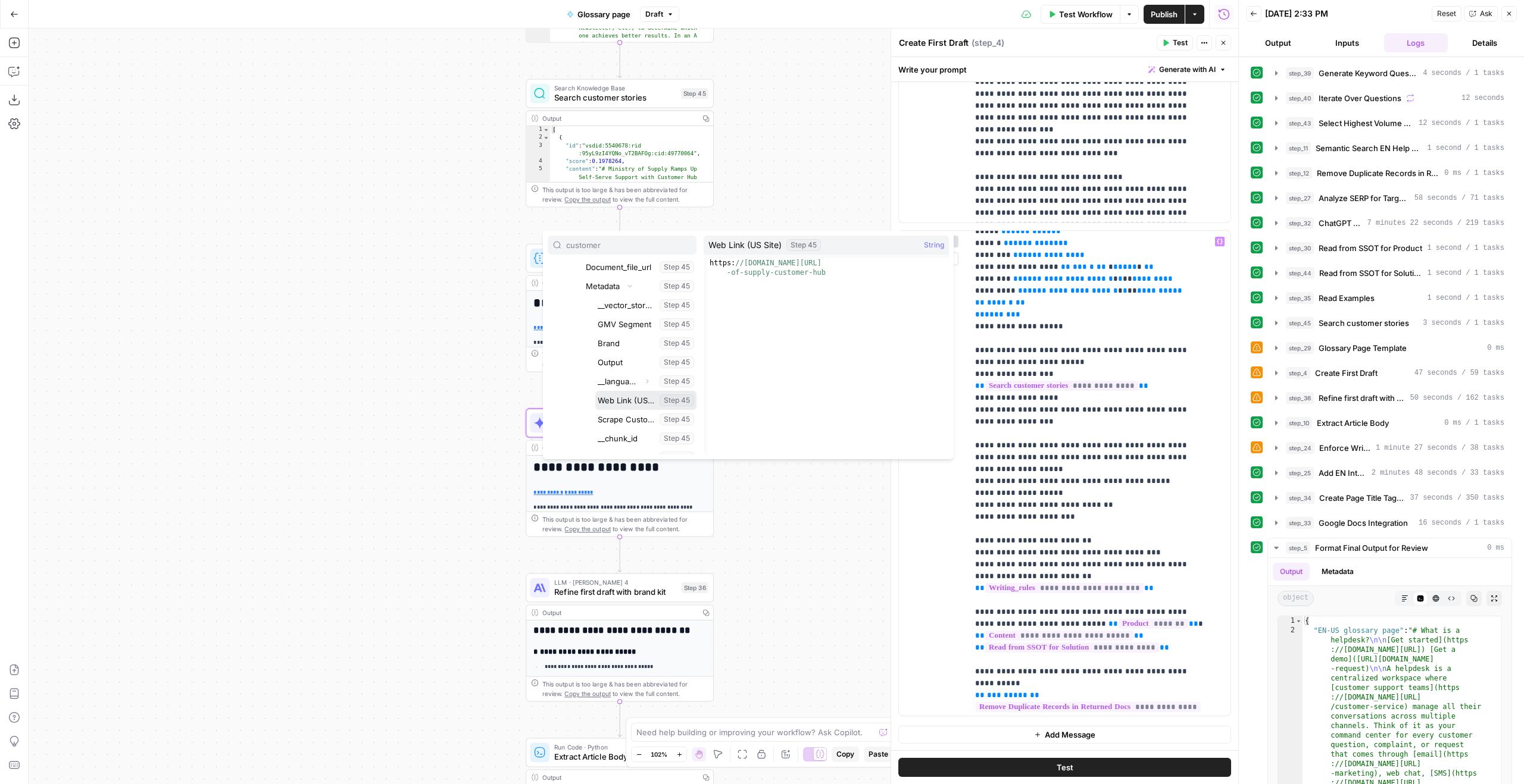
click at [641, 403] on button "Select variable Web Link (US Site)" at bounding box center [646, 401] width 101 height 19
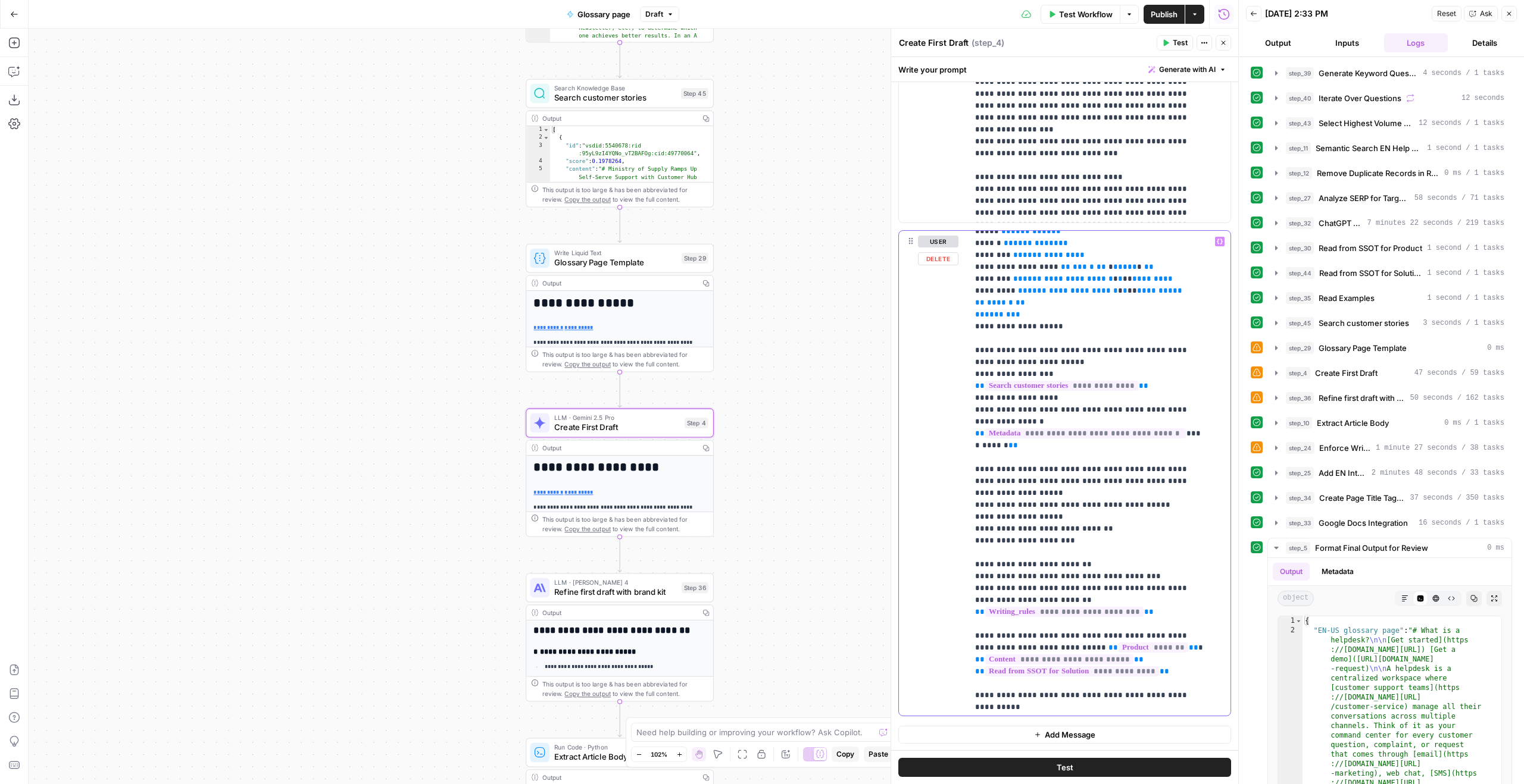
drag, startPoint x: 1164, startPoint y: 421, endPoint x: 1012, endPoint y: 438, distance: 152.9
click at [1012, 438] on p "**********" at bounding box center [1090, 362] width 231 height 1083
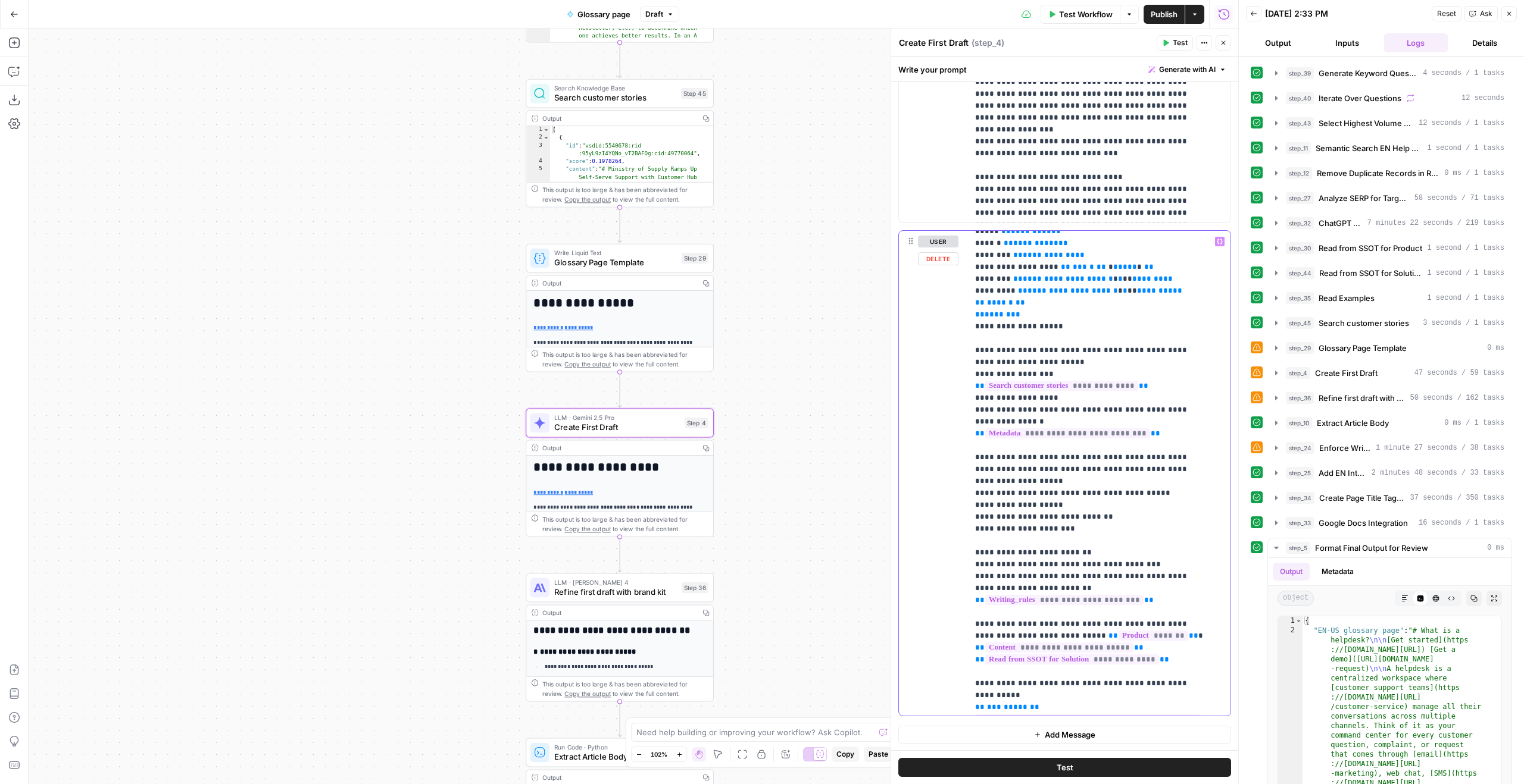
drag, startPoint x: 1188, startPoint y: 423, endPoint x: 1001, endPoint y: 426, distance: 187.0
click at [1001, 426] on p "**********" at bounding box center [1090, 356] width 231 height 1071
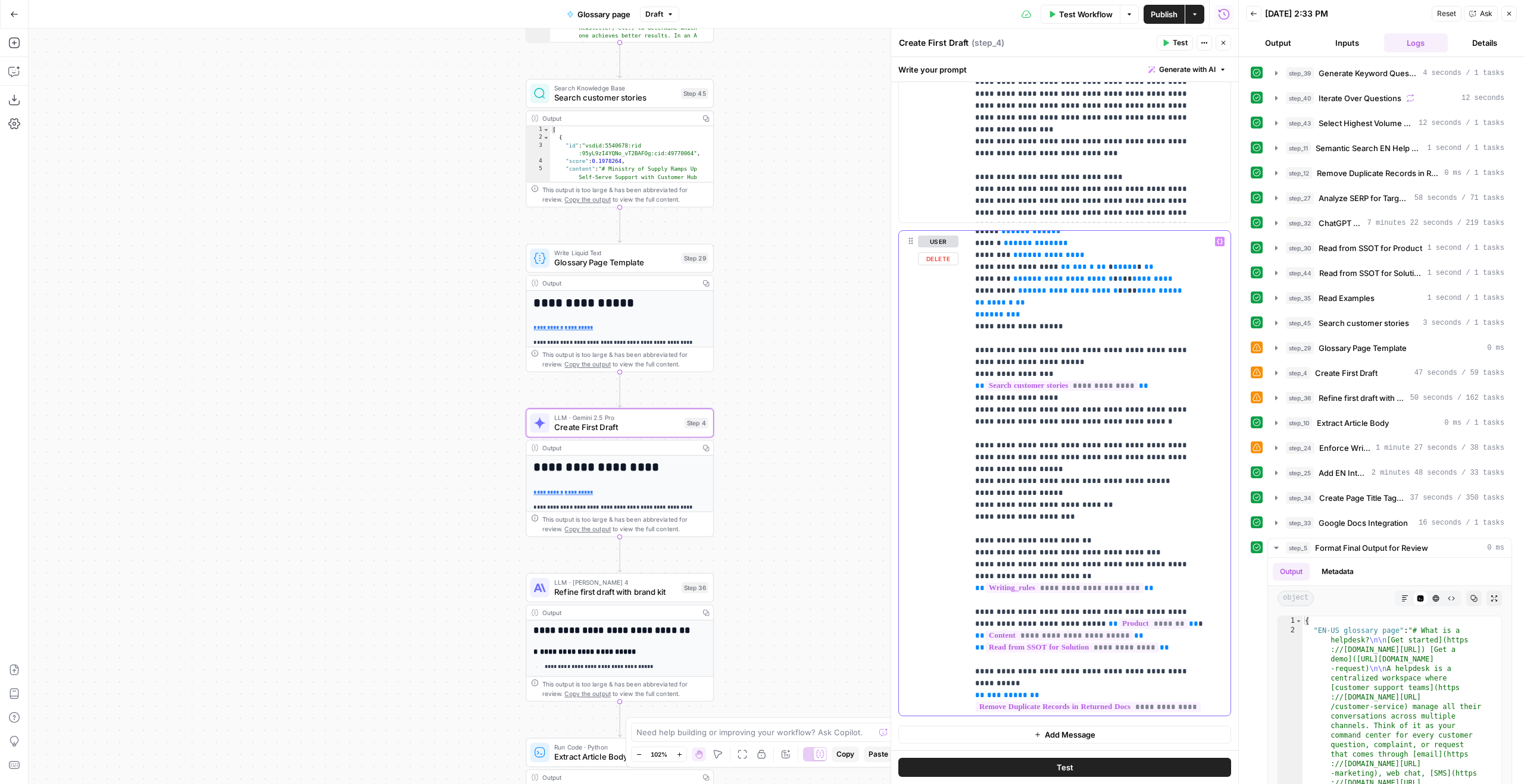
drag, startPoint x: 1005, startPoint y: 420, endPoint x: 1013, endPoint y: 419, distance: 8.1
click at [1013, 419] on p "**********" at bounding box center [1090, 356] width 231 height 1071
click at [1008, 419] on p "**********" at bounding box center [1090, 356] width 231 height 1071
click at [1003, 416] on p "**********" at bounding box center [1090, 356] width 231 height 1071
click at [1004, 416] on p "**********" at bounding box center [1090, 356] width 231 height 1071
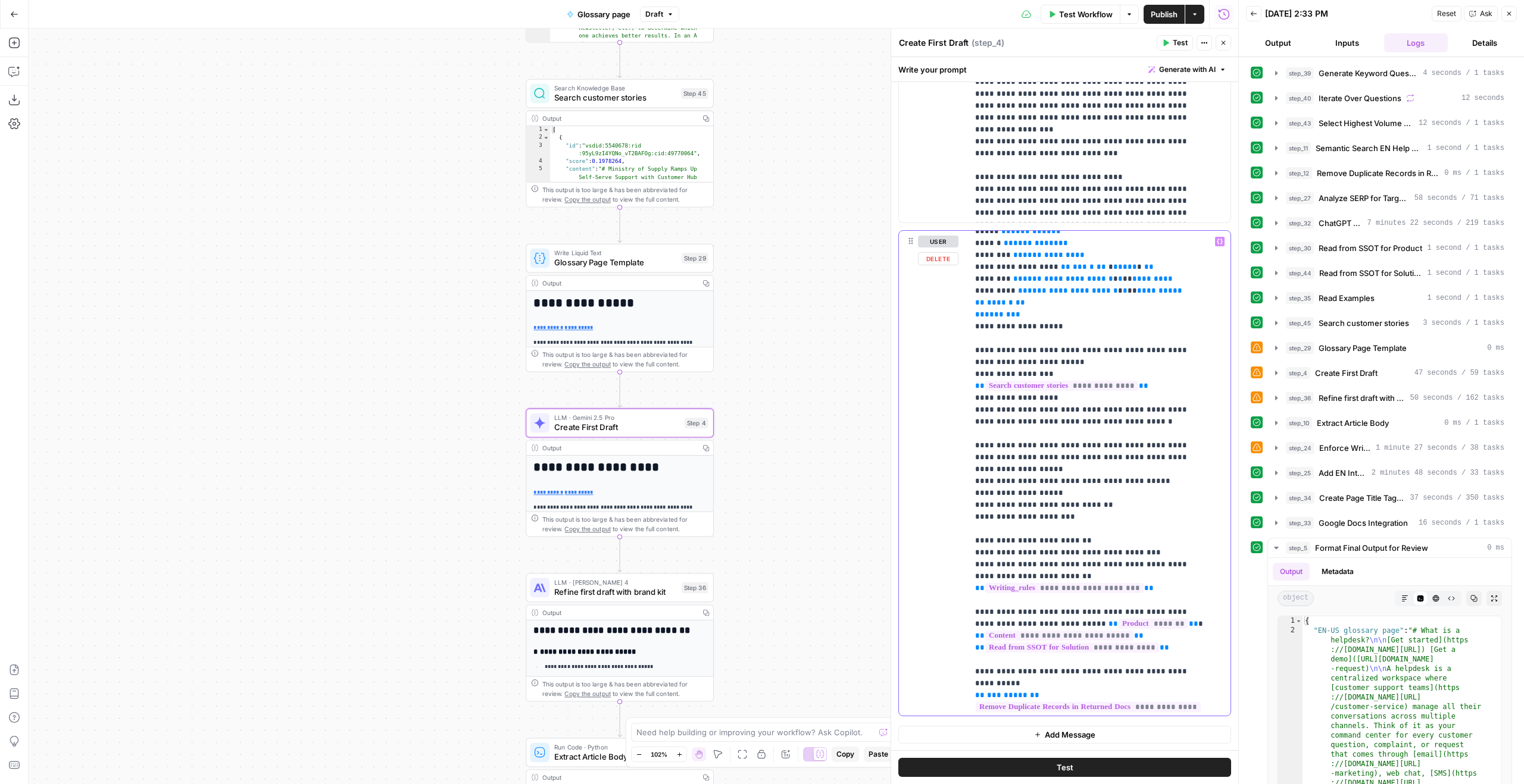
drag, startPoint x: 1004, startPoint y: 418, endPoint x: 1041, endPoint y: 417, distance: 37.0
click at [1041, 417] on p "**********" at bounding box center [1090, 356] width 231 height 1071
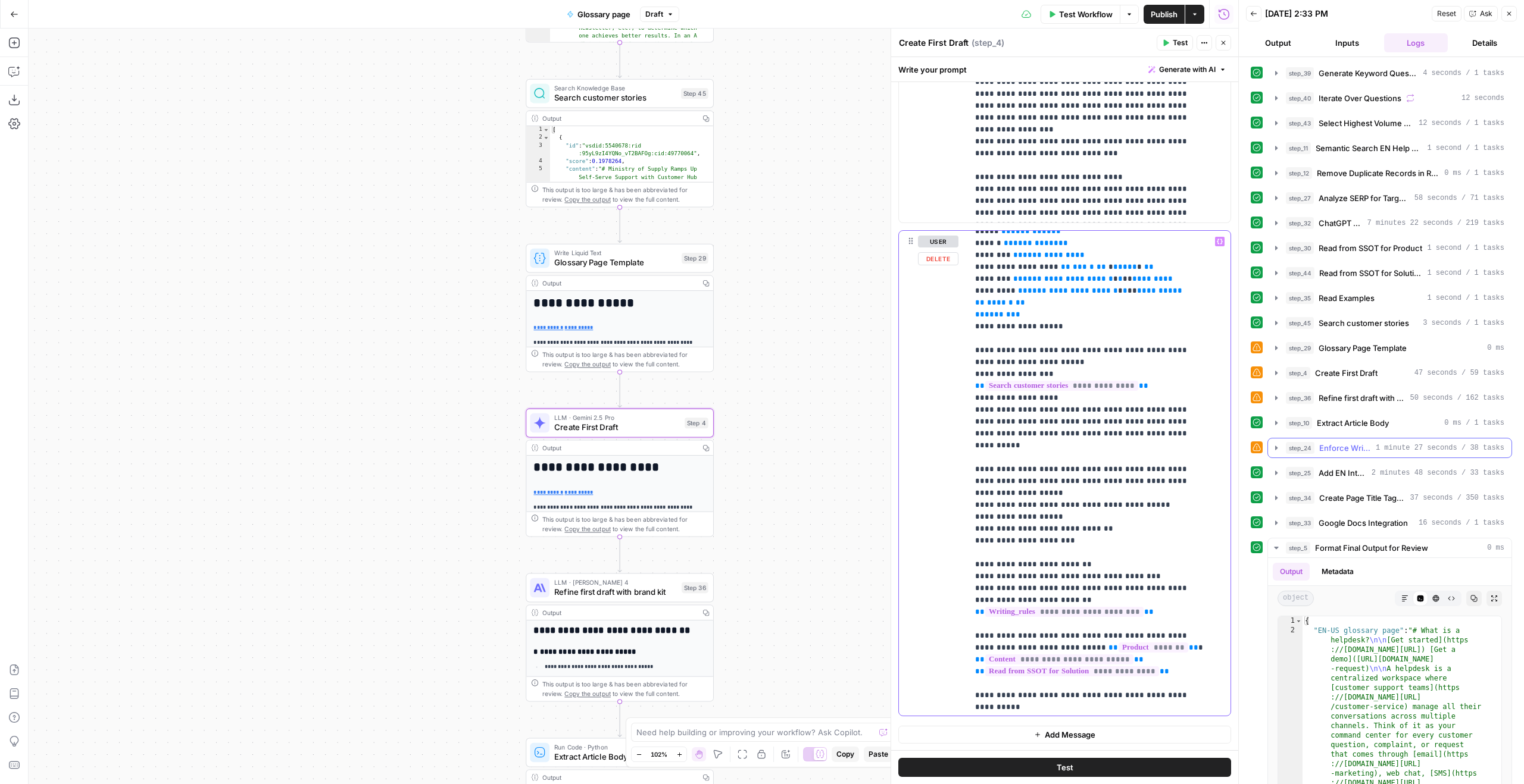
scroll to position [78, 0]
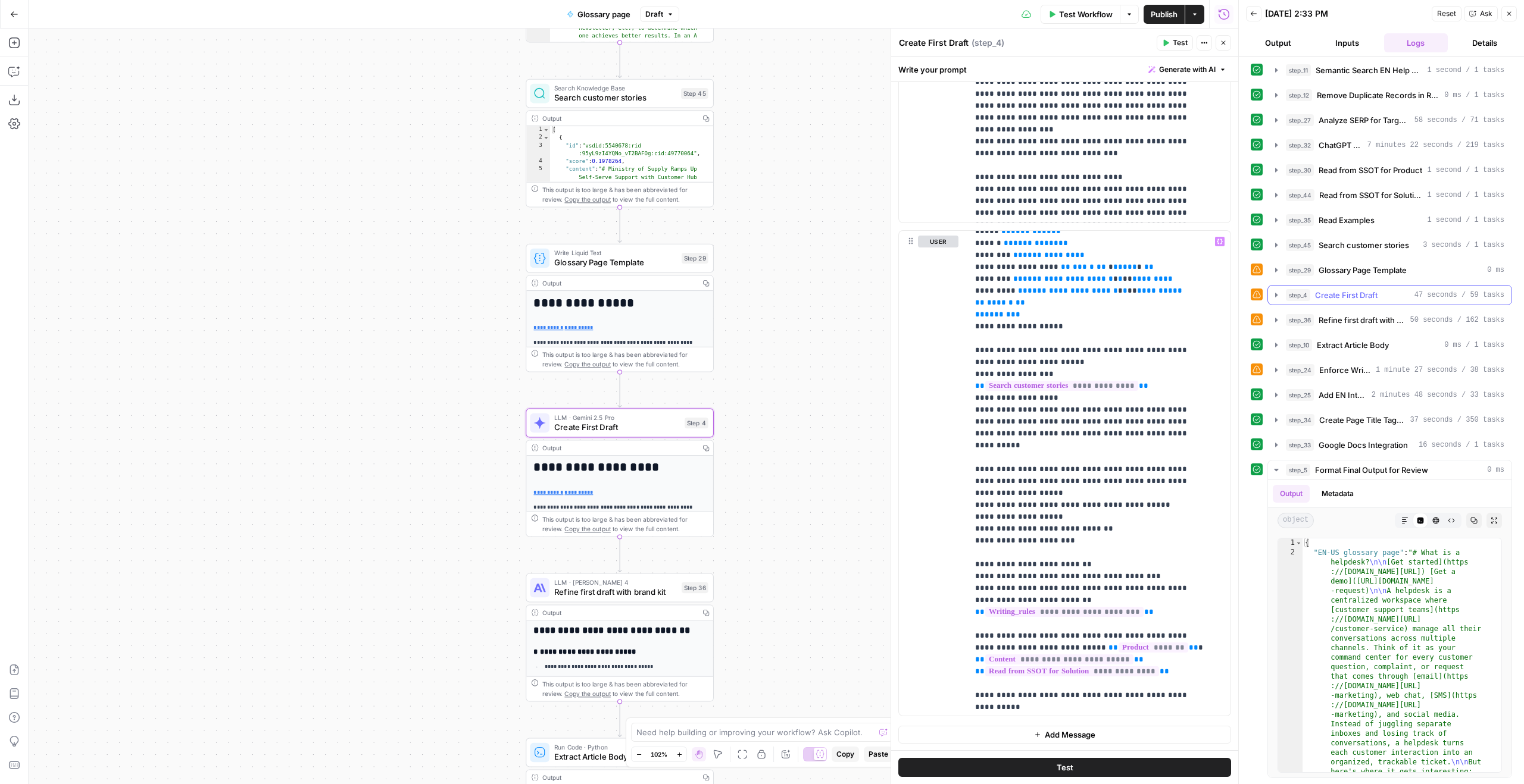
click at [1415, 292] on span "47 seconds / 59 tasks" at bounding box center [1460, 295] width 90 height 10
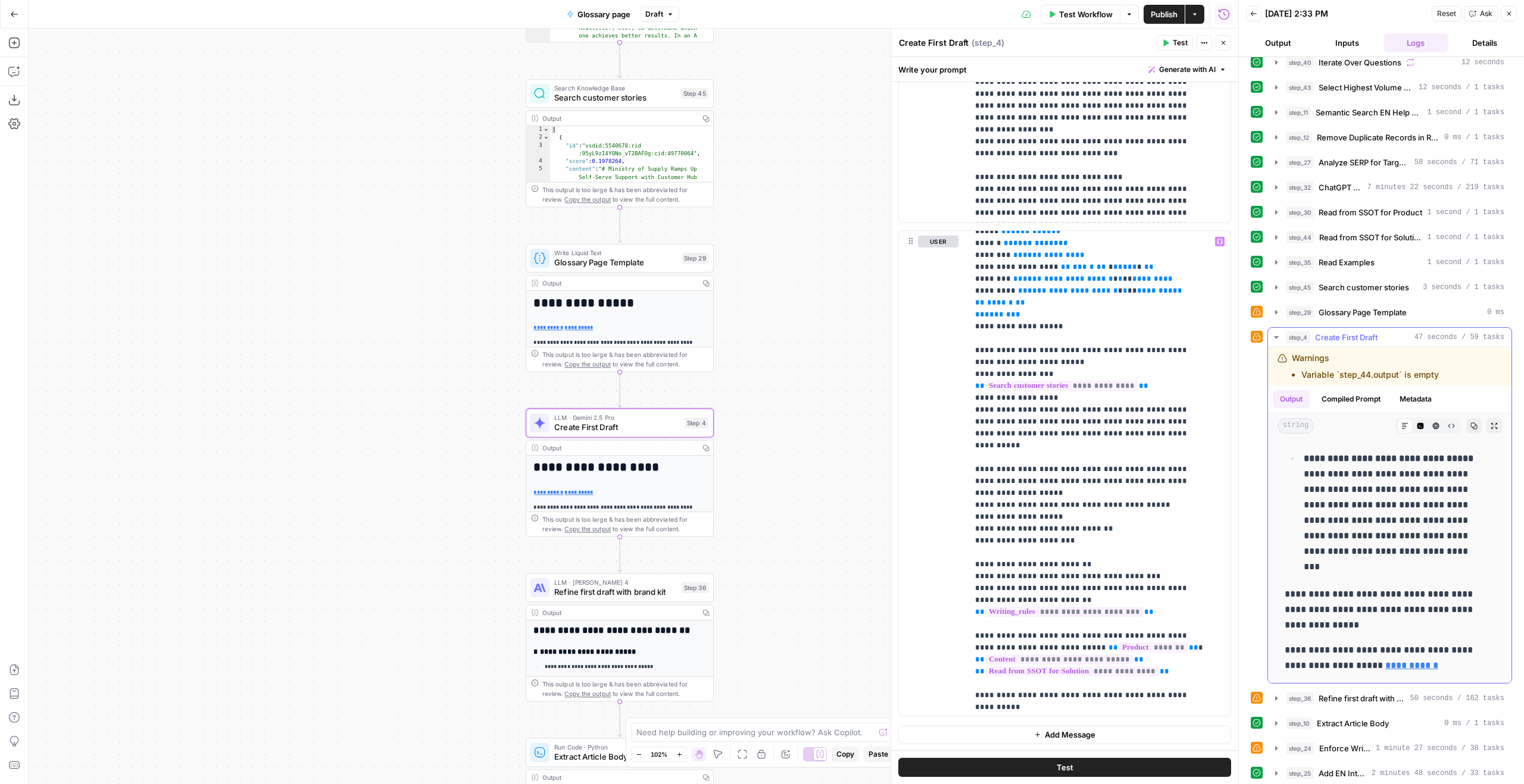
scroll to position [2060, 0]
click at [1082, 773] on button "Test" at bounding box center [1065, 768] width 333 height 19
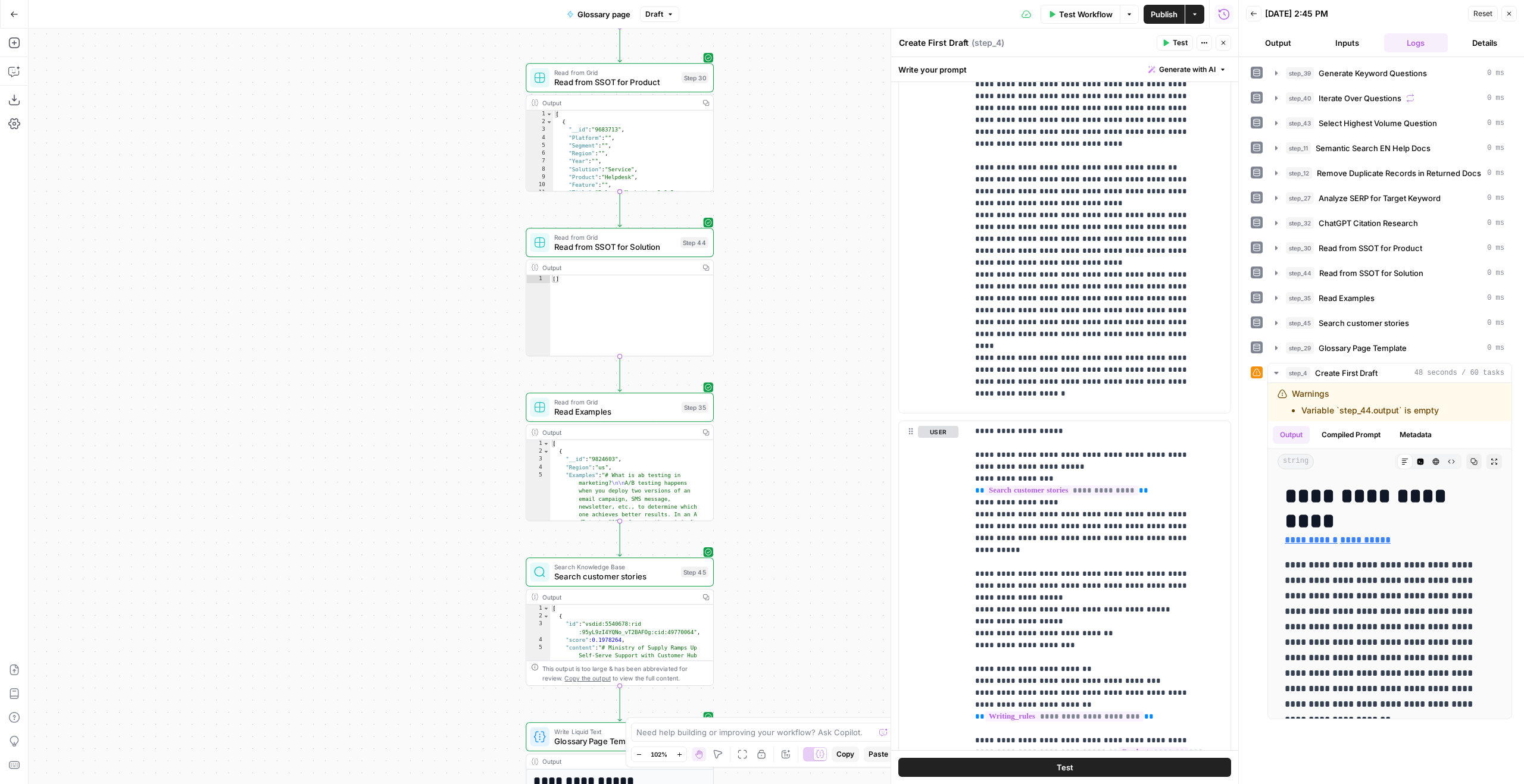
scroll to position [2450, 0]
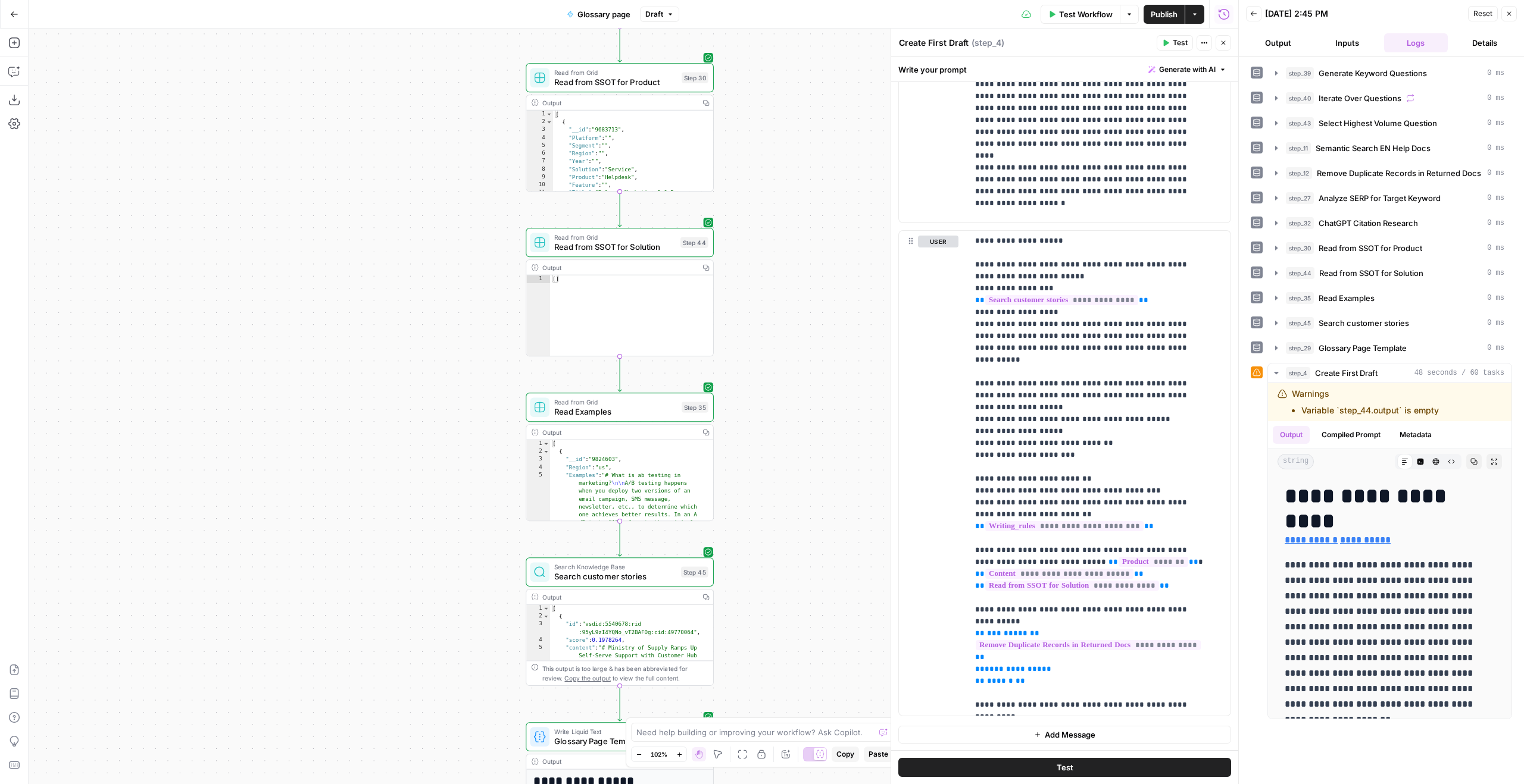
click at [1225, 48] on button "Close" at bounding box center [1224, 43] width 15 height 15
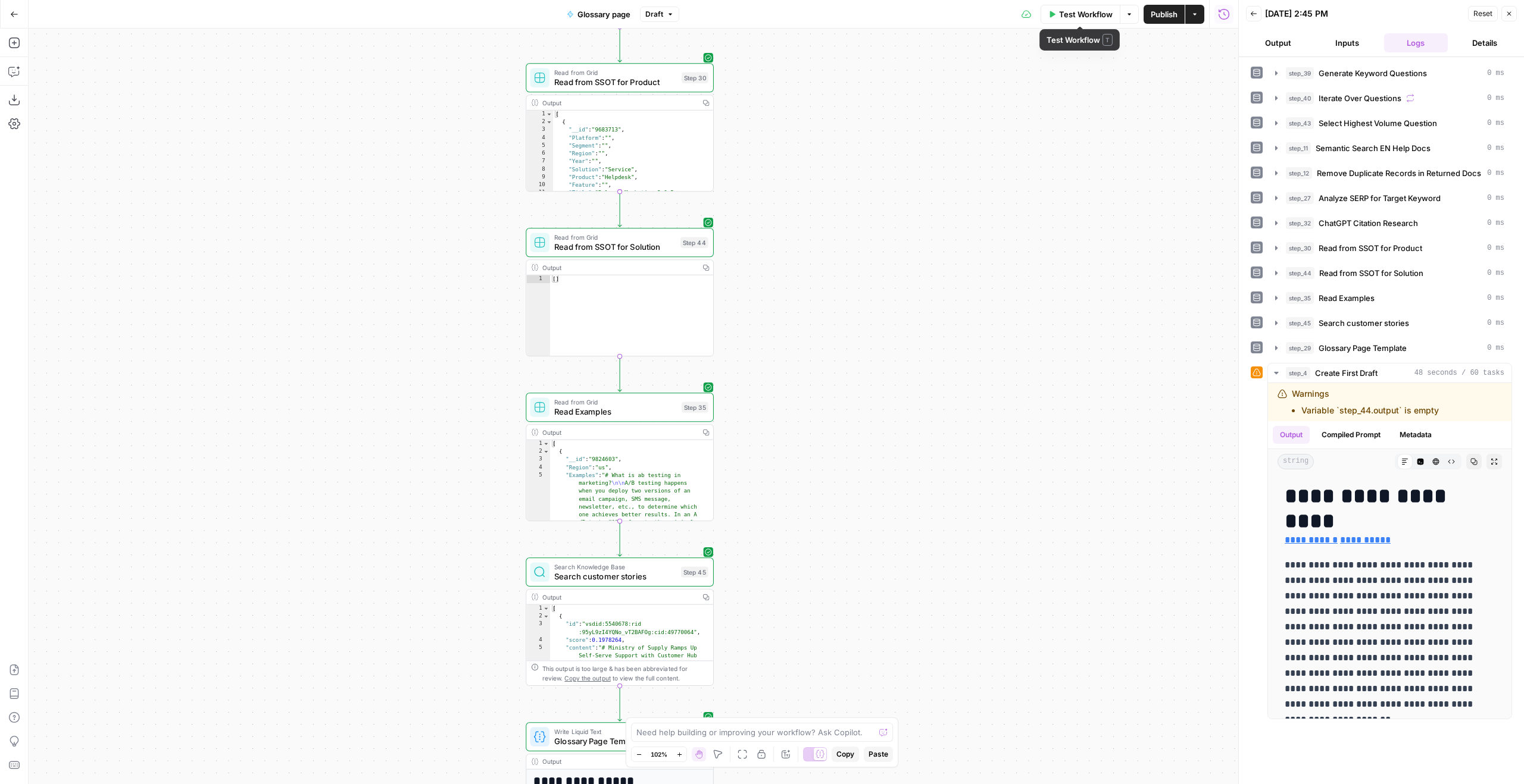
click at [1104, 9] on span "Test Workflow" at bounding box center [1086, 15] width 53 height 12
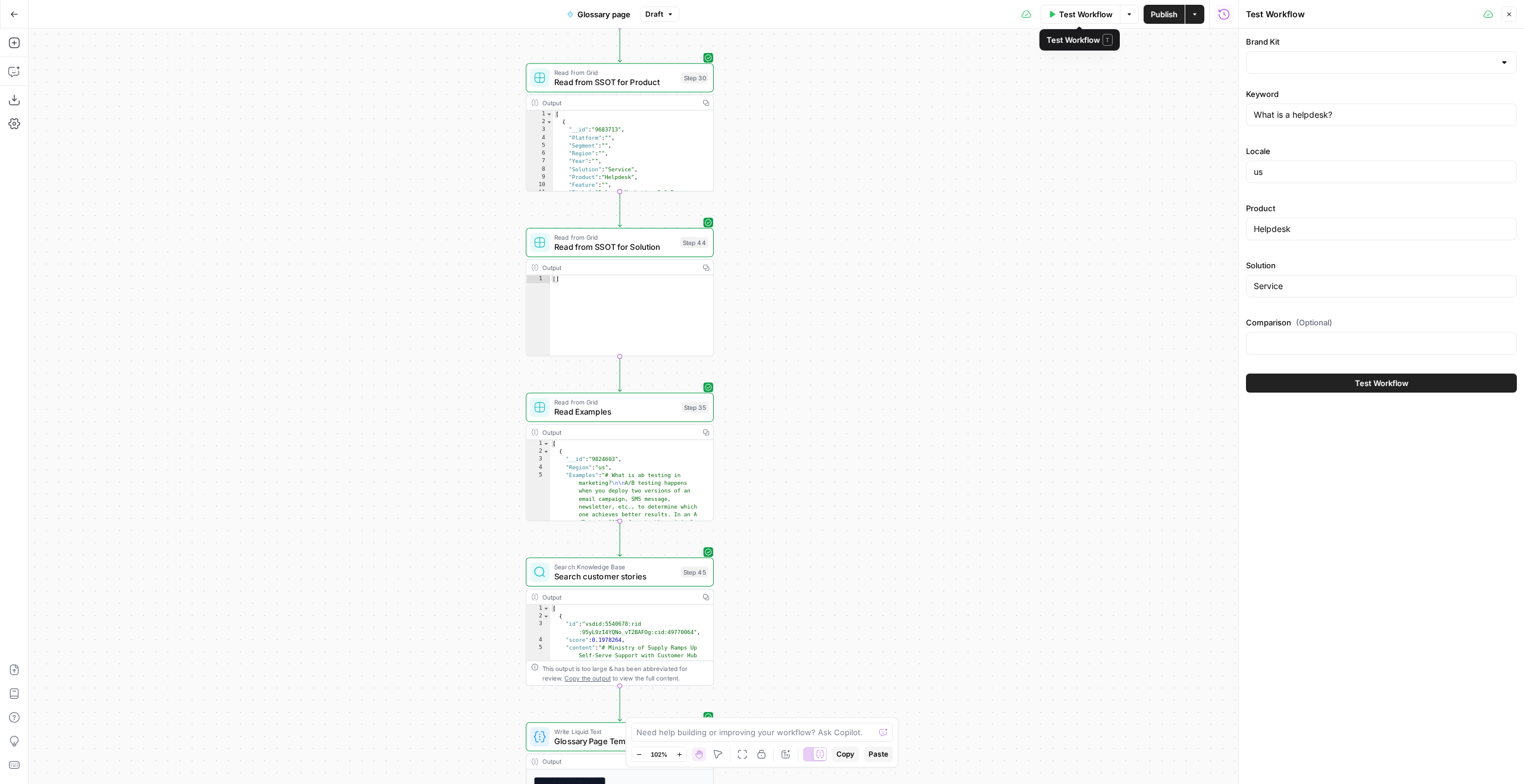
type input "Klaviyo"
click at [1334, 384] on button "Test Workflow" at bounding box center [1382, 383] width 271 height 19
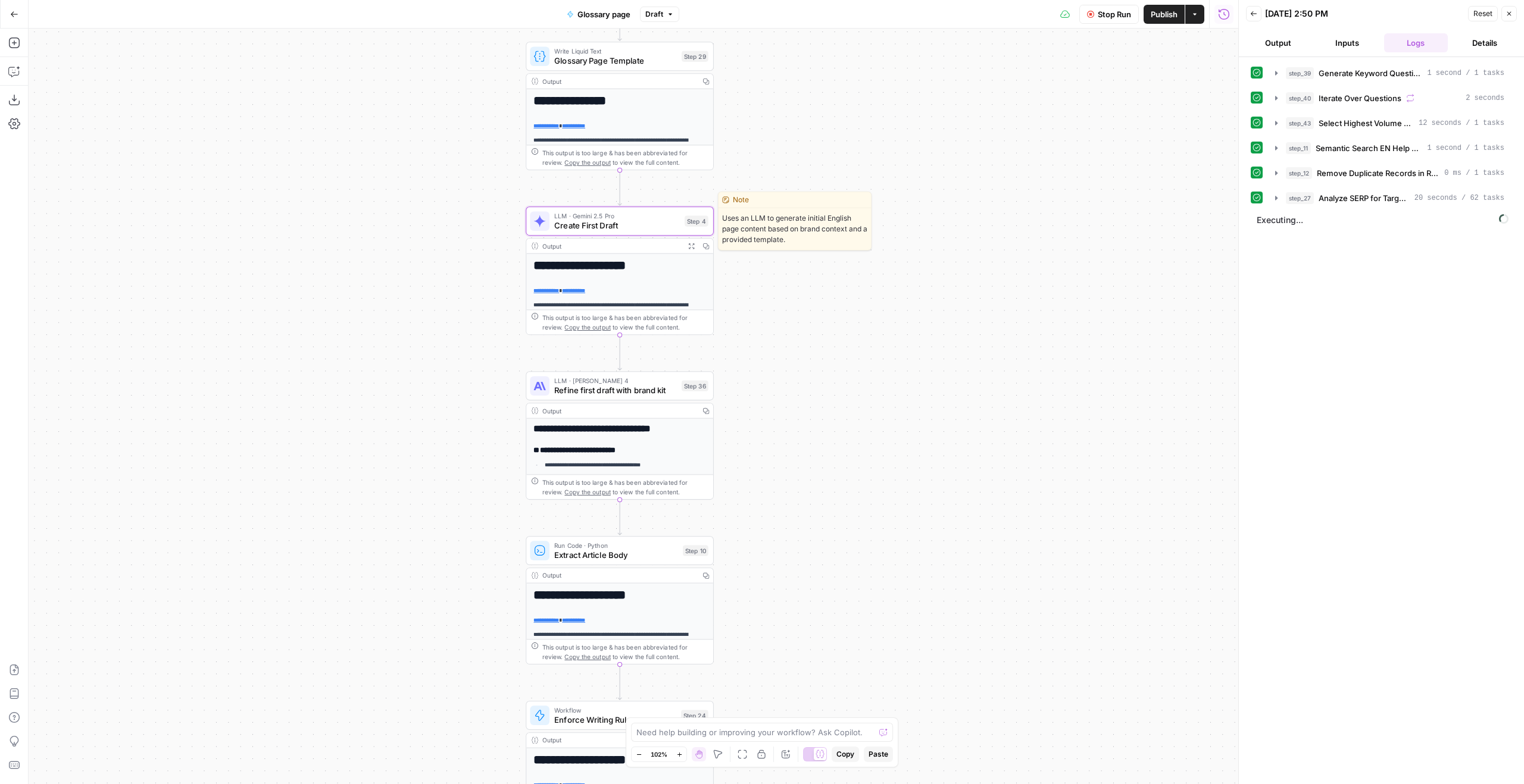
click at [660, 219] on span "LLM · Gemini 2.5 Pro" at bounding box center [617, 215] width 125 height 9
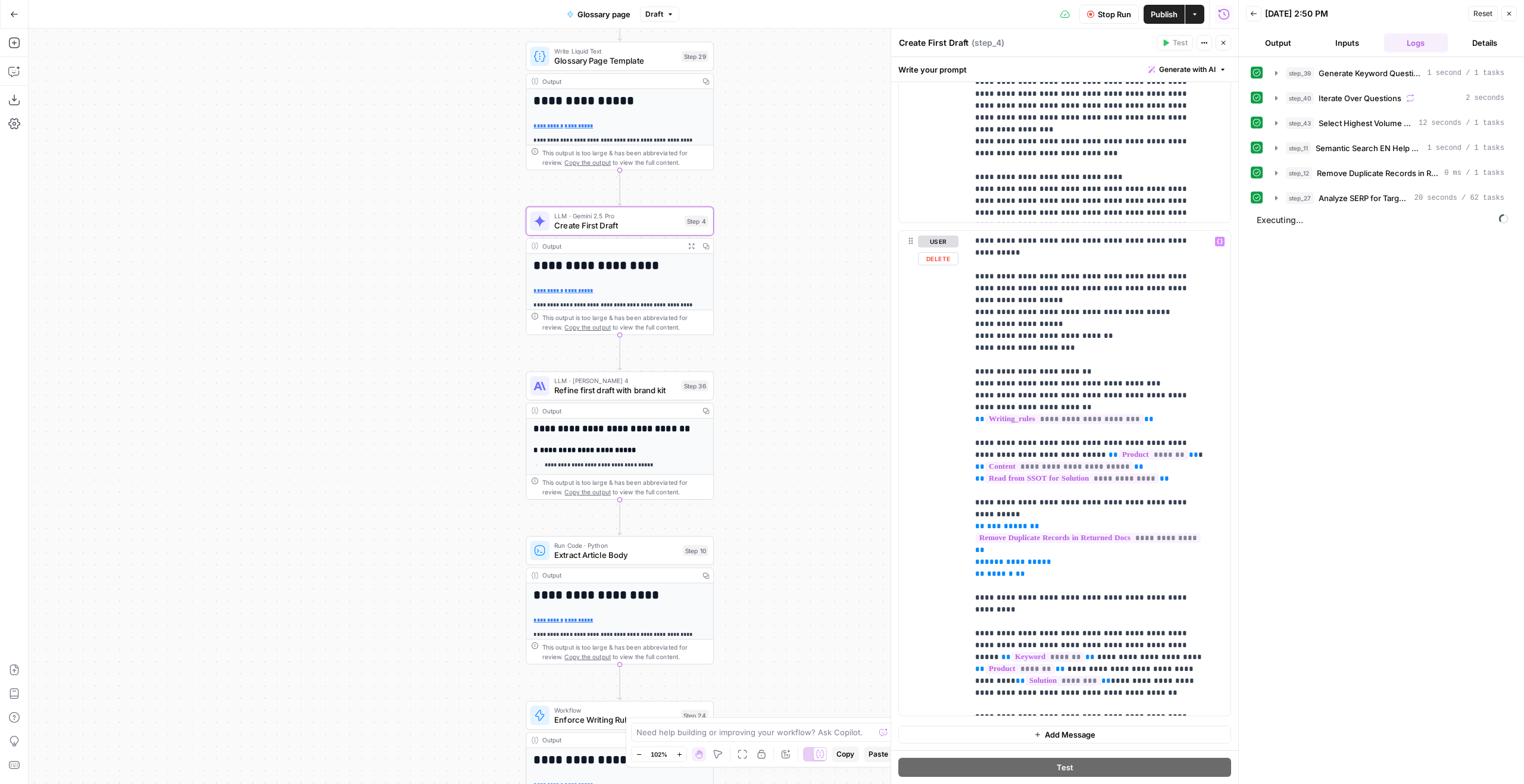
scroll to position [494, 0]
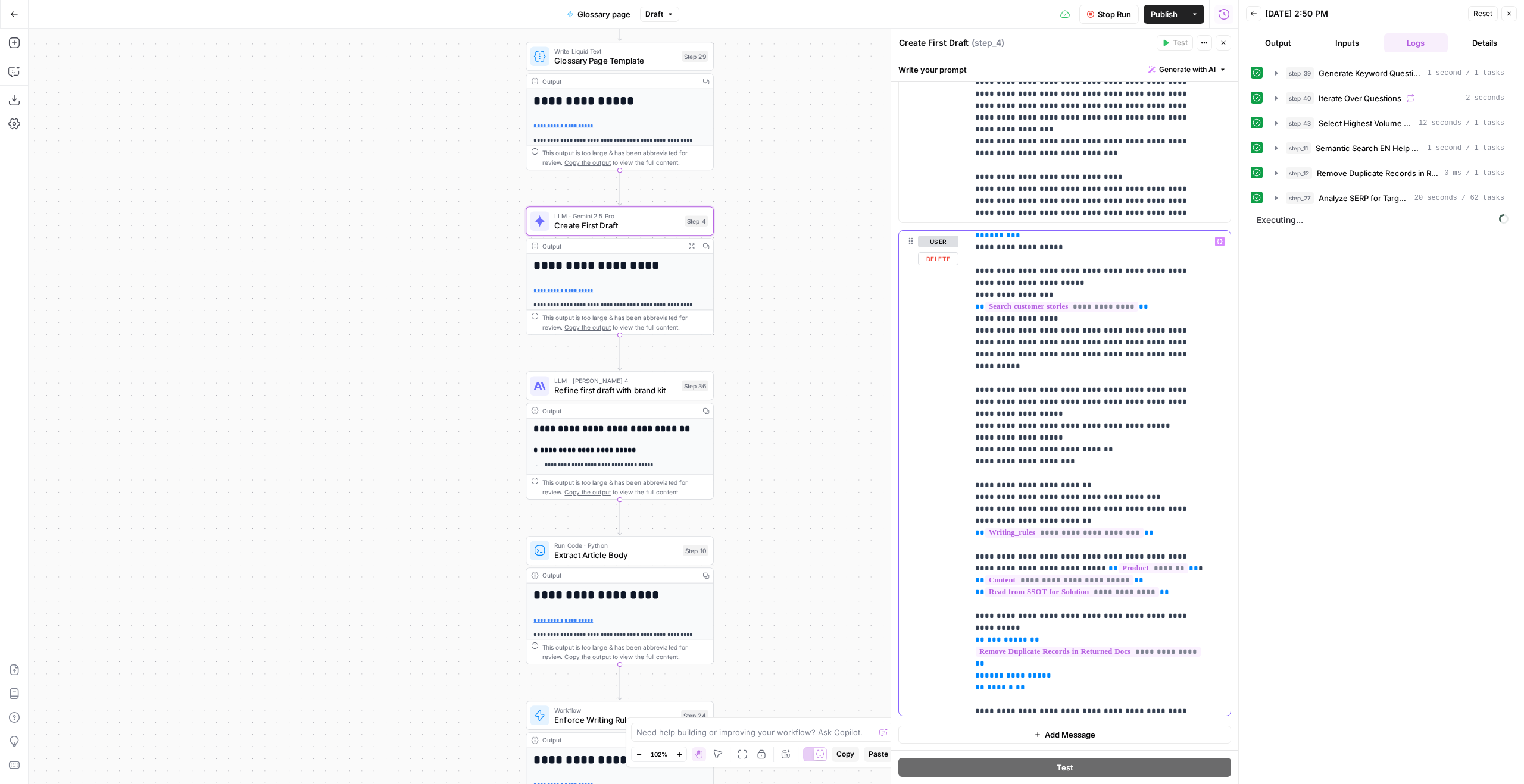
click at [1117, 359] on p "**********" at bounding box center [1090, 283] width 231 height 1083
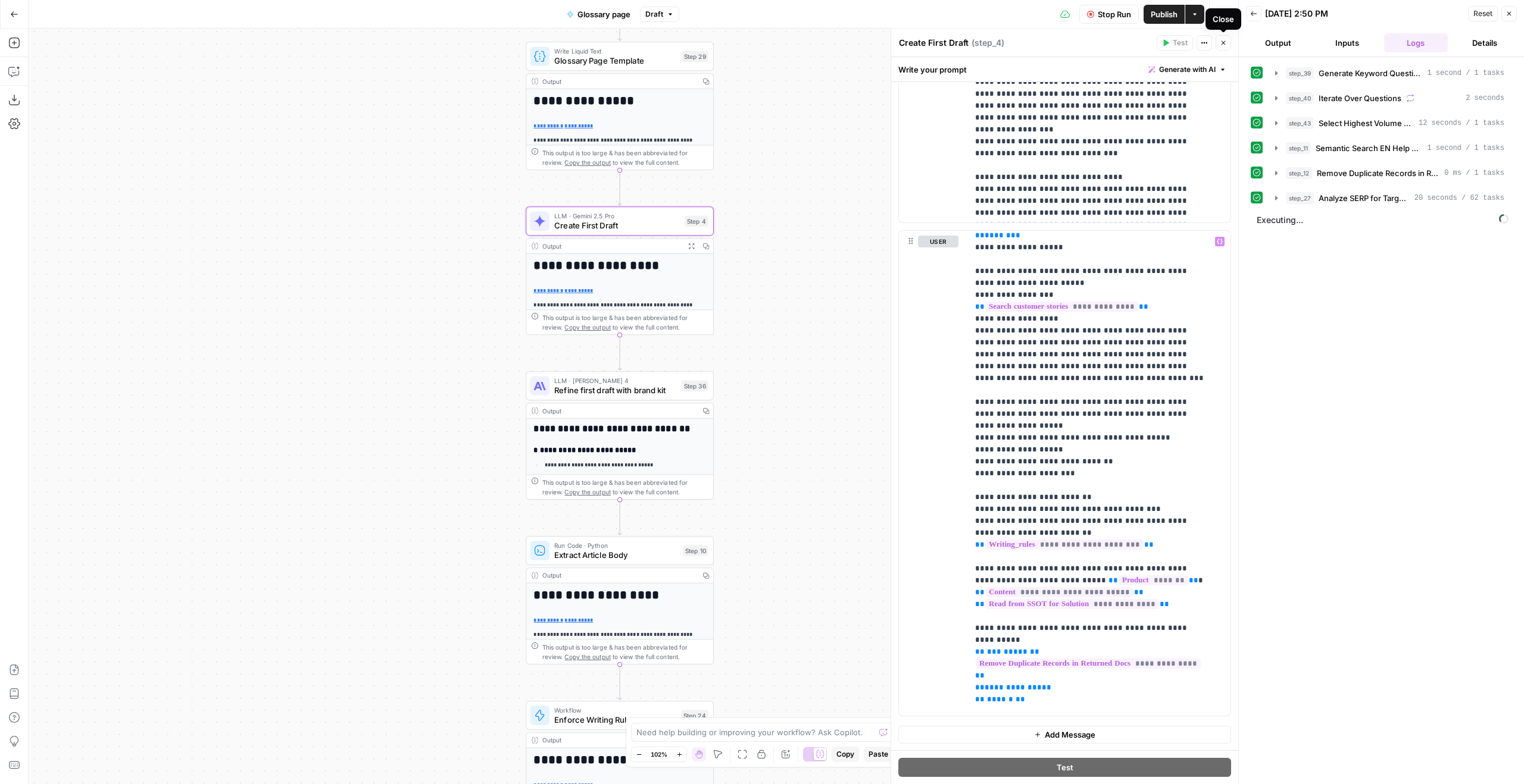
click at [1219, 38] on button "Close" at bounding box center [1224, 43] width 15 height 15
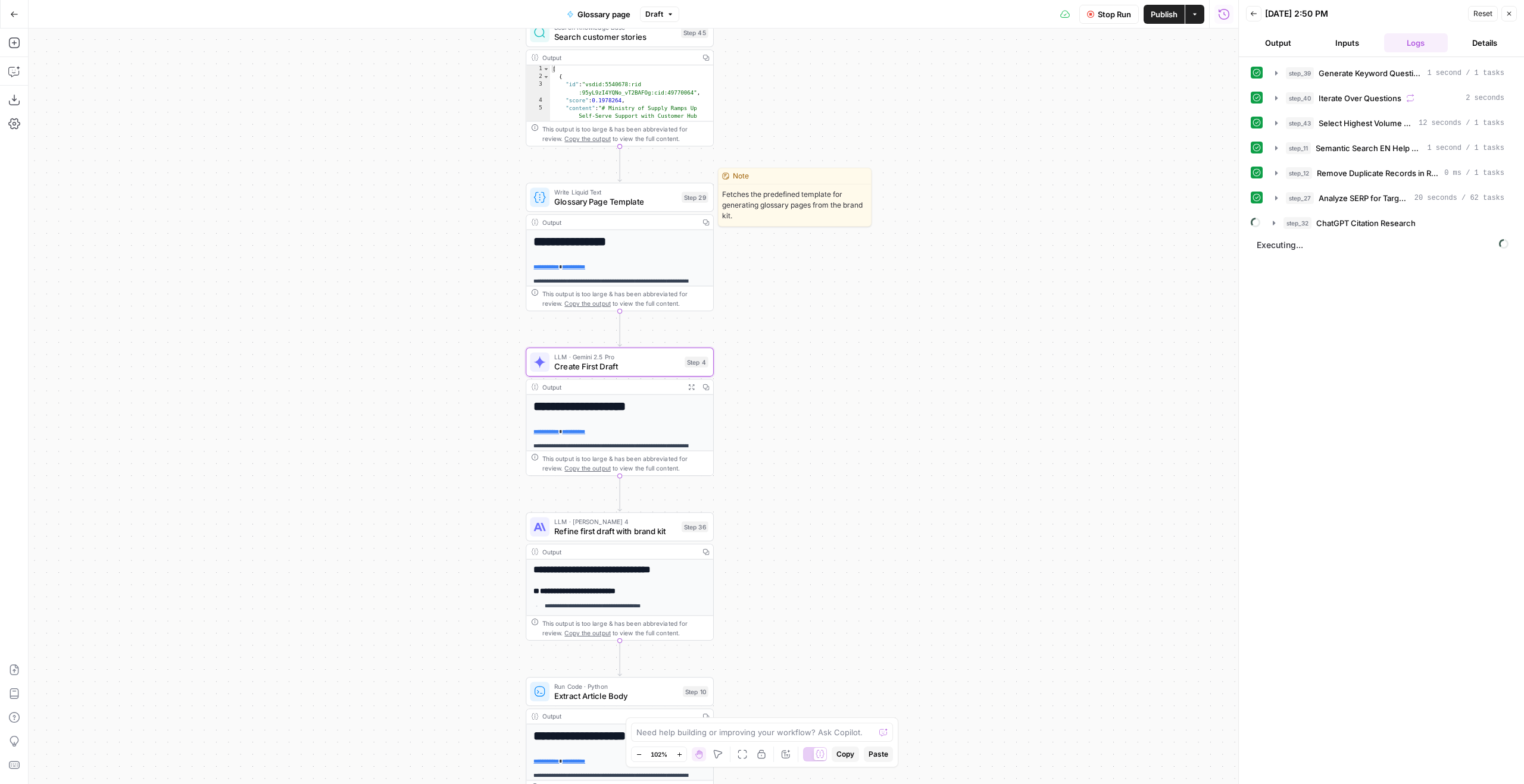
click at [651, 203] on span "Glossary Page Template" at bounding box center [615, 202] width 123 height 12
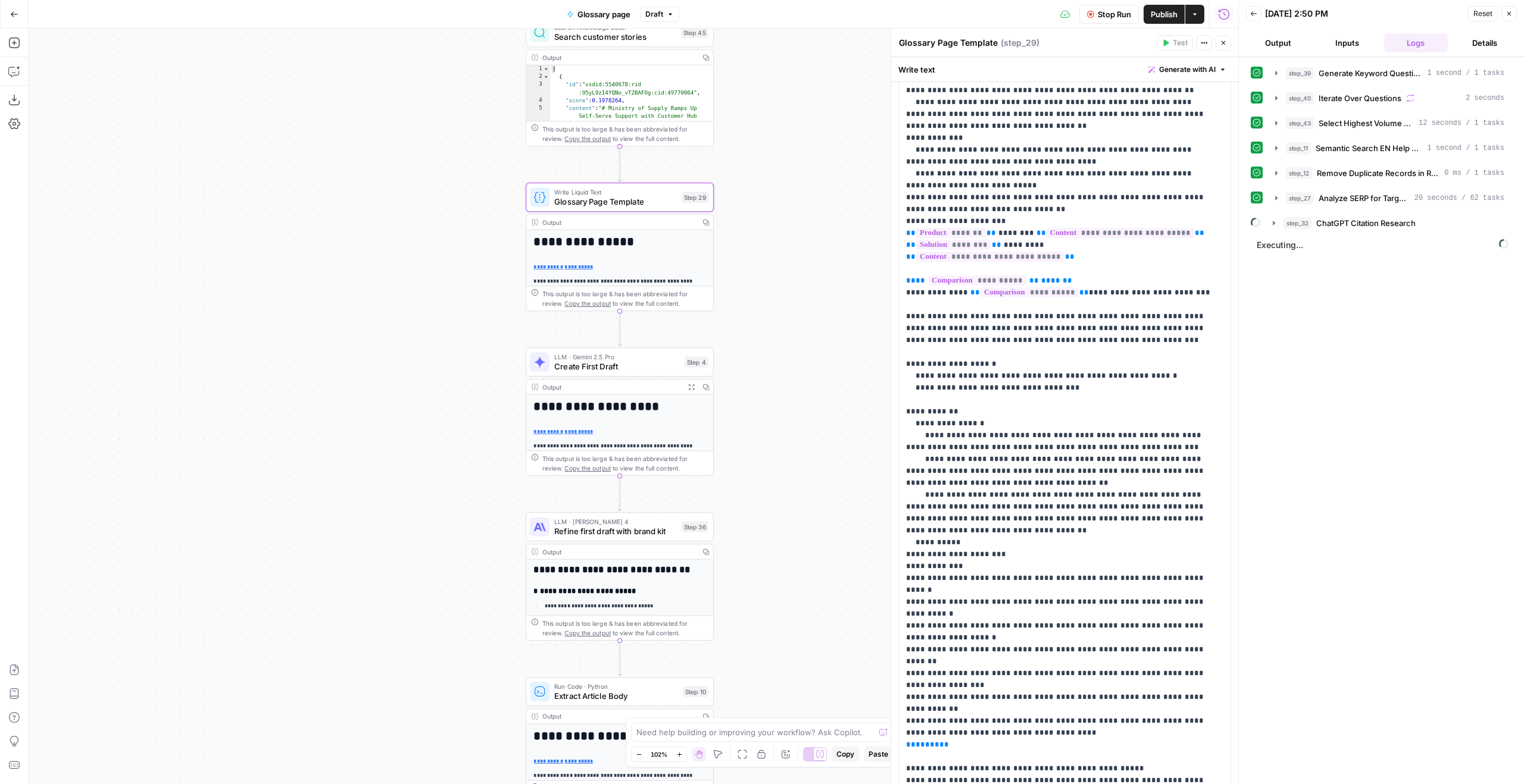
scroll to position [721, 0]
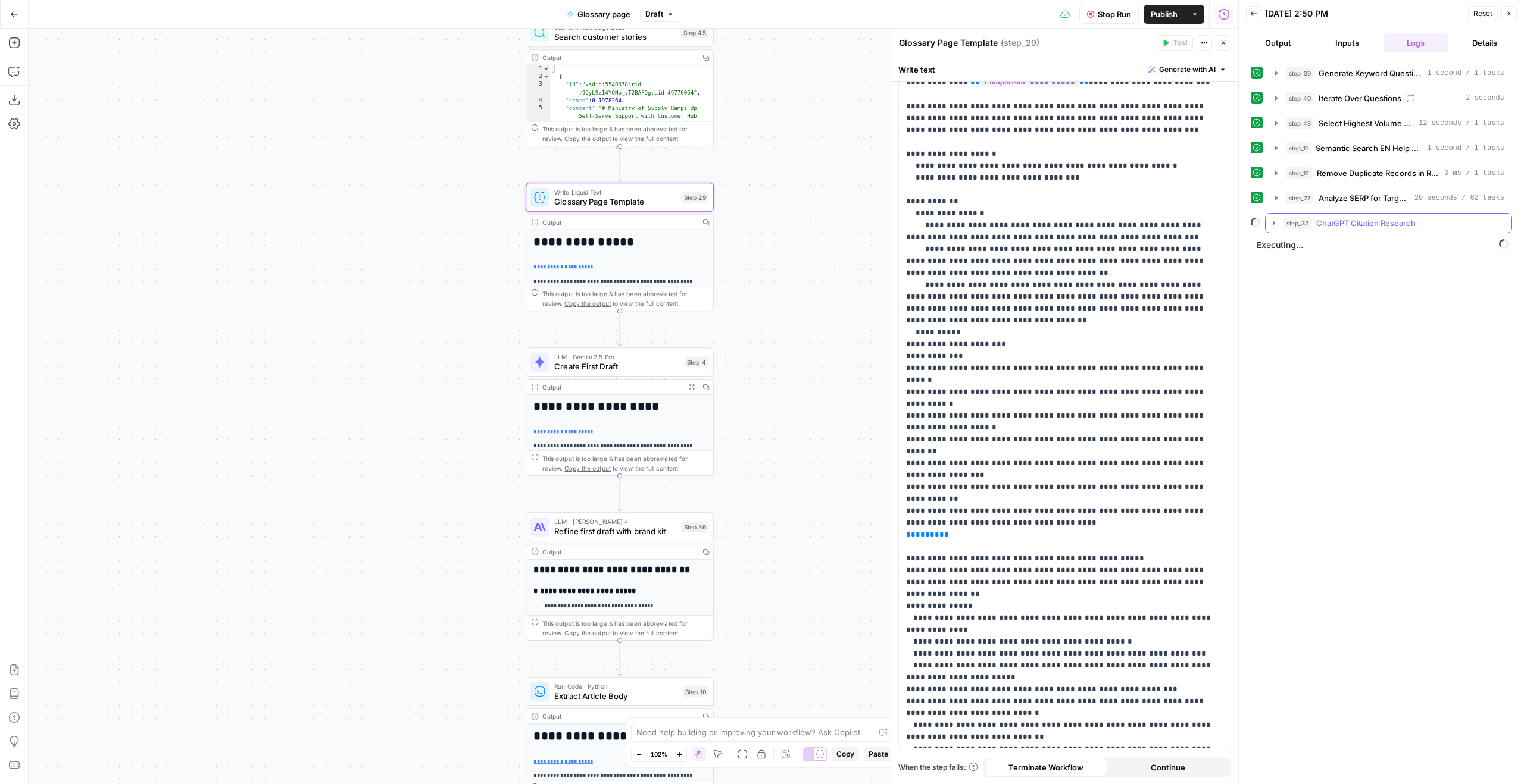
click at [1370, 218] on span "ChatGPT Citation Research" at bounding box center [1366, 223] width 100 height 12
click at [1370, 219] on span "ChatGPT Citation Research" at bounding box center [1366, 223] width 100 height 12
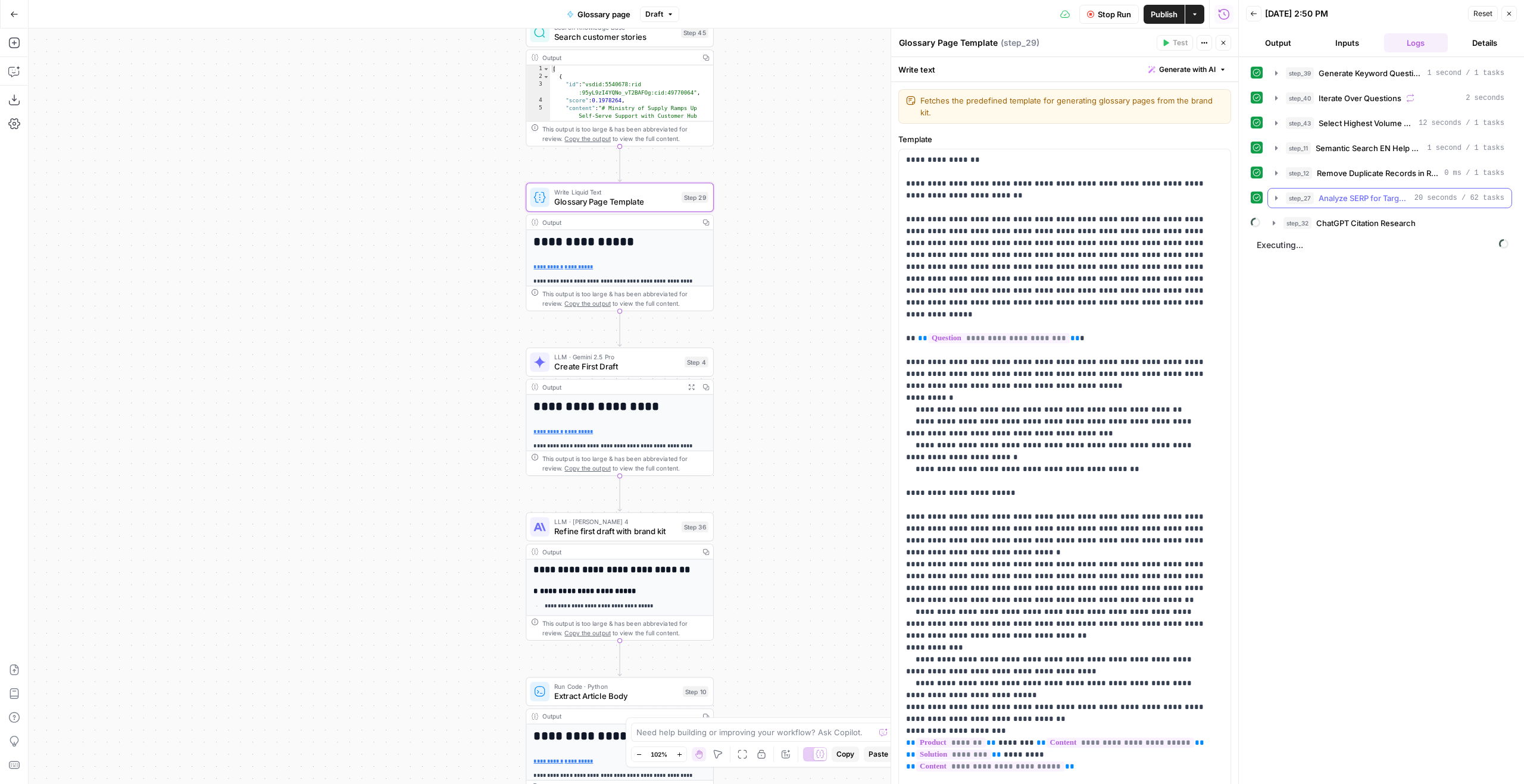
scroll to position [721, 0]
